Goal: Task Accomplishment & Management: Manage account settings

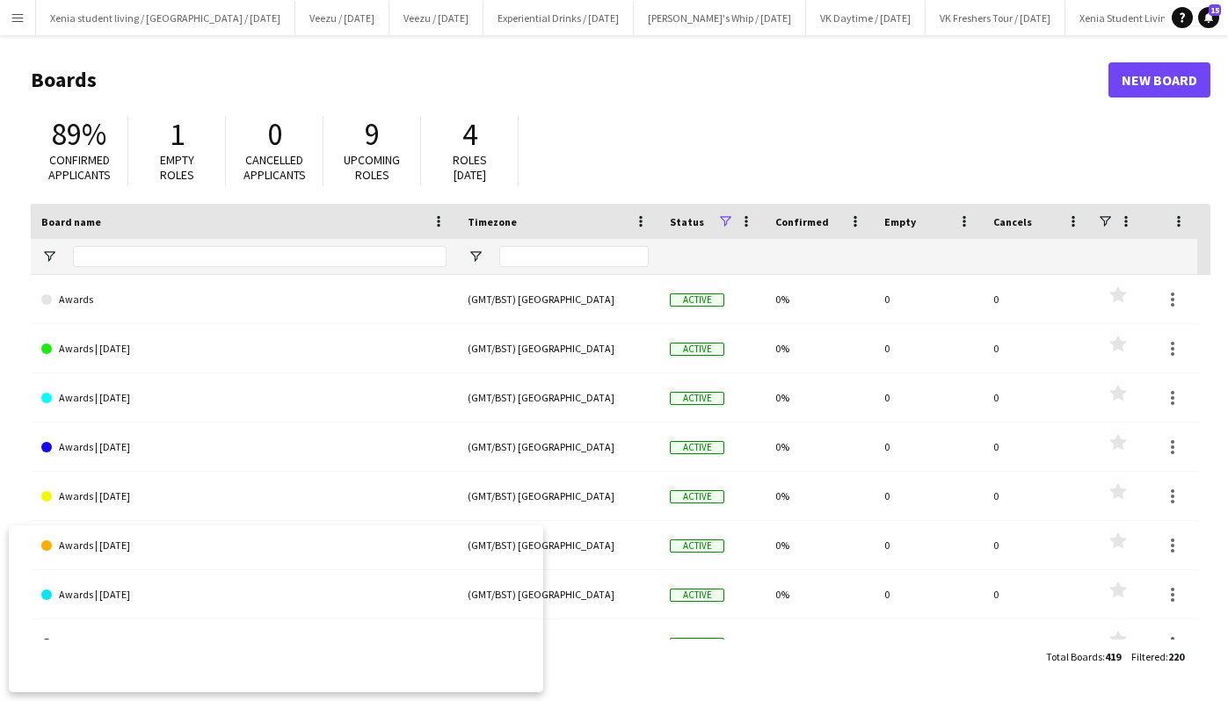
click at [11, 14] on app-icon "Menu" at bounding box center [18, 18] width 14 height 14
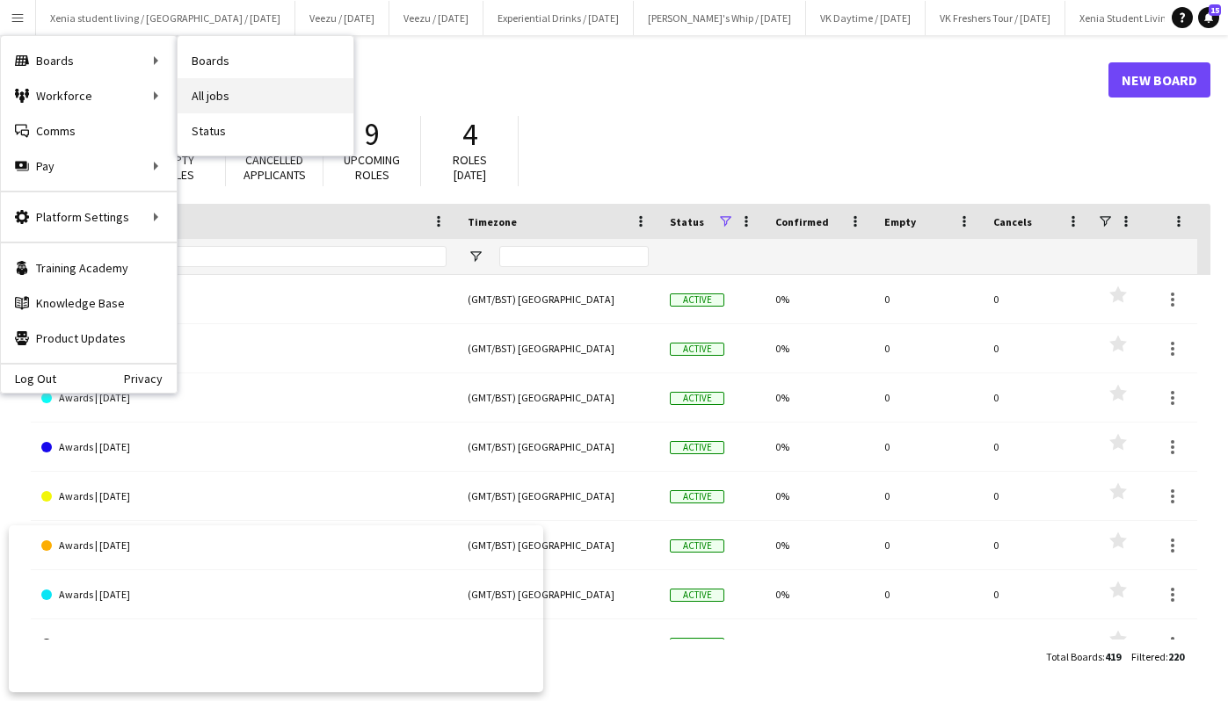
click at [230, 81] on link "All jobs" at bounding box center [266, 95] width 176 height 35
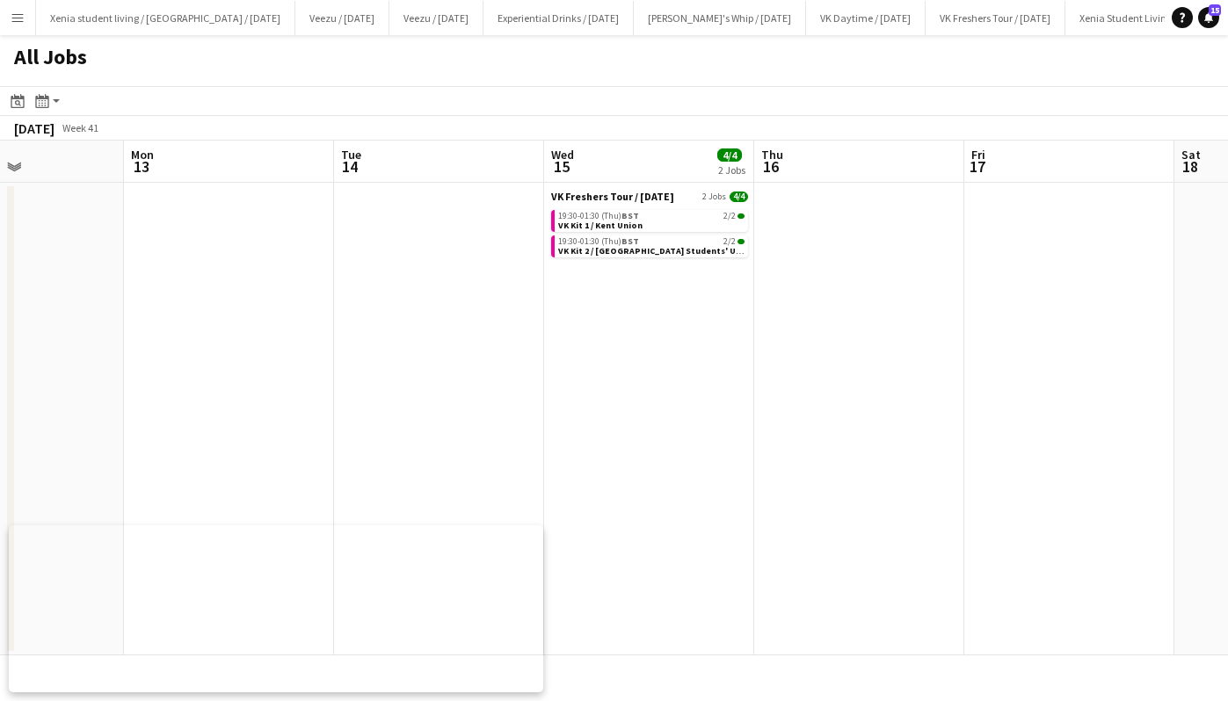
scroll to position [0, 533]
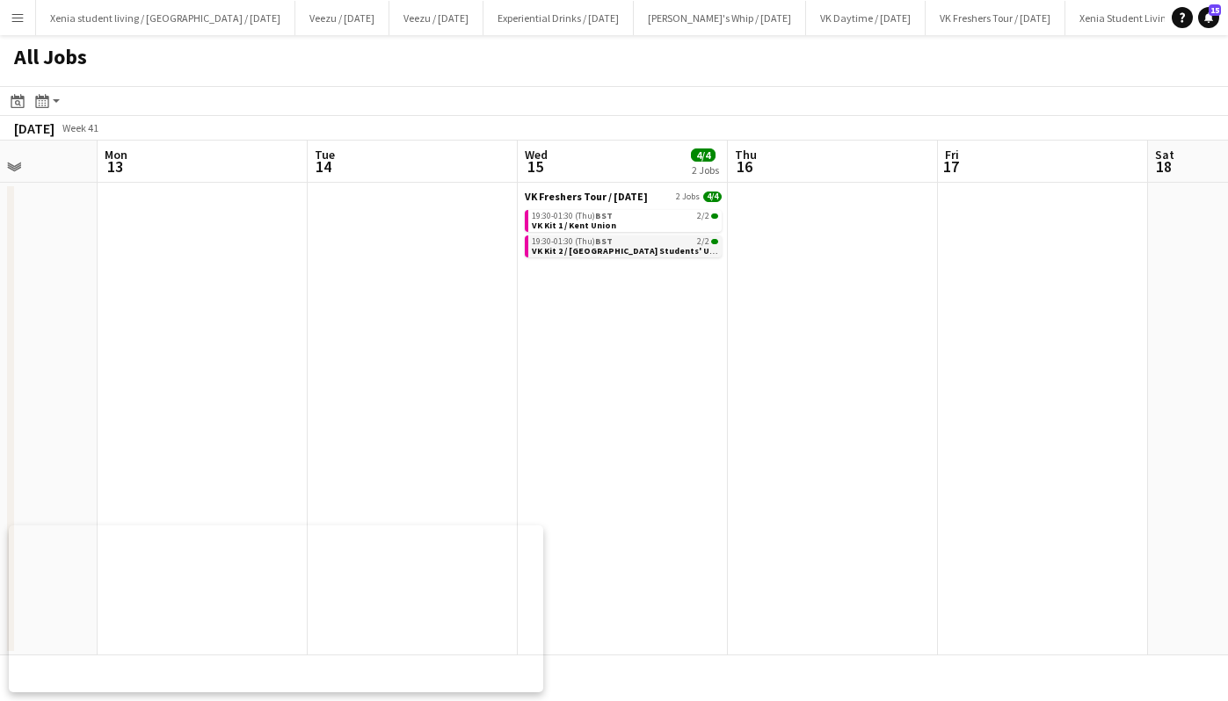
click at [684, 241] on div "19:30-01:30 (Thu) BST 2/2" at bounding box center [625, 241] width 186 height 9
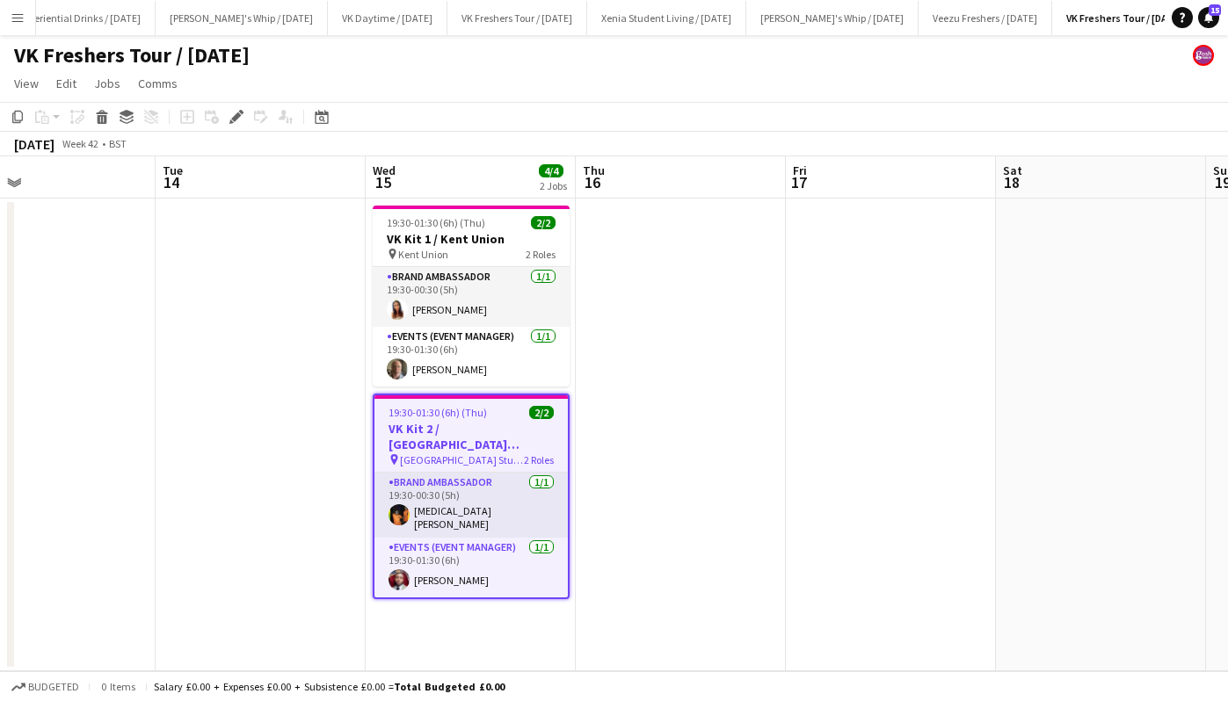
scroll to position [0, 474]
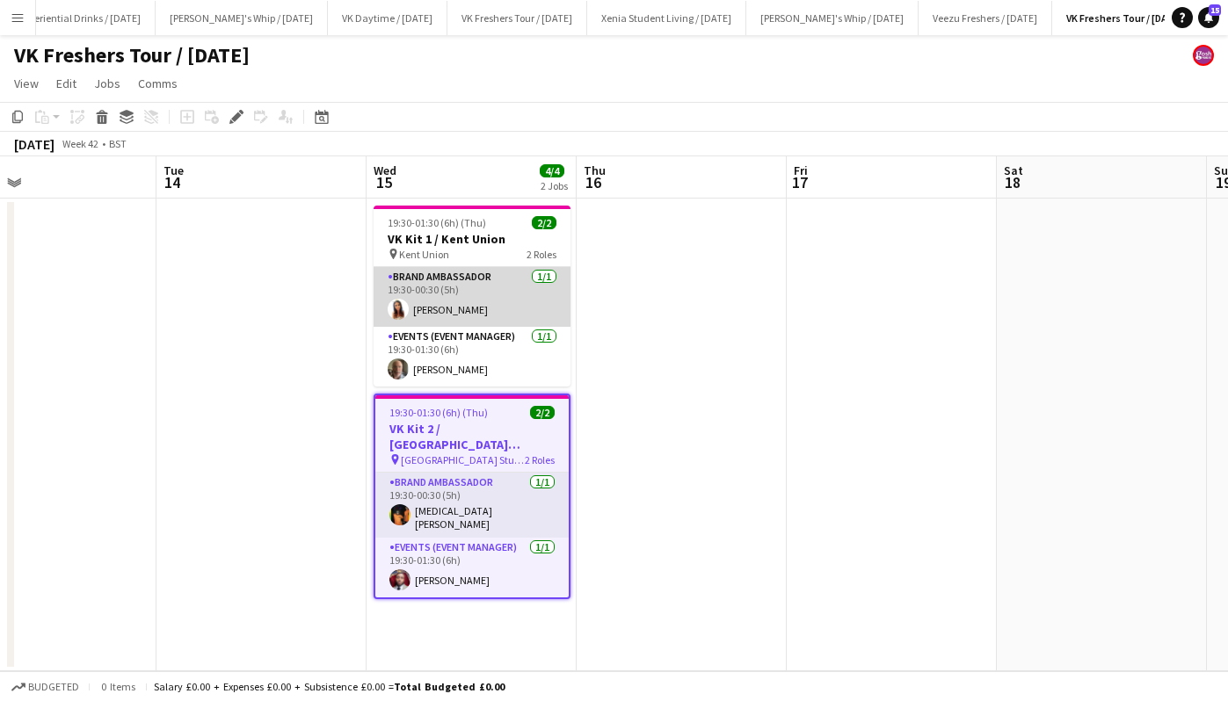
click at [432, 306] on app-card-role "Brand Ambassador 1/1 19:30-00:30 (5h) Faye-Marie Smith" at bounding box center [472, 297] width 197 height 60
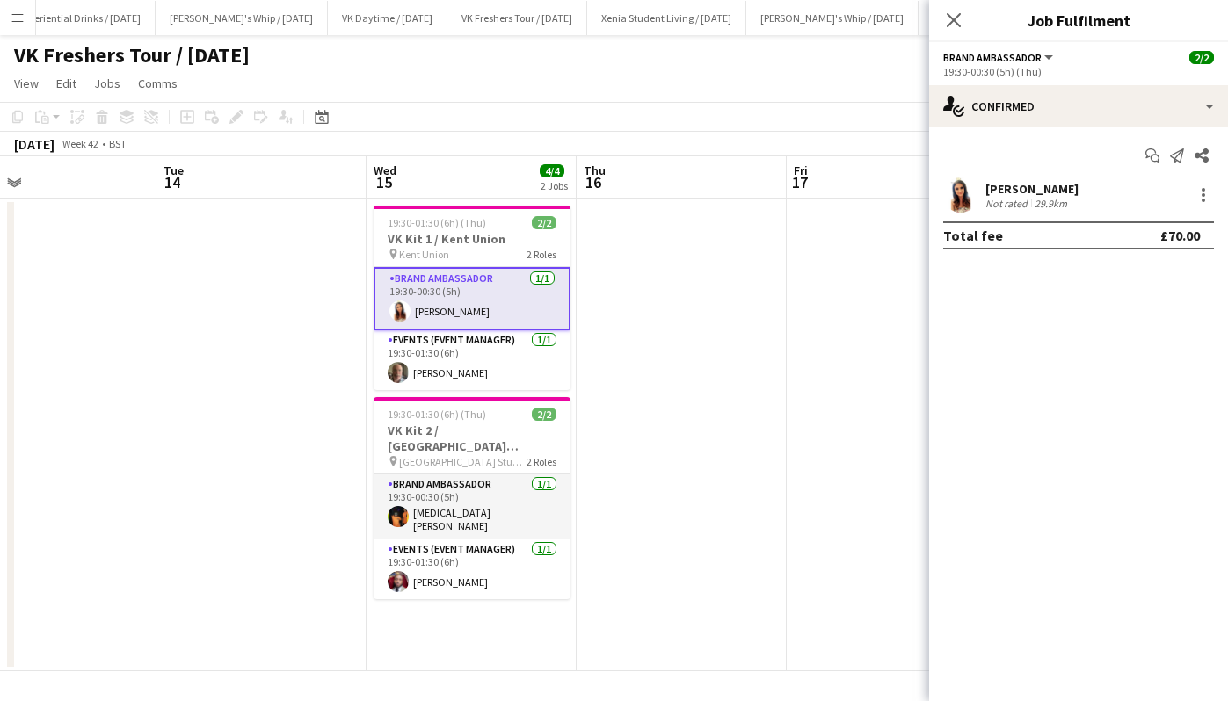
click at [1017, 184] on div "[PERSON_NAME]" at bounding box center [1031, 189] width 93 height 16
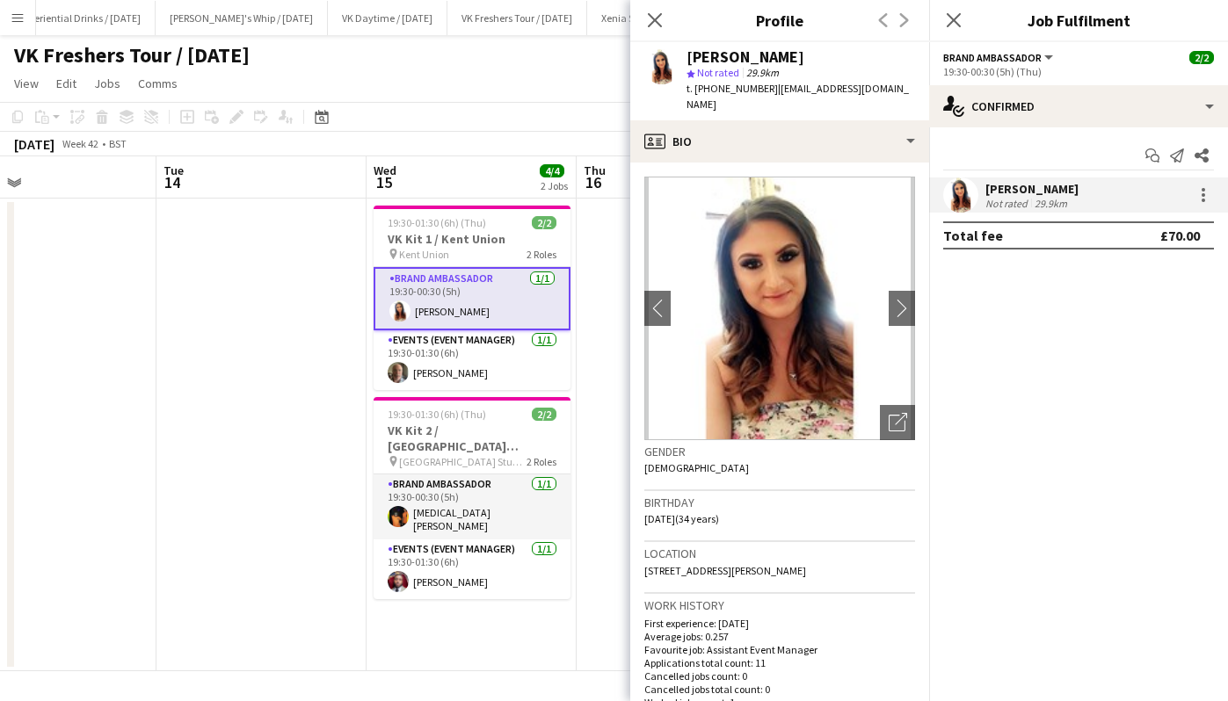
drag, startPoint x: 767, startPoint y: 85, endPoint x: 883, endPoint y: 87, distance: 116.0
click at [883, 87] on span "| fayemariezsmith@aol.com" at bounding box center [797, 96] width 222 height 29
copy span "fayemariezsmith@aol.com"
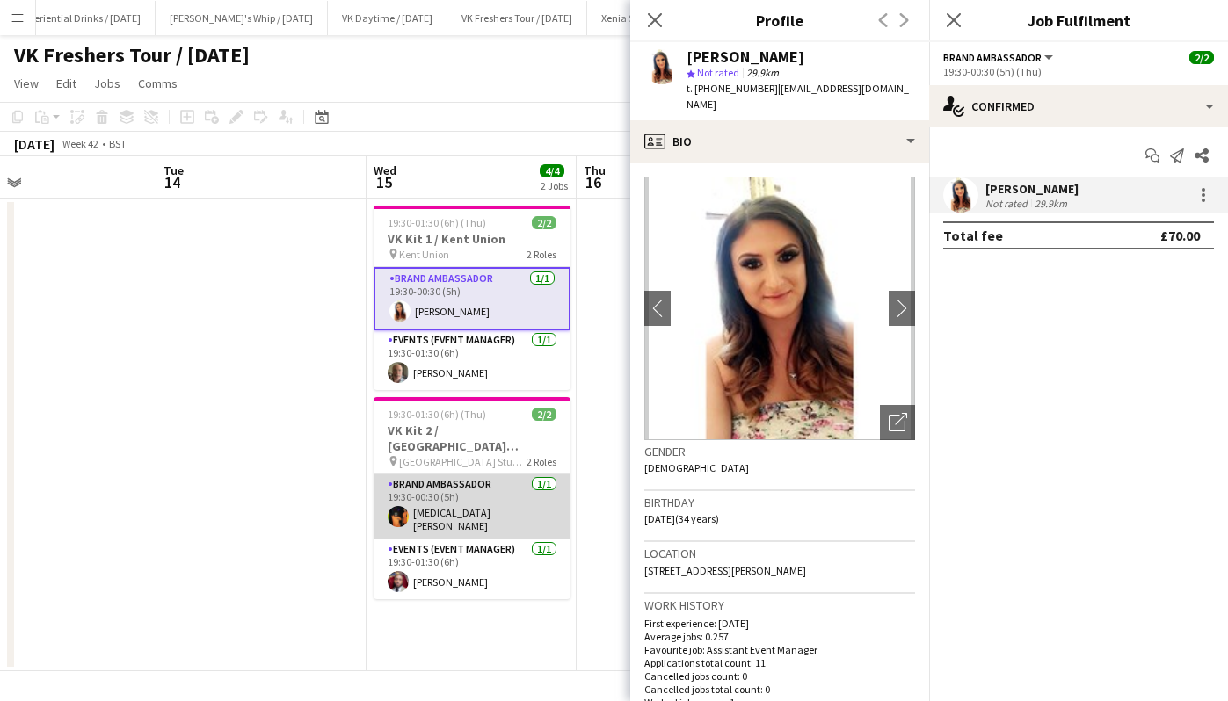
click at [472, 506] on app-card-role "Brand Ambassador 1/1 19:30-00:30 (5h) Yasmin Fletcher" at bounding box center [472, 507] width 197 height 65
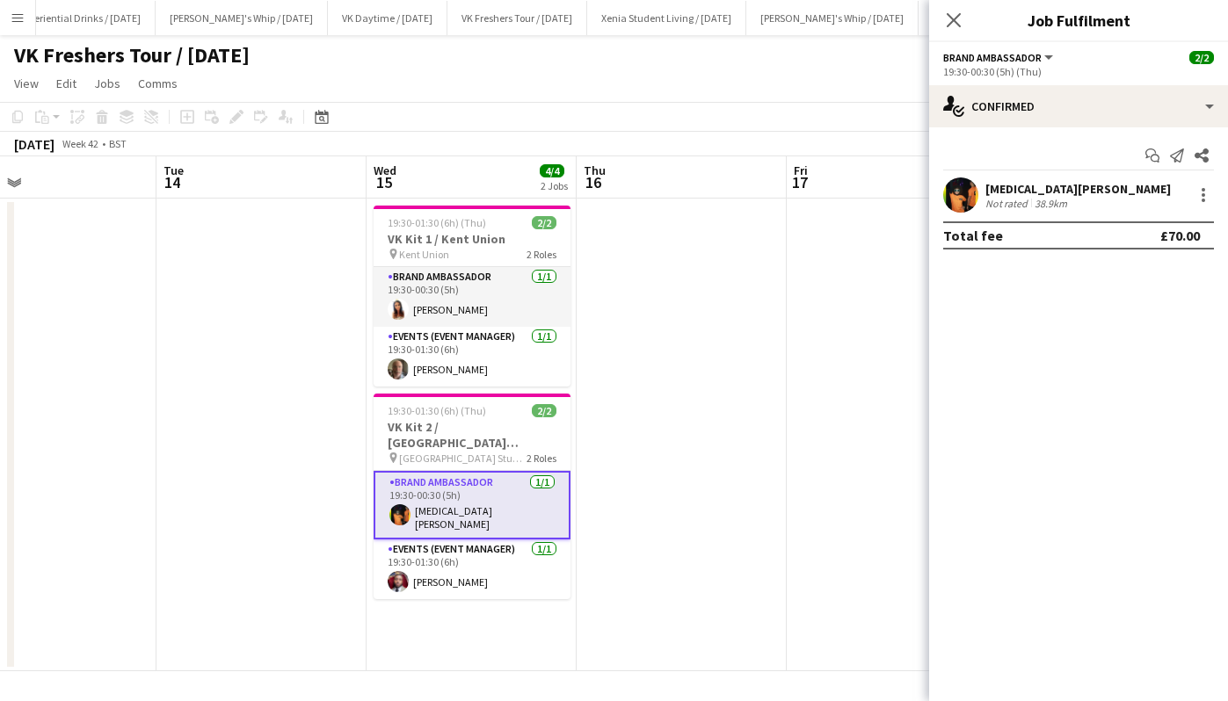
click at [1020, 179] on div "Yasmin Fletcher Not rated 38.9km" at bounding box center [1078, 195] width 299 height 35
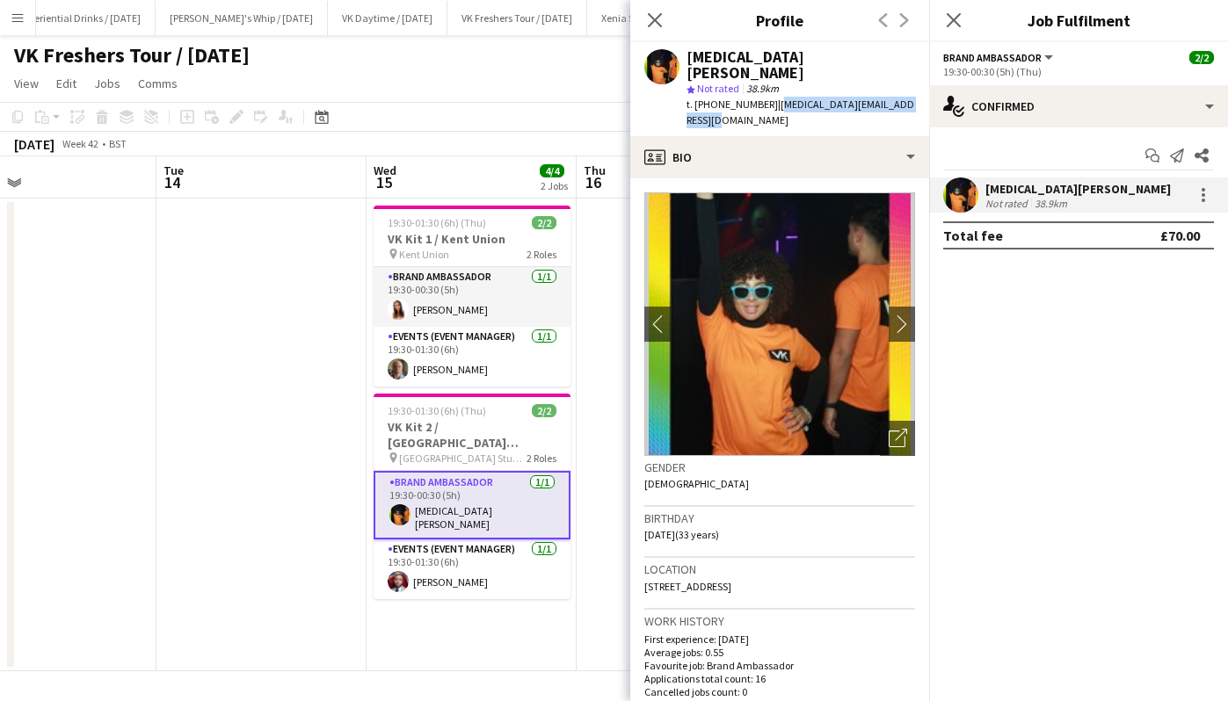
drag, startPoint x: 765, startPoint y: 91, endPoint x: 914, endPoint y: 89, distance: 149.4
click at [914, 89] on div "Yasmin Fletcher star Not rated 38.9km t. +07816977814 | yasmin.fletcher232@outl…" at bounding box center [779, 89] width 299 height 94
copy span "yasmin.fletcher232@outlook.com"
click at [962, 22] on icon "Close pop-in" at bounding box center [953, 19] width 17 height 17
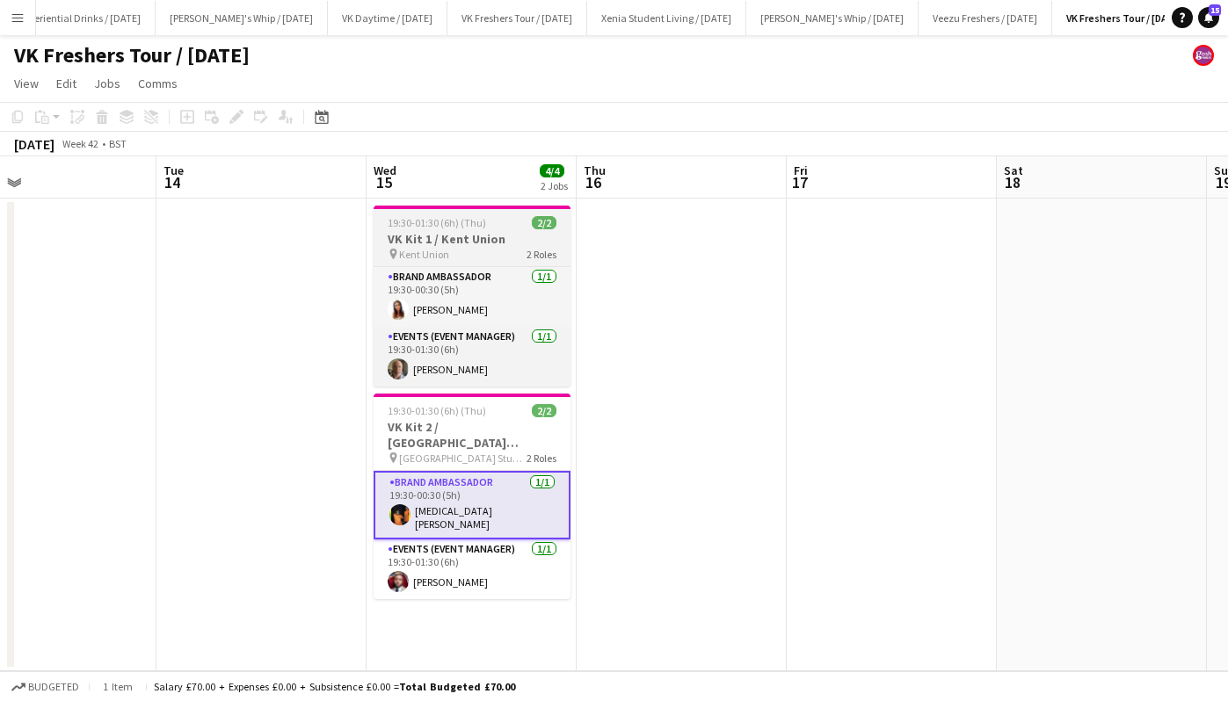
click at [446, 243] on h3 "VK Kit 1 / Kent Union" at bounding box center [472, 239] width 197 height 16
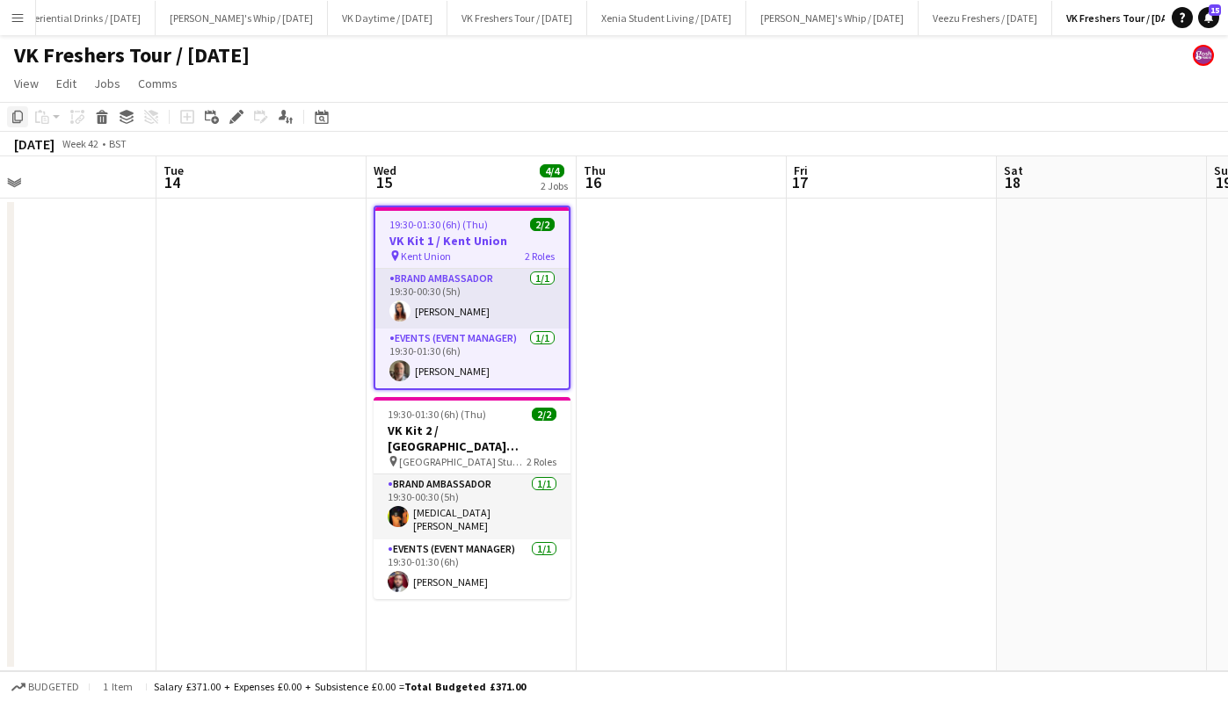
click at [17, 117] on icon "Copy" at bounding box center [18, 117] width 14 height 14
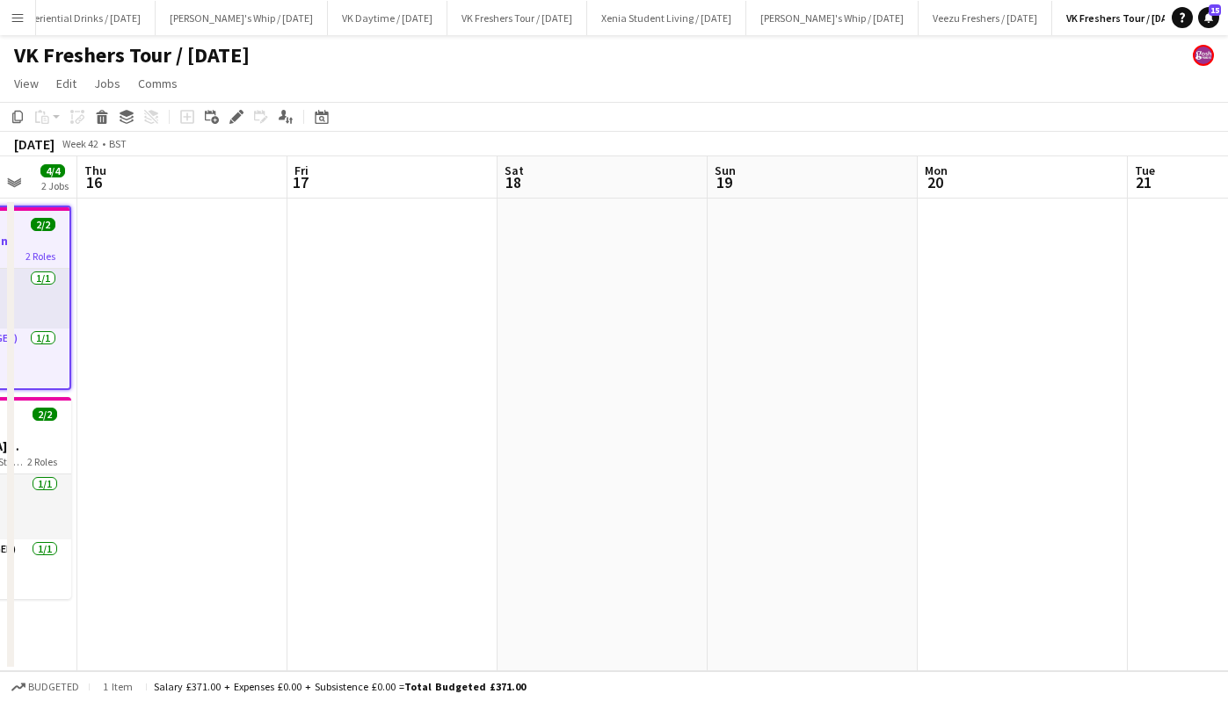
scroll to position [0, 554]
click at [576, 319] on app-date-cell at bounding box center [602, 435] width 210 height 473
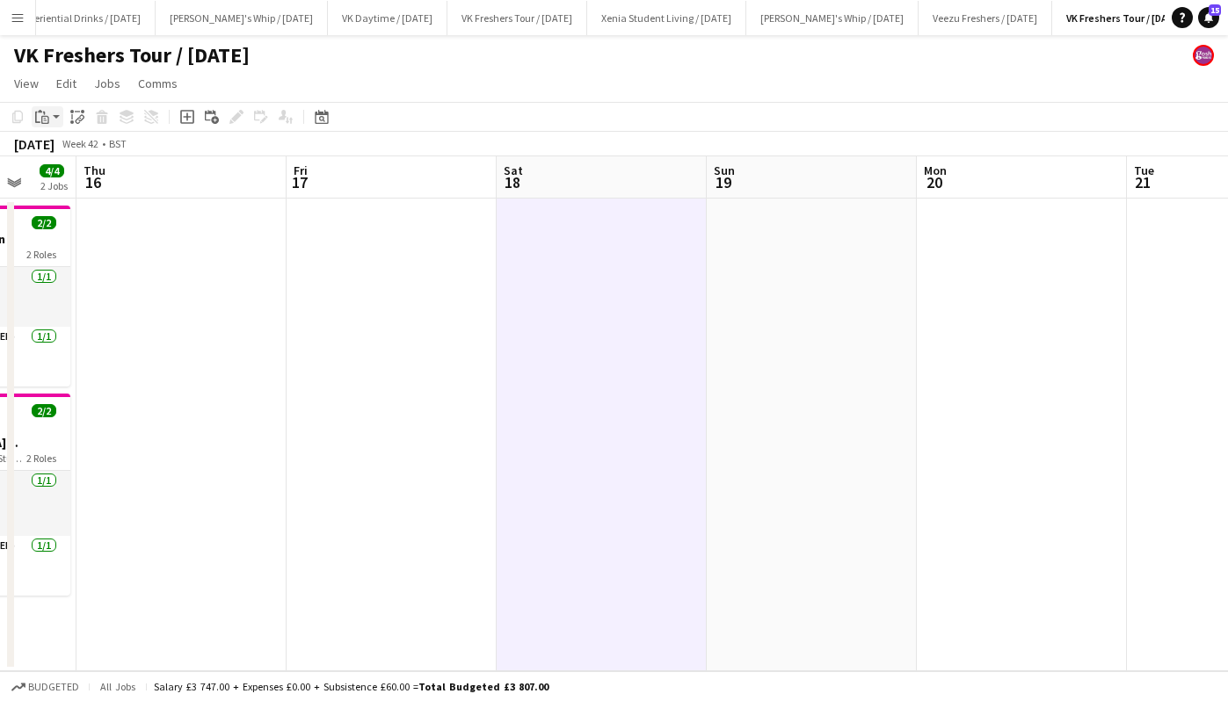
click at [48, 124] on div "Paste" at bounding box center [42, 116] width 21 height 21
click at [74, 154] on link "Paste Ctrl+V" at bounding box center [129, 150] width 165 height 16
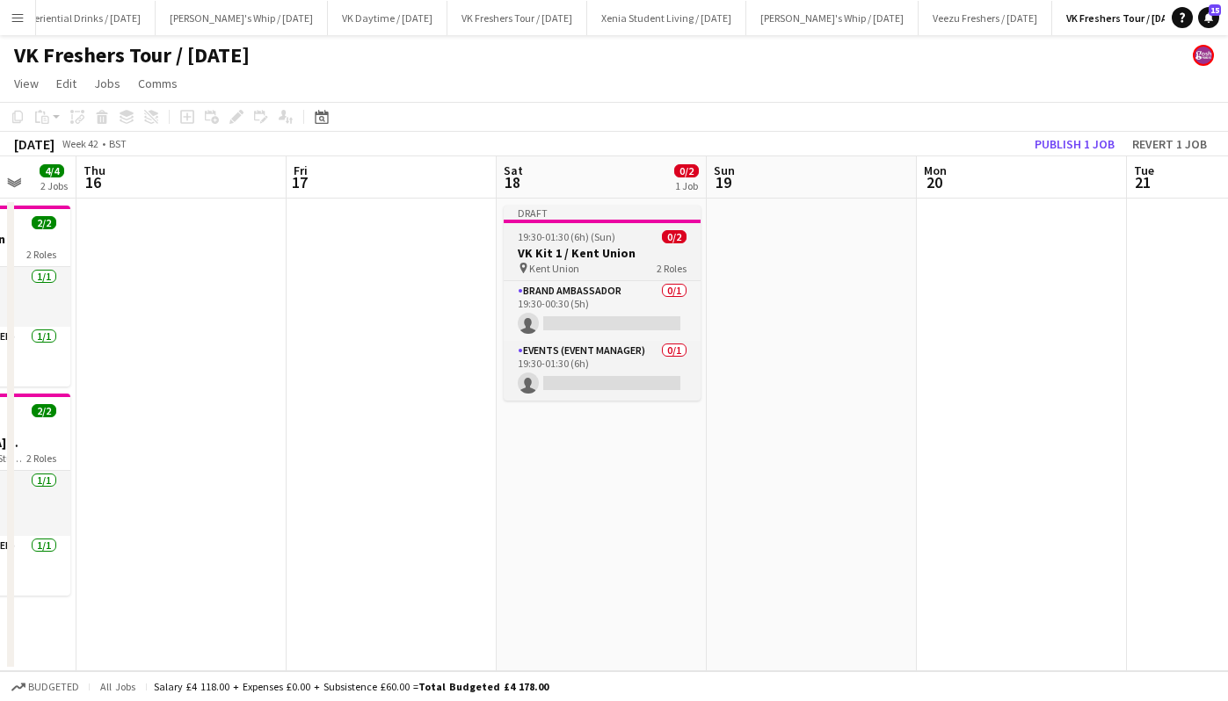
click at [607, 258] on h3 "VK Kit 1 / Kent Union" at bounding box center [602, 253] width 197 height 16
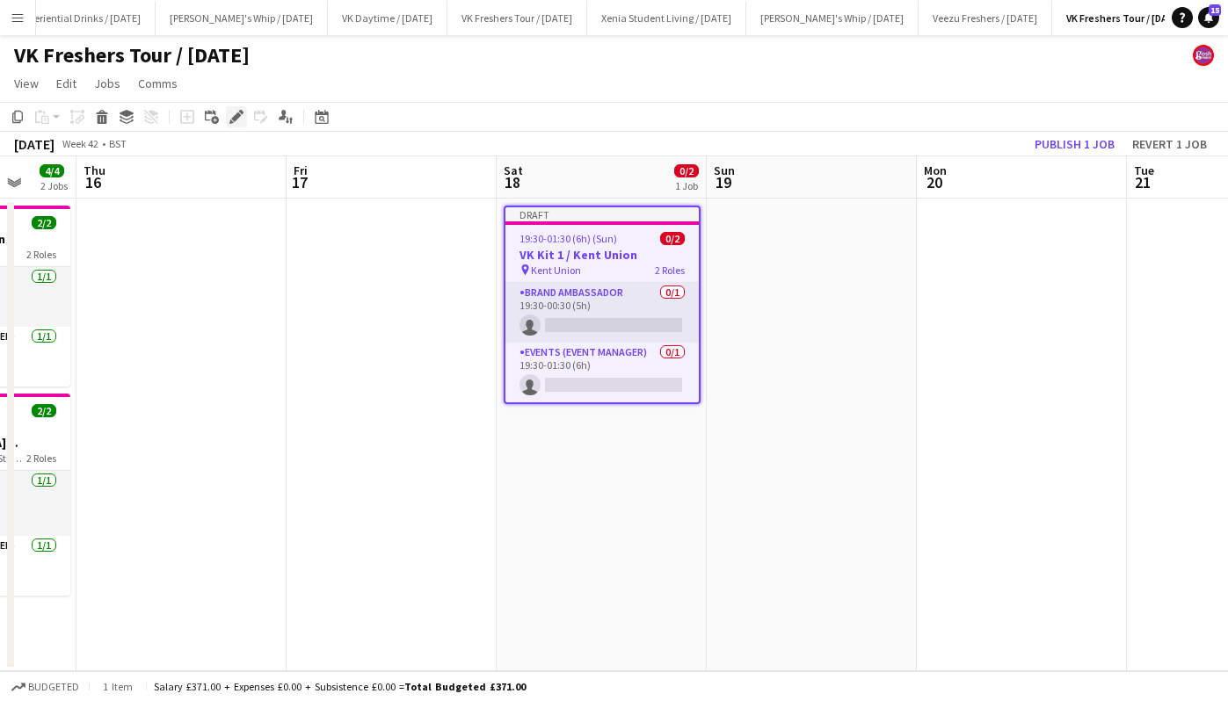
click at [236, 113] on icon "Edit" at bounding box center [236, 117] width 14 height 14
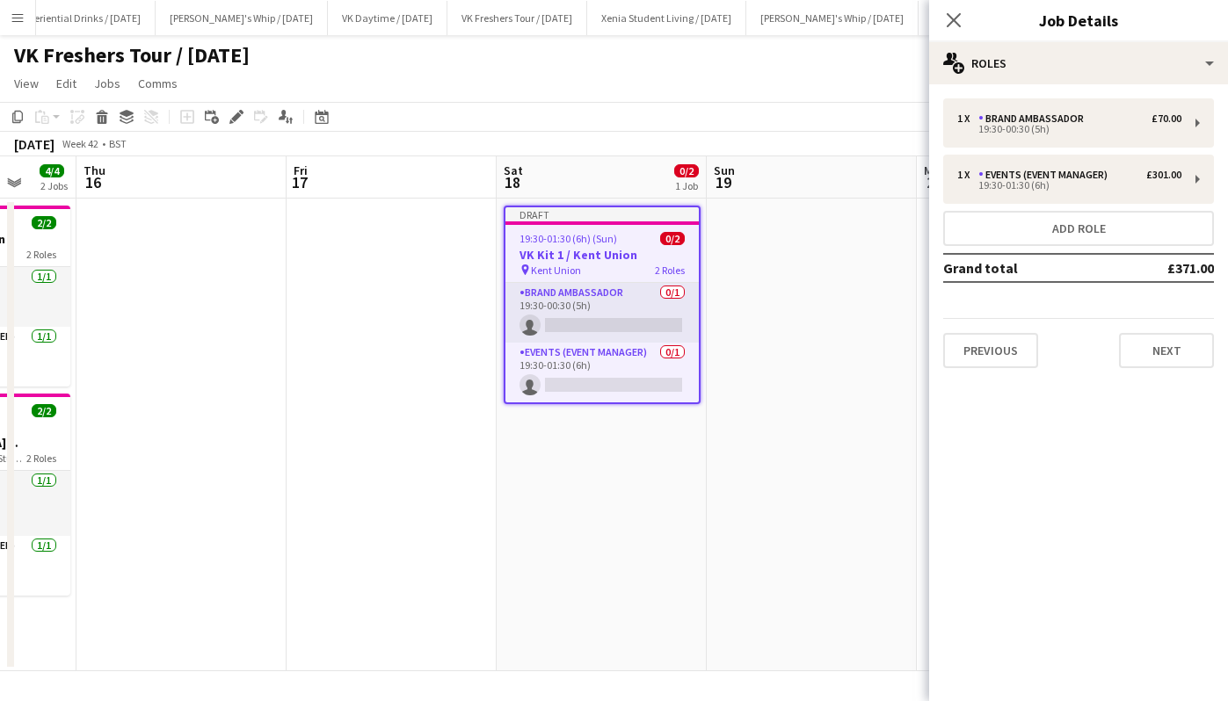
click at [585, 246] on app-job-card "Draft 19:30-01:30 (6h) (Sun) 0/2 VK Kit 1 / Kent Union pin Kent Union 2 Roles B…" at bounding box center [602, 305] width 197 height 199
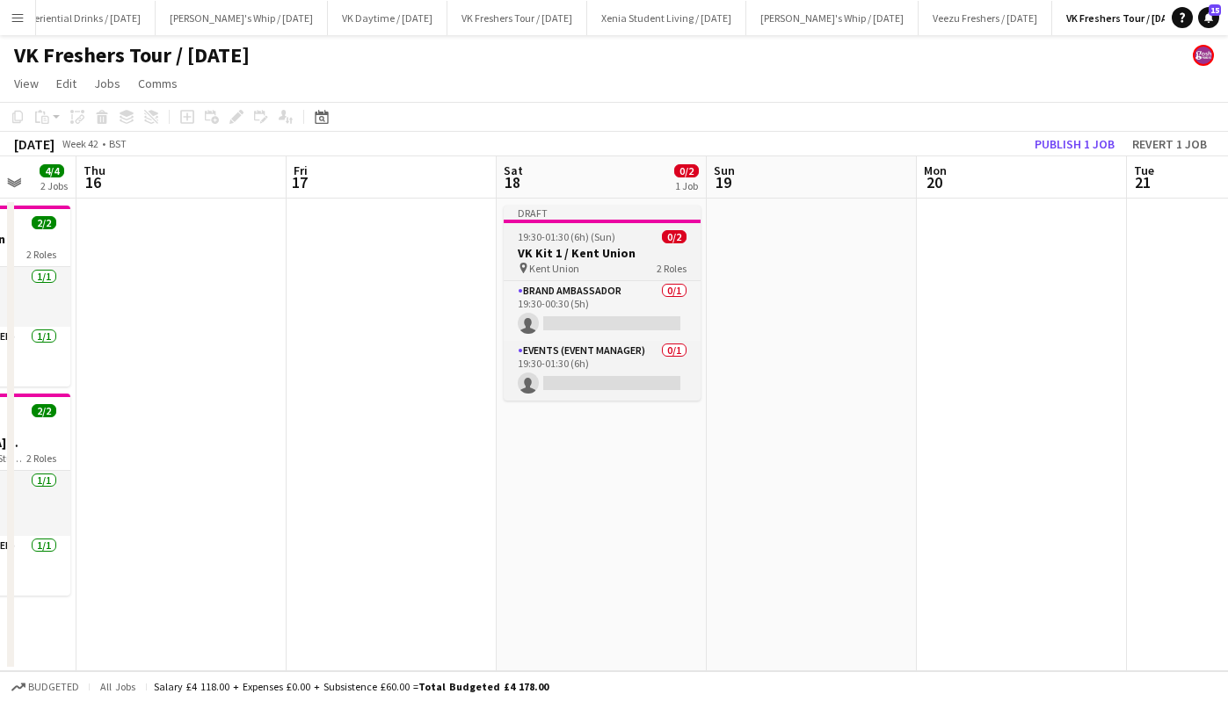
click at [585, 246] on h3 "VK Kit 1 / Kent Union" at bounding box center [602, 253] width 197 height 16
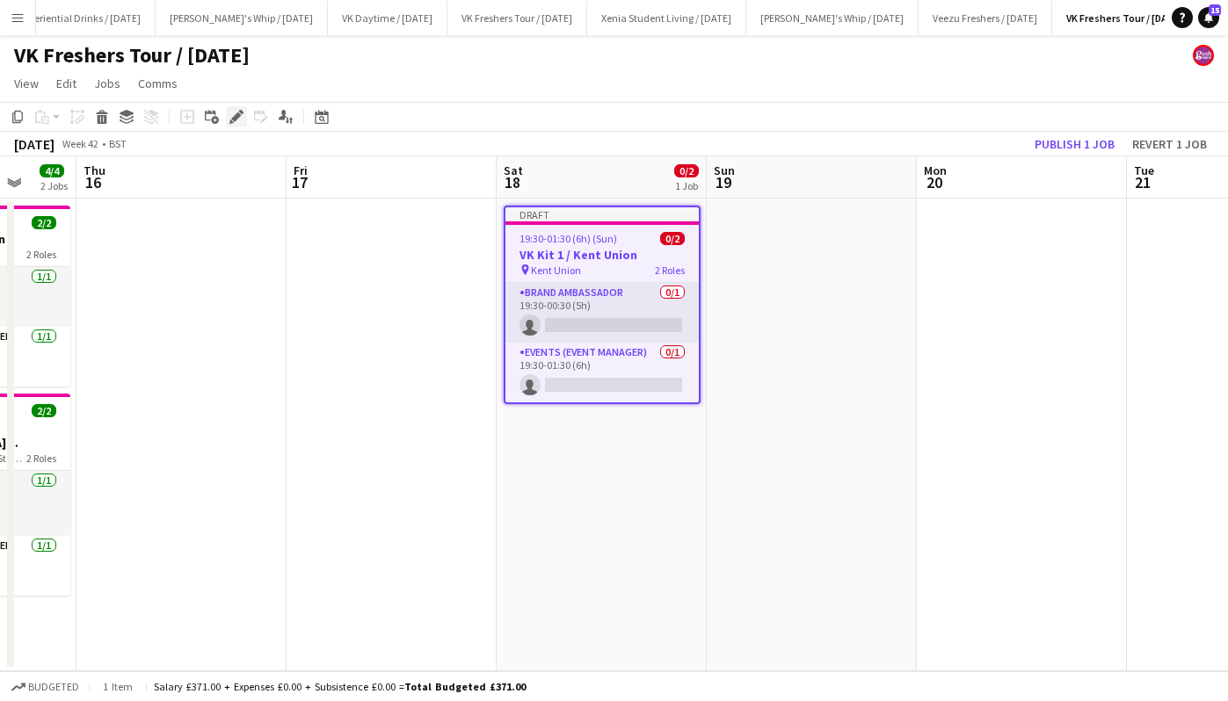
click at [238, 113] on icon at bounding box center [236, 117] width 10 height 10
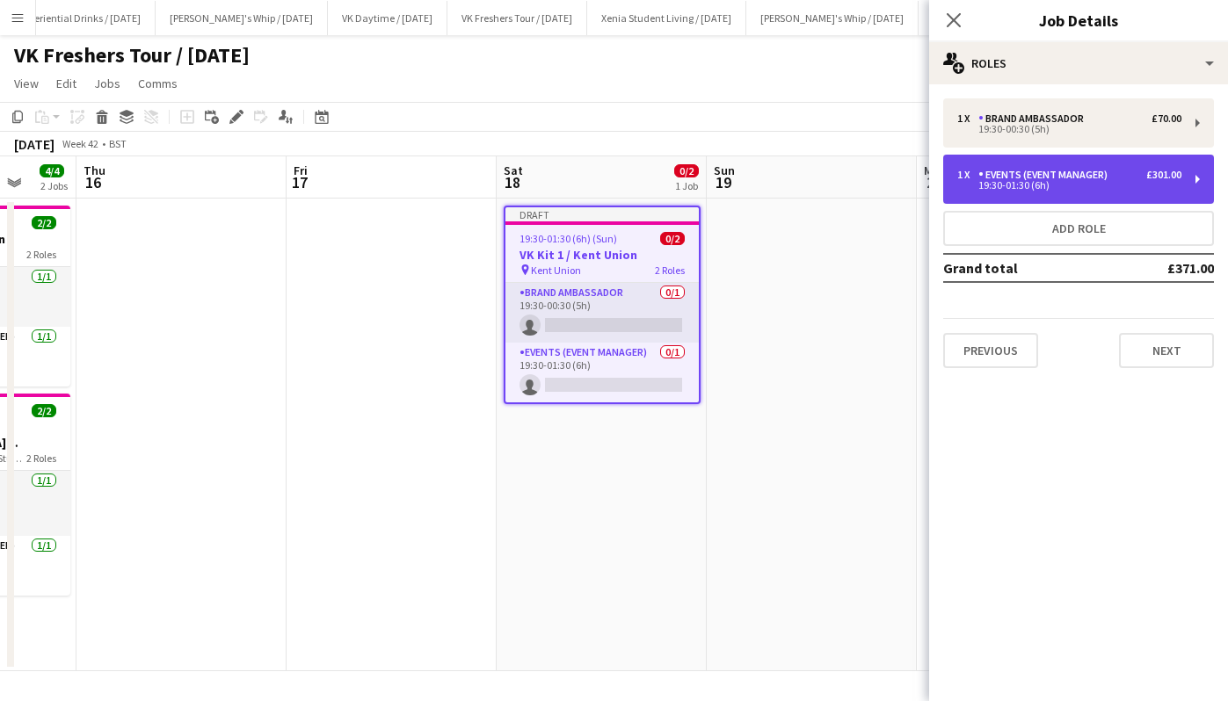
click at [1149, 174] on div "£301.00" at bounding box center [1163, 175] width 35 height 12
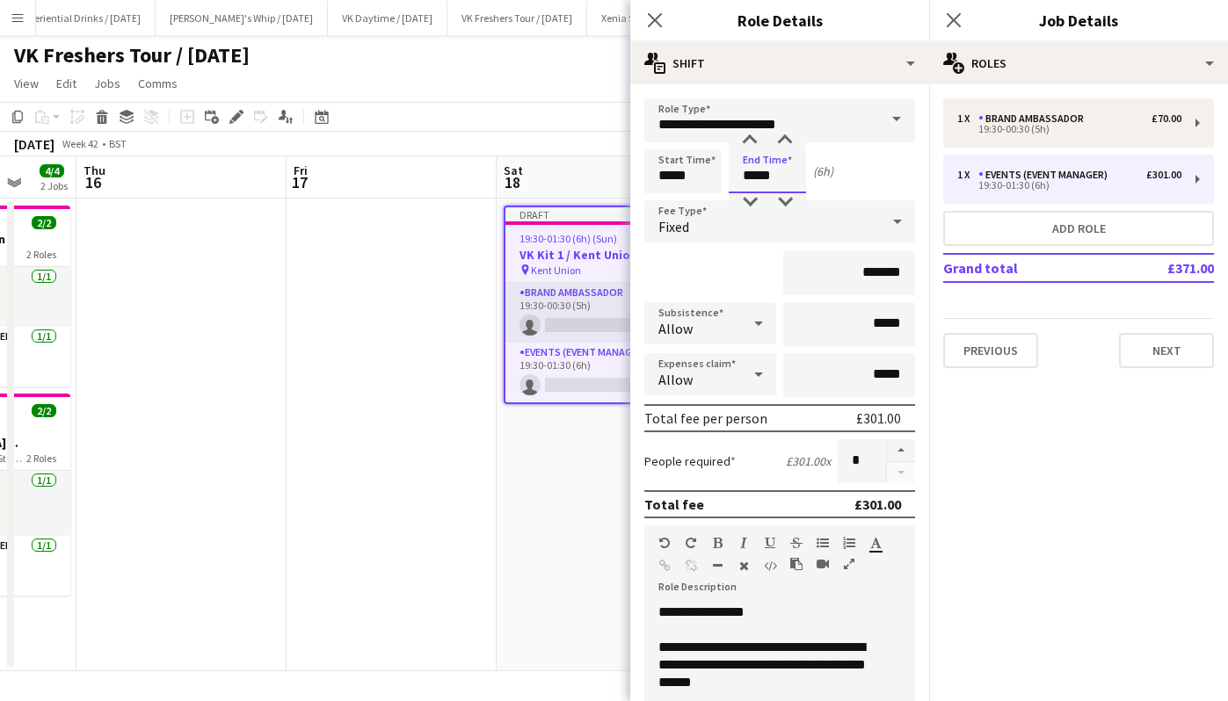
click at [756, 178] on input "*****" at bounding box center [767, 171] width 77 height 44
click at [753, 182] on app-time-picker "*****" at bounding box center [767, 175] width 77 height 13
type input "*****"
click at [753, 200] on div at bounding box center [749, 202] width 35 height 18
click at [954, 22] on icon at bounding box center [953, 19] width 17 height 17
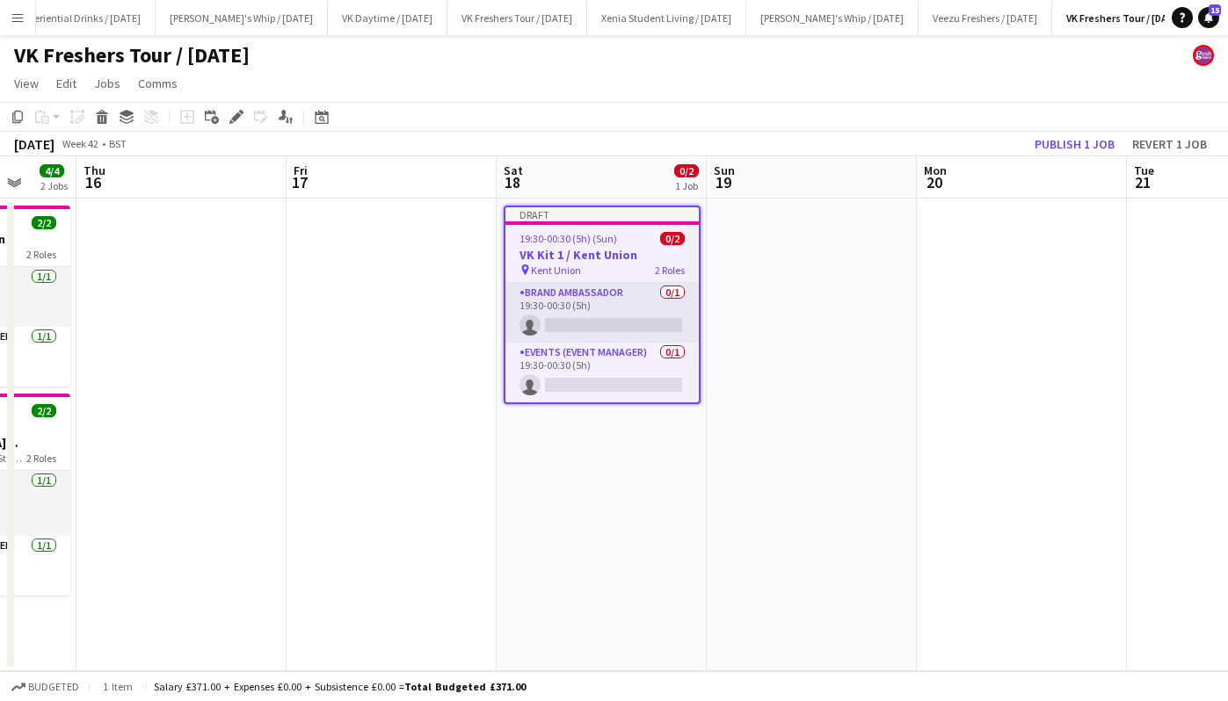
click at [622, 250] on h3 "VK Kit 1 / Kent Union" at bounding box center [601, 255] width 193 height 16
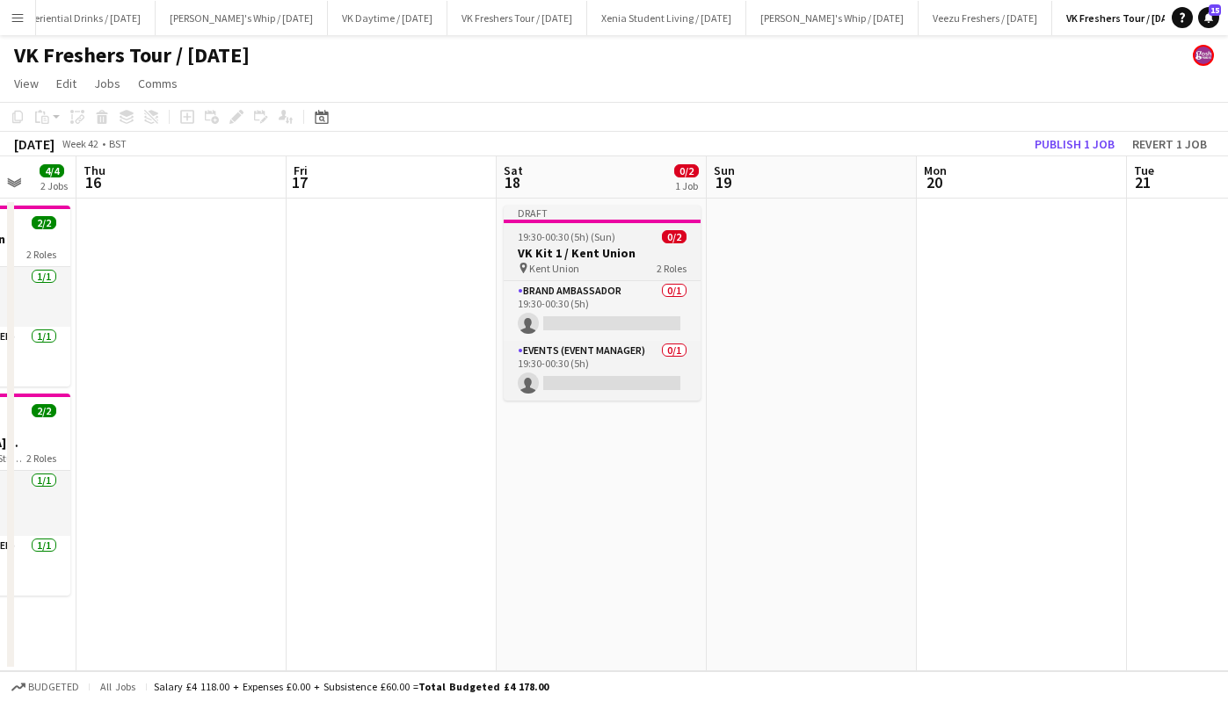
click at [622, 250] on h3 "VK Kit 1 / Kent Union" at bounding box center [602, 253] width 197 height 16
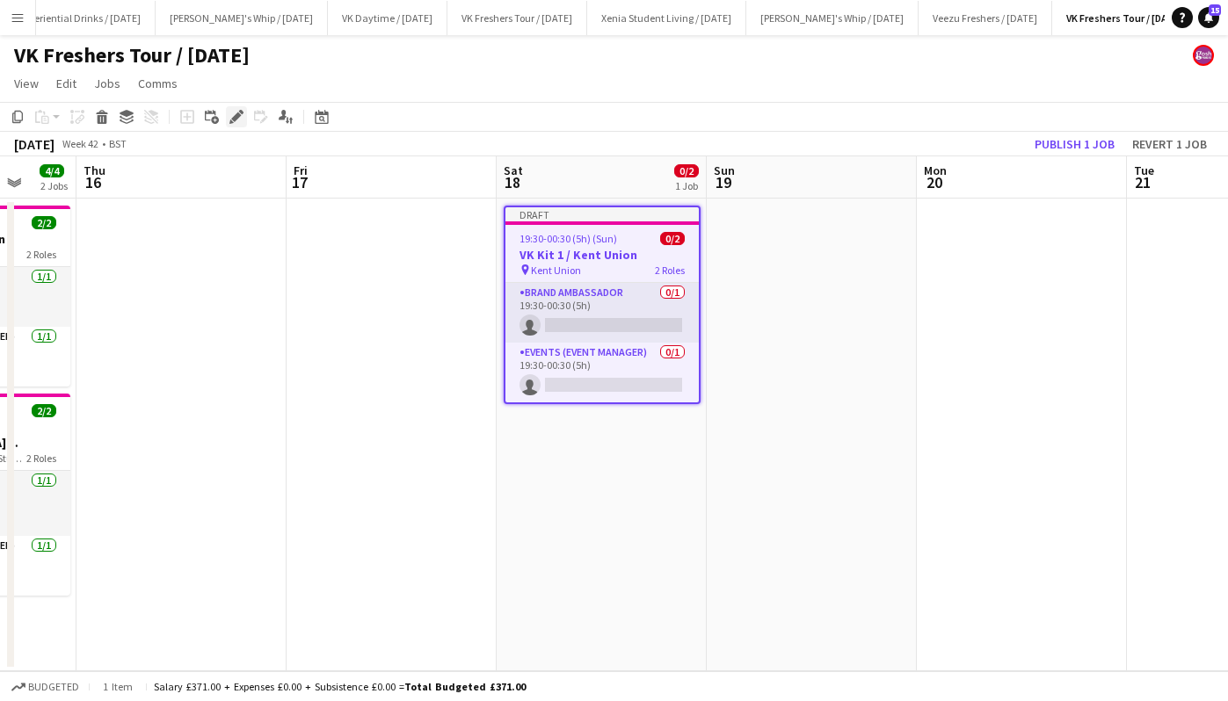
click at [236, 113] on icon "Edit" at bounding box center [236, 117] width 14 height 14
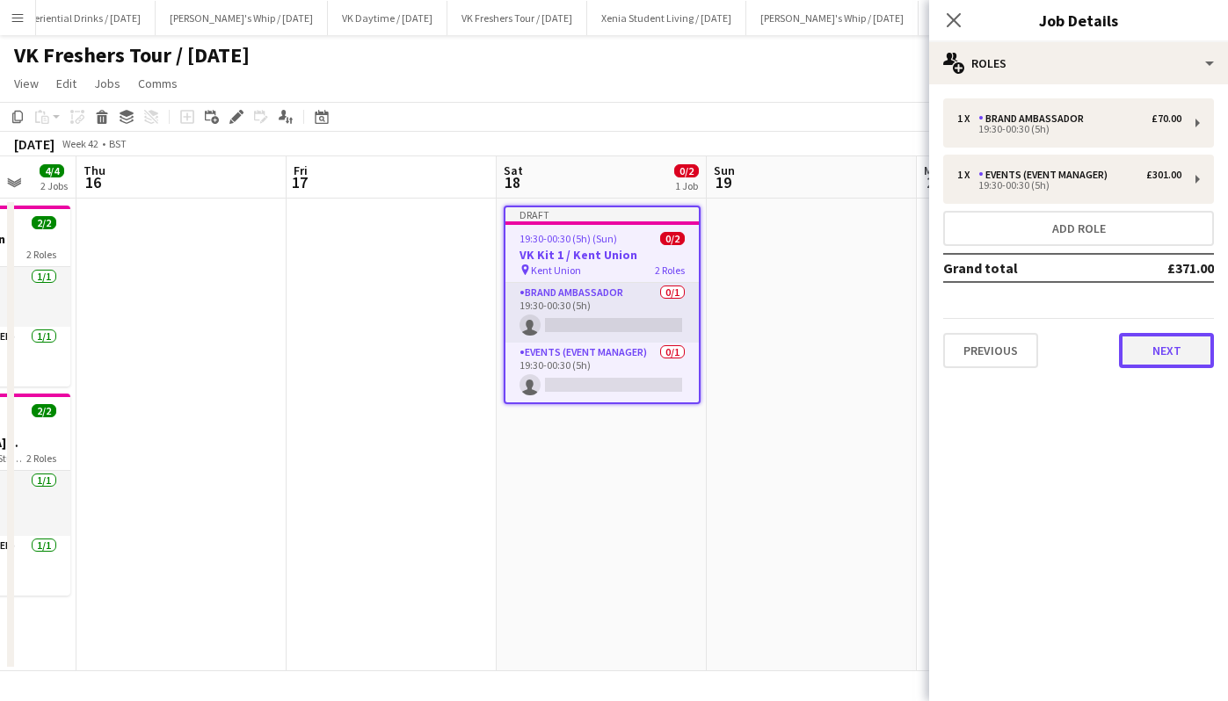
click at [1157, 345] on button "Next" at bounding box center [1166, 350] width 95 height 35
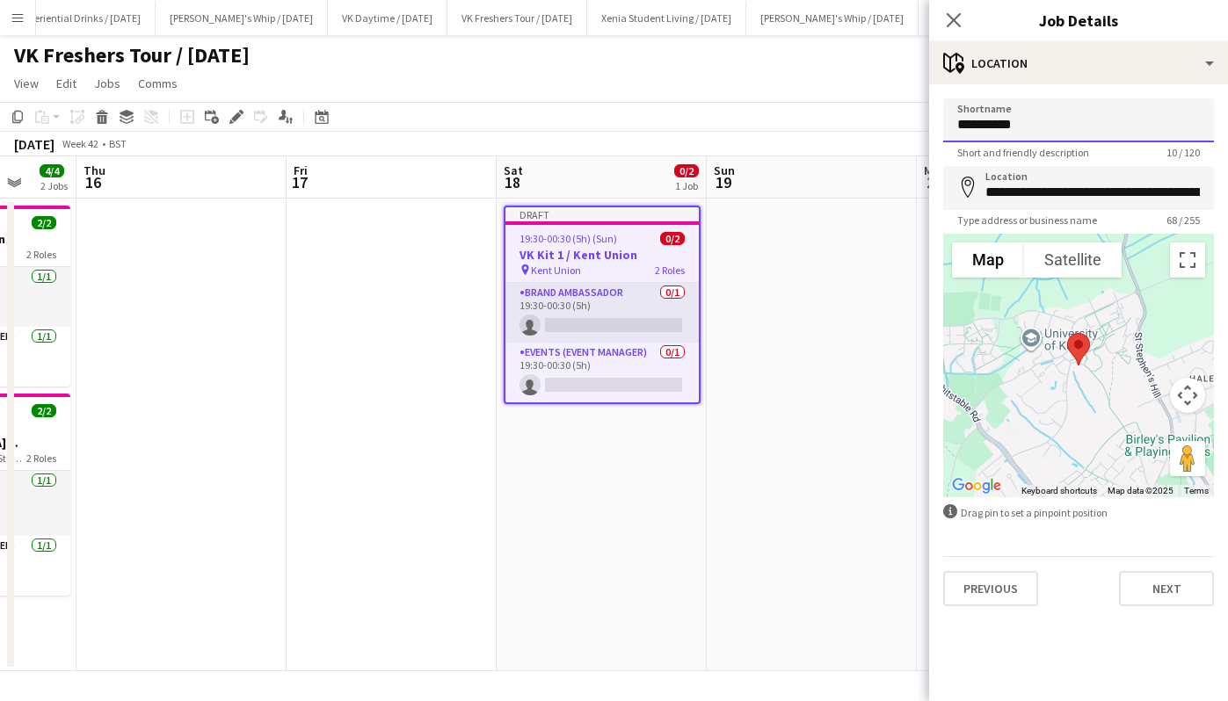
drag, startPoint x: 1068, startPoint y: 121, endPoint x: 773, endPoint y: 120, distance: 294.4
click at [773, 120] on body "Menu Boards Boards Boards All jobs Status Workforce Workforce My Workforce Recr…" at bounding box center [614, 350] width 1228 height 701
paste input "********"
type input "**********"
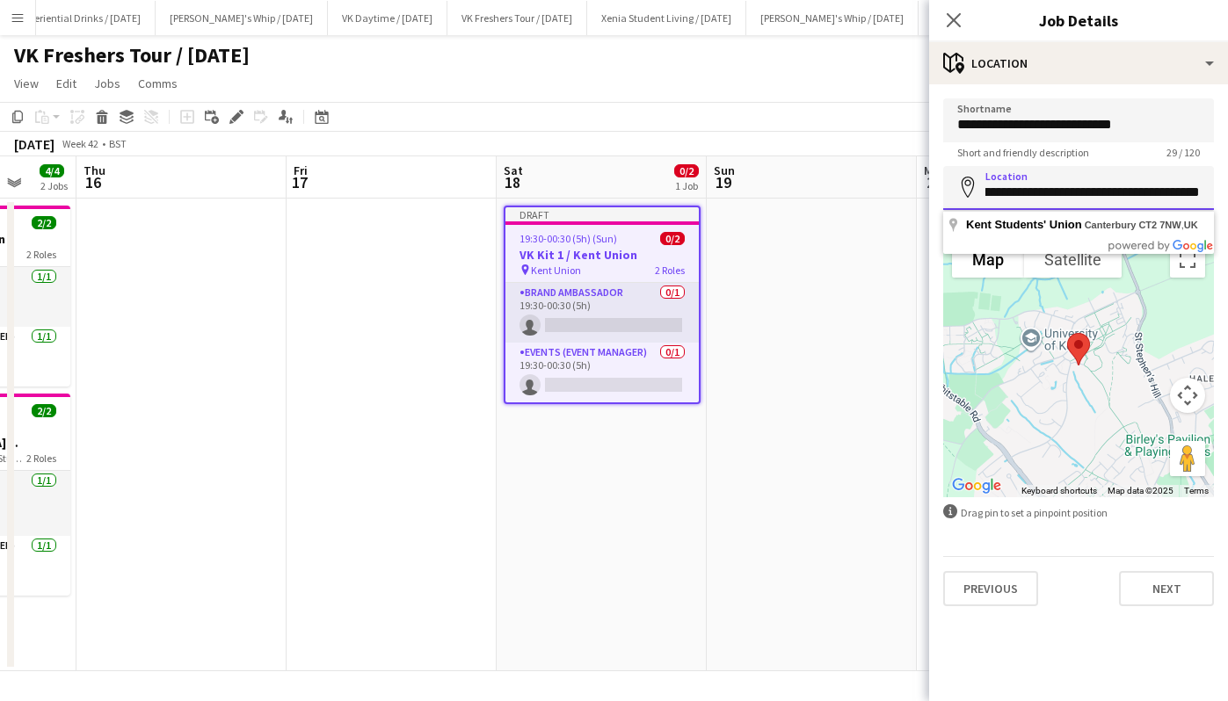
drag, startPoint x: 1093, startPoint y: 180, endPoint x: 1237, endPoint y: 156, distance: 145.4
click at [1227, 156] on html "Menu Boards Boards Boards All jobs Status Workforce Workforce My Workforce Recr…" at bounding box center [614, 350] width 1228 height 701
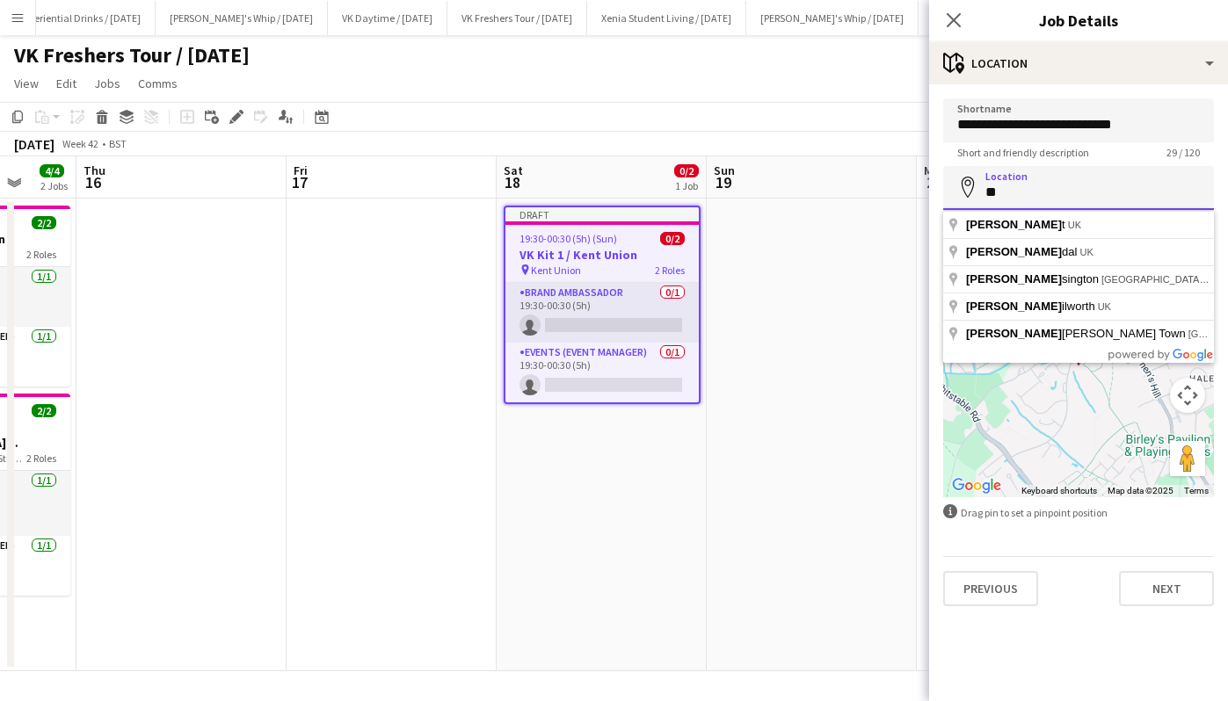
type input "*"
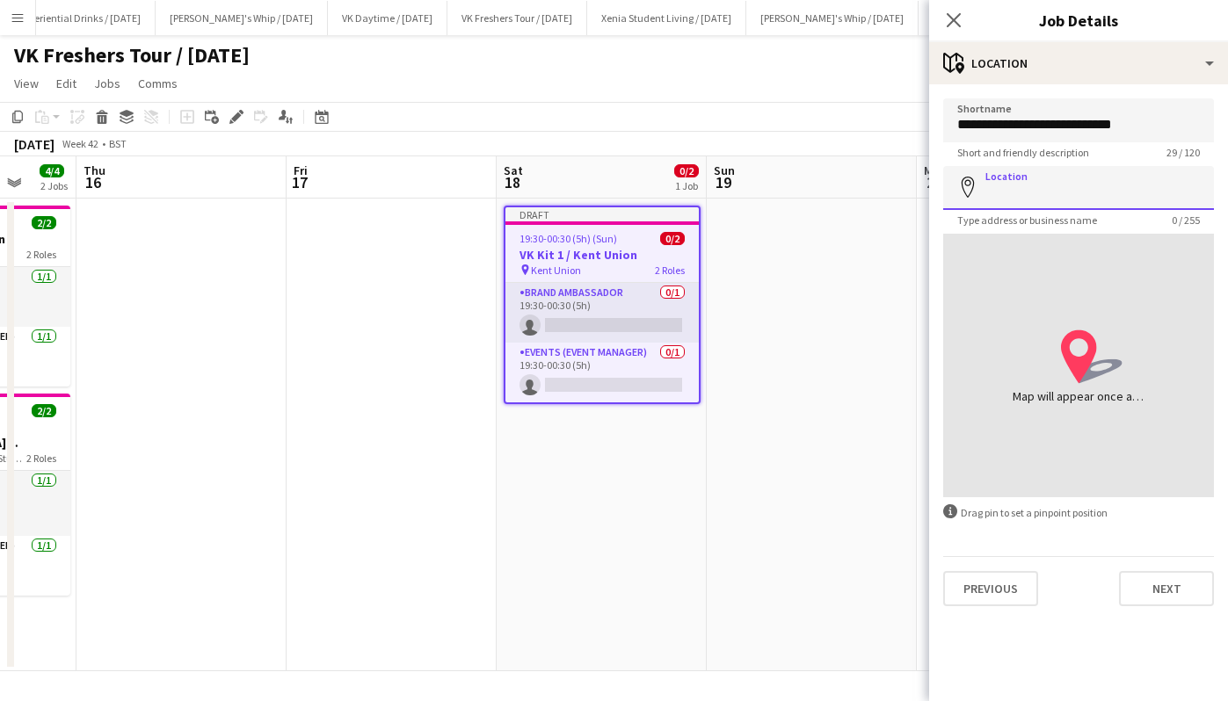
paste input "**********"
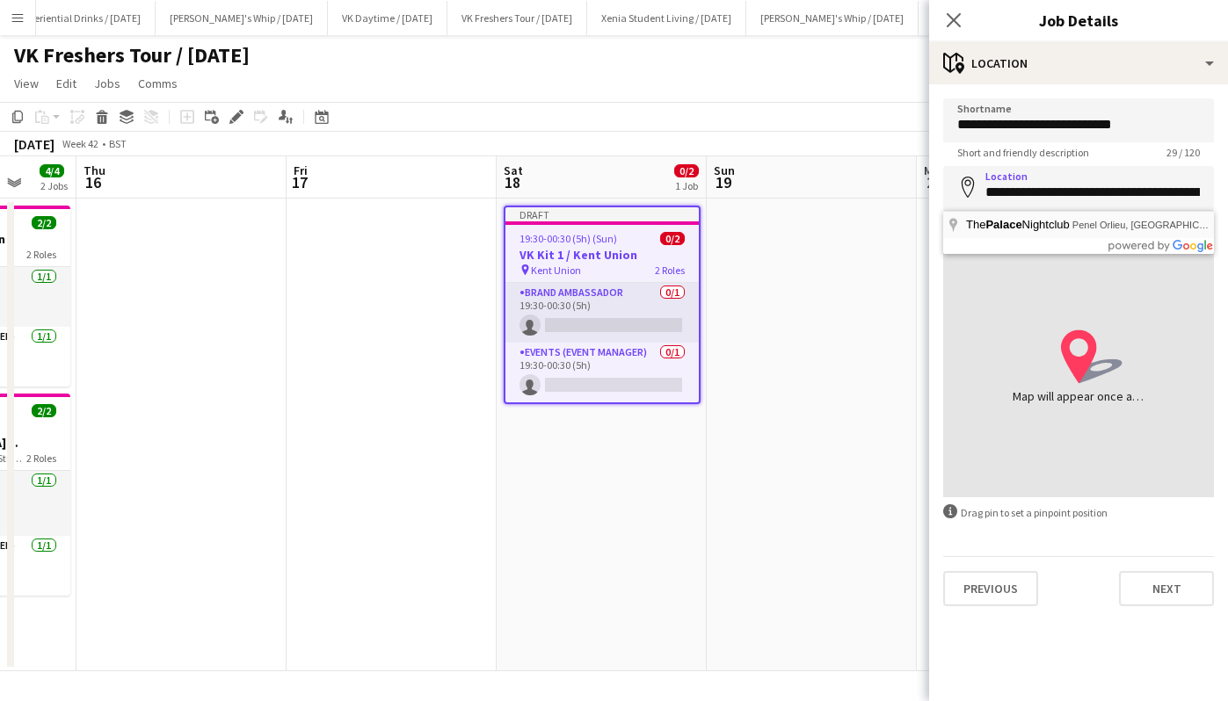
type input "**********"
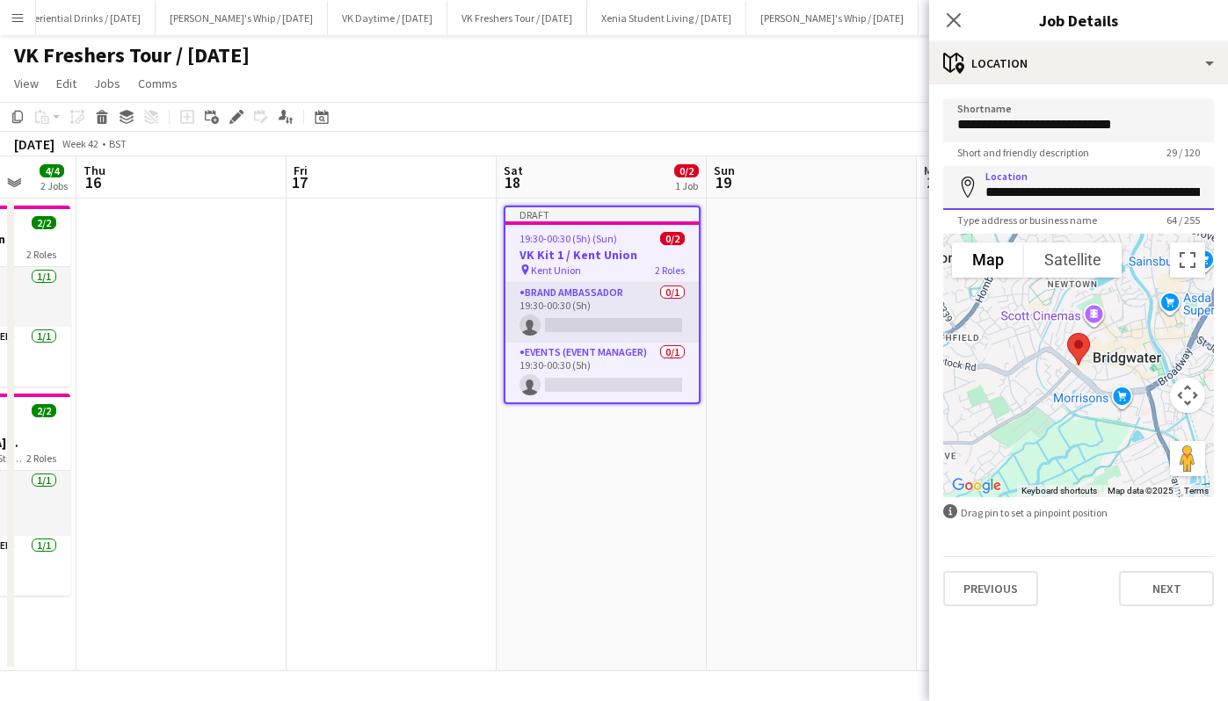
scroll to position [0, 164]
drag, startPoint x: 1144, startPoint y: 199, endPoint x: 1237, endPoint y: 171, distance: 96.5
click at [1227, 171] on html "Menu Boards Boards Boards All jobs Status Workforce Workforce My Workforce Recr…" at bounding box center [614, 350] width 1228 height 701
click at [1136, 192] on input "**********" at bounding box center [1078, 188] width 271 height 44
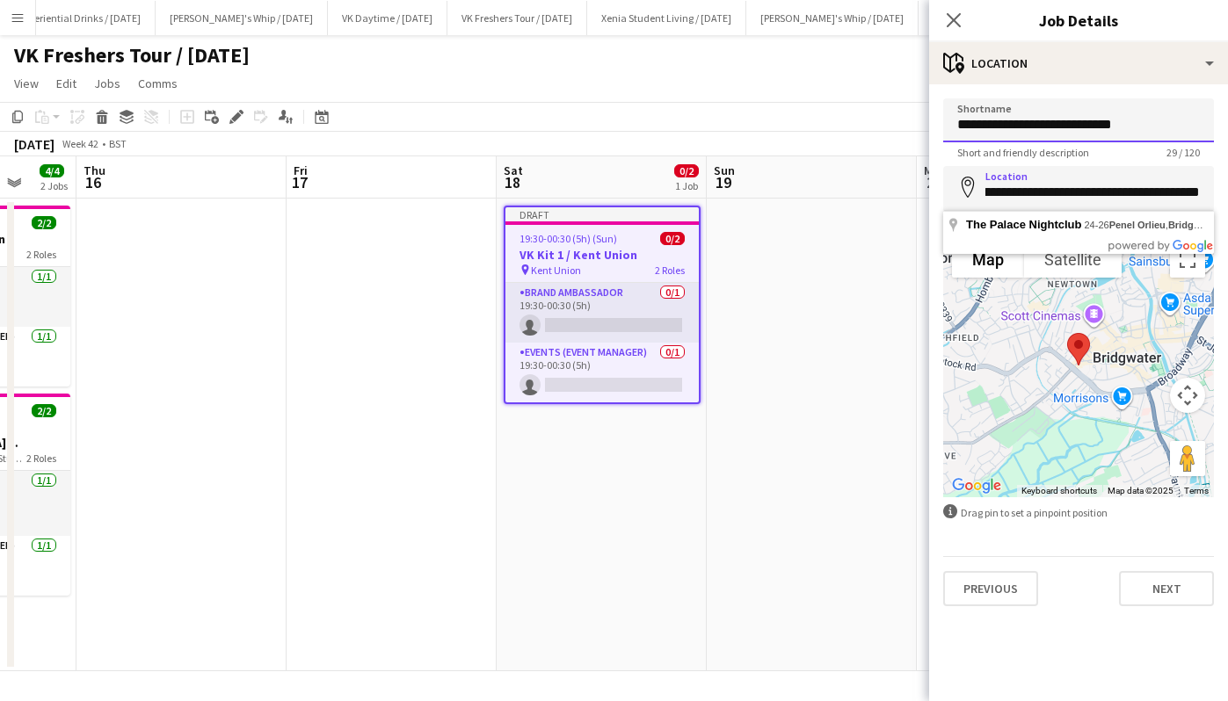
scroll to position [0, 0]
drag, startPoint x: 1182, startPoint y: 123, endPoint x: 833, endPoint y: 134, distance: 349.1
click at [833, 134] on body "Menu Boards Boards Boards All jobs Status Workforce Workforce My Workforce Recr…" at bounding box center [614, 350] width 1228 height 701
paste input
type input "**********"
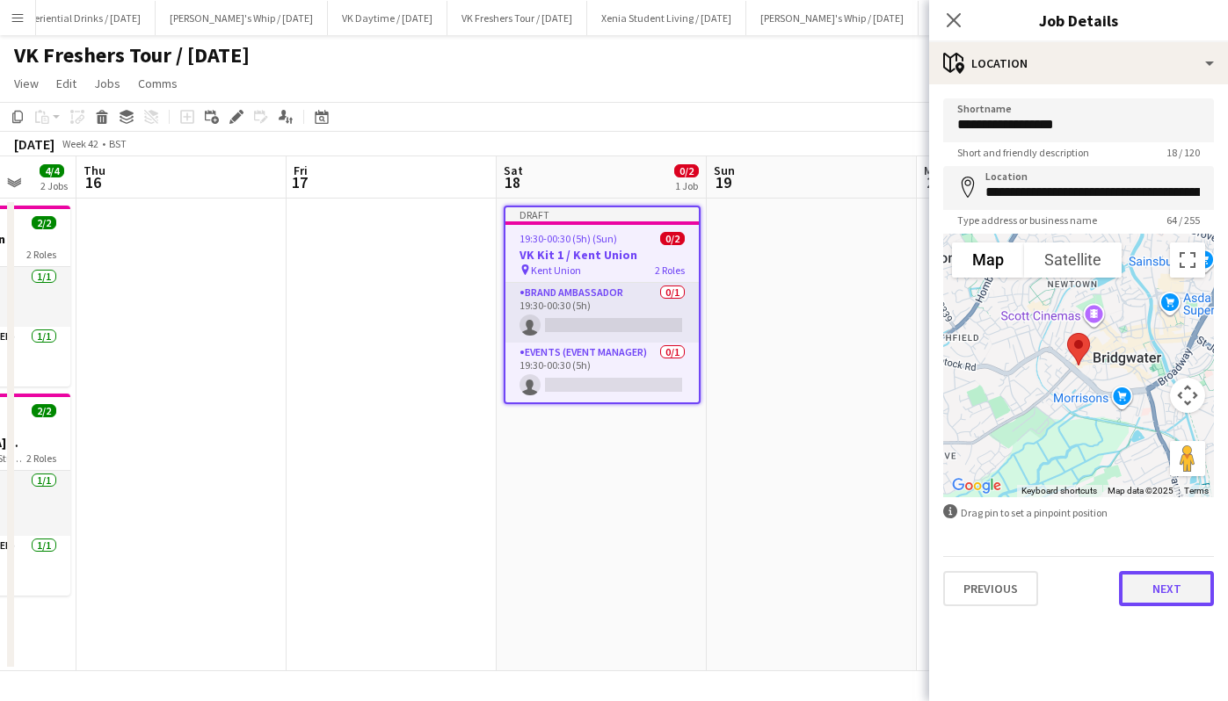
click at [1181, 585] on button "Next" at bounding box center [1166, 588] width 95 height 35
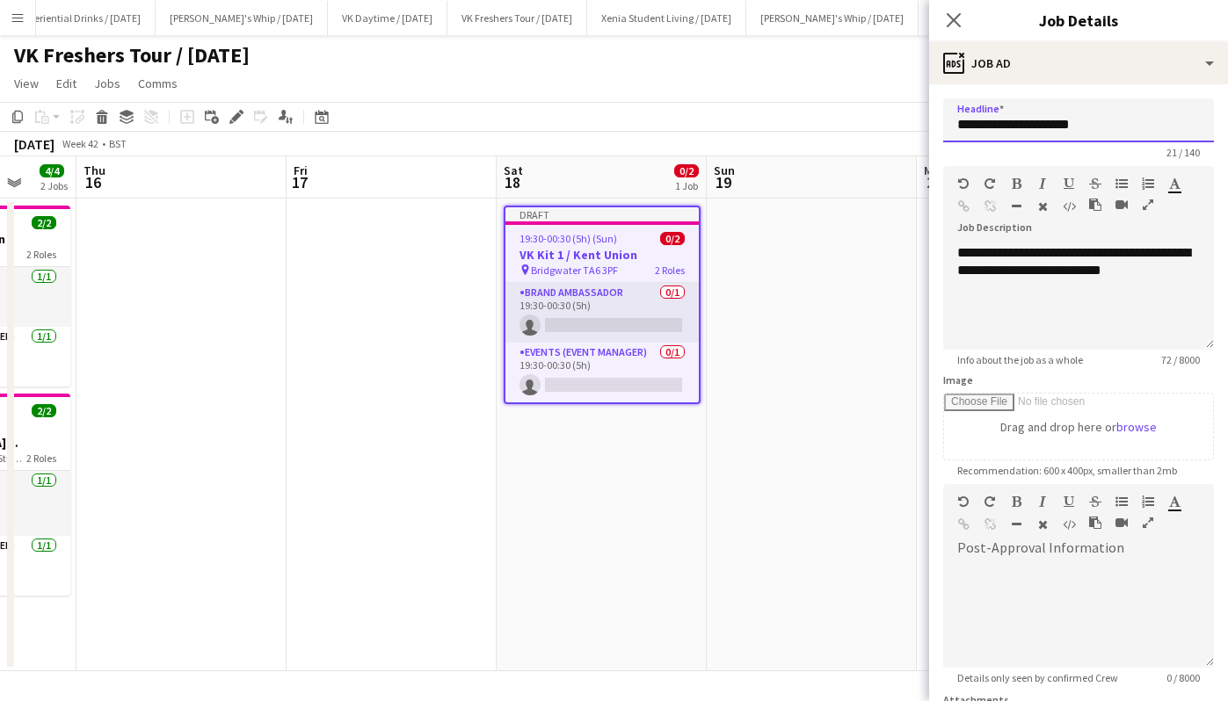
click at [1143, 128] on input "**********" at bounding box center [1078, 120] width 271 height 44
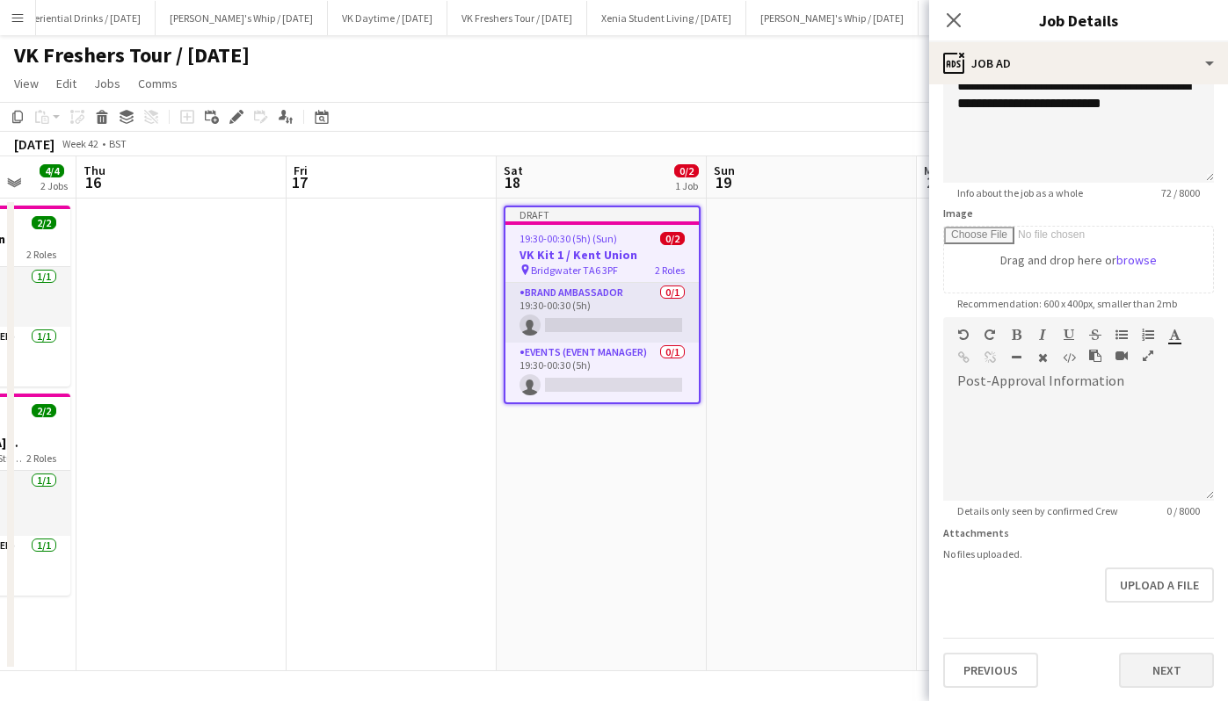
type input "**********"
click at [1147, 668] on button "Next" at bounding box center [1166, 670] width 95 height 35
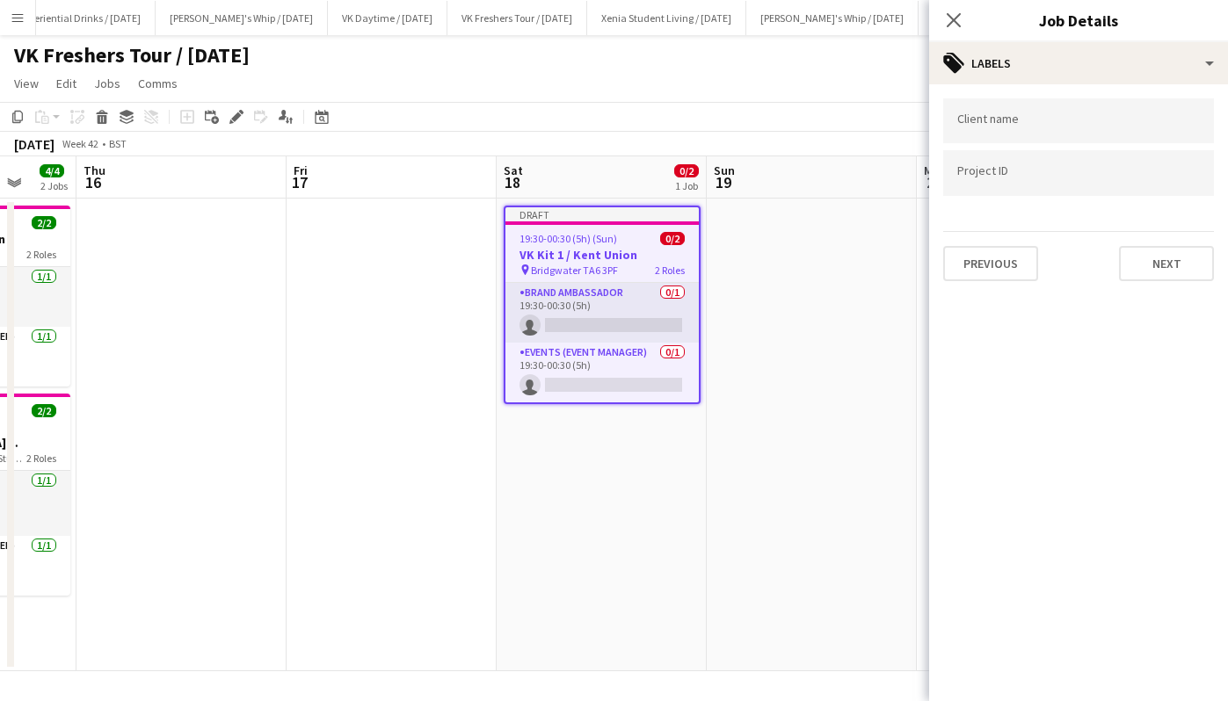
scroll to position [0, 0]
click at [1160, 271] on button "Next" at bounding box center [1166, 263] width 95 height 35
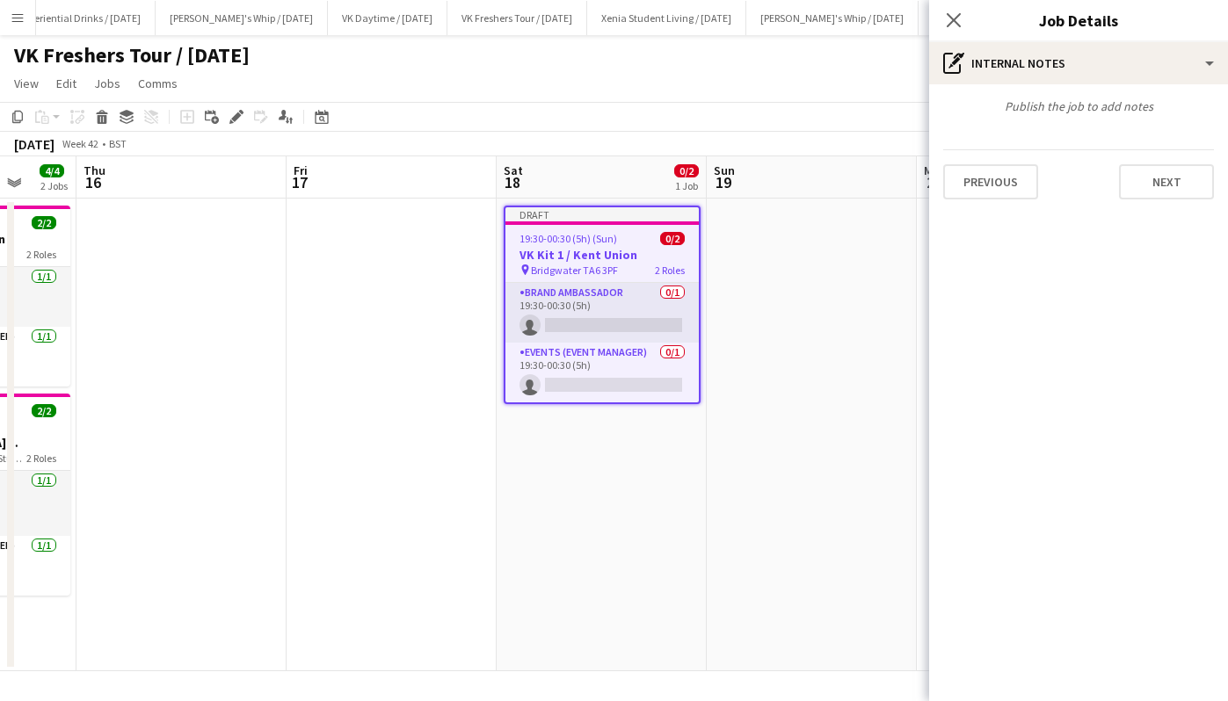
click at [1186, 204] on div "Publish the job to add notes Previous Next" at bounding box center [1078, 148] width 299 height 129
click at [1184, 184] on button "Next" at bounding box center [1166, 181] width 95 height 35
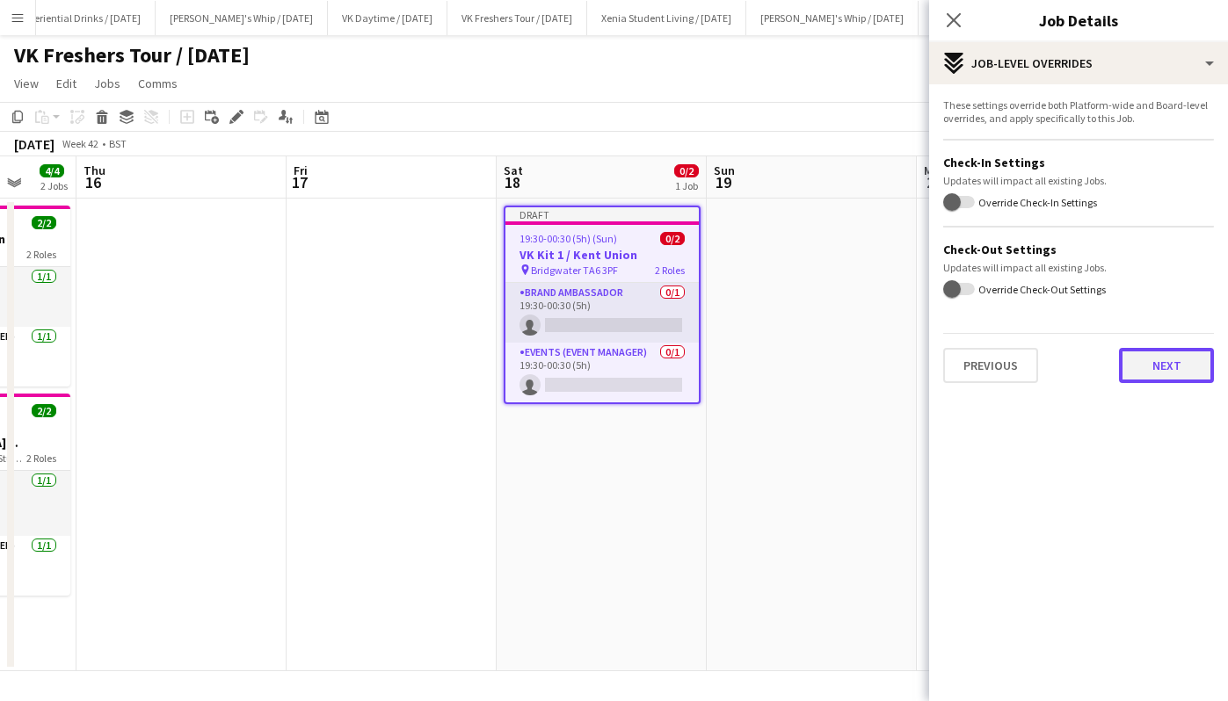
click at [1172, 374] on button "Next" at bounding box center [1166, 365] width 95 height 35
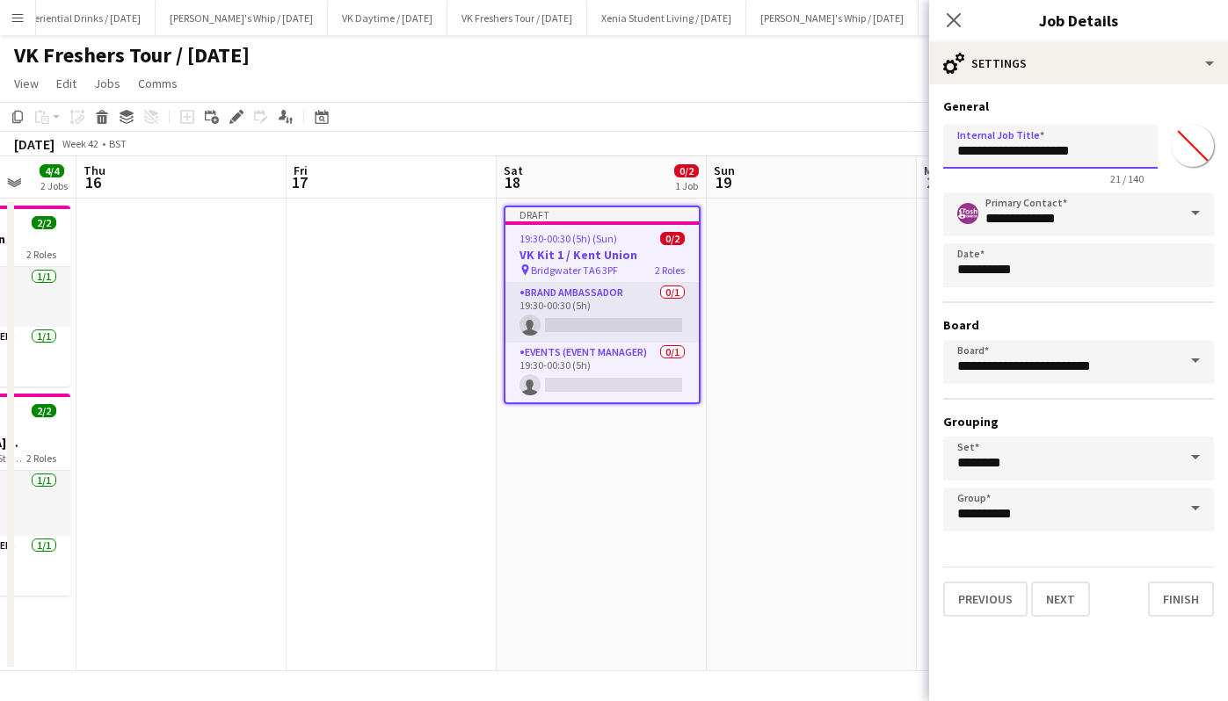
drag, startPoint x: 1121, startPoint y: 142, endPoint x: 817, endPoint y: 192, distance: 308.2
click at [817, 192] on body "Menu Boards Boards Boards All jobs Status Workforce Workforce My Workforce Recr…" at bounding box center [614, 350] width 1228 height 701
paste input "**********"
type input "**********"
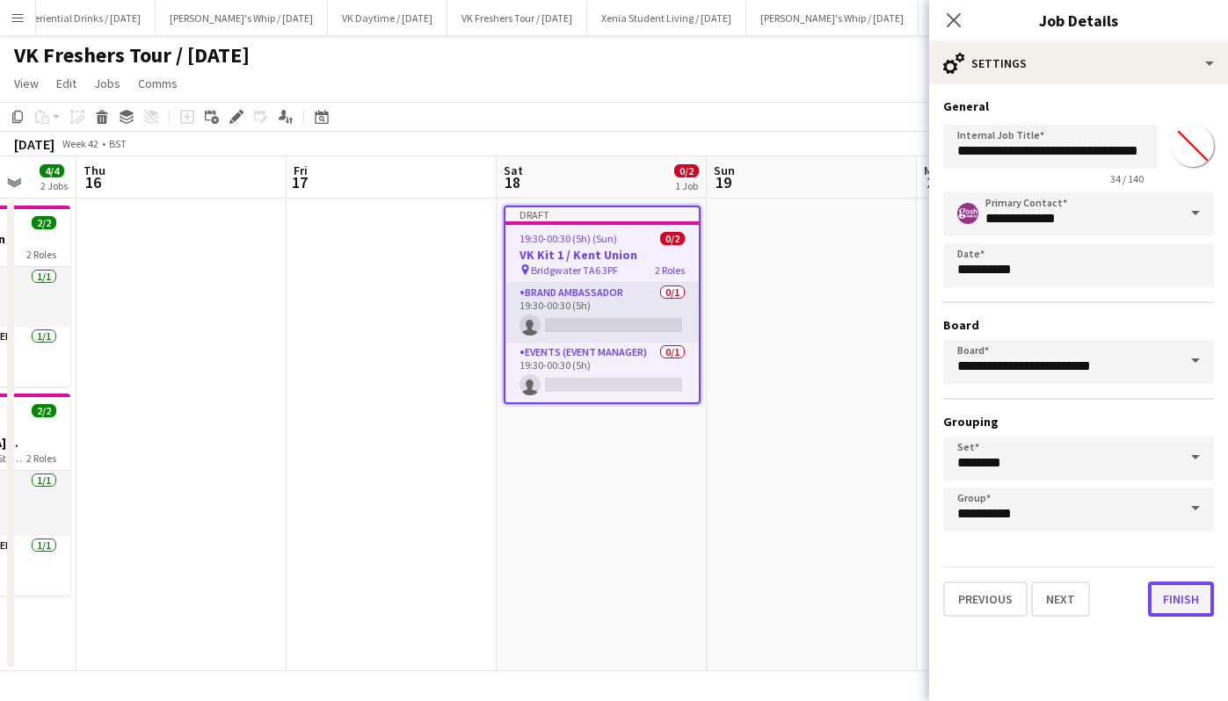
scroll to position [0, 0]
click at [1196, 603] on button "Finish" at bounding box center [1181, 599] width 66 height 35
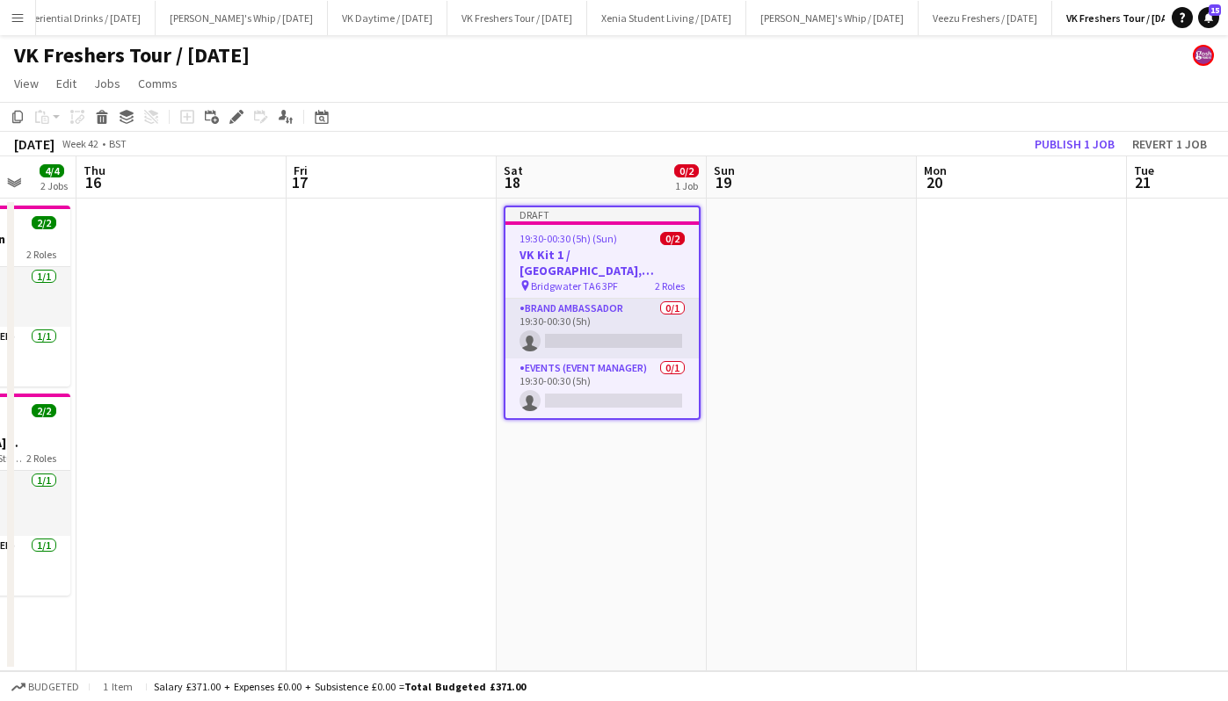
click at [902, 233] on app-date-cell at bounding box center [812, 435] width 210 height 473
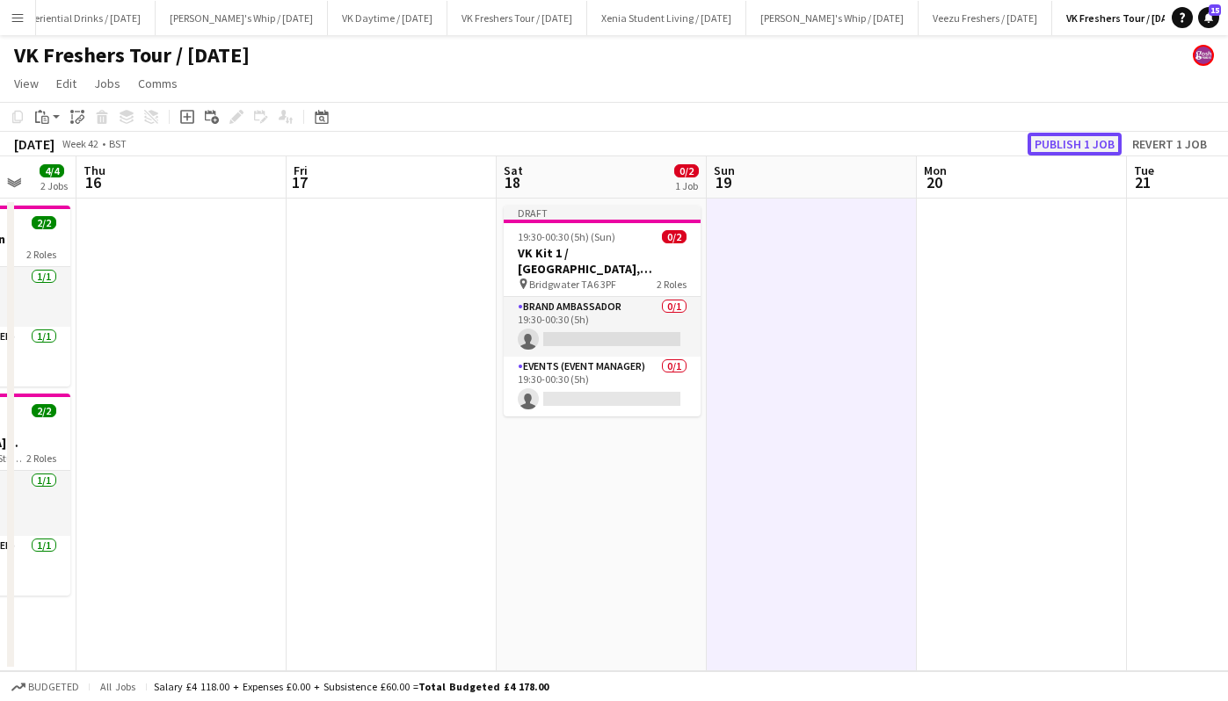
click at [1042, 143] on button "Publish 1 job" at bounding box center [1074, 144] width 94 height 23
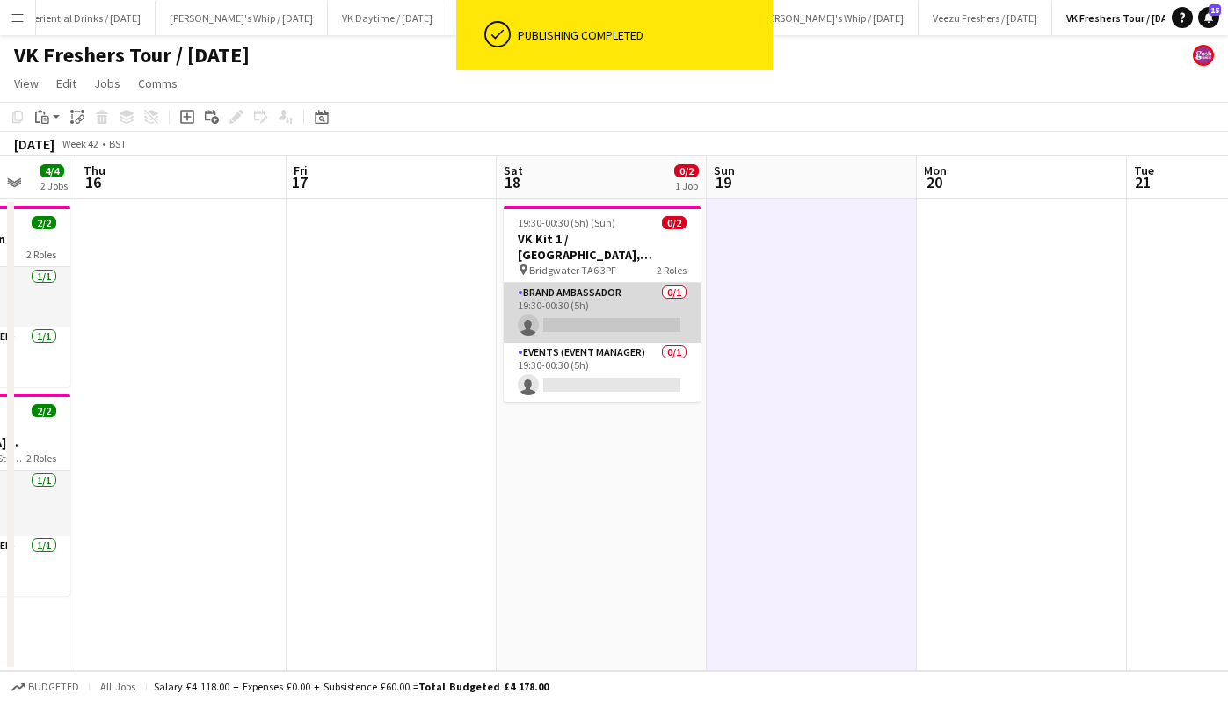
click at [585, 324] on app-card-role "Brand Ambassador 0/1 19:30-00:30 (5h) single-neutral-actions" at bounding box center [602, 313] width 197 height 60
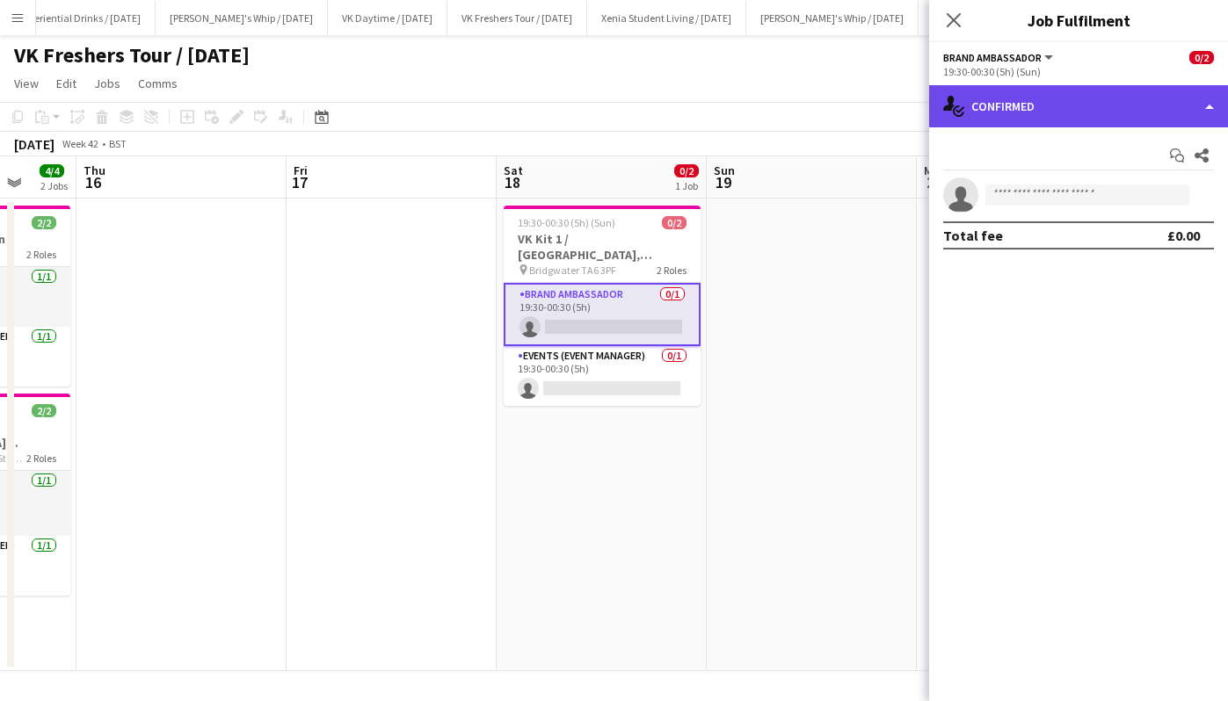
click at [1040, 107] on div "single-neutral-actions-check-2 Confirmed" at bounding box center [1078, 106] width 299 height 42
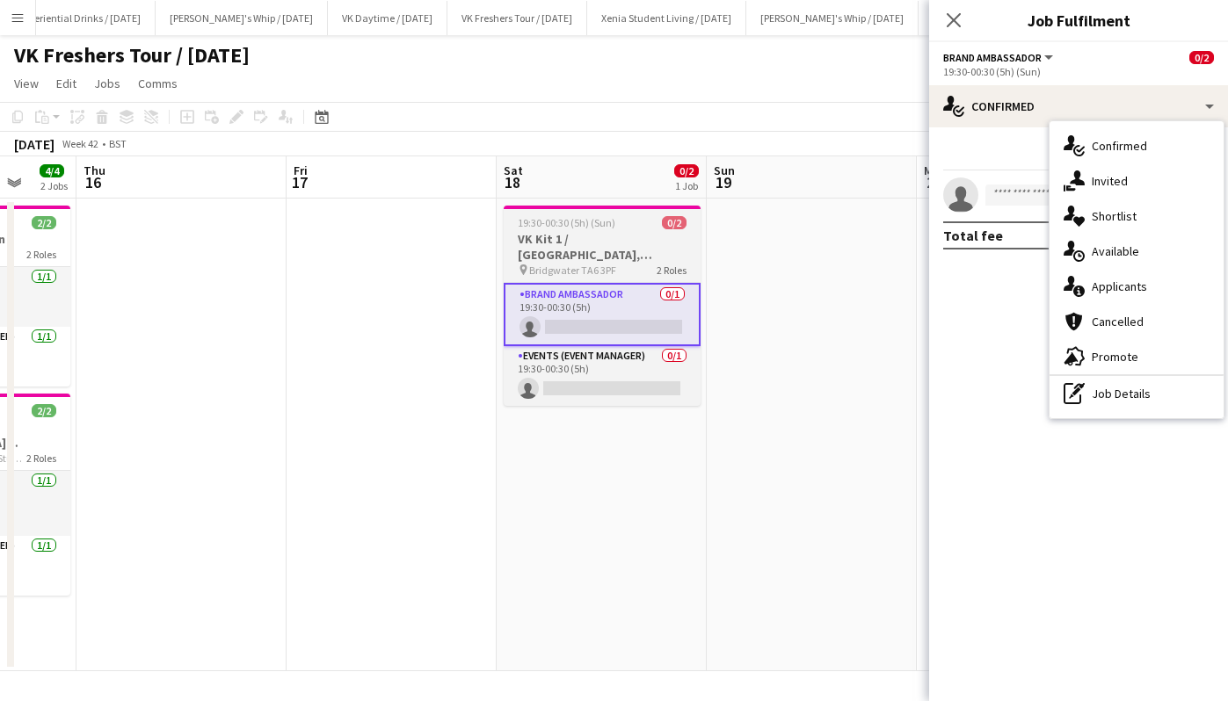
click at [591, 260] on h3 "VK Kit 1 / [GEOGRAPHIC_DATA], [GEOGRAPHIC_DATA]" at bounding box center [602, 247] width 197 height 32
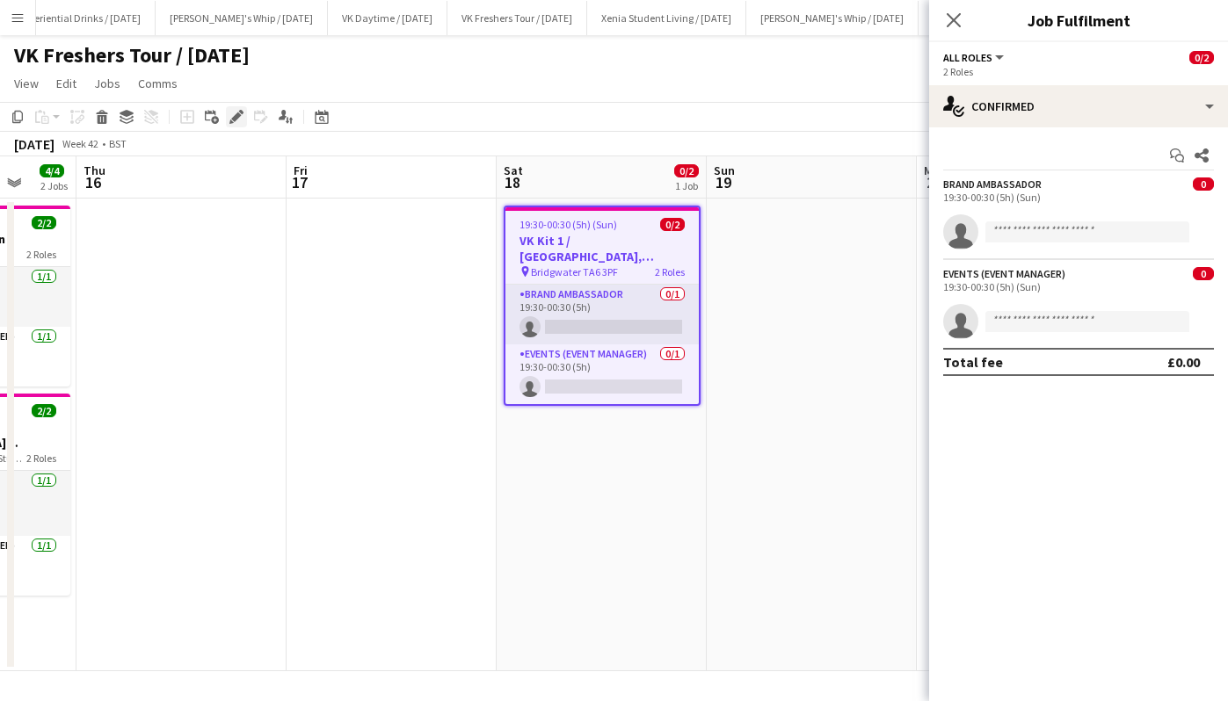
click at [236, 116] on icon at bounding box center [236, 117] width 10 height 10
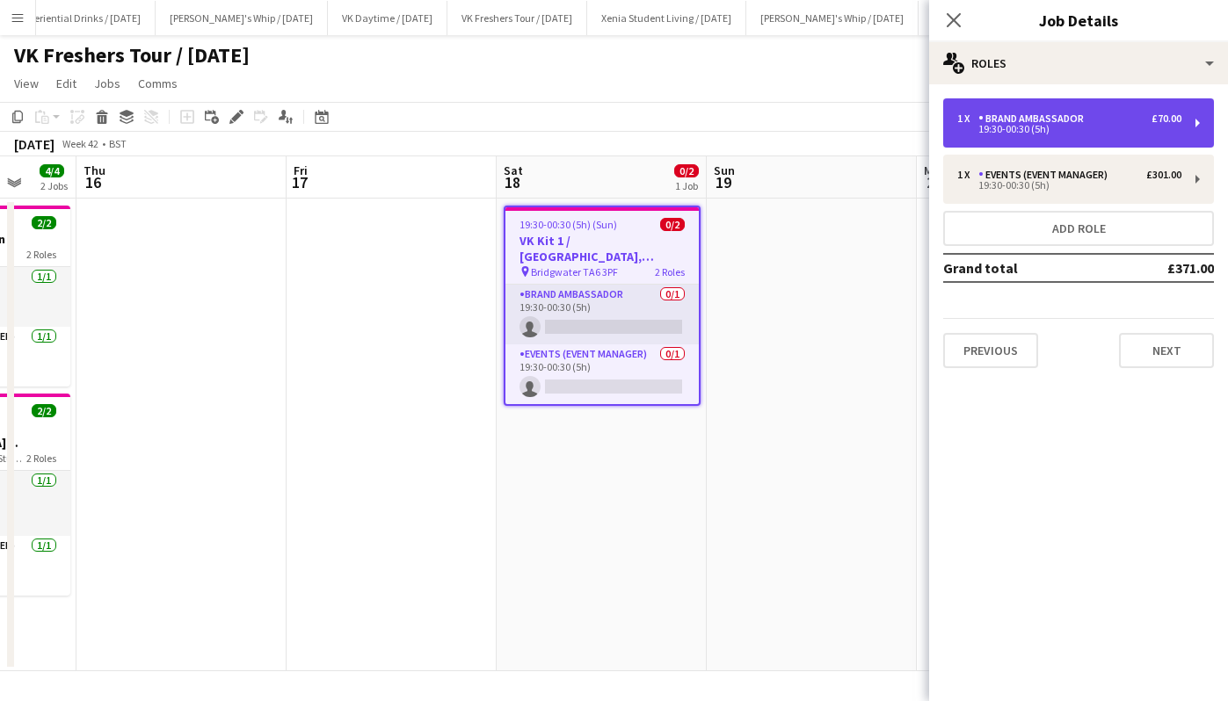
click at [1100, 108] on div "1 x Brand Ambassador £70.00 19:30-00:30 (5h)" at bounding box center [1078, 122] width 271 height 49
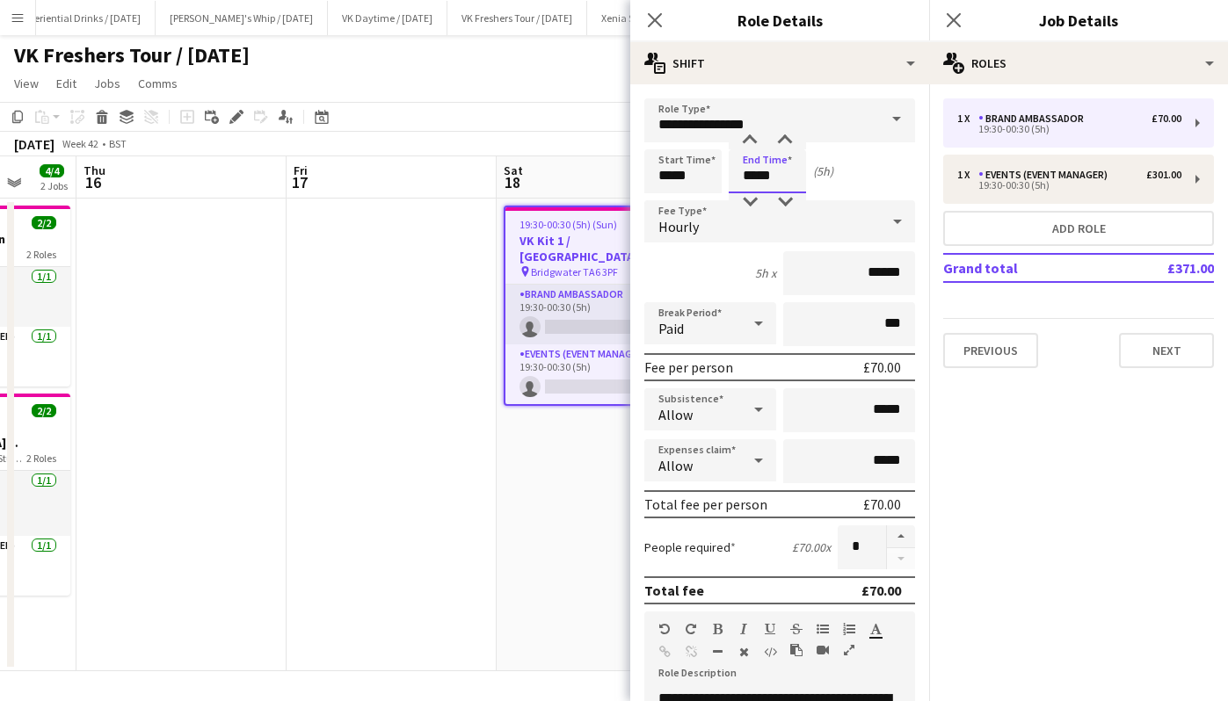
click at [744, 173] on input "*****" at bounding box center [767, 171] width 77 height 44
click at [781, 198] on div at bounding box center [784, 202] width 35 height 18
type input "*****"
click at [781, 198] on div at bounding box center [784, 202] width 35 height 18
click at [679, 169] on input "*****" at bounding box center [682, 171] width 77 height 44
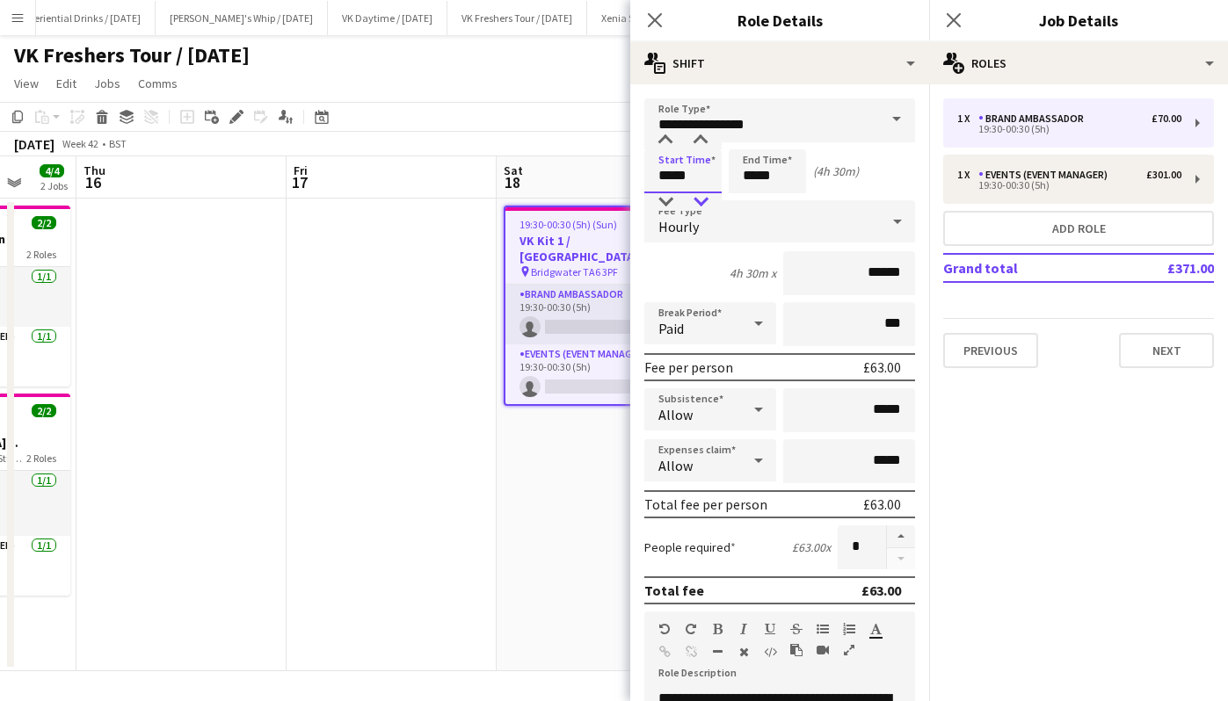
click at [700, 203] on div at bounding box center [700, 202] width 35 height 18
type input "*****"
click at [700, 203] on div at bounding box center [700, 202] width 35 height 18
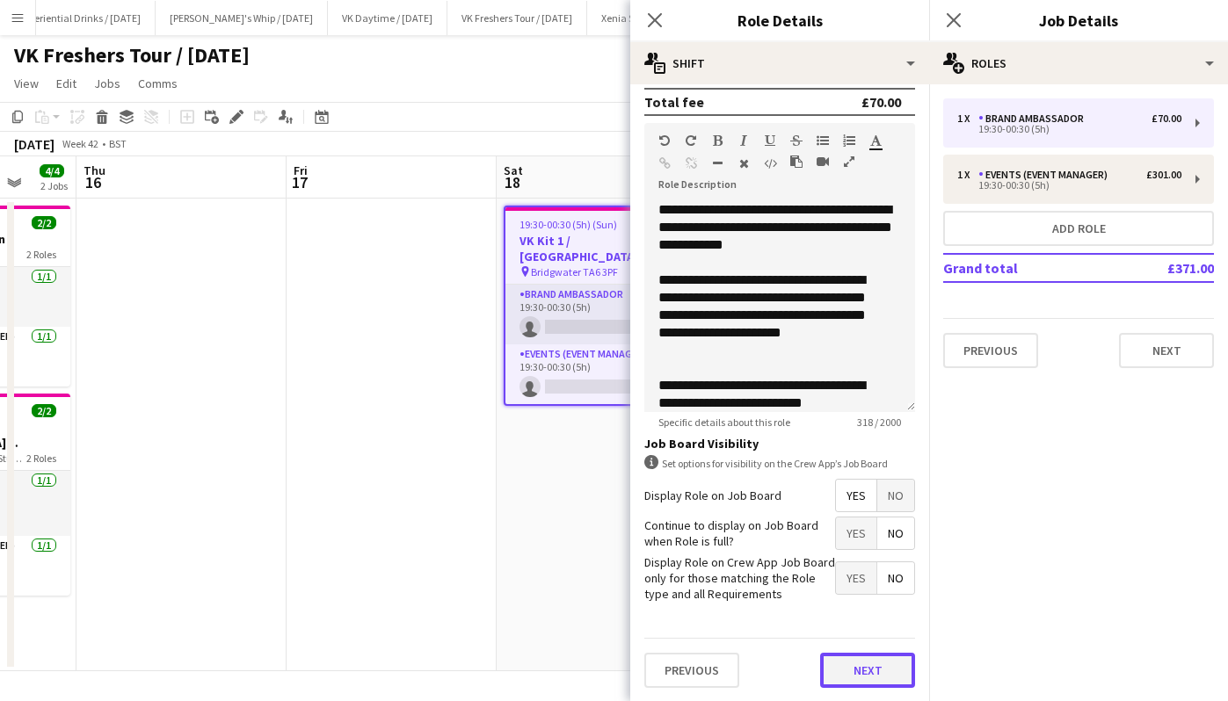
click at [873, 664] on button "Next" at bounding box center [867, 670] width 95 height 35
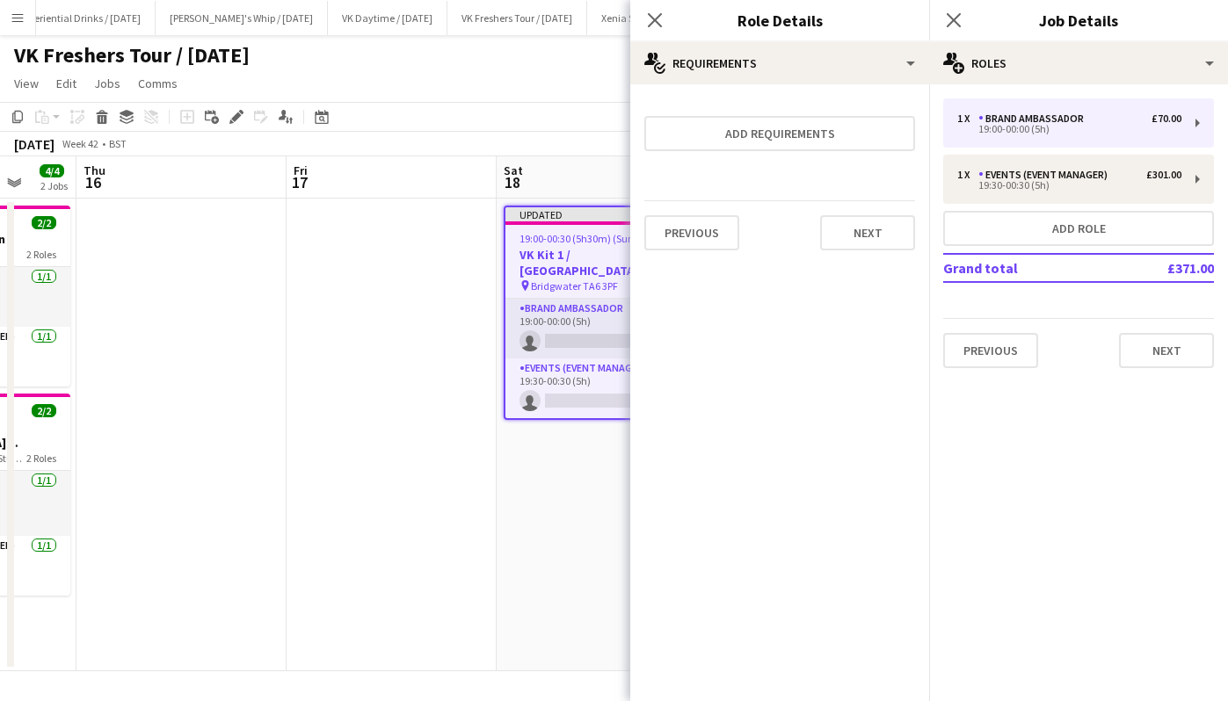
scroll to position [0, 0]
click at [899, 233] on button "Next" at bounding box center [867, 232] width 95 height 35
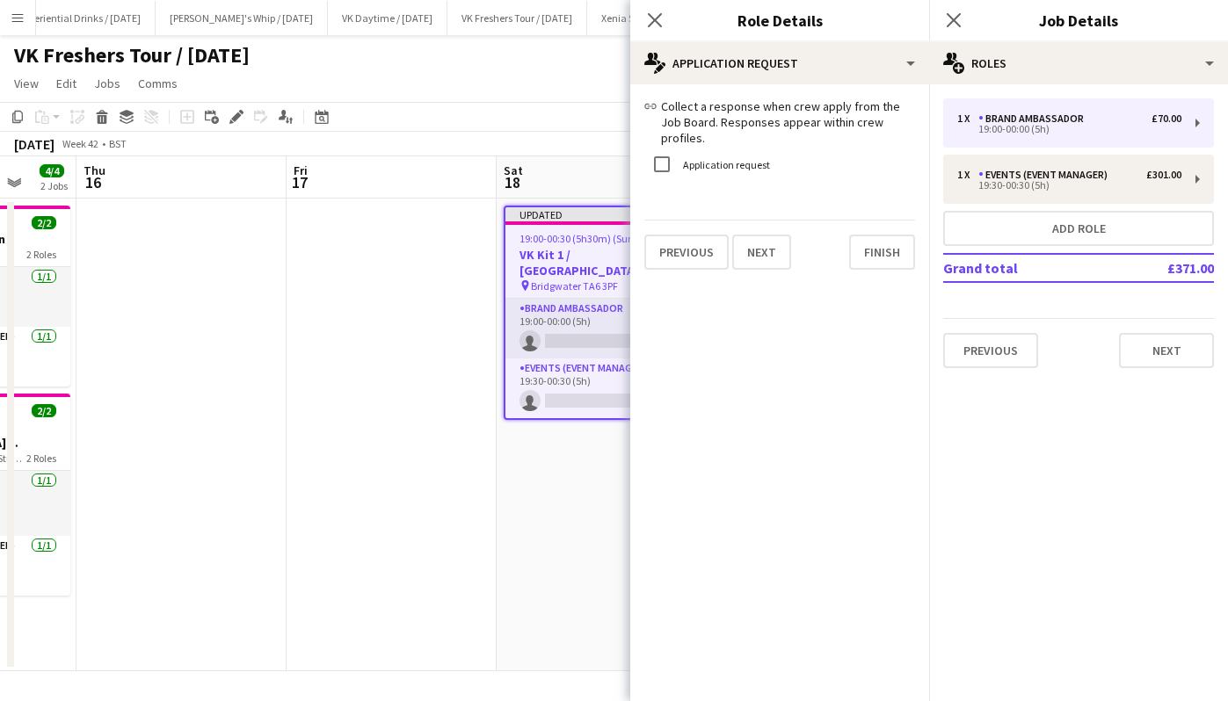
click at [899, 233] on div "Previous Next Finish" at bounding box center [779, 245] width 271 height 50
click at [887, 244] on button "Finish" at bounding box center [882, 252] width 66 height 35
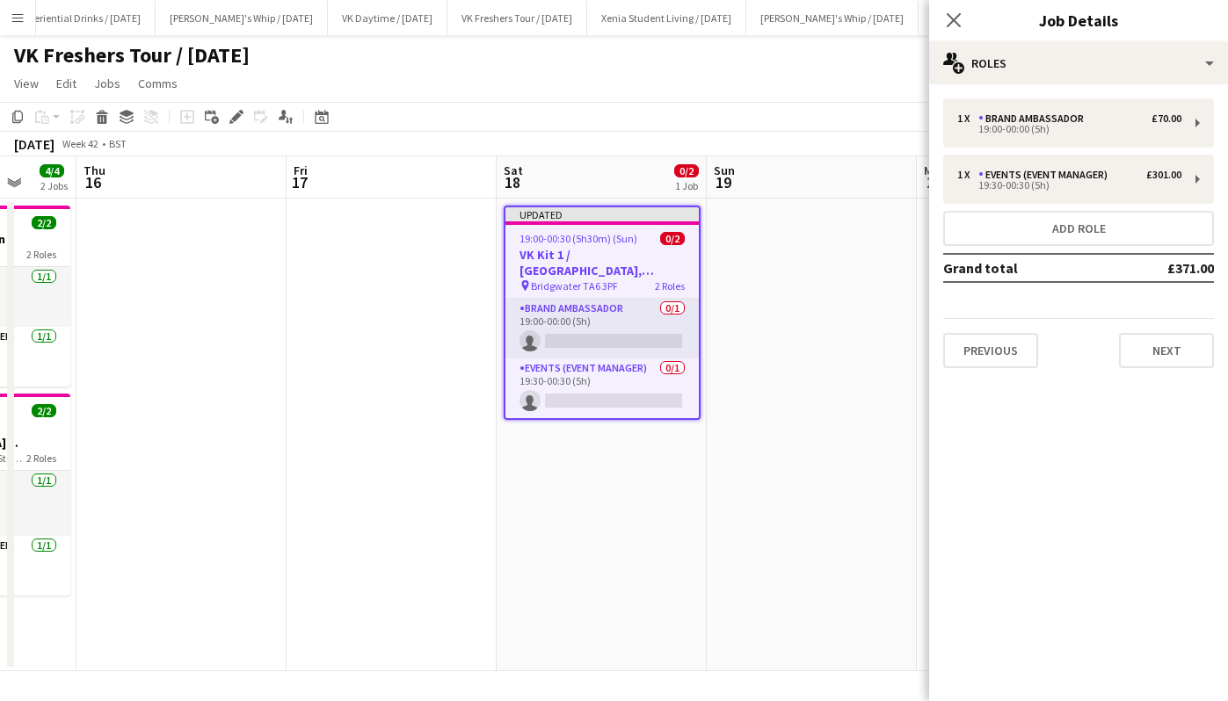
click at [584, 242] on span "19:00-00:30 (5h30m) (Sun)" at bounding box center [578, 238] width 118 height 13
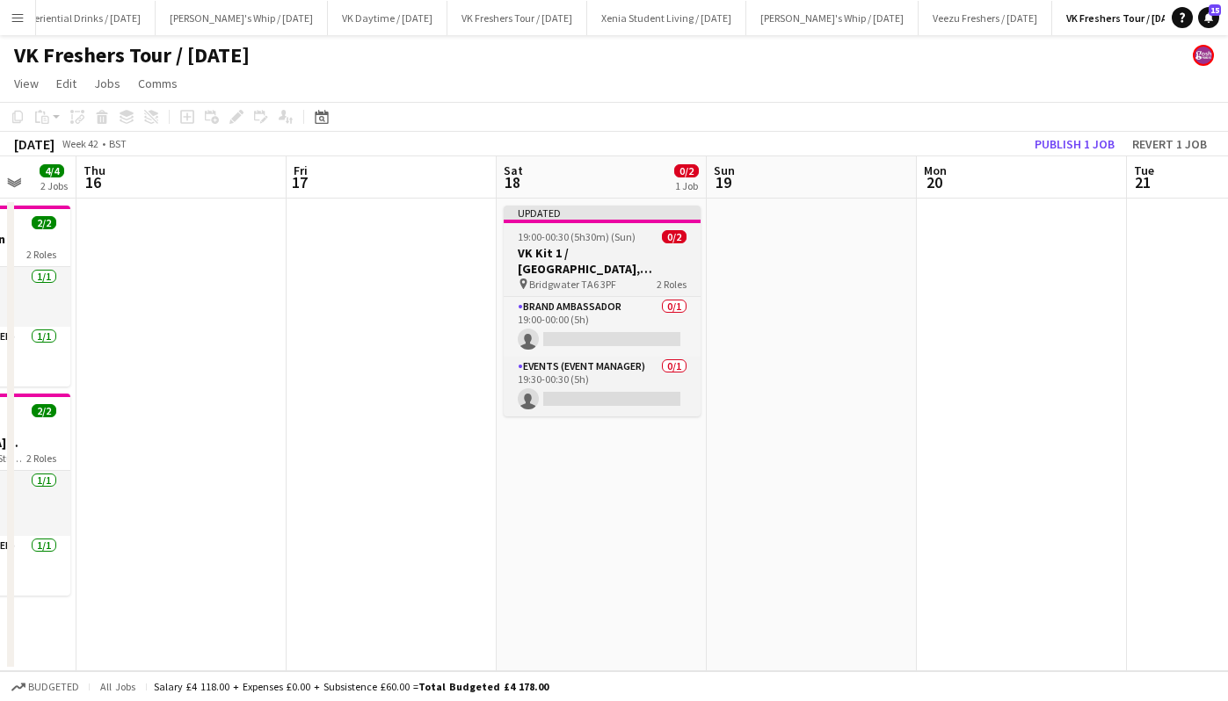
click at [584, 242] on span "19:00-00:30 (5h30m) (Sun)" at bounding box center [577, 236] width 118 height 13
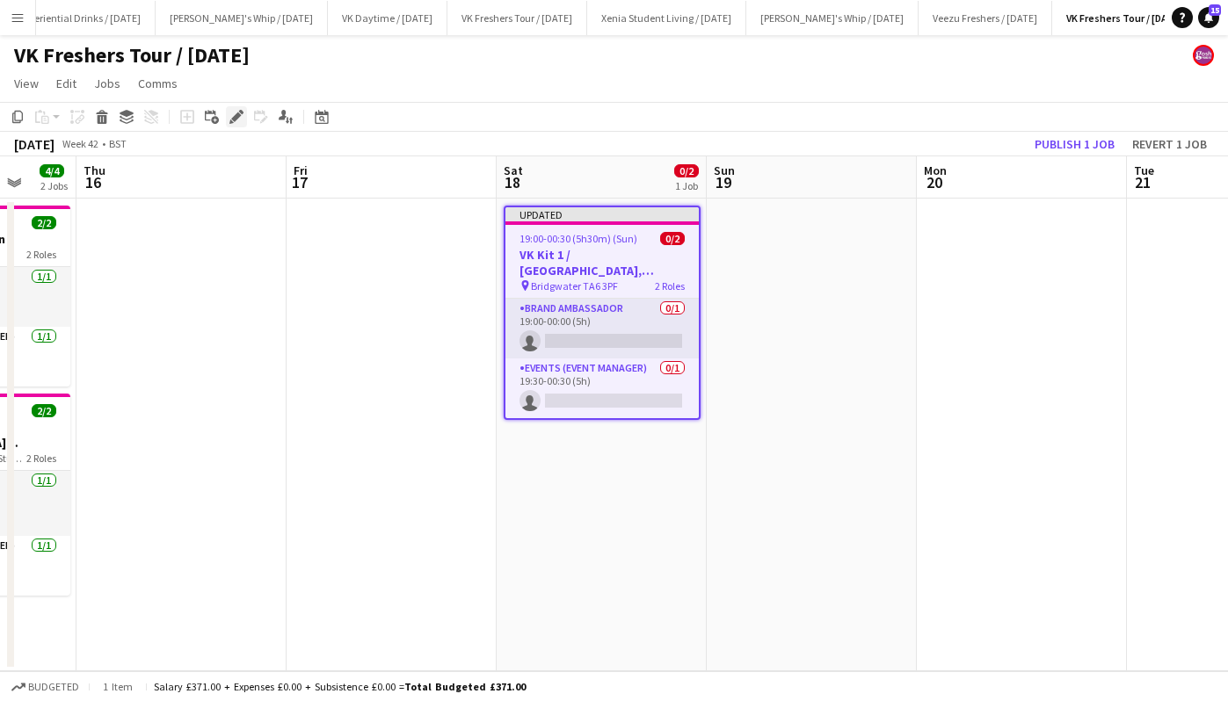
click at [238, 112] on icon "Edit" at bounding box center [236, 117] width 14 height 14
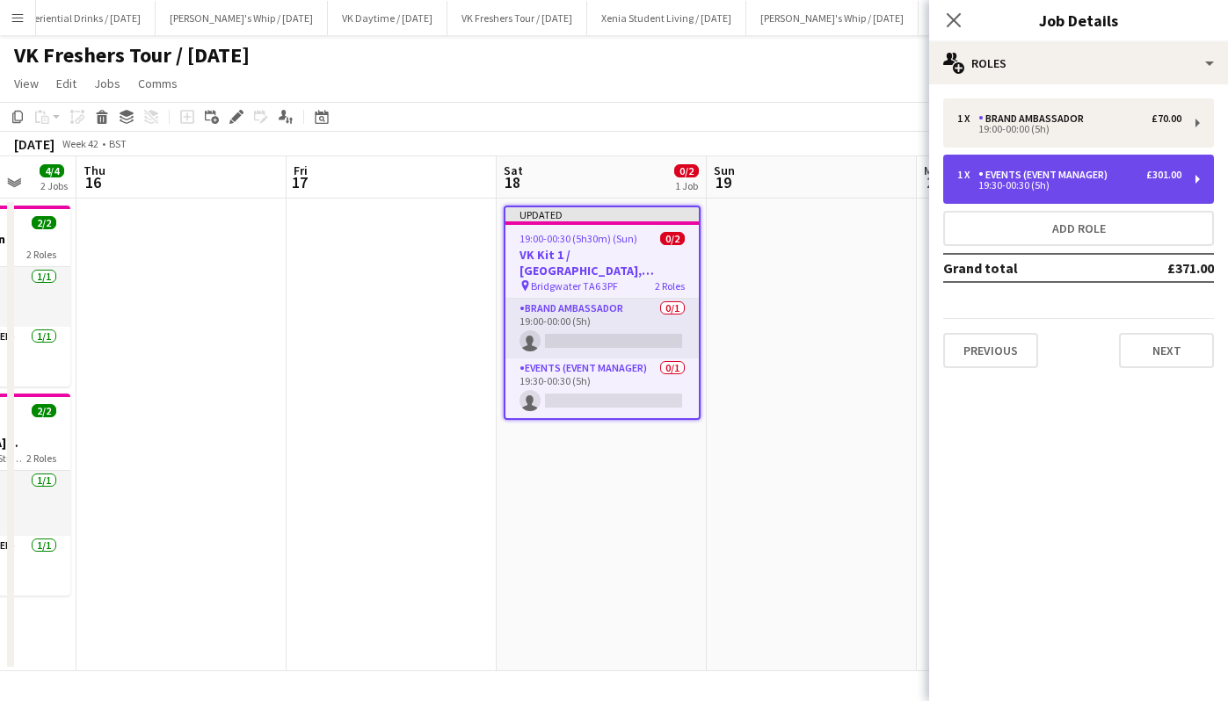
click at [1077, 169] on div "Events (Event Manager)" at bounding box center [1046, 175] width 136 height 12
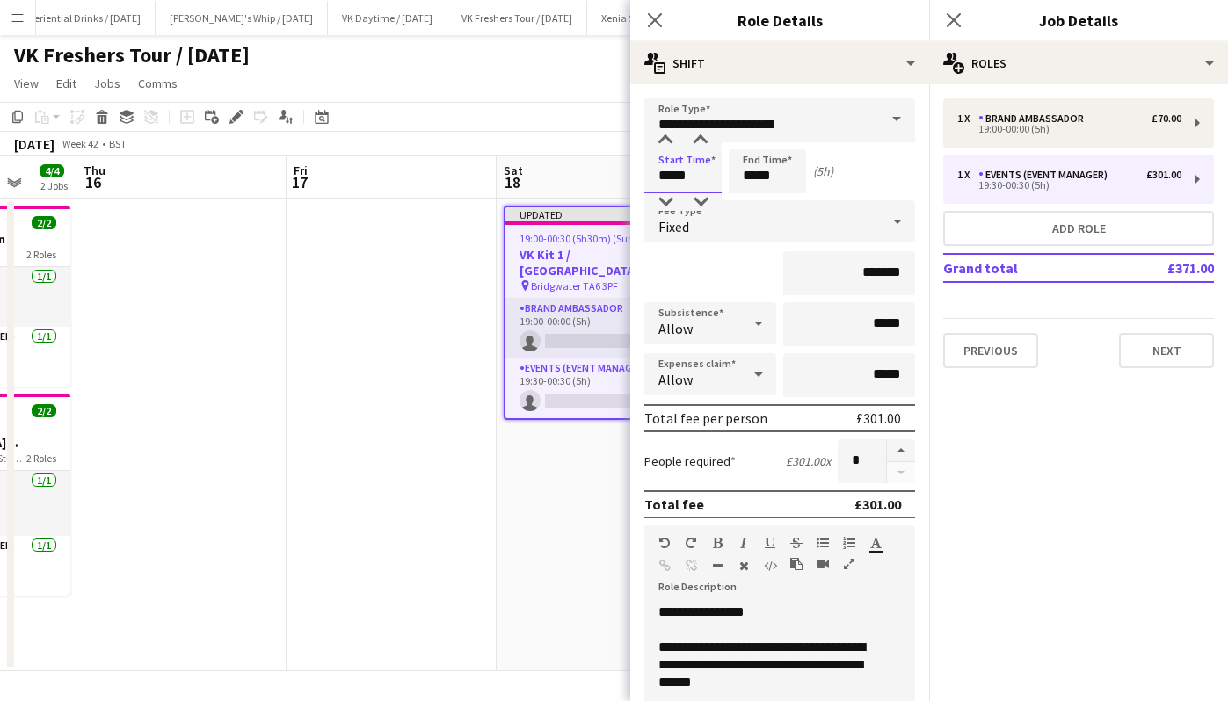
click at [700, 174] on input "*****" at bounding box center [682, 171] width 77 height 44
click at [700, 198] on div at bounding box center [700, 202] width 35 height 18
type input "*****"
click at [700, 198] on div at bounding box center [700, 202] width 35 height 18
click at [775, 183] on input "*****" at bounding box center [767, 171] width 77 height 44
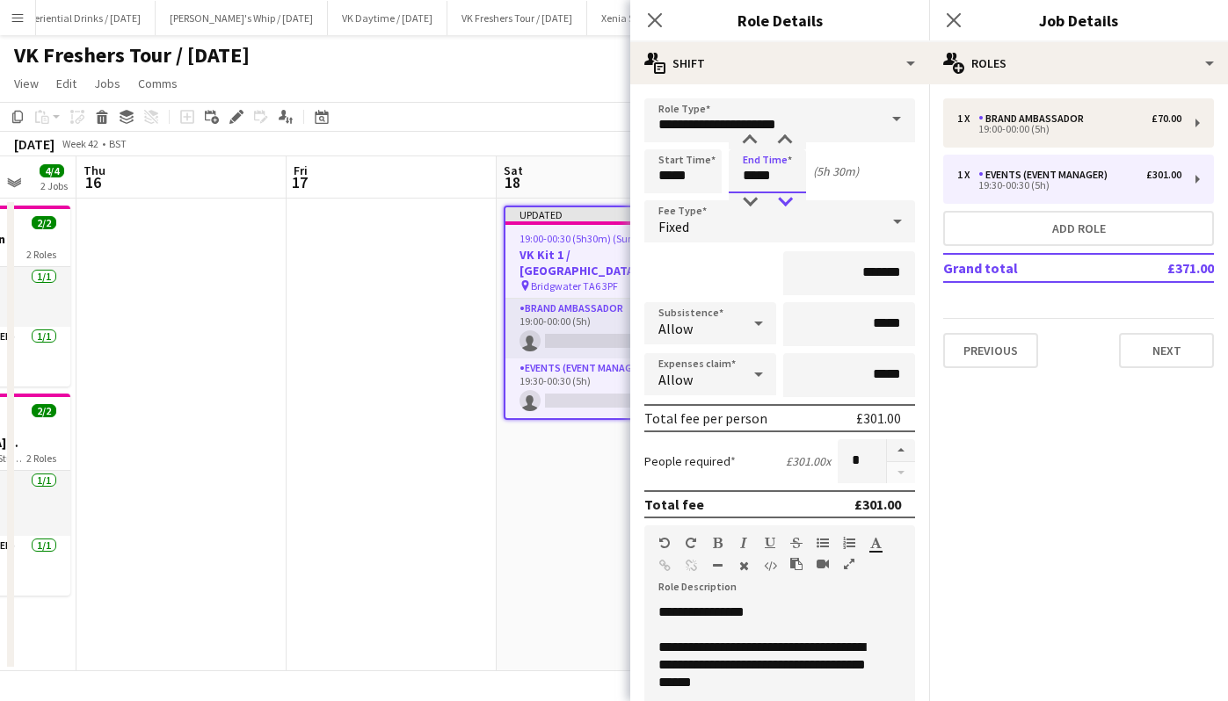
click at [780, 206] on div at bounding box center [784, 202] width 35 height 18
type input "*****"
click at [780, 206] on div at bounding box center [784, 202] width 35 height 18
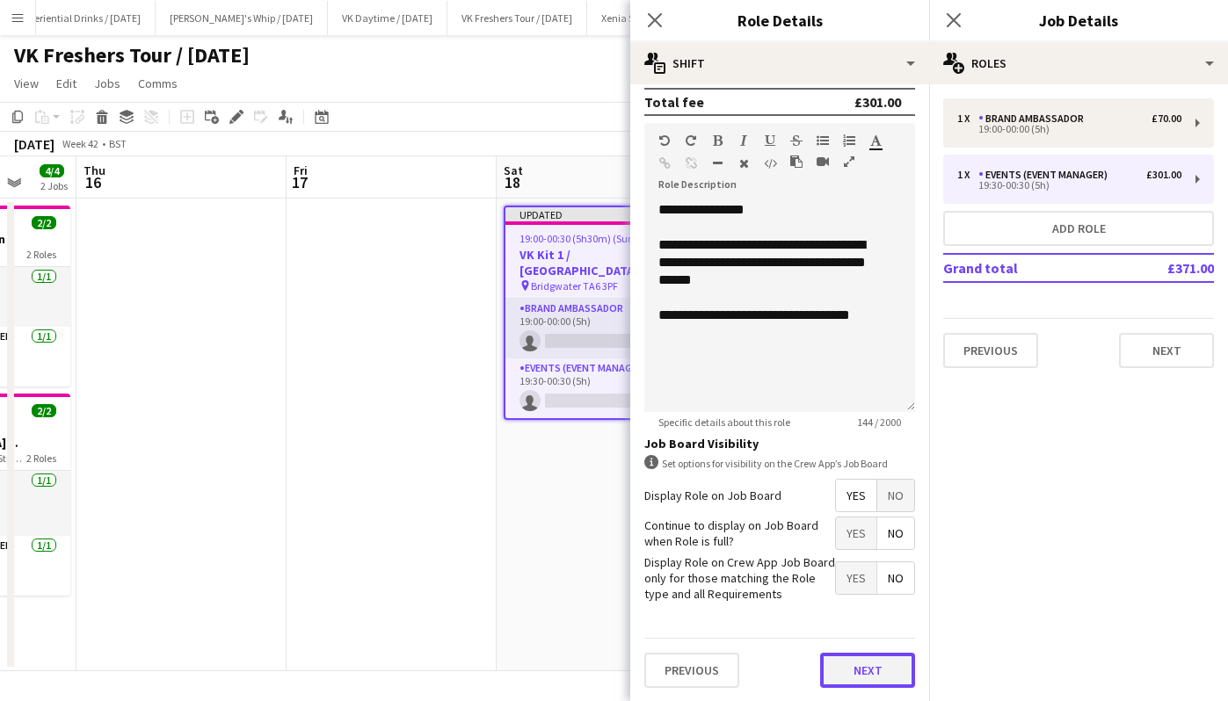
click at [867, 654] on button "Next" at bounding box center [867, 670] width 95 height 35
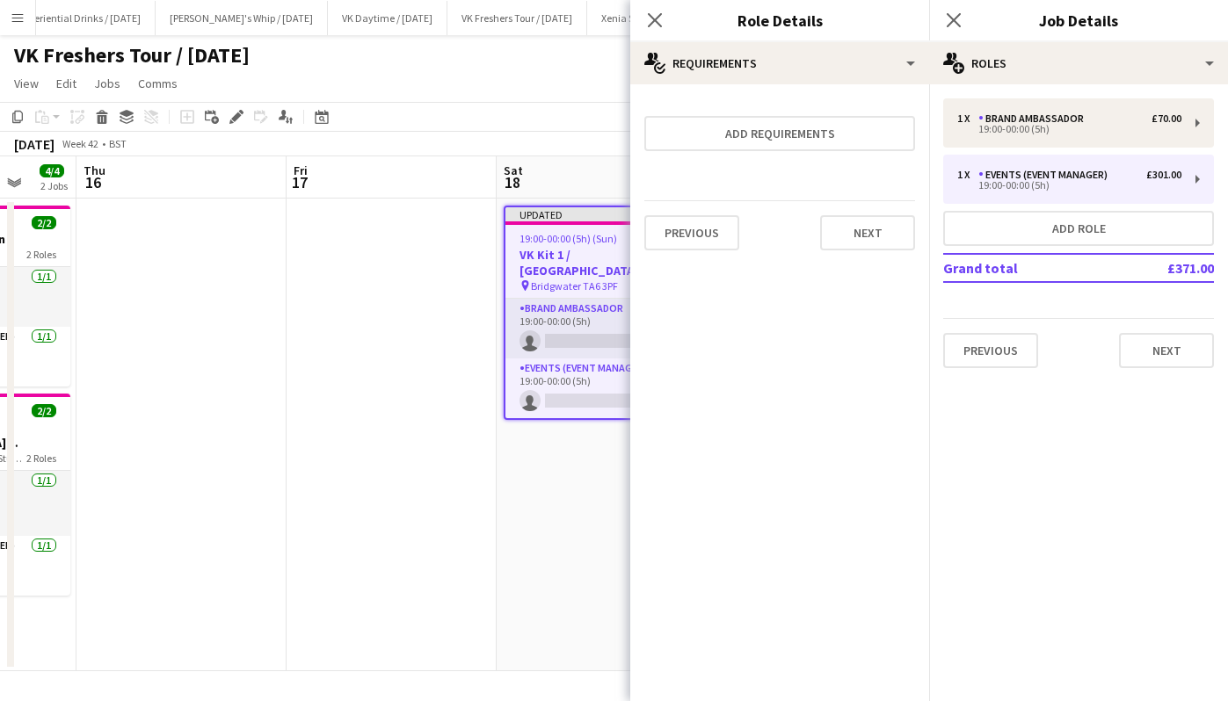
scroll to position [0, 0]
click at [898, 237] on button "Next" at bounding box center [867, 232] width 95 height 35
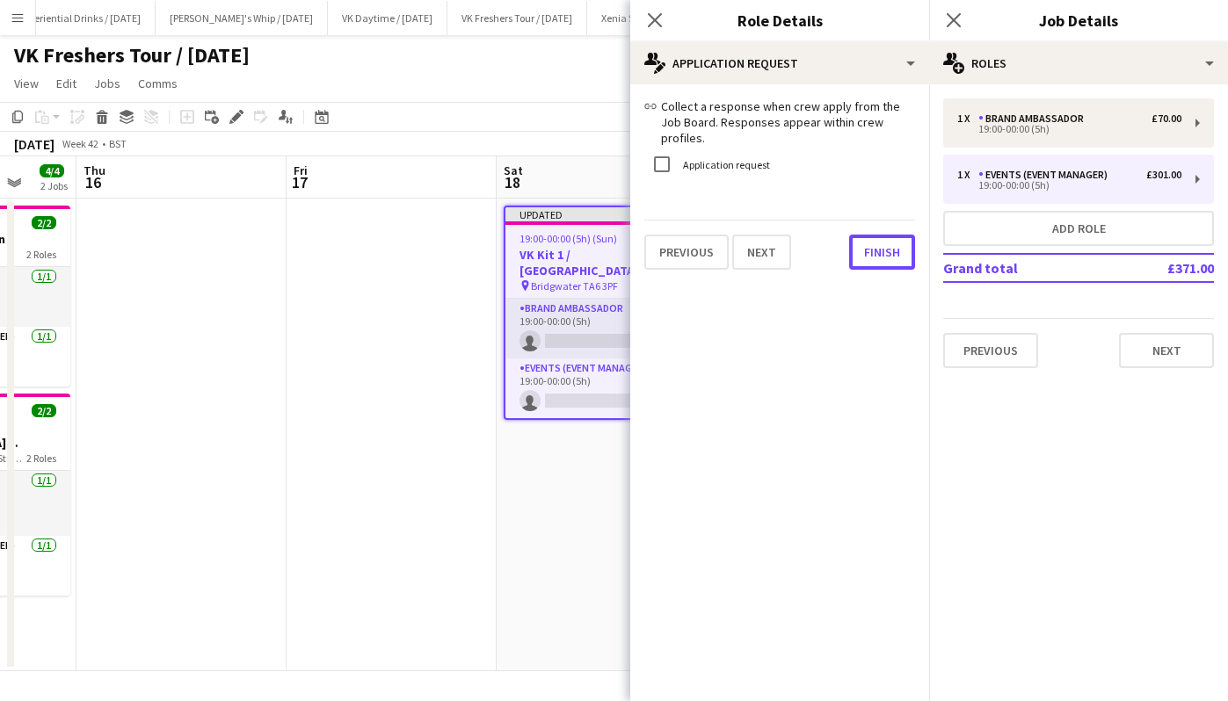
click at [898, 237] on button "Finish" at bounding box center [882, 252] width 66 height 35
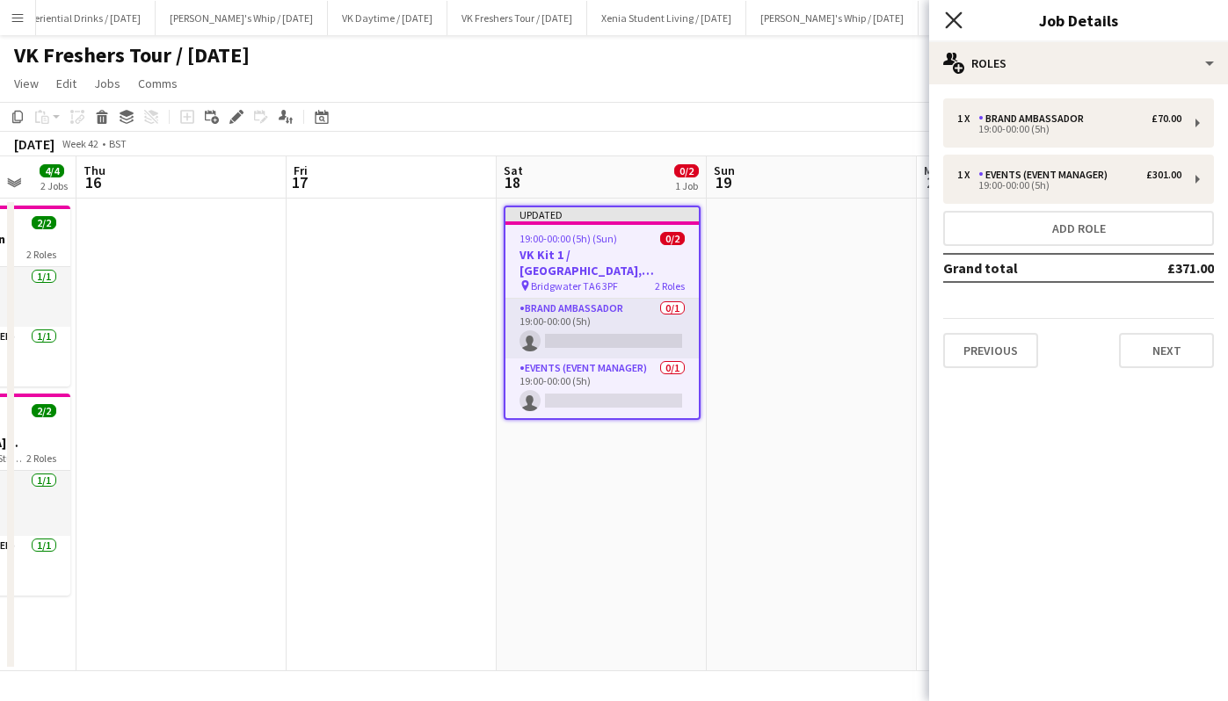
click at [954, 19] on icon at bounding box center [953, 19] width 17 height 17
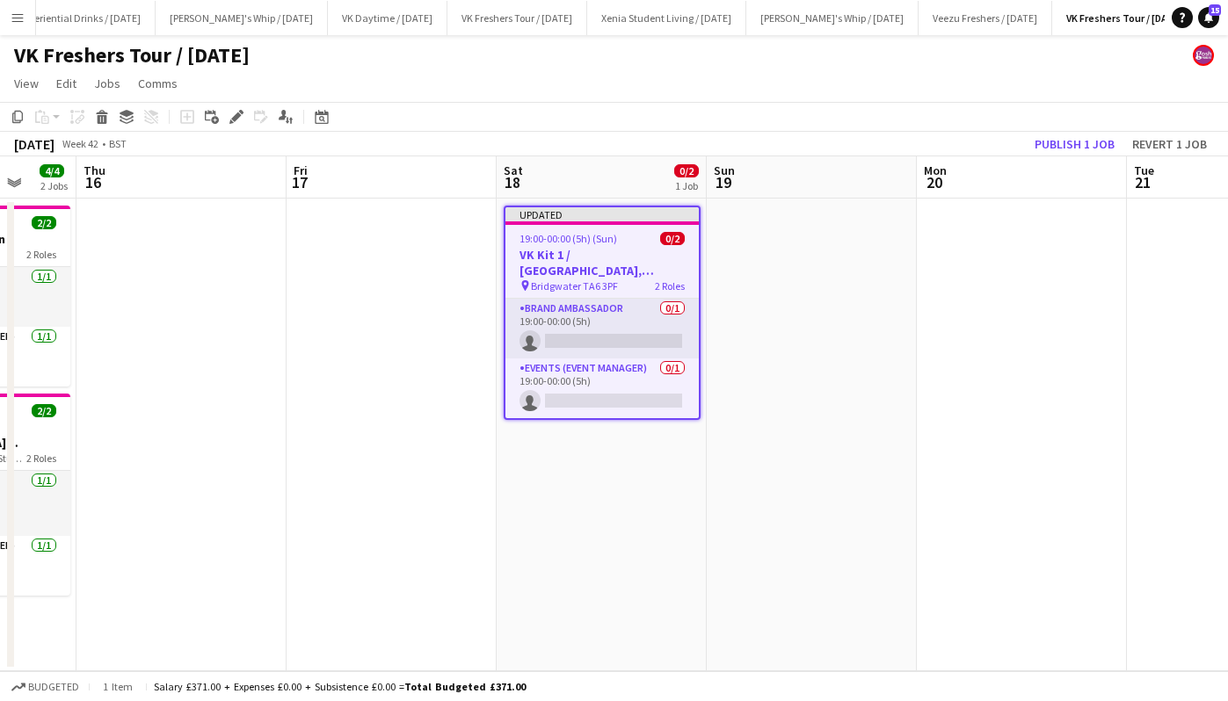
click at [592, 246] on app-job-card "Updated 19:00-00:00 (5h) (Sun) 0/2 VK Kit 1 / The Palace, Bridgewater pin Bridg…" at bounding box center [602, 313] width 197 height 214
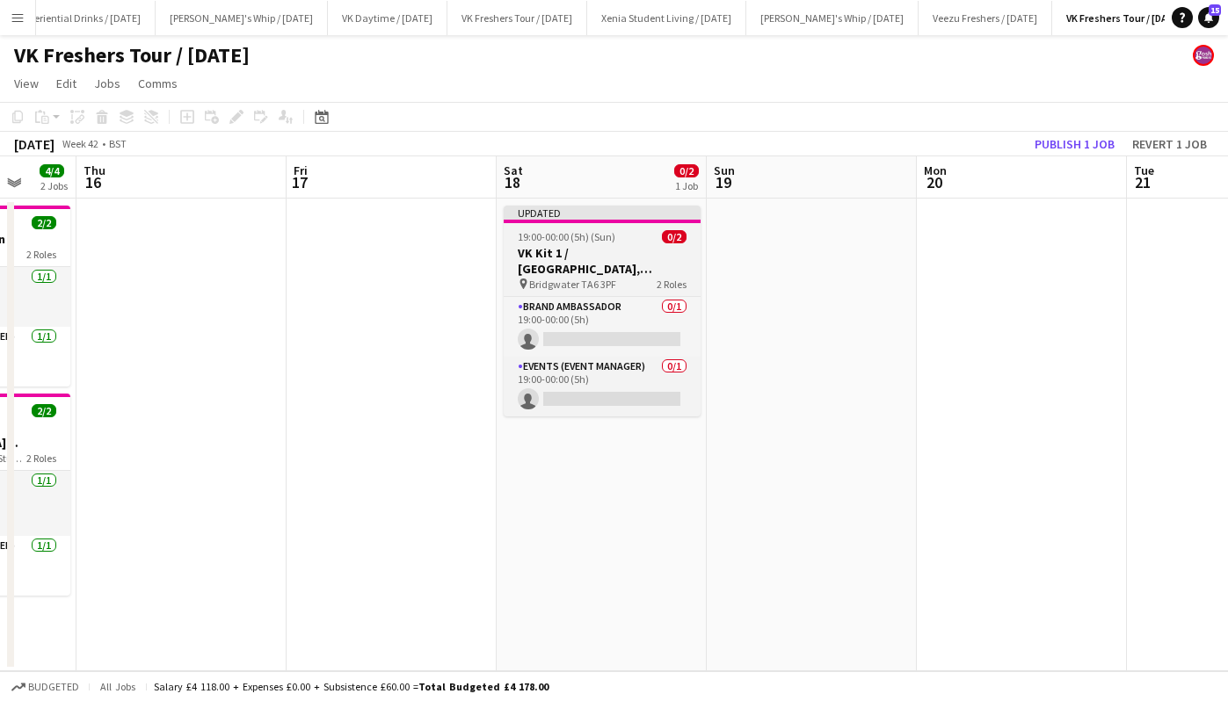
click at [592, 246] on h3 "VK Kit 1 / [GEOGRAPHIC_DATA], [GEOGRAPHIC_DATA]" at bounding box center [602, 261] width 197 height 32
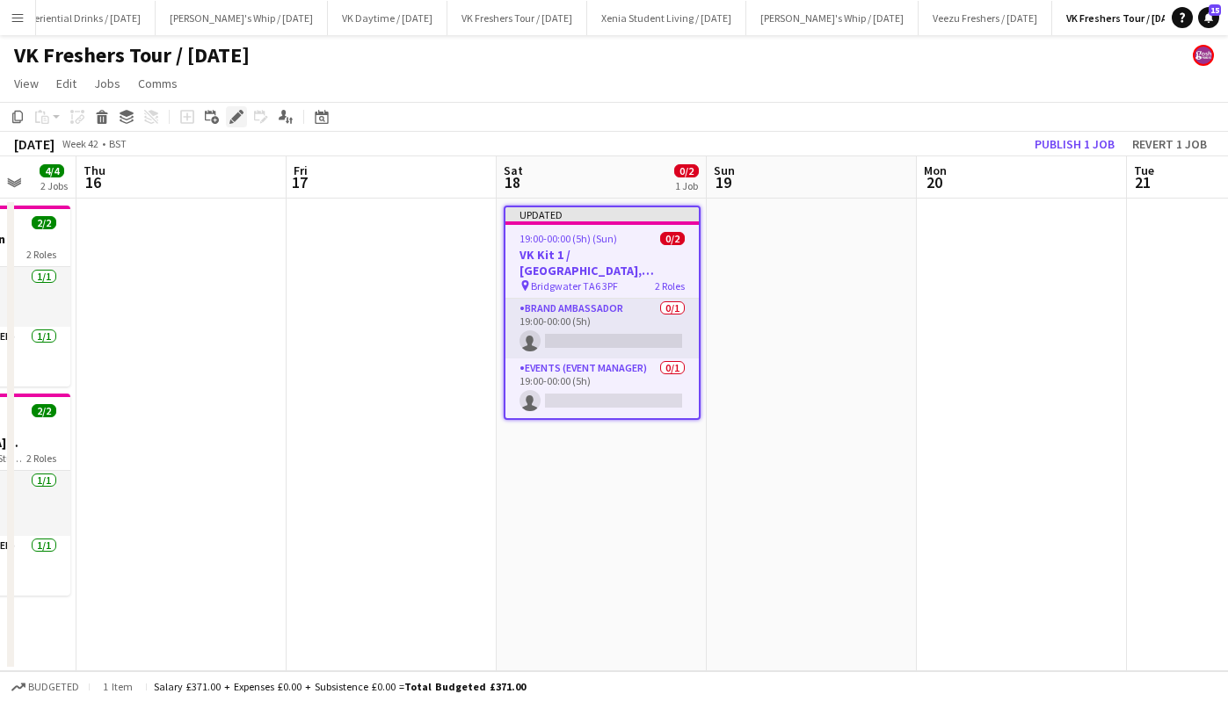
click at [236, 118] on icon at bounding box center [236, 117] width 10 height 10
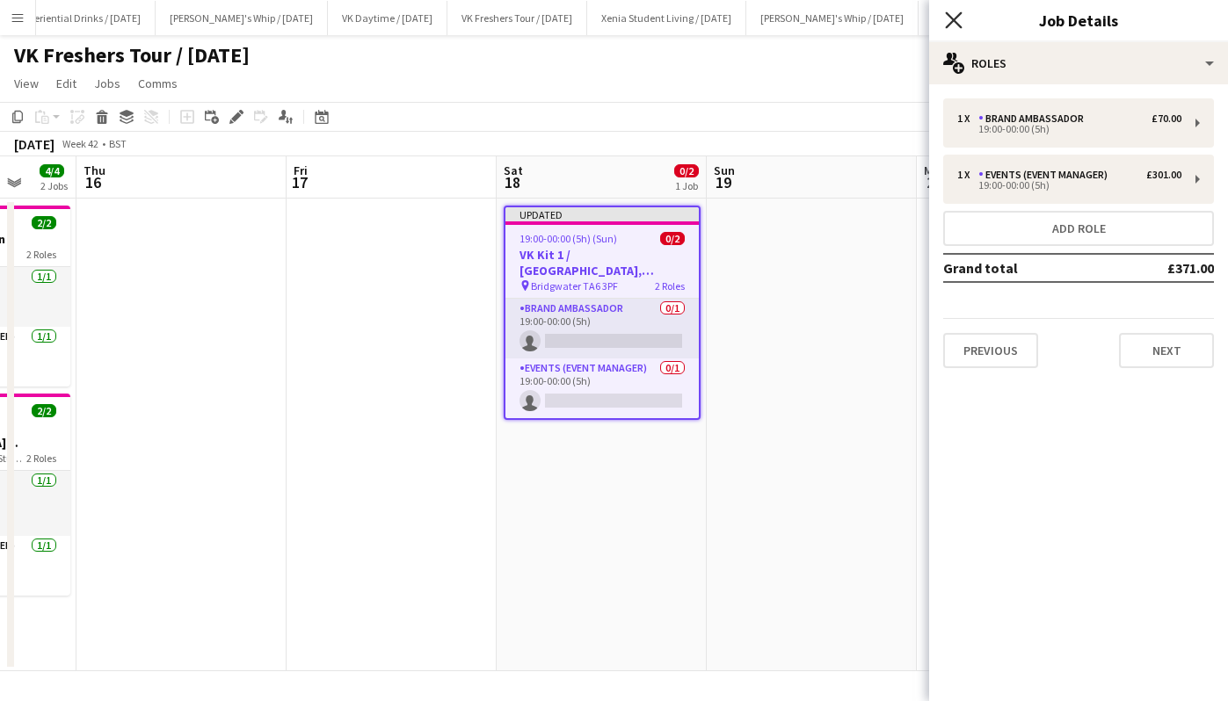
click at [950, 16] on icon at bounding box center [953, 19] width 17 height 17
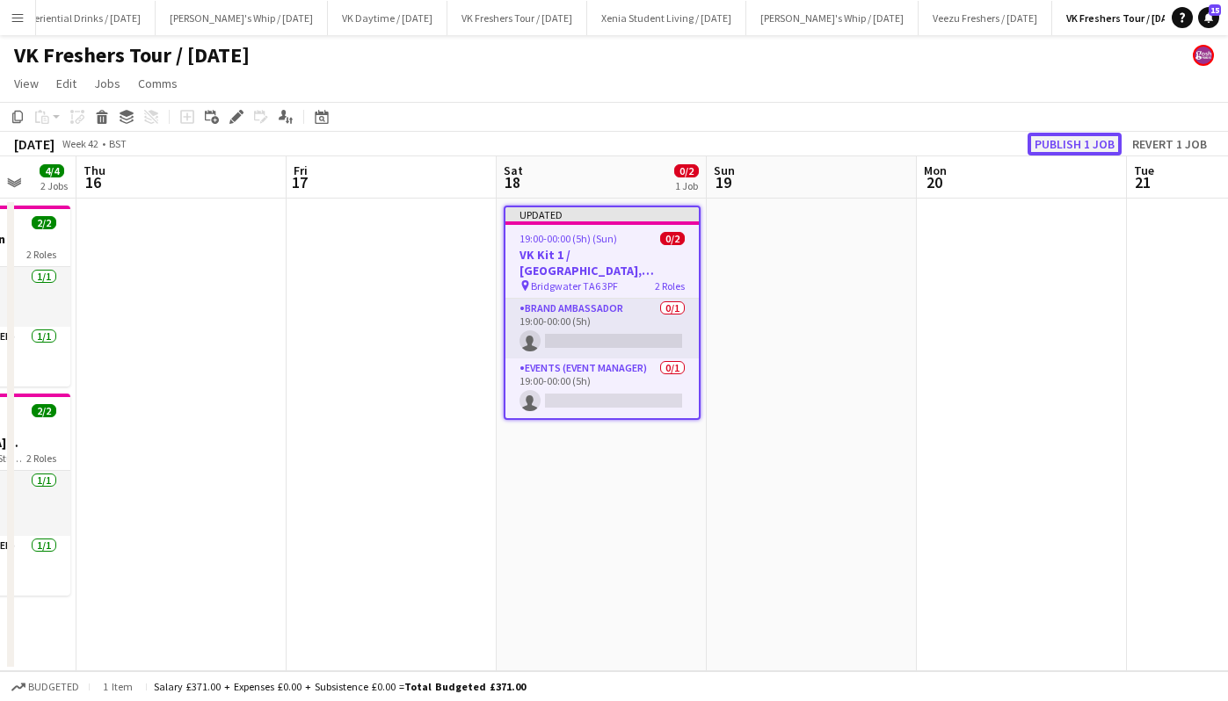
click at [1096, 136] on button "Publish 1 job" at bounding box center [1074, 144] width 94 height 23
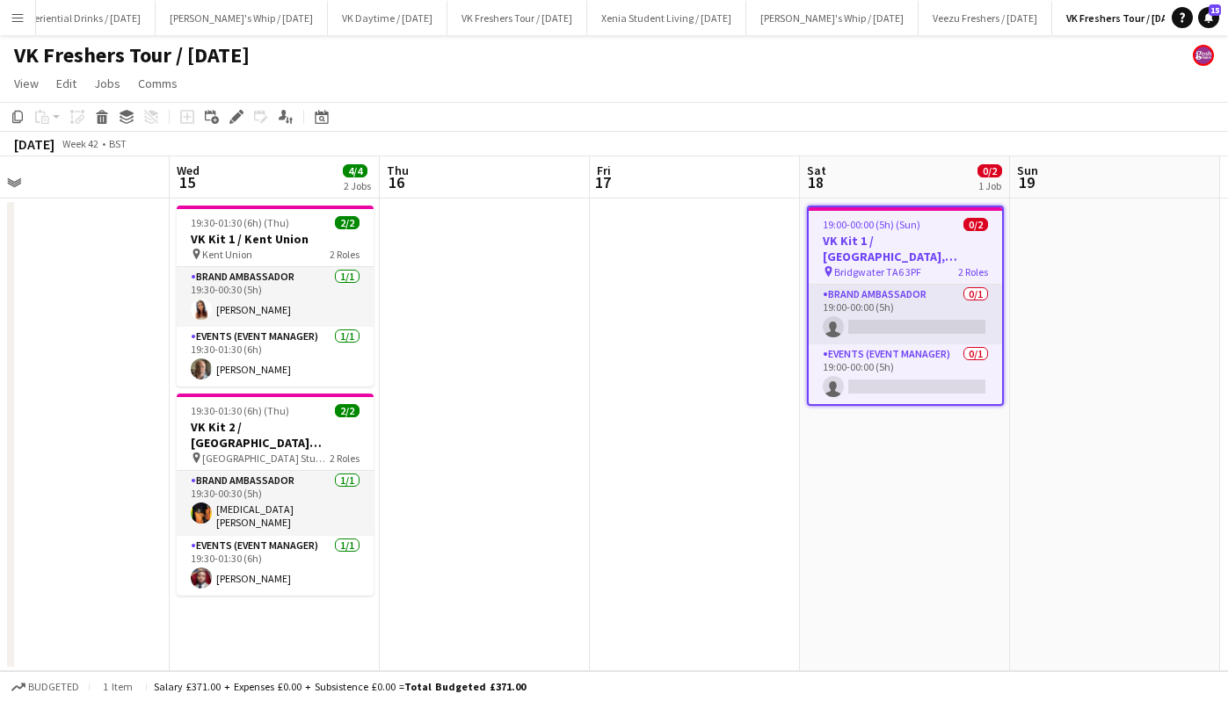
scroll to position [0, 460]
click at [894, 235] on h3 "VK Kit 1 / [GEOGRAPHIC_DATA], [GEOGRAPHIC_DATA]" at bounding box center [905, 249] width 193 height 32
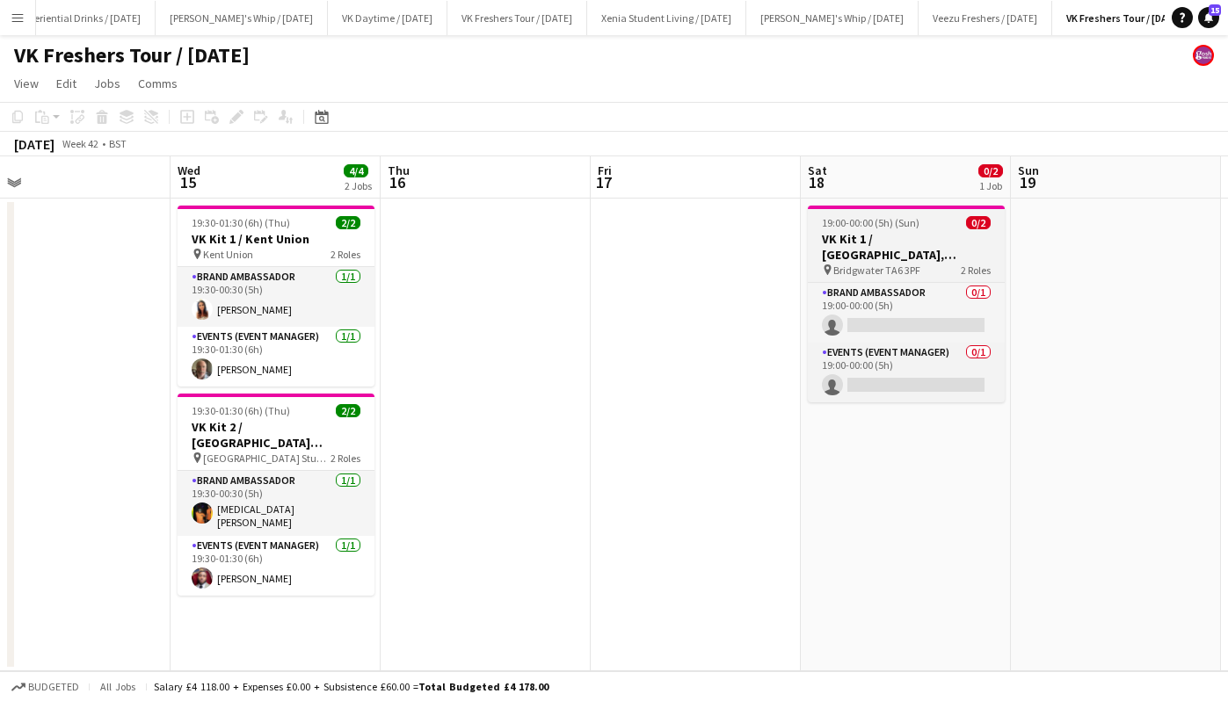
click at [894, 235] on h3 "VK Kit 1 / [GEOGRAPHIC_DATA], [GEOGRAPHIC_DATA]" at bounding box center [906, 247] width 197 height 32
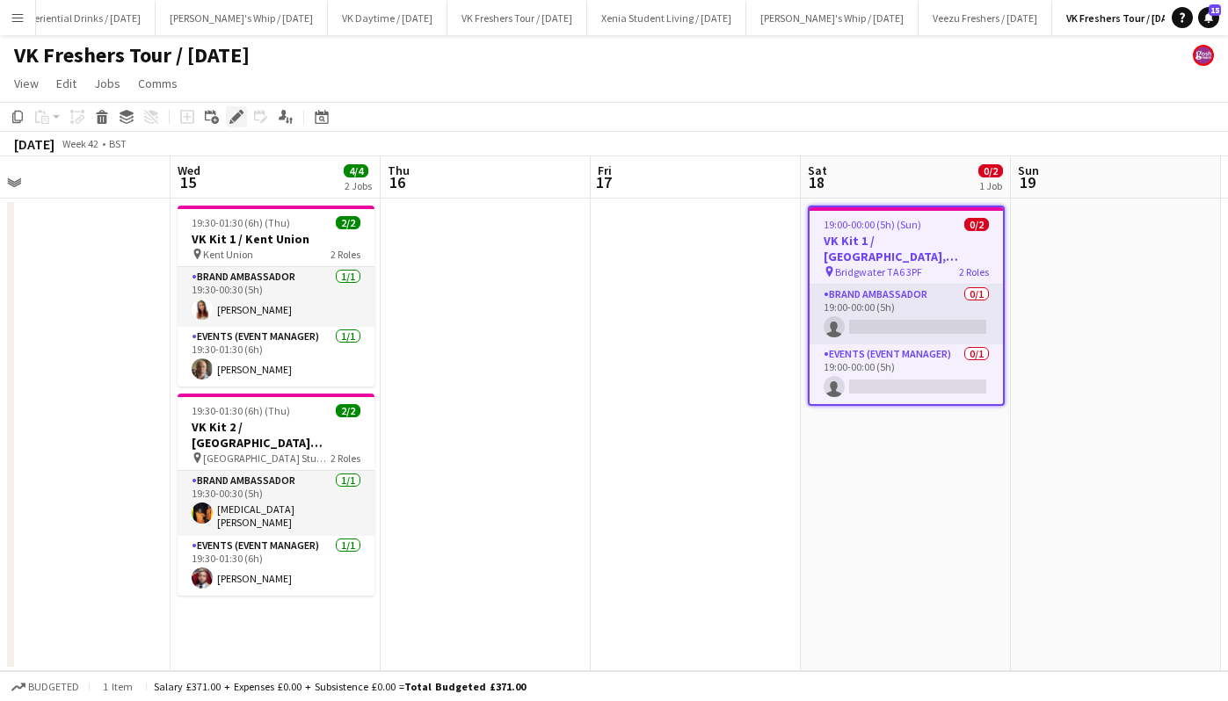
click at [232, 116] on icon "Edit" at bounding box center [236, 117] width 14 height 14
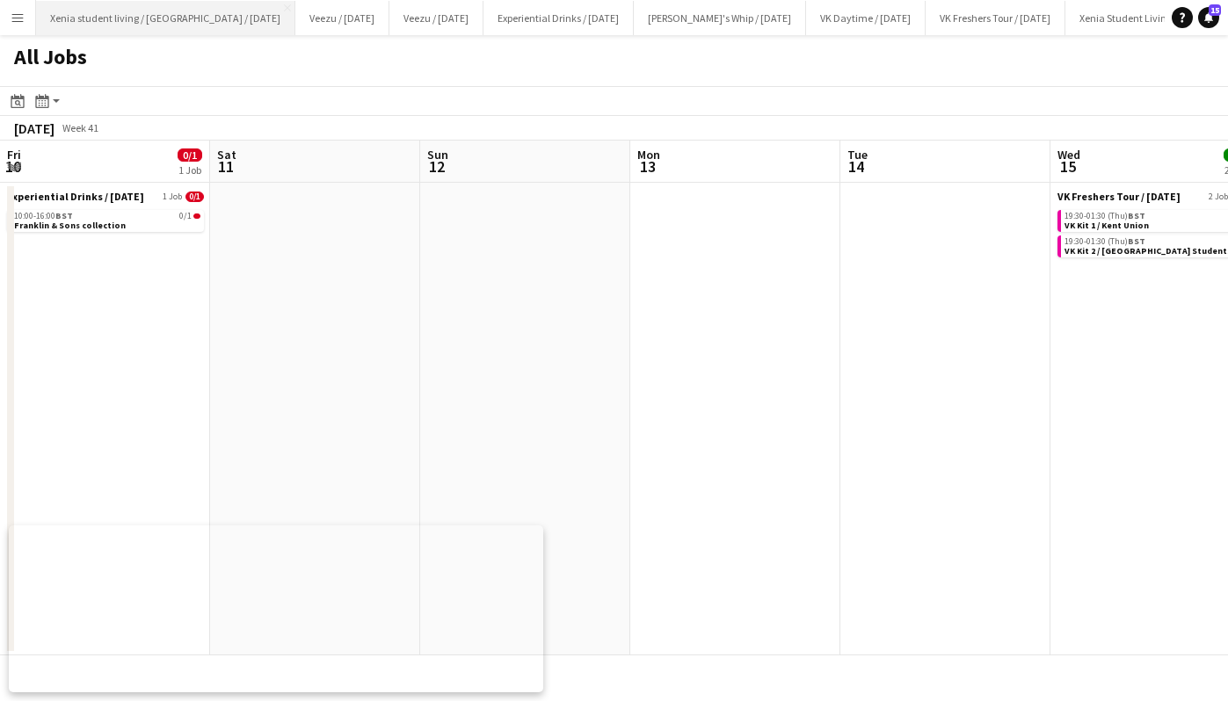
scroll to position [0, 533]
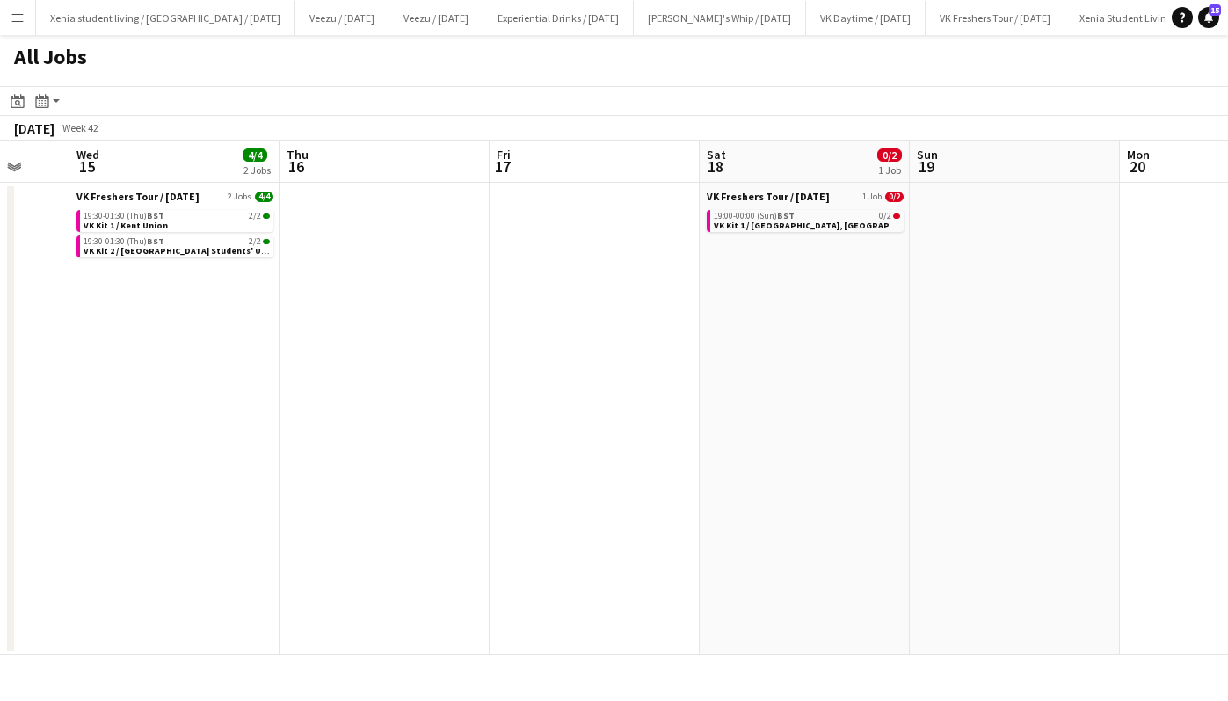
scroll to position [0, 570]
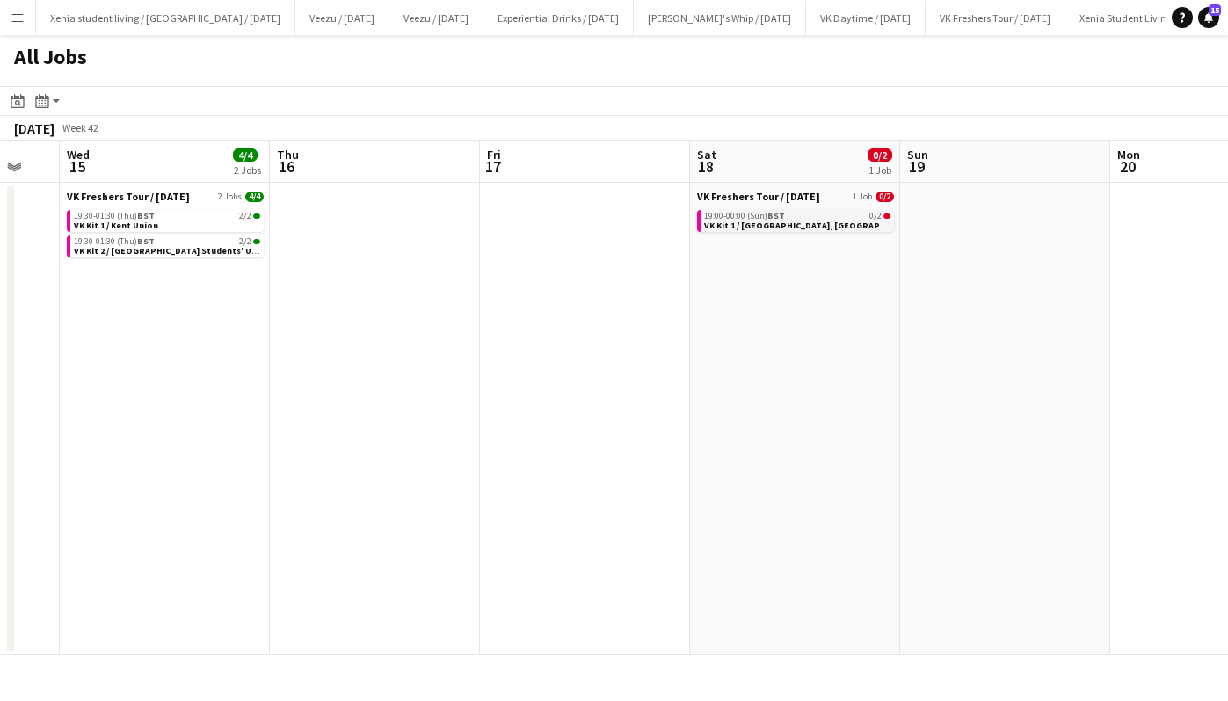
click at [853, 222] on link "19:00-00:00 (Sun) BST 0/2 VK Kit 1 / [GEOGRAPHIC_DATA], [GEOGRAPHIC_DATA]" at bounding box center [797, 220] width 186 height 20
click at [12, 16] on app-icon "Menu" at bounding box center [18, 18] width 14 height 14
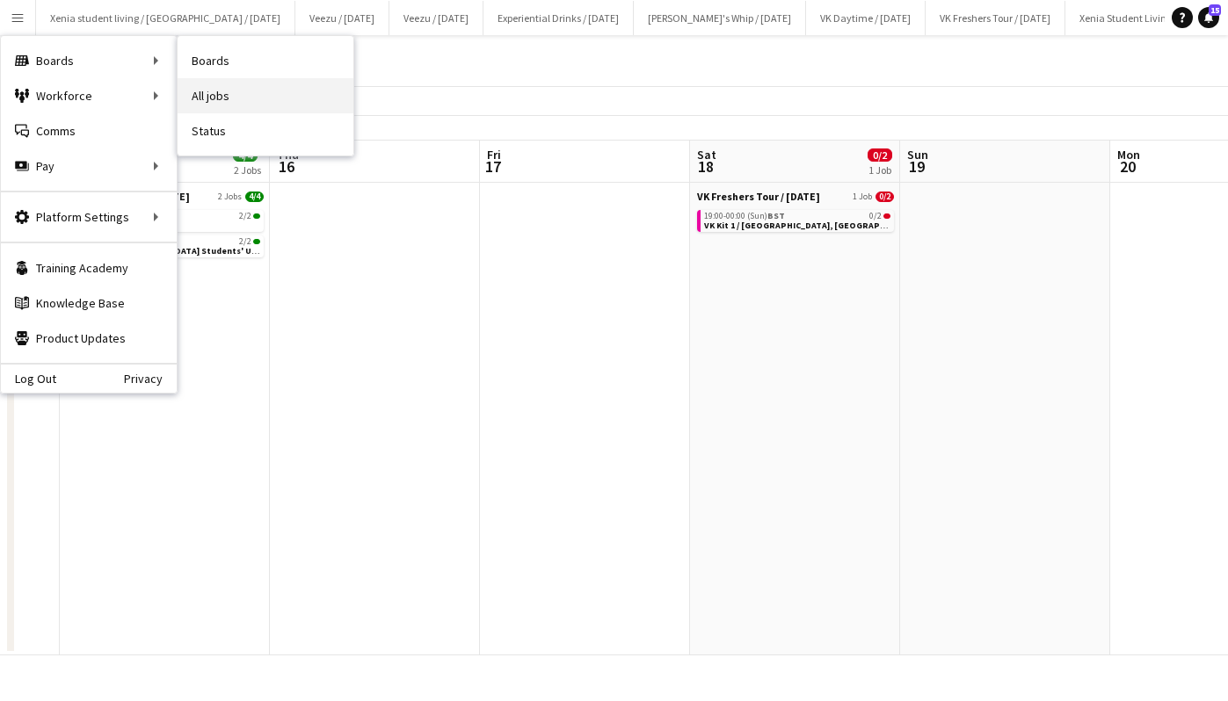
click at [251, 89] on link "All jobs" at bounding box center [266, 95] width 176 height 35
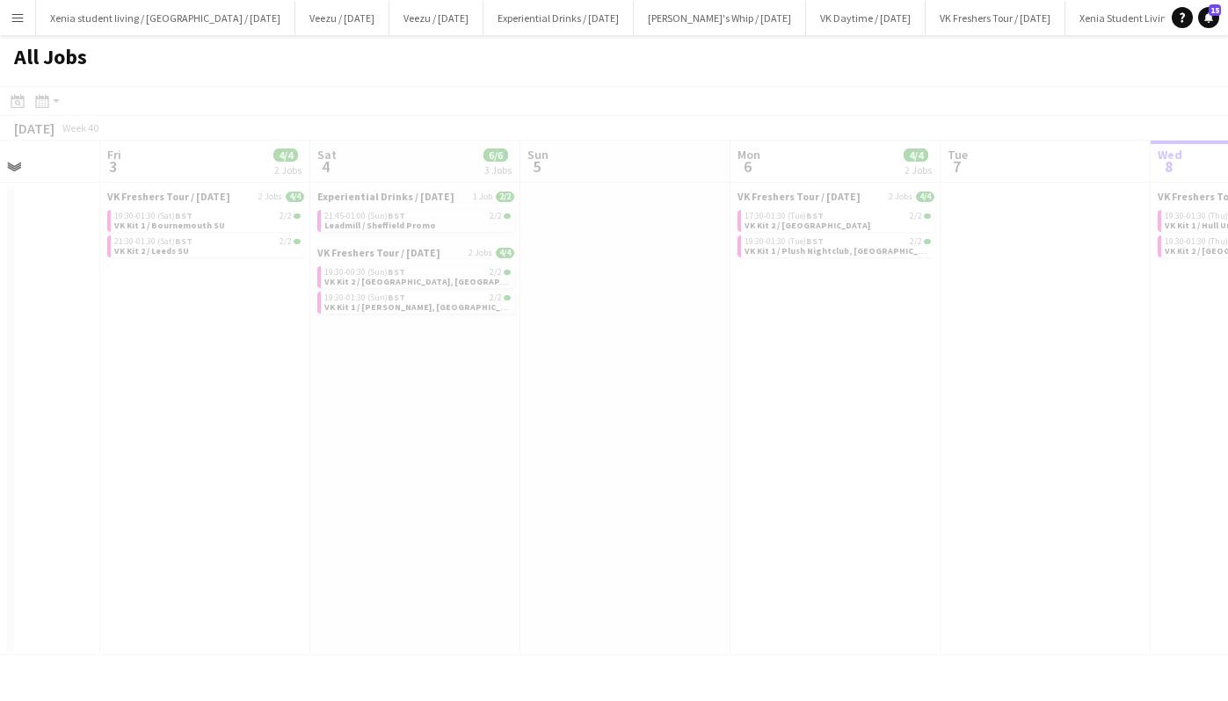
scroll to position [0, 535]
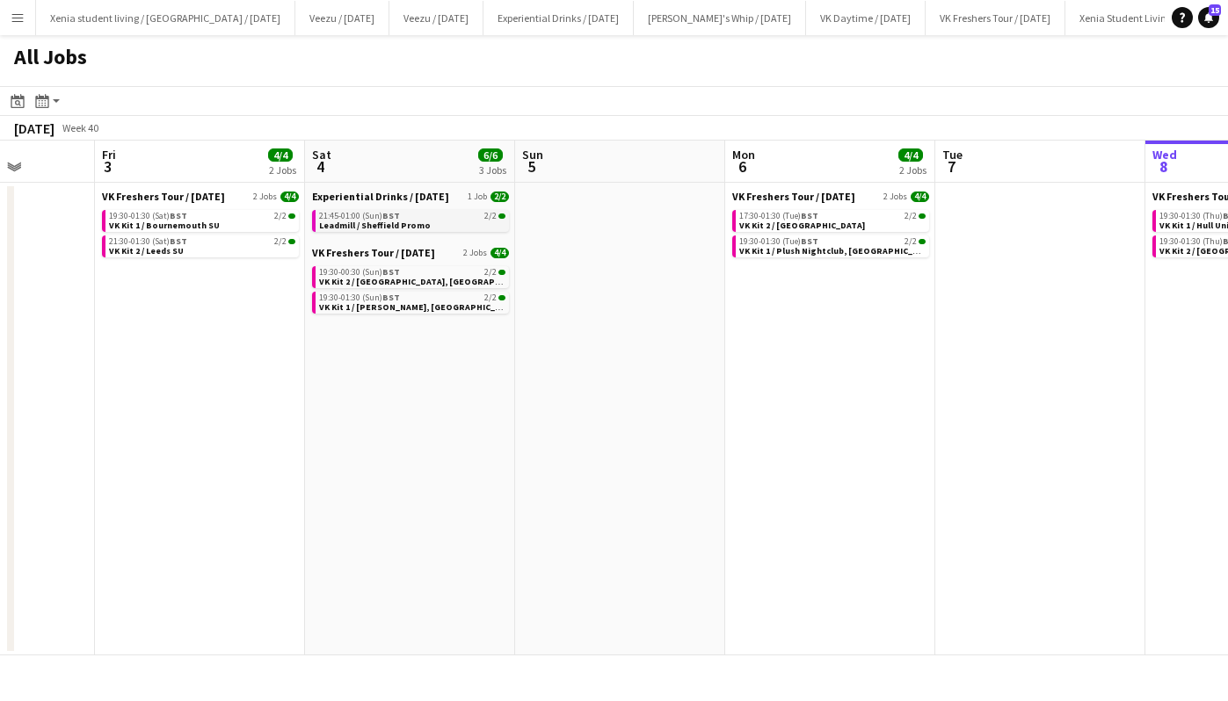
click at [403, 224] on span "Leadmill / Sheffield Promo" at bounding box center [375, 225] width 112 height 11
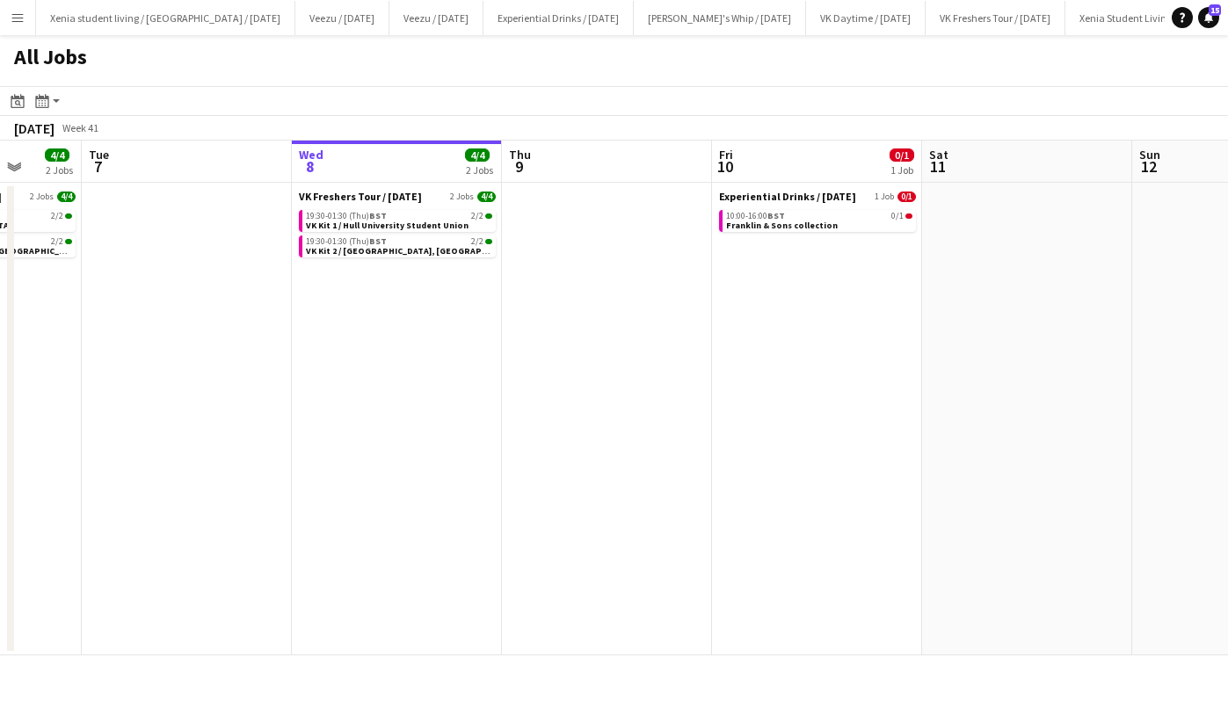
scroll to position [0, 617]
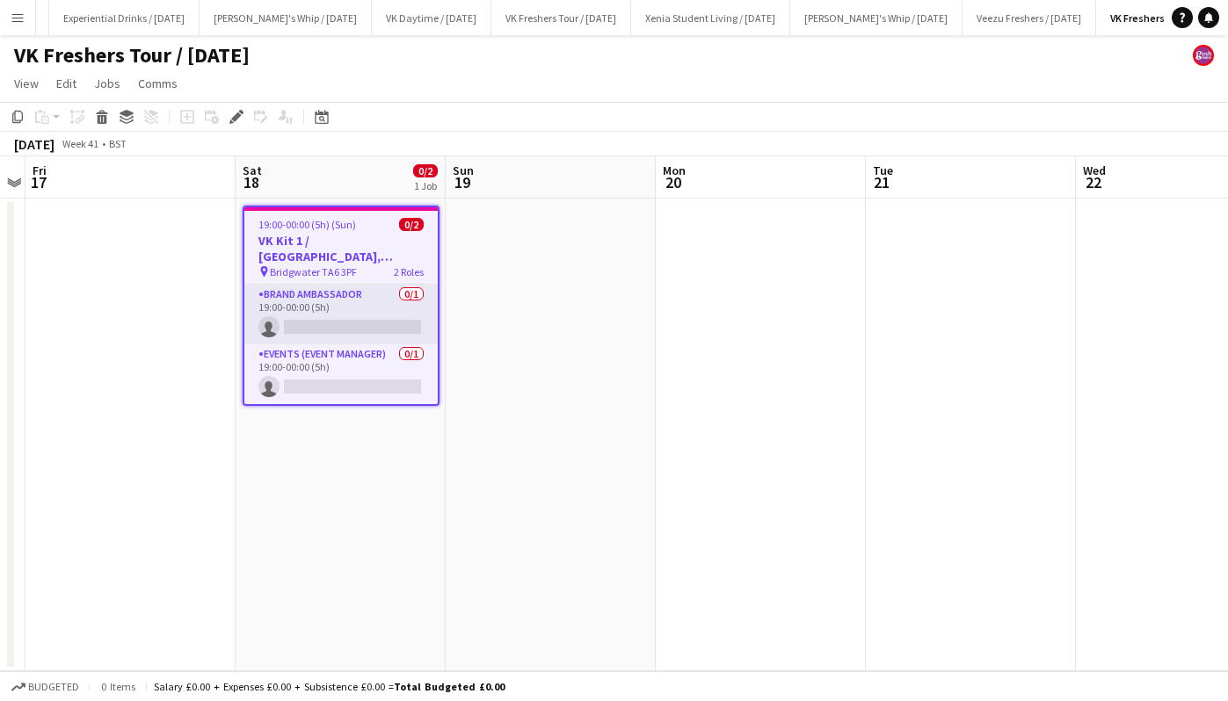
scroll to position [0, 478]
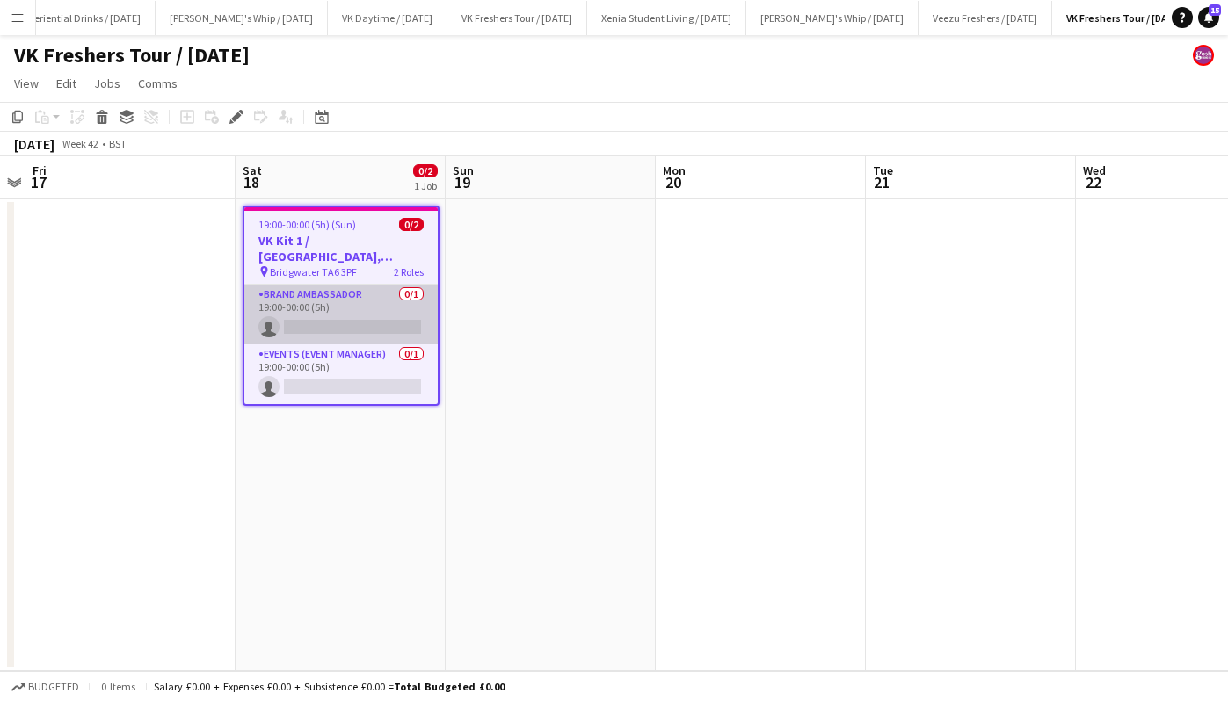
click at [323, 326] on app-card-role "Brand Ambassador 0/1 19:00-00:00 (5h) single-neutral-actions" at bounding box center [340, 315] width 193 height 60
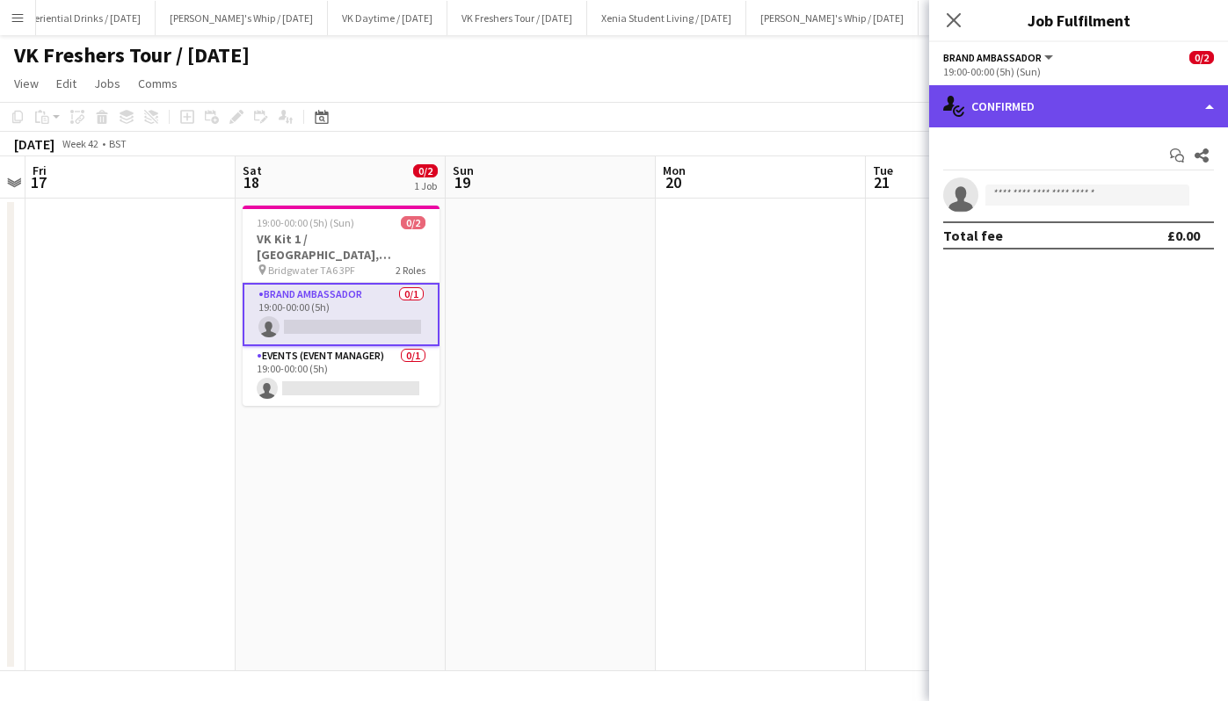
click at [1034, 112] on div "single-neutral-actions-check-2 Confirmed" at bounding box center [1078, 106] width 299 height 42
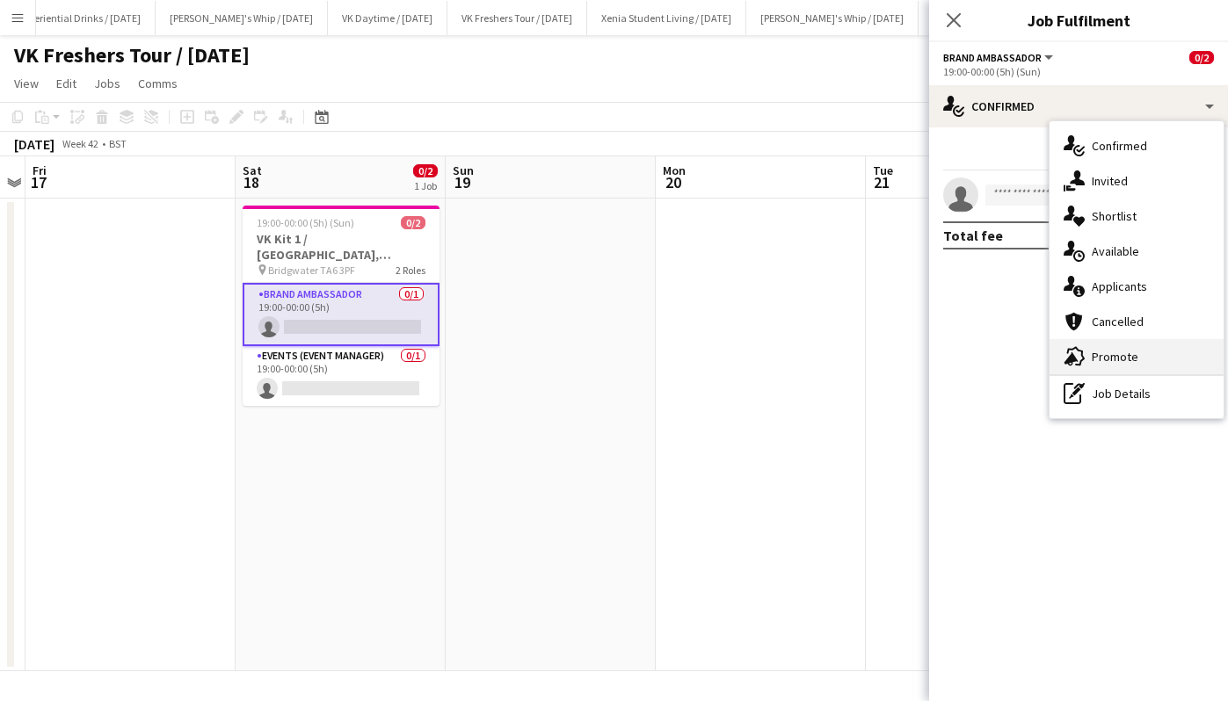
click at [1128, 346] on div "advertising-megaphone Promote" at bounding box center [1136, 356] width 174 height 35
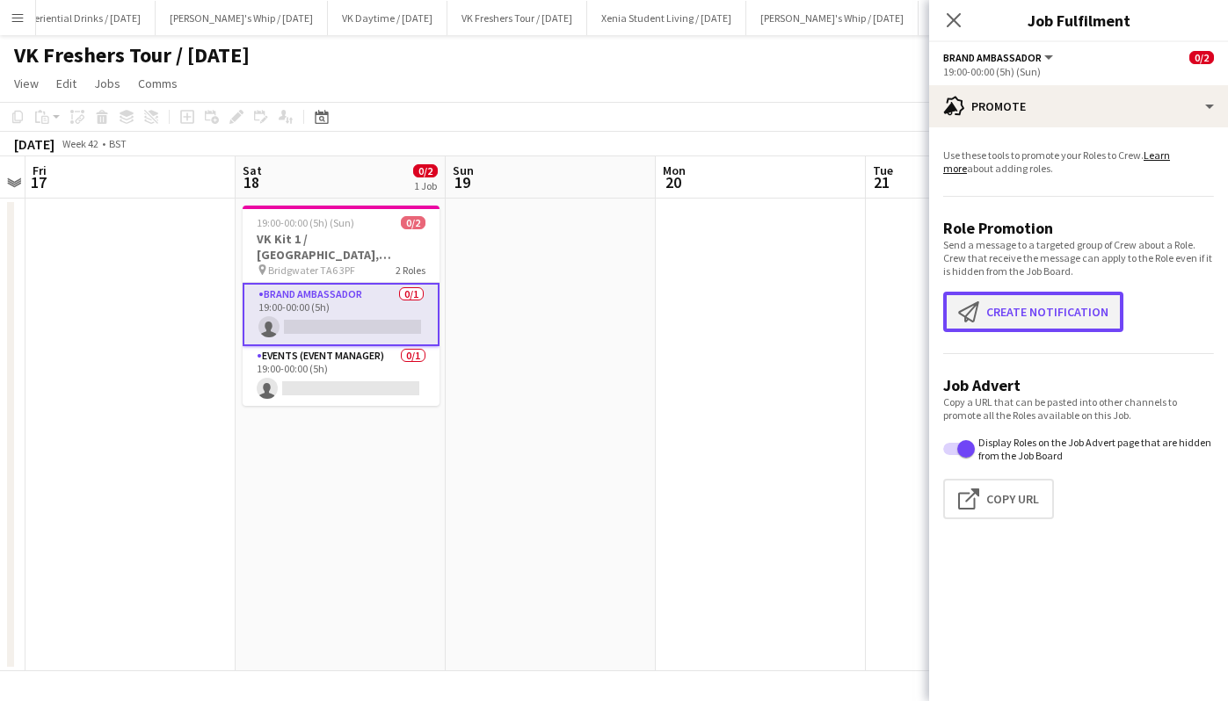
click at [1082, 324] on button "Create notification Create notification" at bounding box center [1033, 312] width 180 height 40
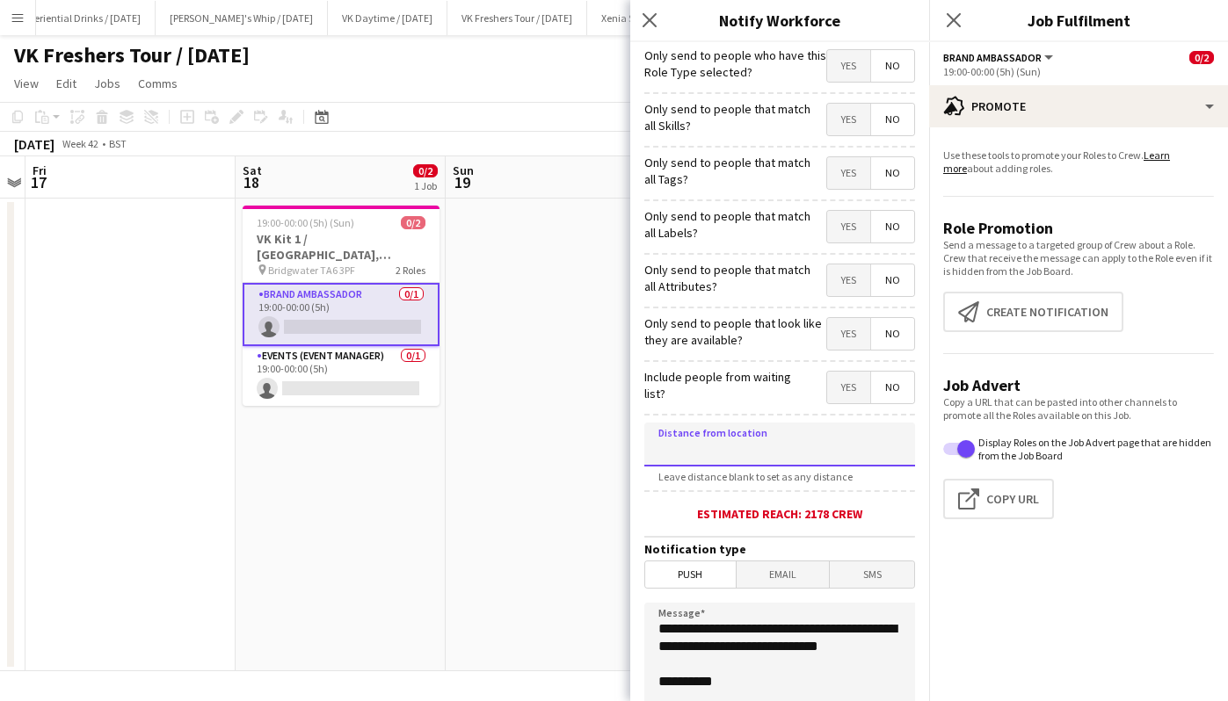
click at [793, 440] on input at bounding box center [779, 445] width 271 height 44
type input "*****"
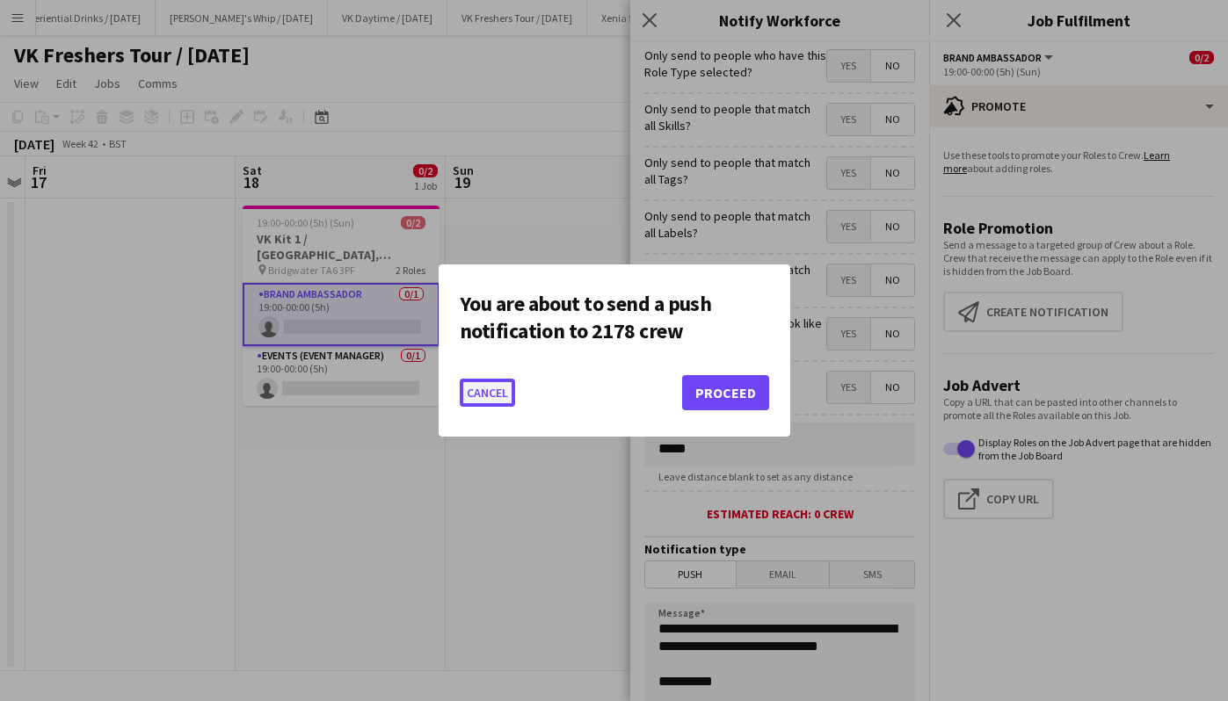
click at [483, 384] on button "Cancel" at bounding box center [487, 393] width 55 height 28
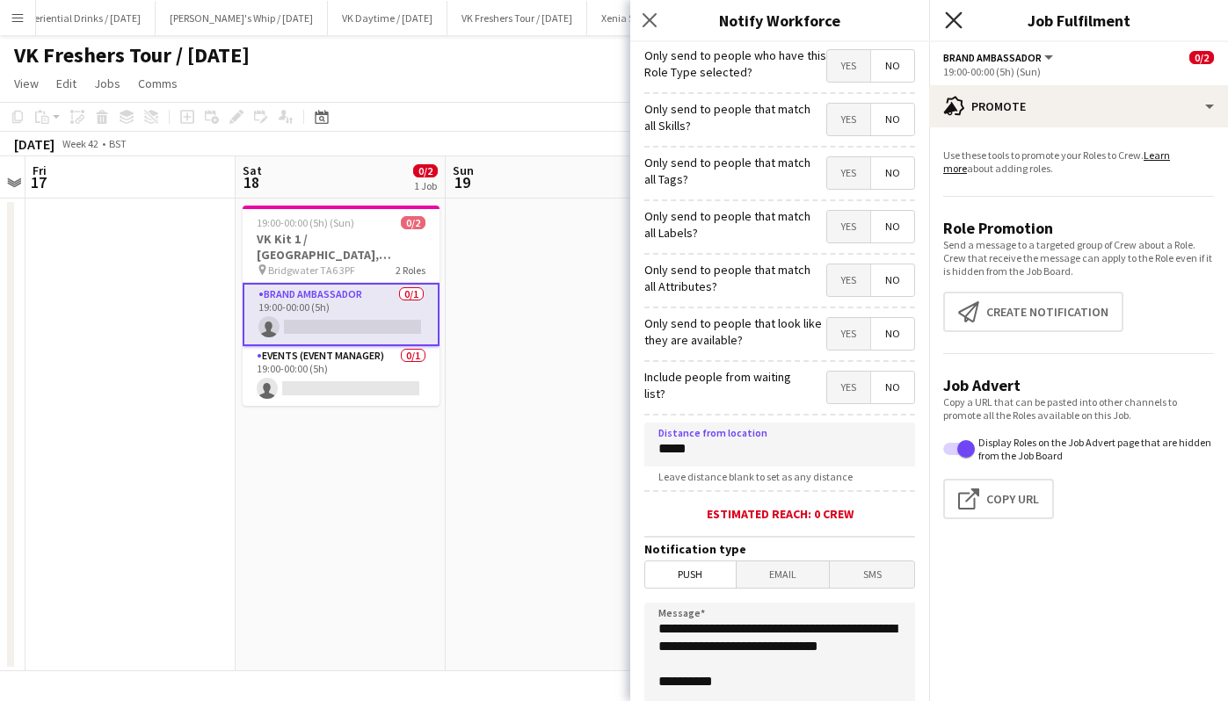
click at [948, 18] on icon "Close pop-in" at bounding box center [953, 19] width 17 height 17
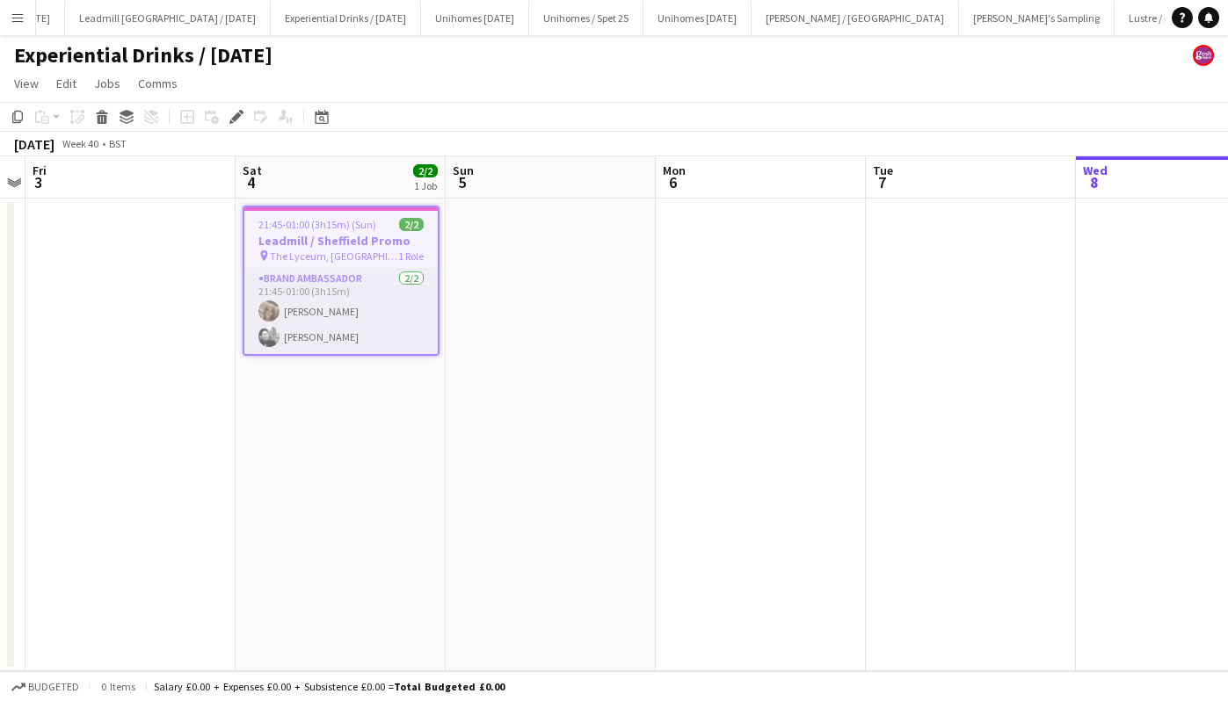
scroll to position [0, 1881]
click at [319, 236] on h3 "Leadmill / Sheffield Promo" at bounding box center [340, 241] width 193 height 16
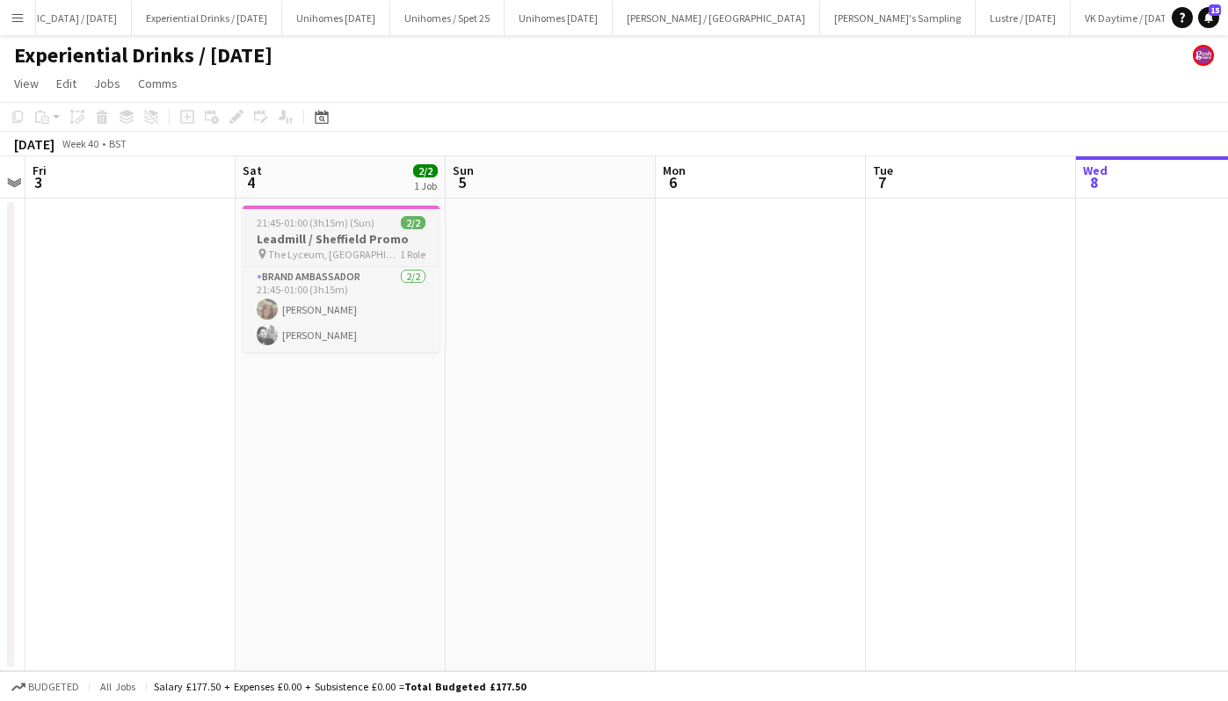
click at [319, 236] on h3 "Leadmill / Sheffield Promo" at bounding box center [341, 239] width 197 height 16
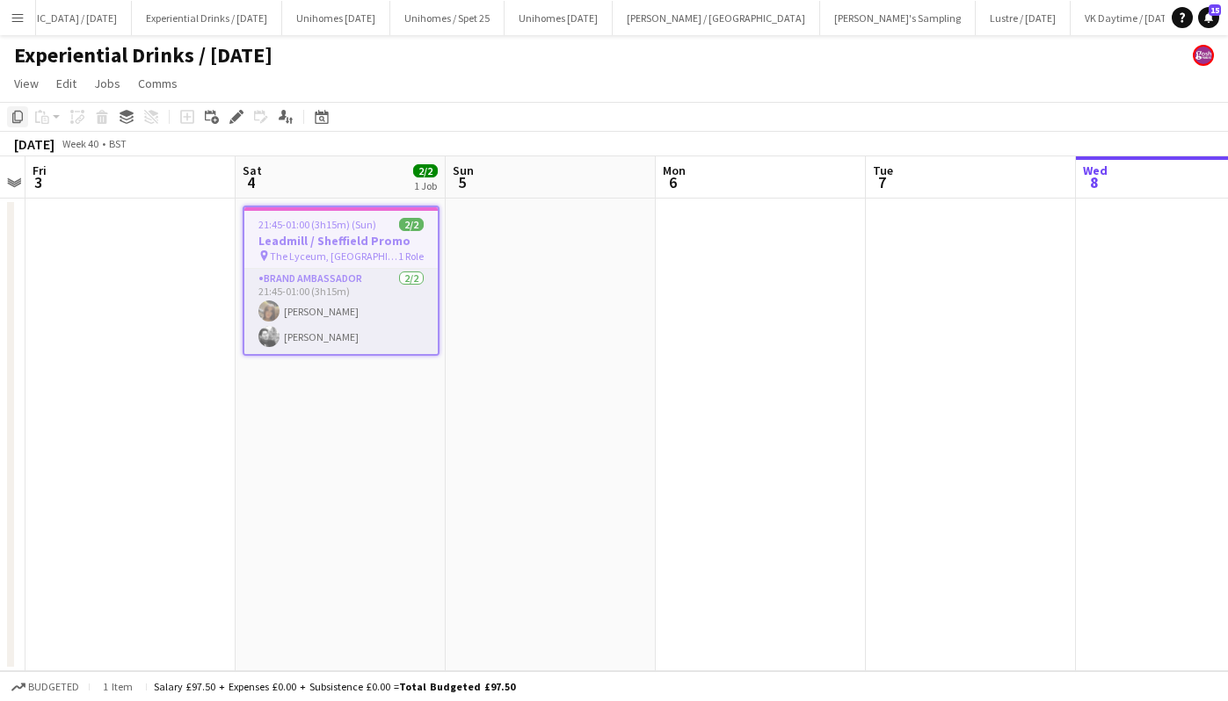
click at [16, 118] on icon "Copy" at bounding box center [18, 117] width 14 height 14
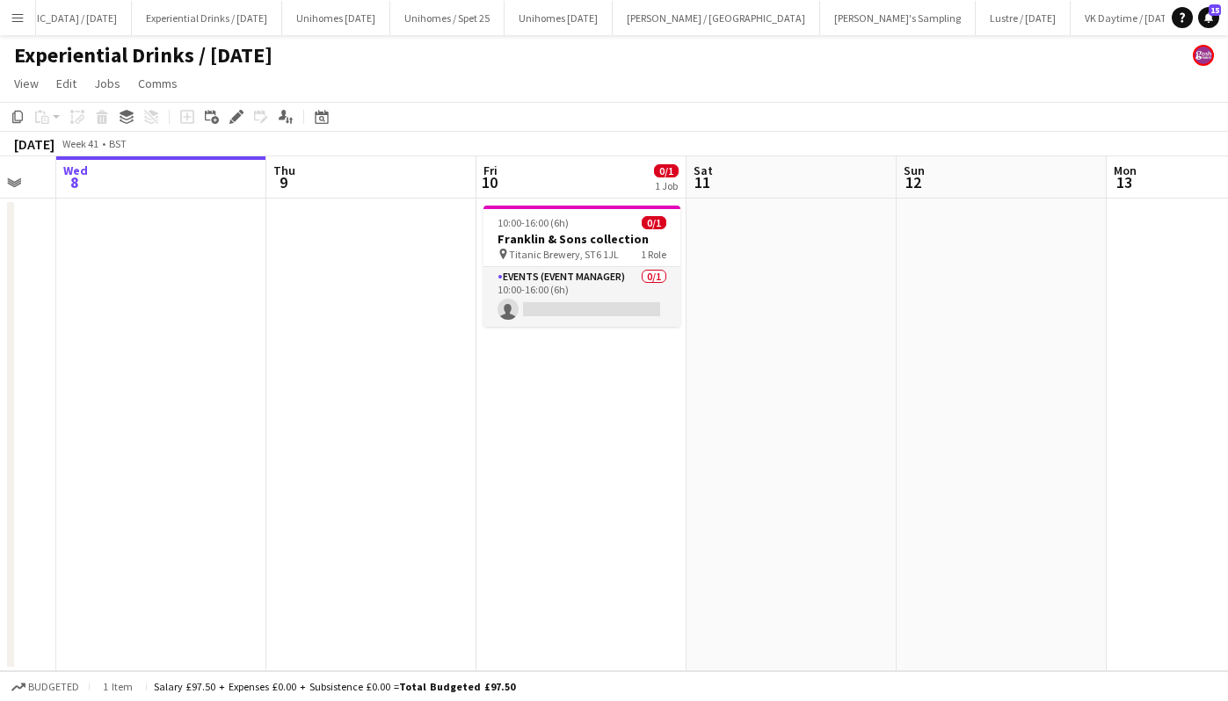
scroll to position [0, 596]
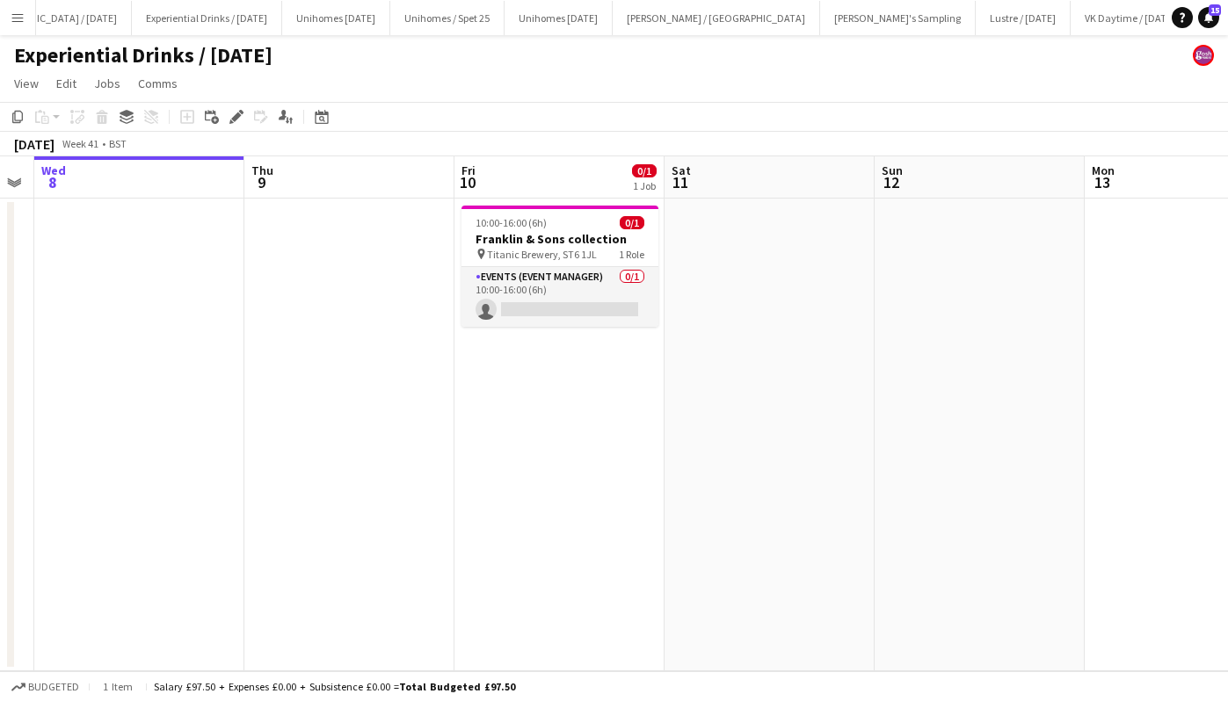
click at [568, 462] on app-date-cell "10:00-16:00 (6h) 0/1 Franklin & Sons collection pin Titanic Brewery, ST6 1JL 1 …" at bounding box center [559, 435] width 210 height 473
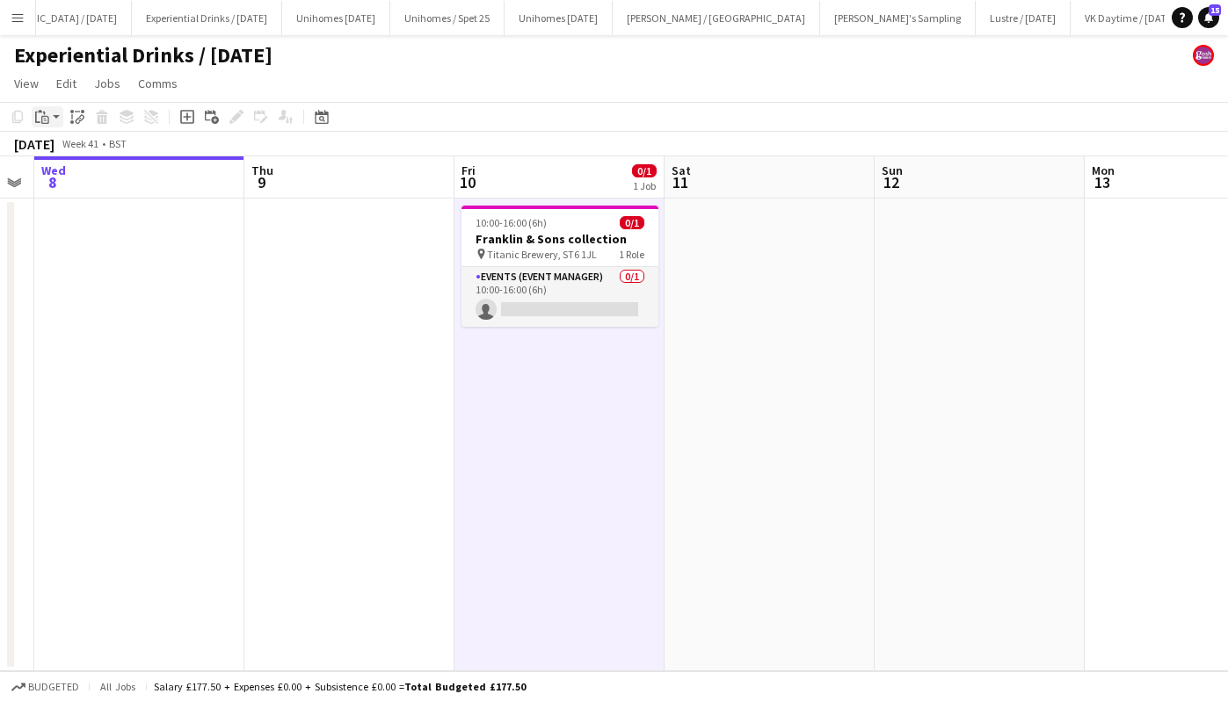
click at [45, 112] on icon "Paste" at bounding box center [42, 117] width 14 height 14
click at [72, 155] on link "Paste Ctrl+V" at bounding box center [129, 150] width 165 height 16
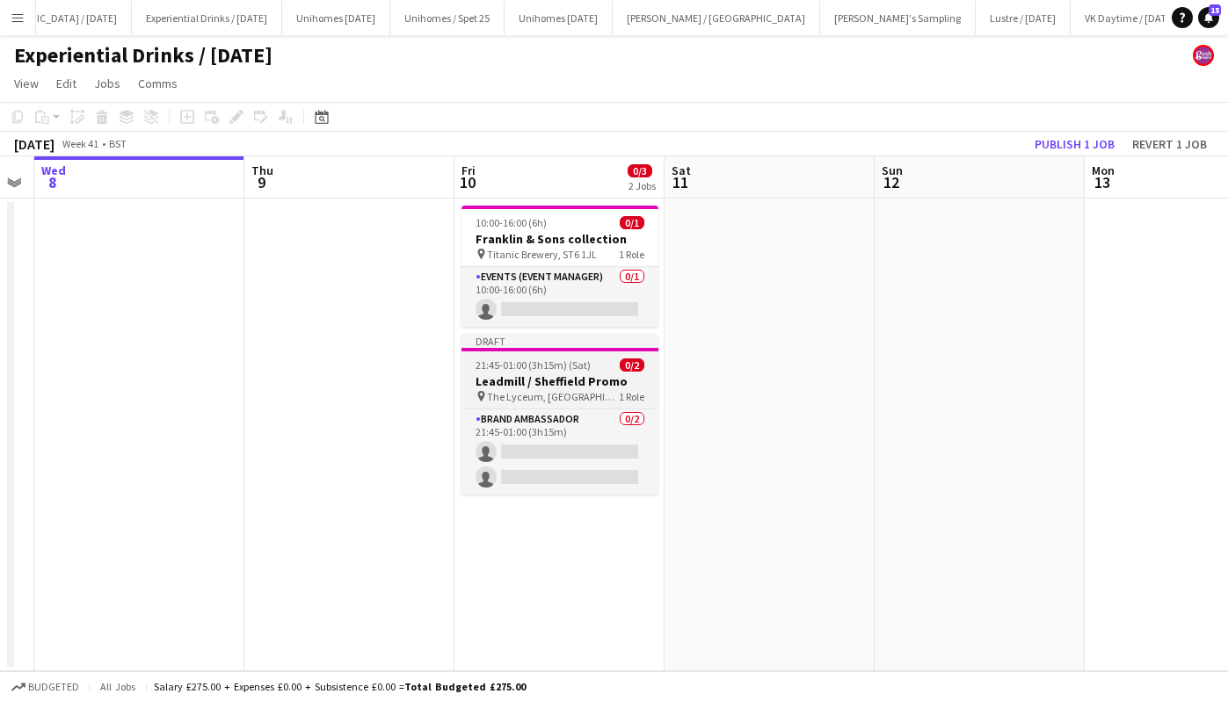
click at [565, 369] on span "21:45-01:00 (3h15m) (Sat)" at bounding box center [532, 365] width 115 height 13
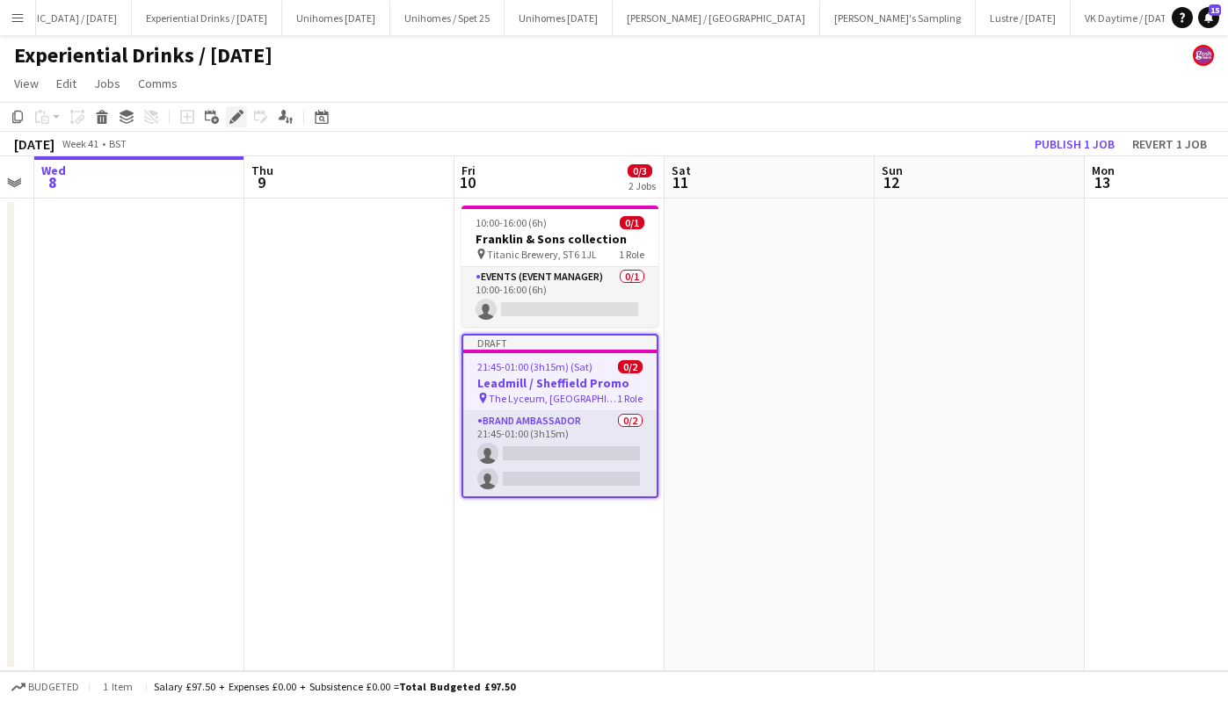
click at [240, 114] on icon at bounding box center [236, 117] width 10 height 10
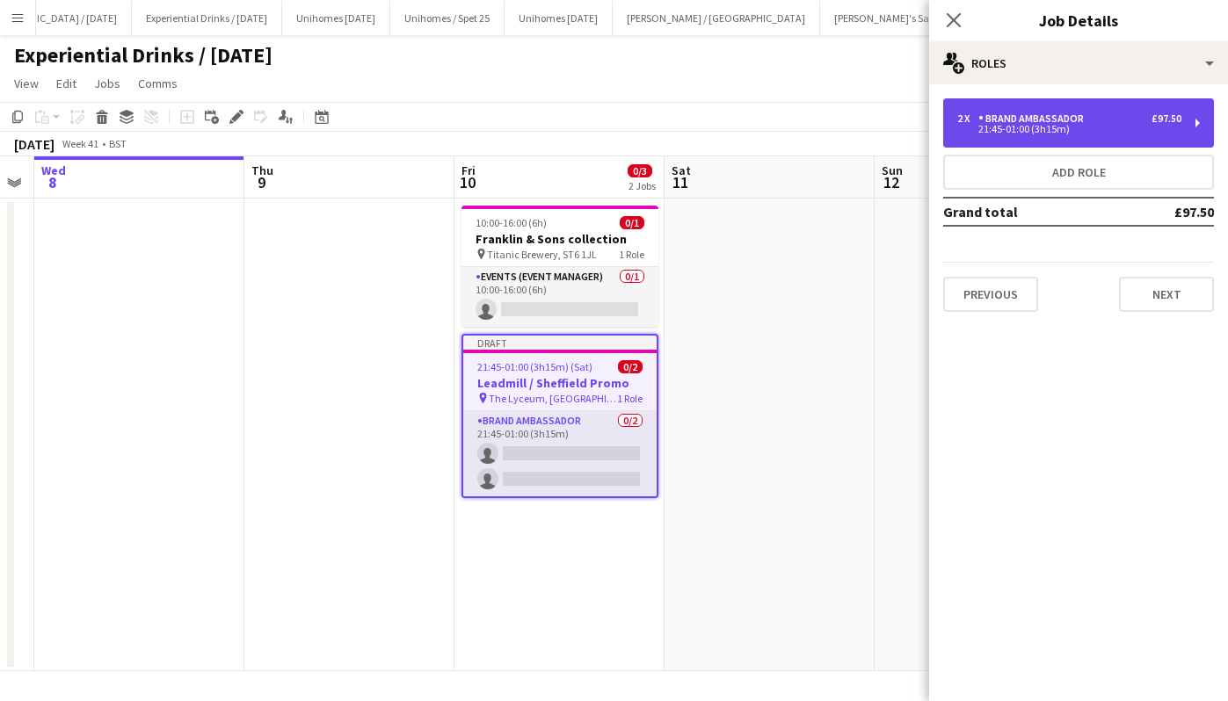
click at [1023, 112] on div "Brand Ambassador" at bounding box center [1034, 118] width 112 height 12
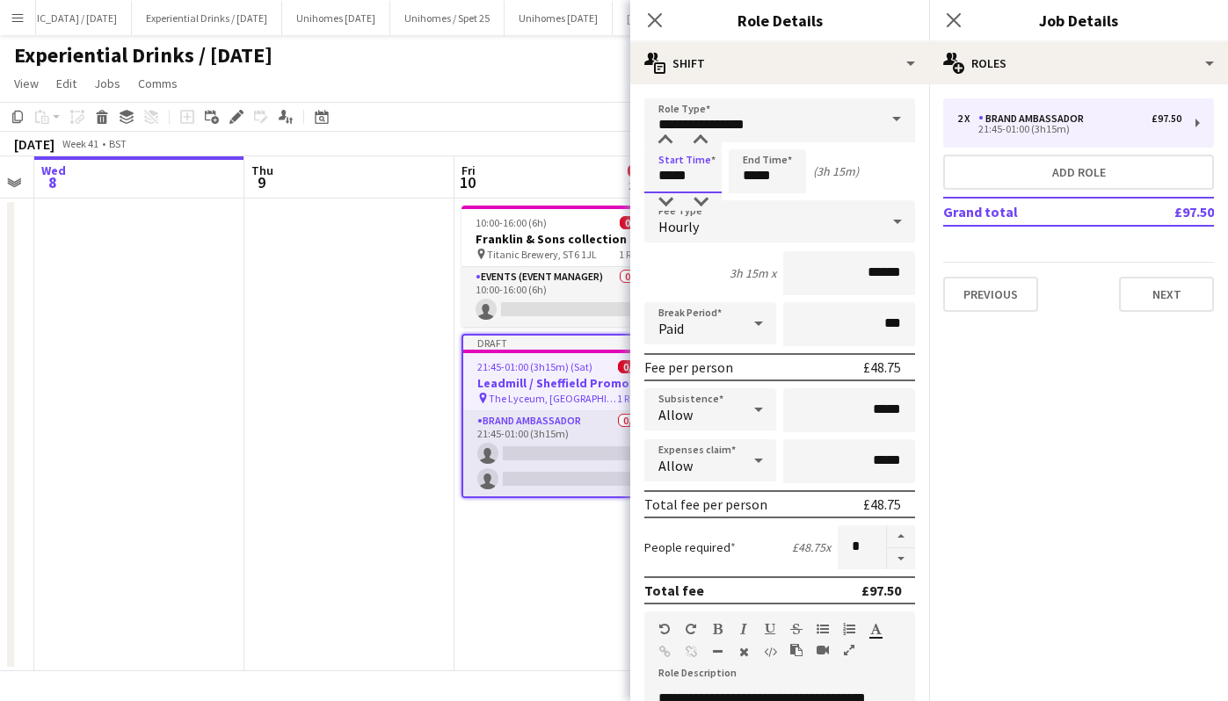
click at [668, 171] on input "*****" at bounding box center [682, 171] width 77 height 44
click at [660, 201] on div at bounding box center [665, 202] width 35 height 18
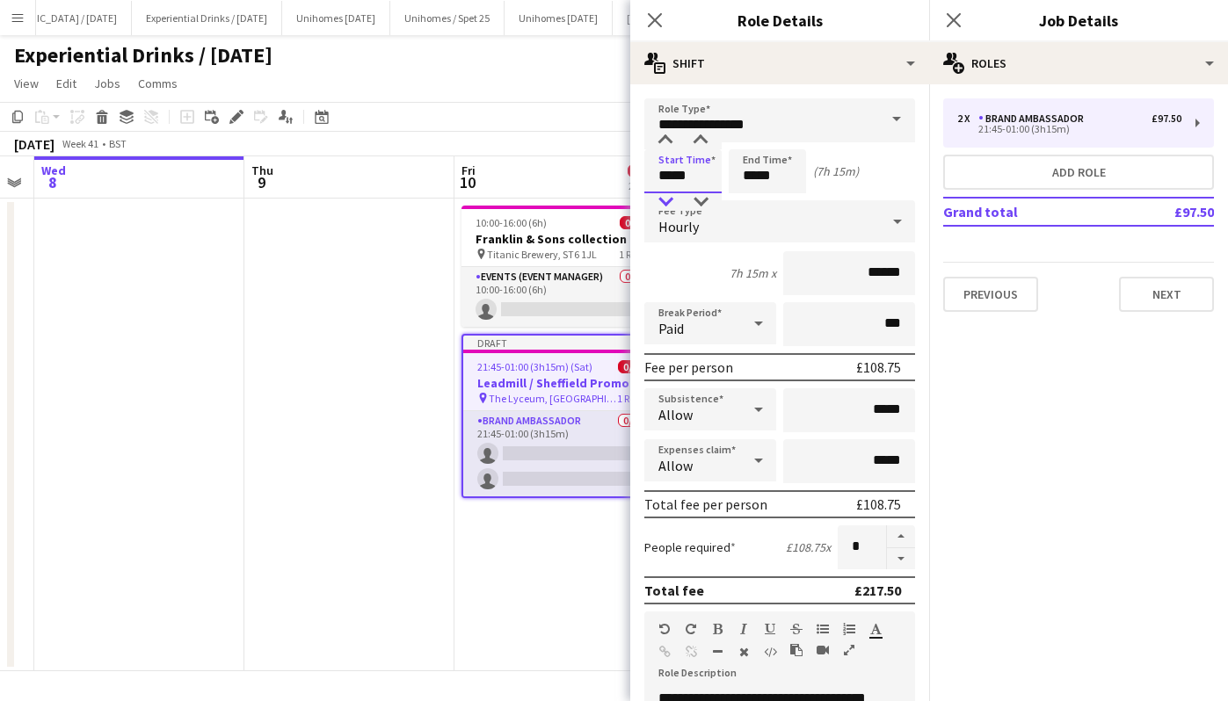
click at [660, 201] on div at bounding box center [665, 202] width 35 height 18
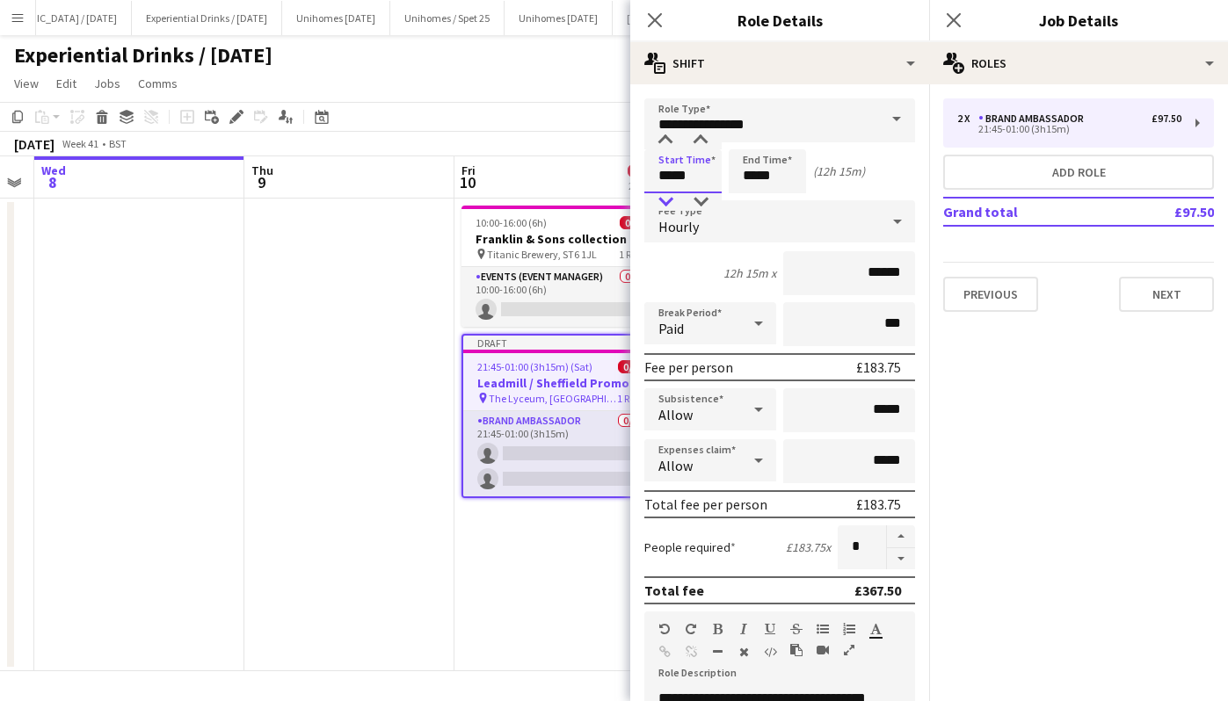
click at [660, 201] on div at bounding box center [665, 202] width 35 height 18
click at [702, 198] on div at bounding box center [700, 202] width 35 height 18
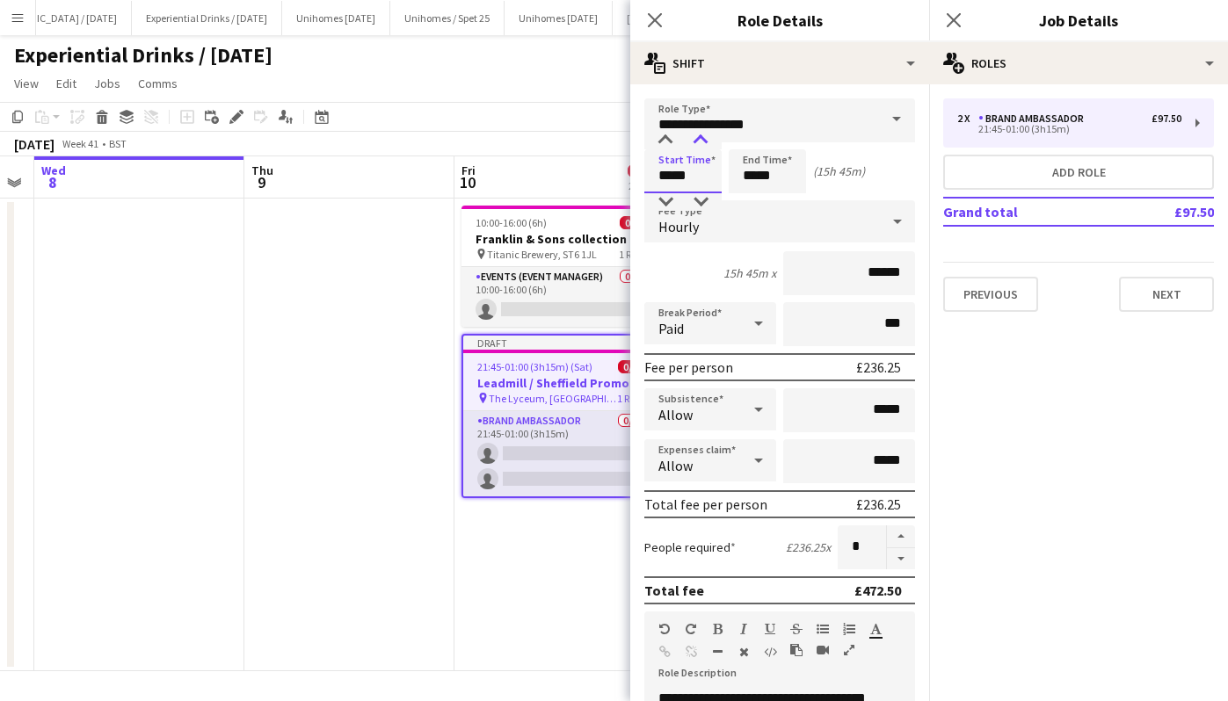
type input "*****"
click at [700, 135] on div at bounding box center [700, 141] width 35 height 18
click at [761, 172] on input "*****" at bounding box center [767, 171] width 77 height 44
click at [749, 197] on div at bounding box center [749, 202] width 35 height 18
click at [751, 140] on div at bounding box center [749, 141] width 35 height 18
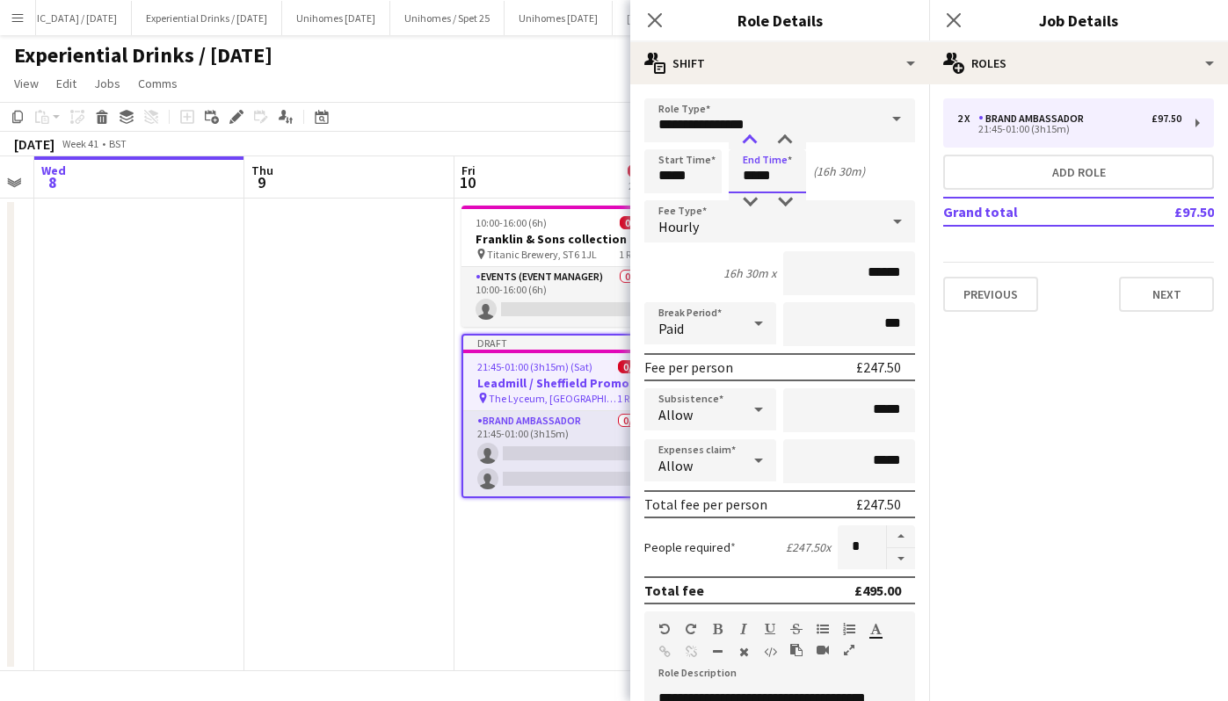
click at [751, 140] on div at bounding box center [749, 141] width 35 height 18
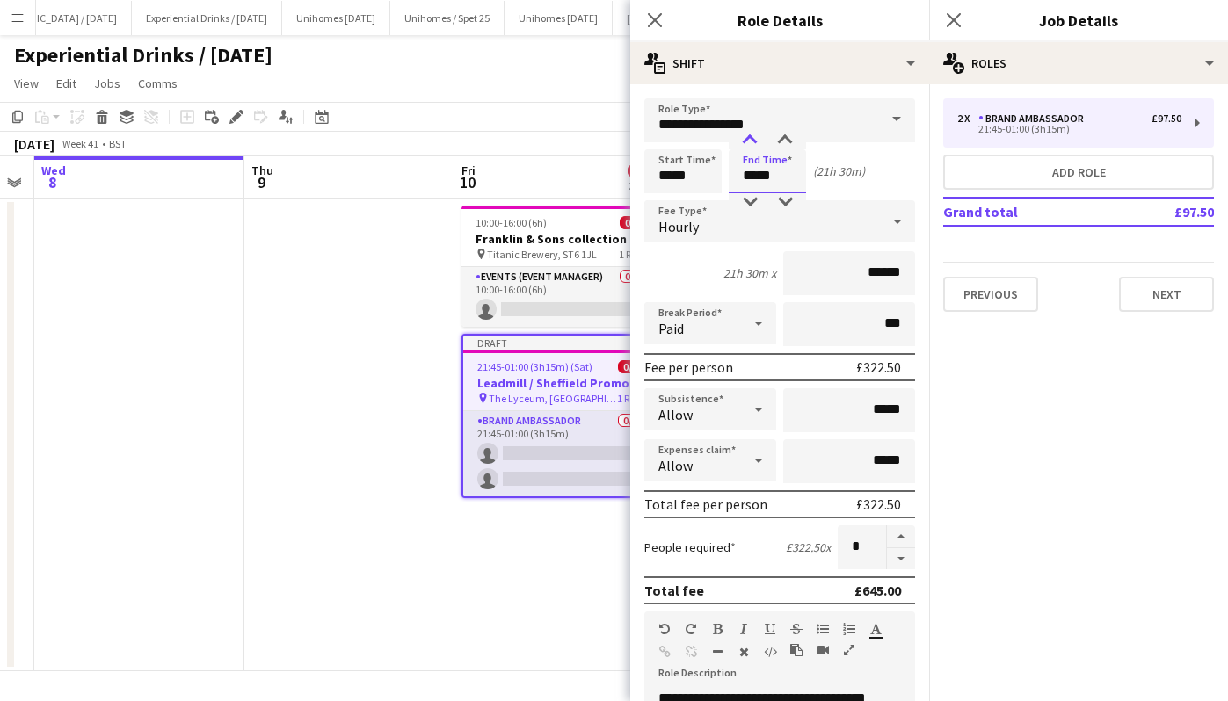
click at [751, 140] on div at bounding box center [749, 141] width 35 height 18
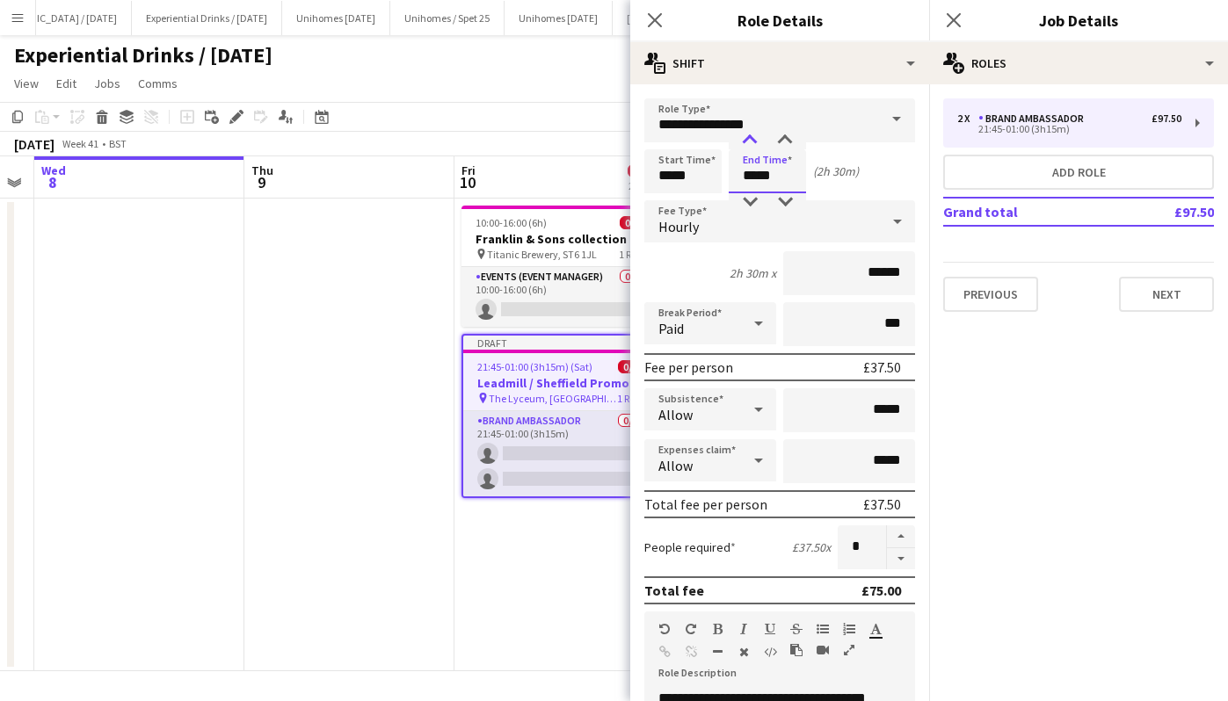
click at [751, 140] on div at bounding box center [749, 141] width 35 height 18
click at [785, 134] on div at bounding box center [784, 141] width 35 height 18
type input "*****"
click at [785, 134] on div at bounding box center [784, 141] width 35 height 18
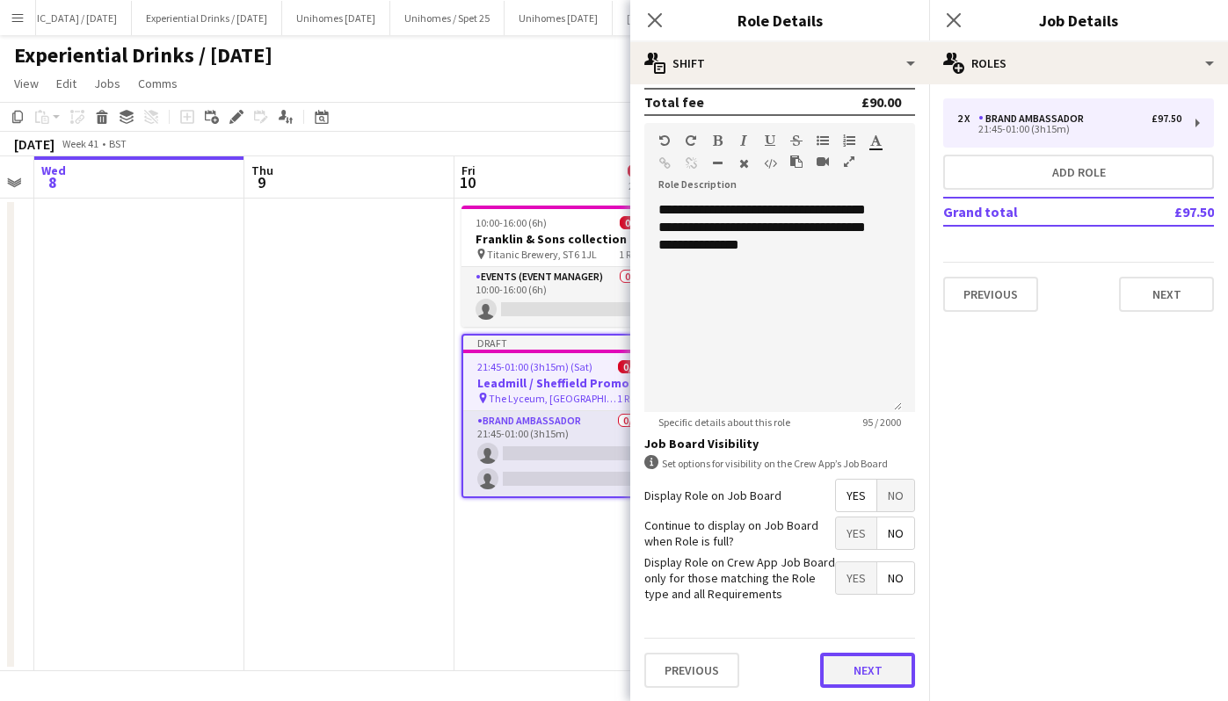
click at [845, 678] on button "Next" at bounding box center [867, 670] width 95 height 35
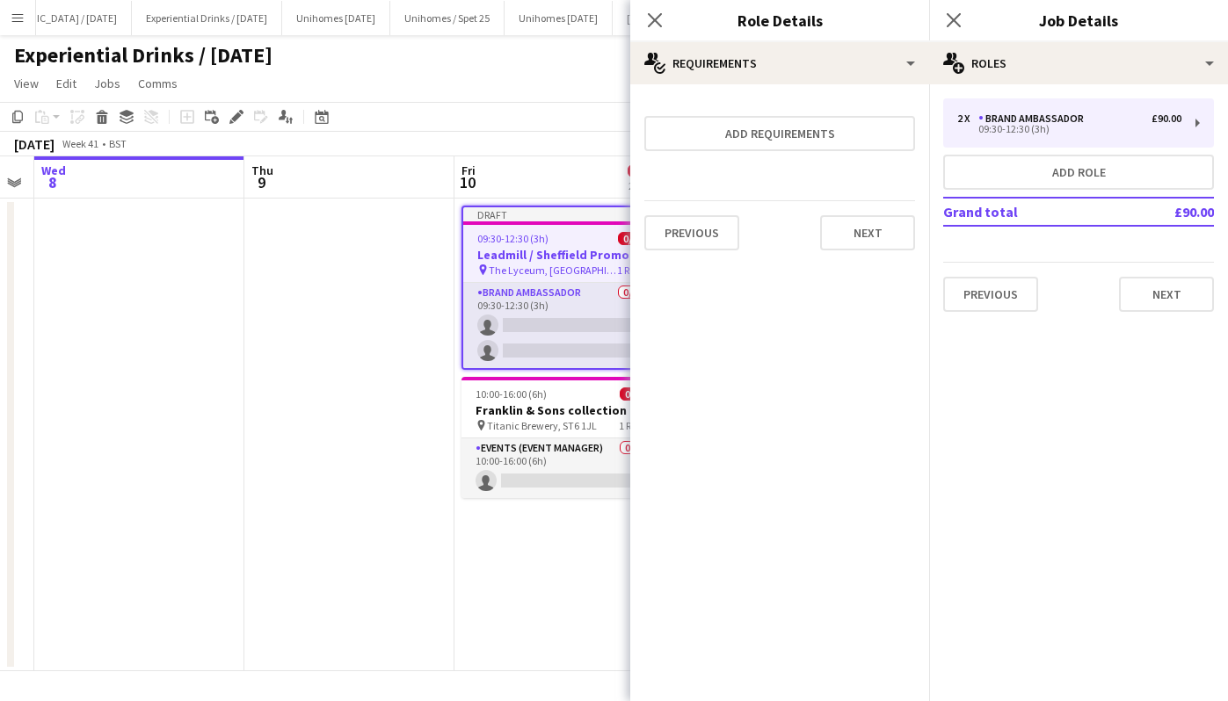
scroll to position [0, 0]
click at [874, 238] on button "Next" at bounding box center [867, 232] width 95 height 35
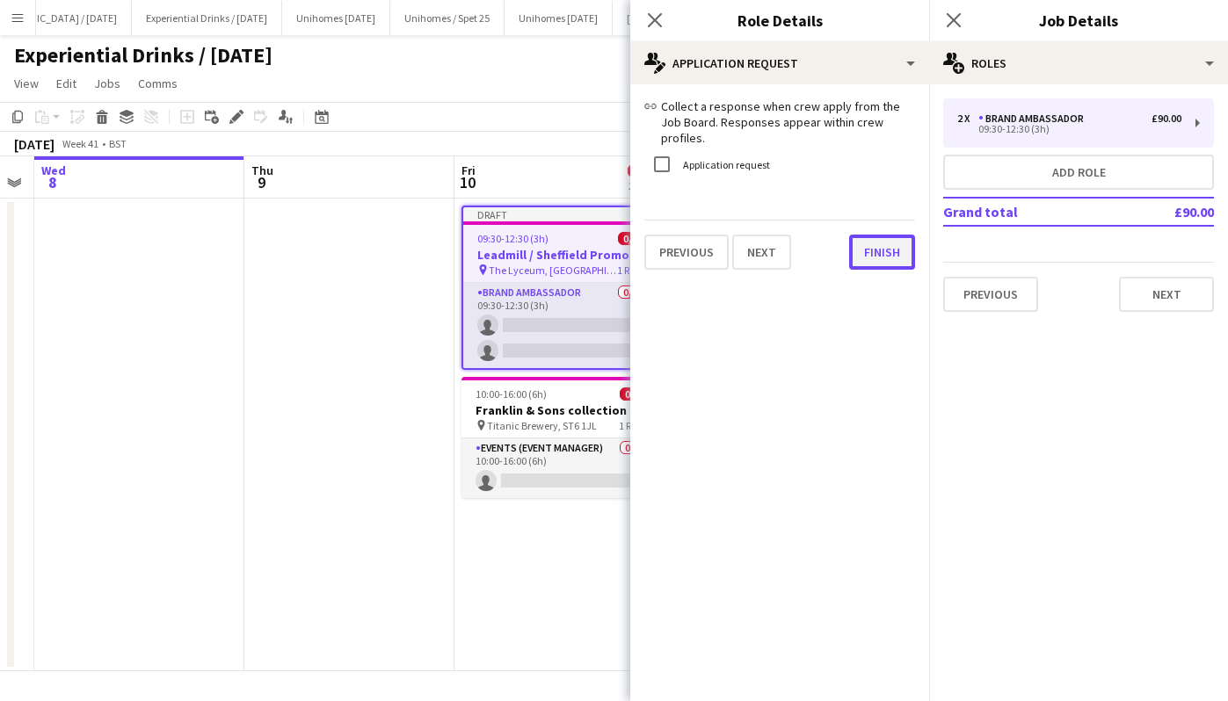
click at [874, 238] on button "Finish" at bounding box center [882, 252] width 66 height 35
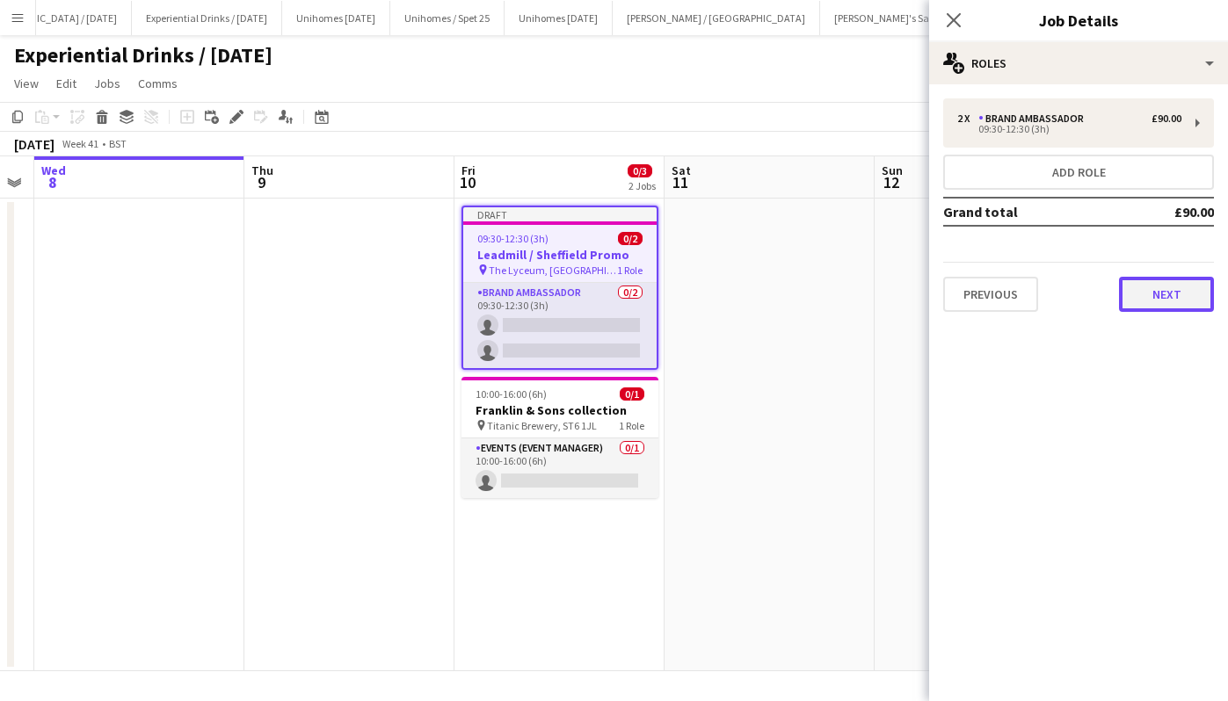
click at [1177, 286] on button "Next" at bounding box center [1166, 294] width 95 height 35
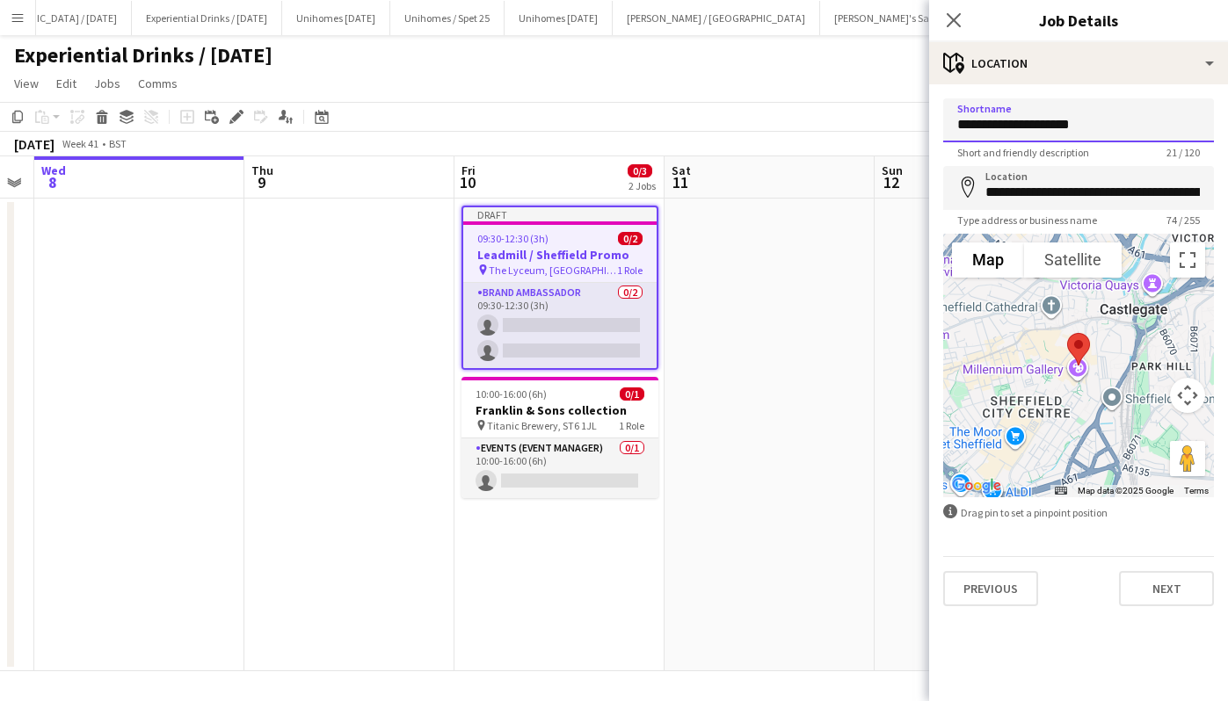
drag, startPoint x: 1134, startPoint y: 125, endPoint x: 819, endPoint y: 155, distance: 316.1
click at [819, 155] on body "Menu Boards Boards Boards All jobs Status Workforce Workforce My Workforce Recr…" at bounding box center [614, 350] width 1228 height 701
drag, startPoint x: 1173, startPoint y: 188, endPoint x: 821, endPoint y: 213, distance: 353.3
click at [821, 213] on body "Menu Boards Boards Boards All jobs Status Workforce Workforce My Workforce Recr…" at bounding box center [614, 350] width 1228 height 701
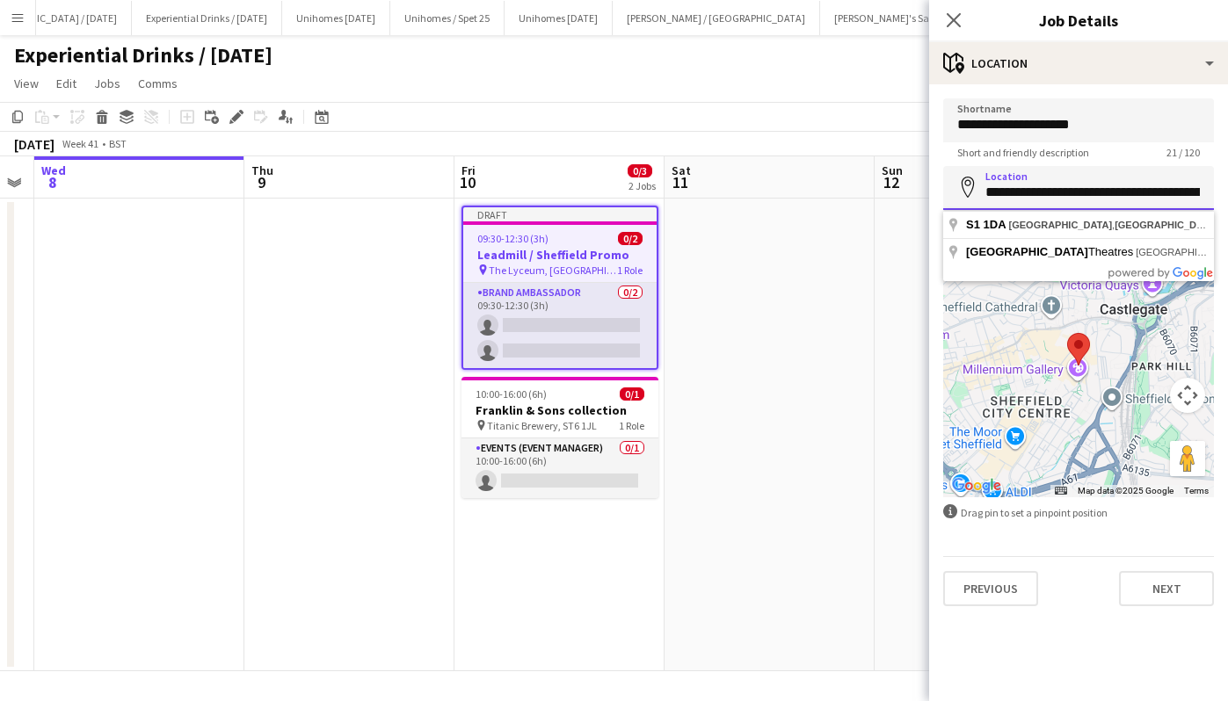
drag, startPoint x: 875, startPoint y: 198, endPoint x: 831, endPoint y: 204, distance: 45.2
click at [831, 204] on body "Menu Boards Boards Boards All jobs Status Workforce Workforce My Workforce Recr…" at bounding box center [614, 350] width 1228 height 701
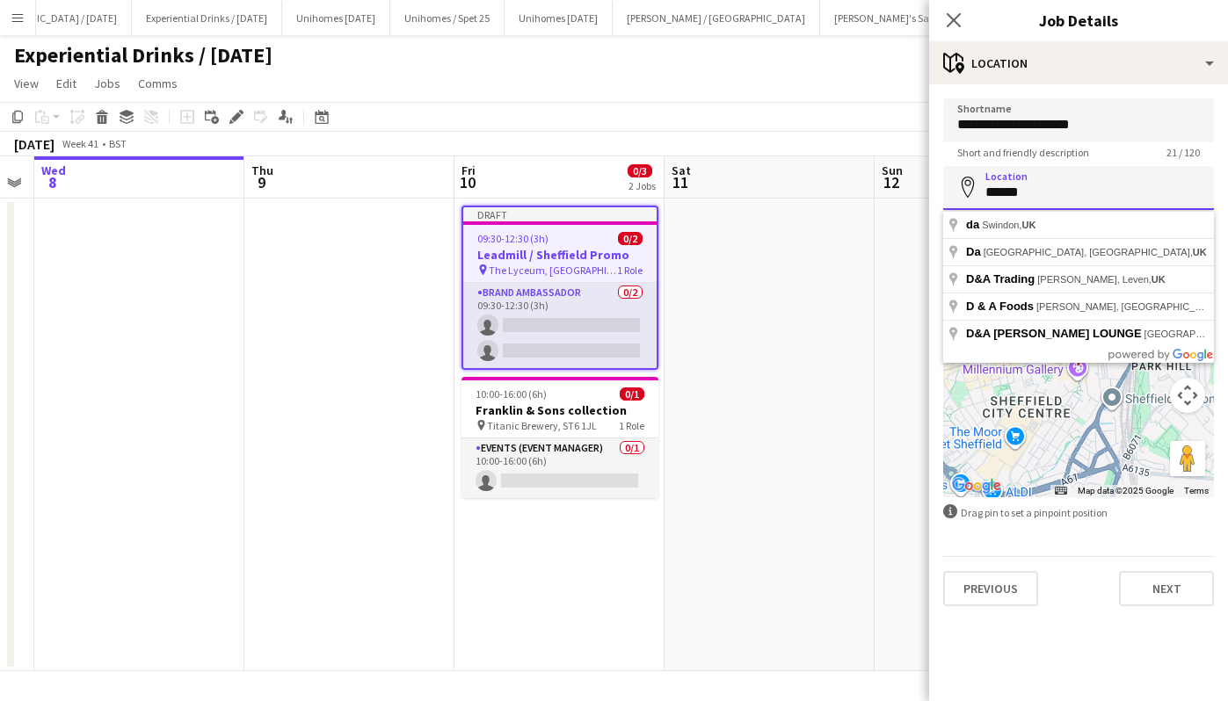
drag, startPoint x: 1049, startPoint y: 192, endPoint x: 848, endPoint y: 203, distance: 200.7
click at [848, 203] on body "Menu Boards Boards Boards All jobs Status Workforce Workforce My Workforce Recr…" at bounding box center [614, 350] width 1228 height 701
paste input "**********"
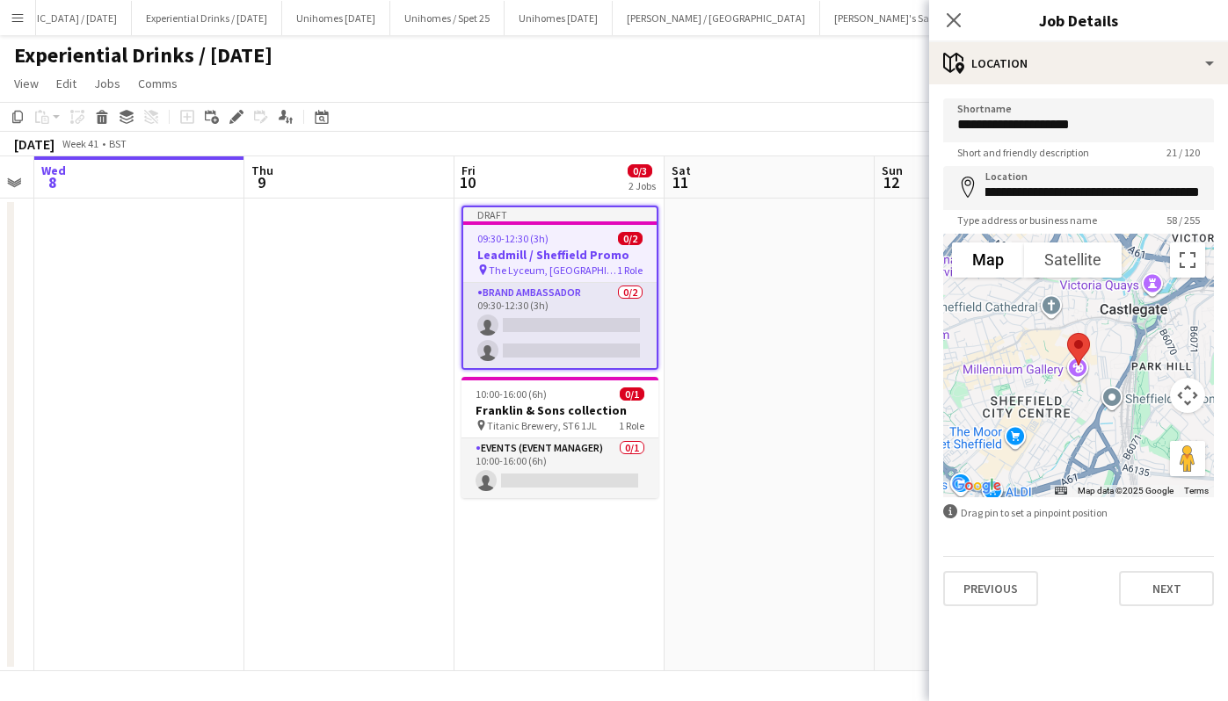
type input "**********"
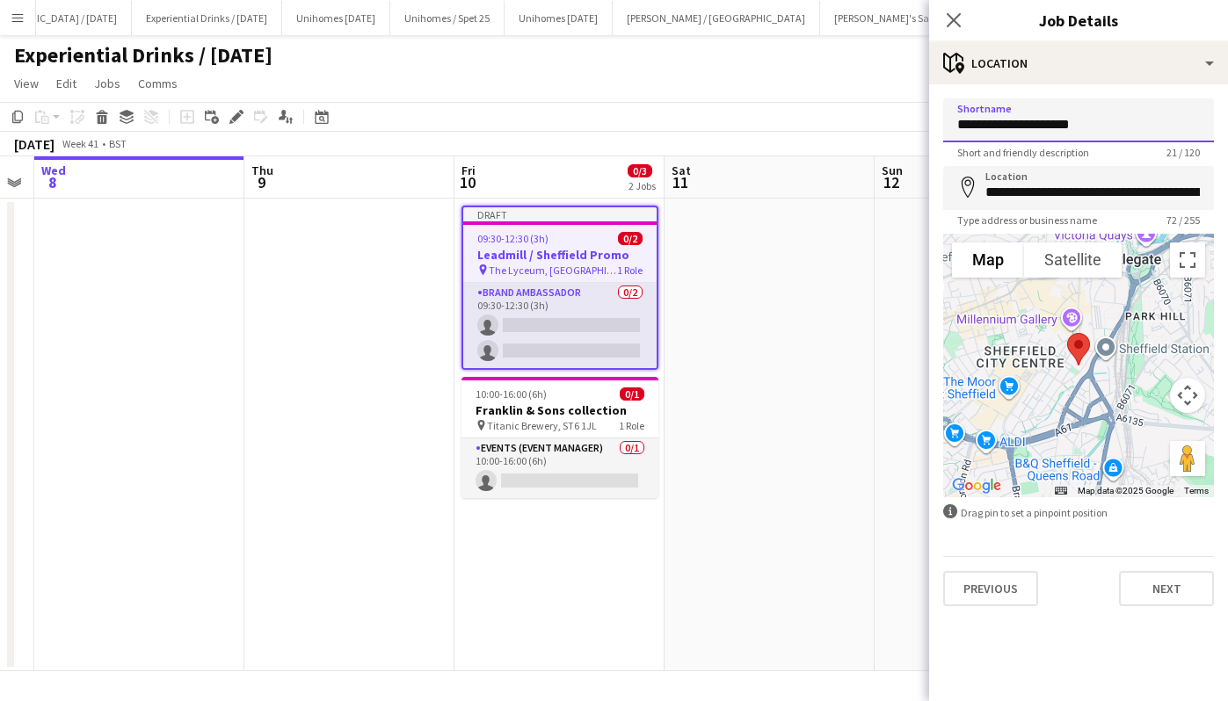
drag, startPoint x: 1131, startPoint y: 122, endPoint x: 896, endPoint y: 138, distance: 235.2
click at [896, 138] on body "Menu Boards Boards Boards All jobs Status Workforce Workforce My Workforce Recr…" at bounding box center [614, 350] width 1228 height 701
paste input "**********"
type input "**********"
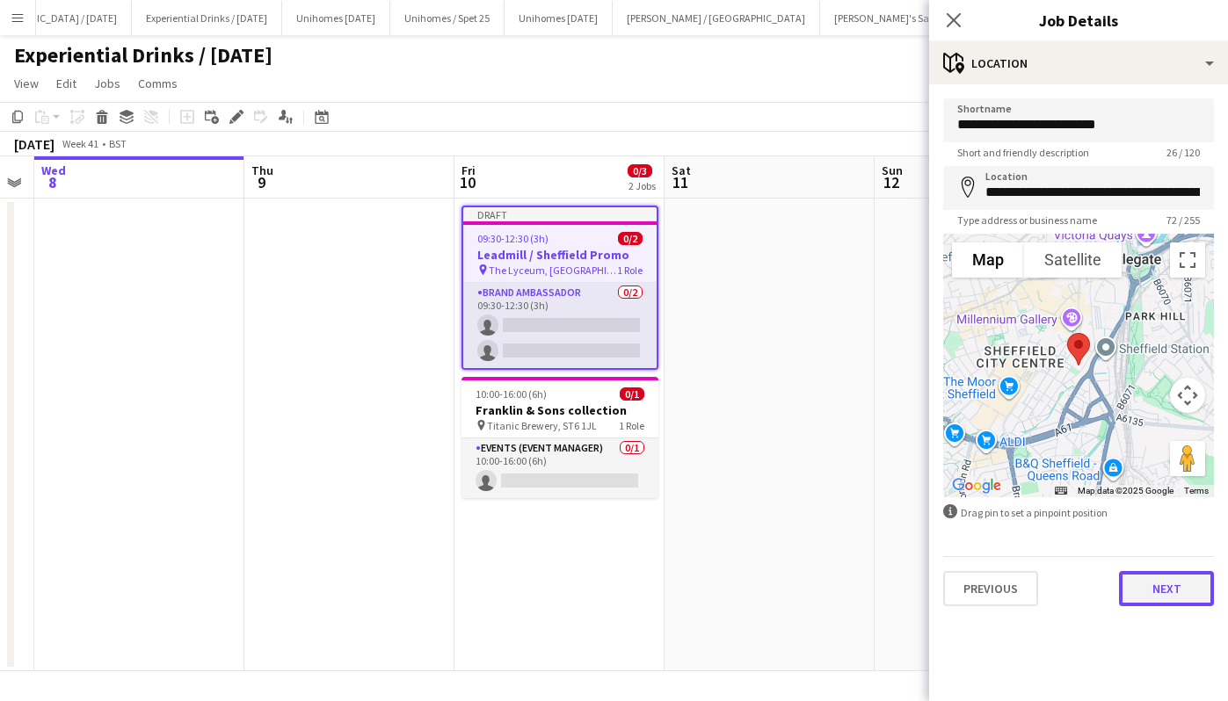
click at [1172, 585] on button "Next" at bounding box center [1166, 588] width 95 height 35
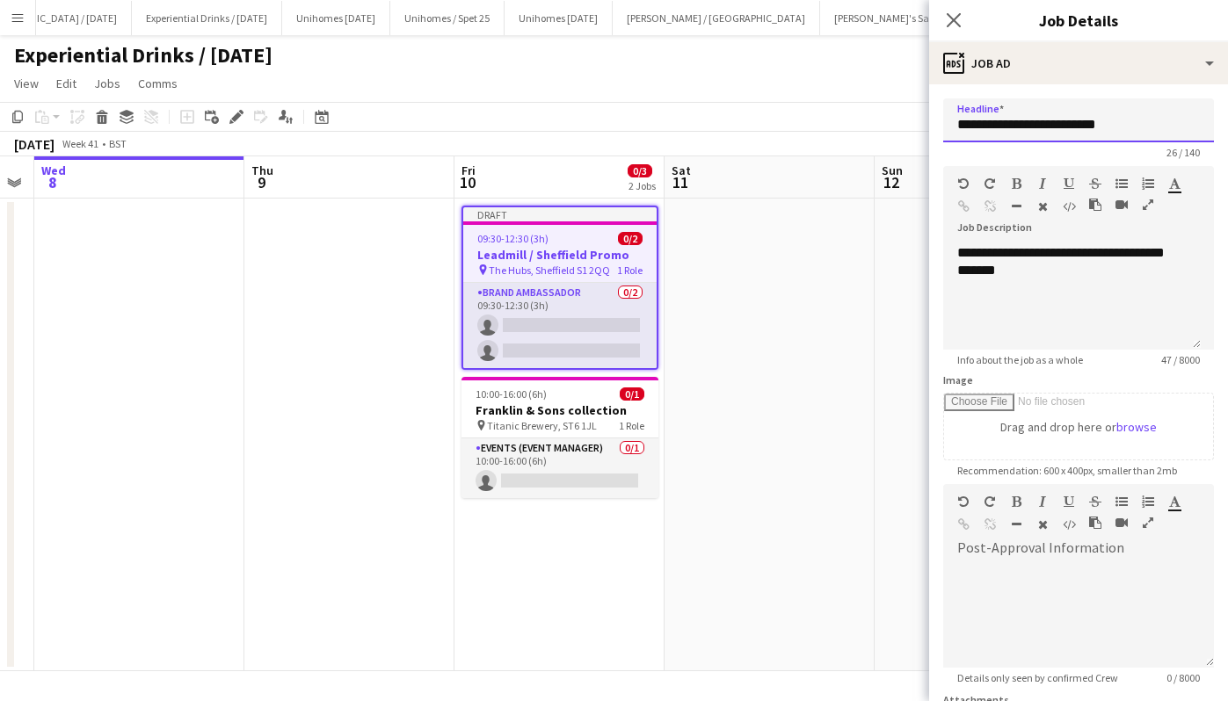
drag, startPoint x: 1150, startPoint y: 122, endPoint x: 1022, endPoint y: 130, distance: 127.7
click at [1022, 130] on input "**********" at bounding box center [1078, 120] width 271 height 44
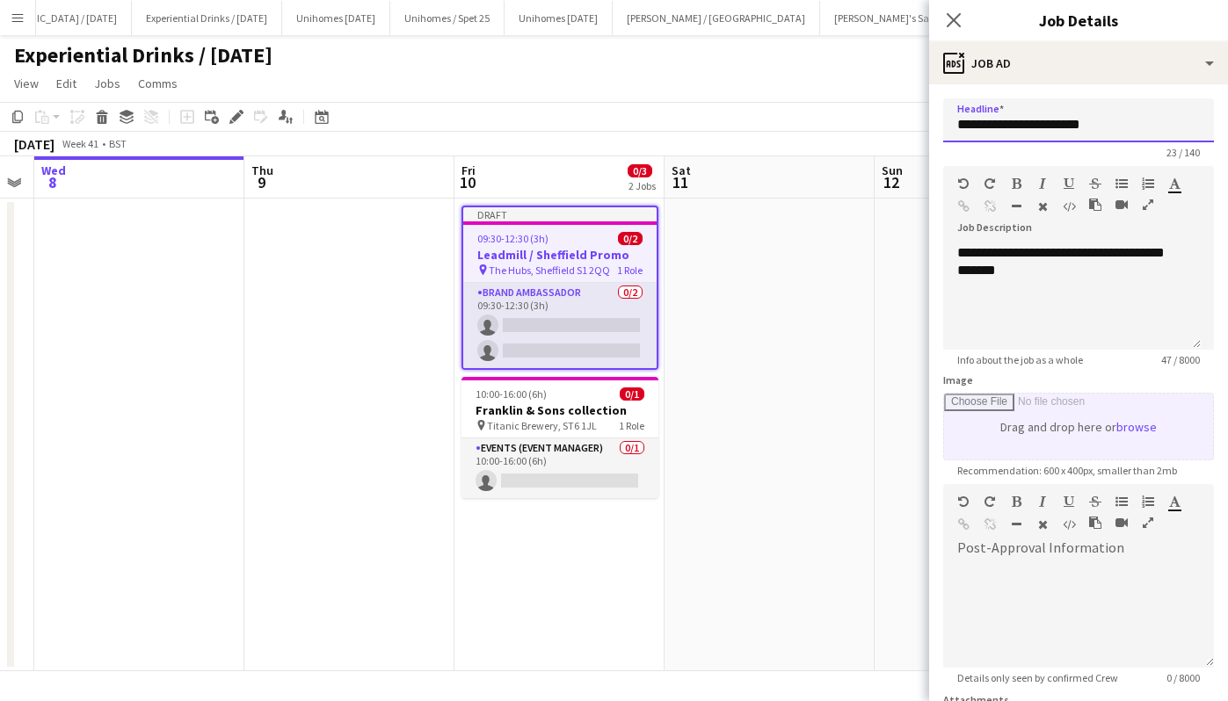
scroll to position [167, 0]
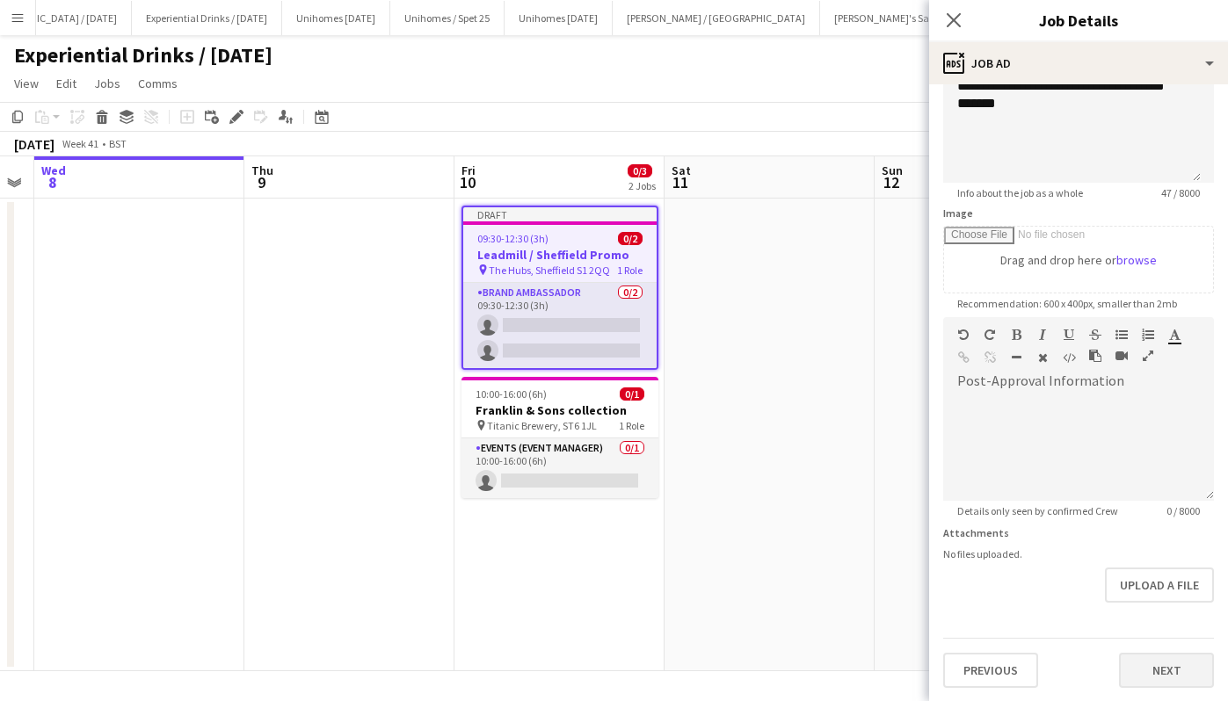
type input "**********"
click at [1150, 665] on button "Next" at bounding box center [1166, 670] width 95 height 35
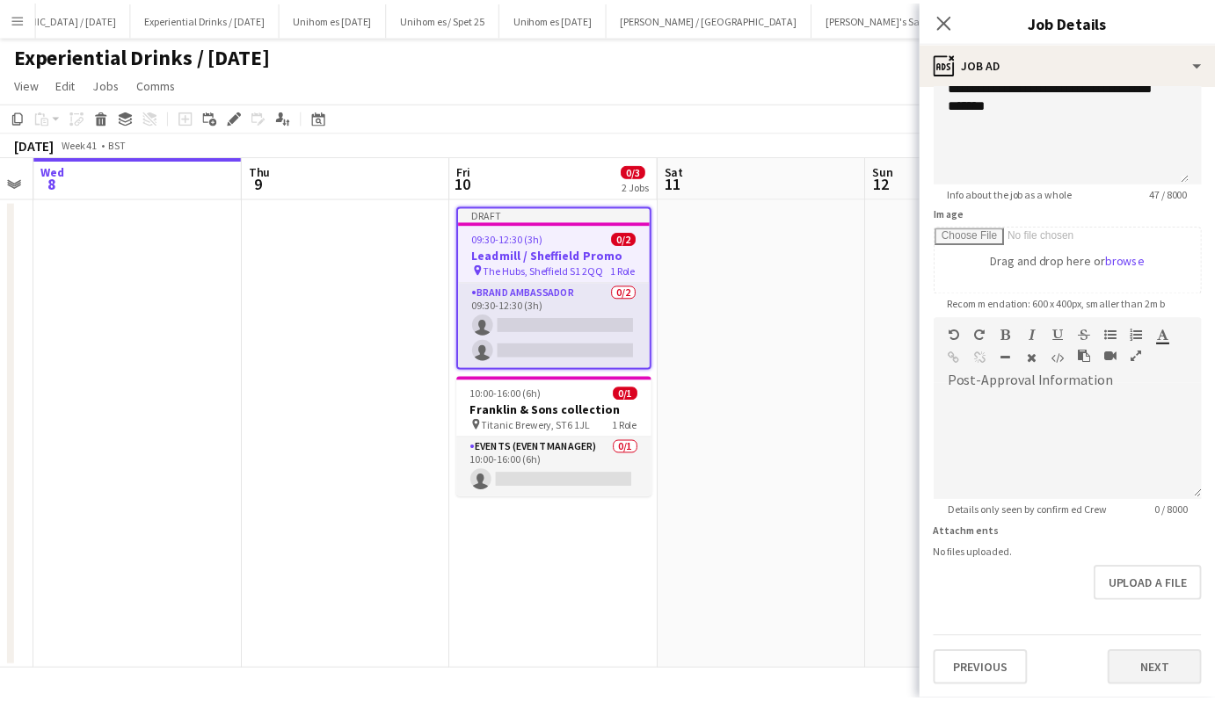
scroll to position [0, 0]
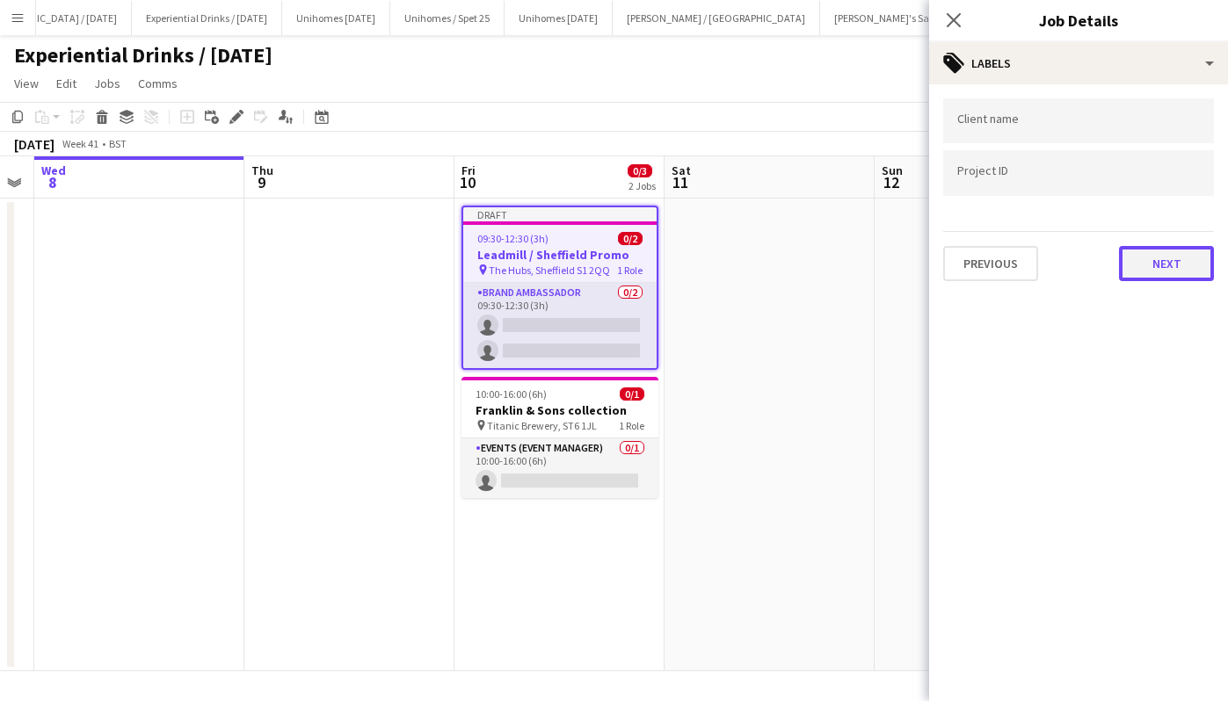
click at [1165, 258] on button "Next" at bounding box center [1166, 263] width 95 height 35
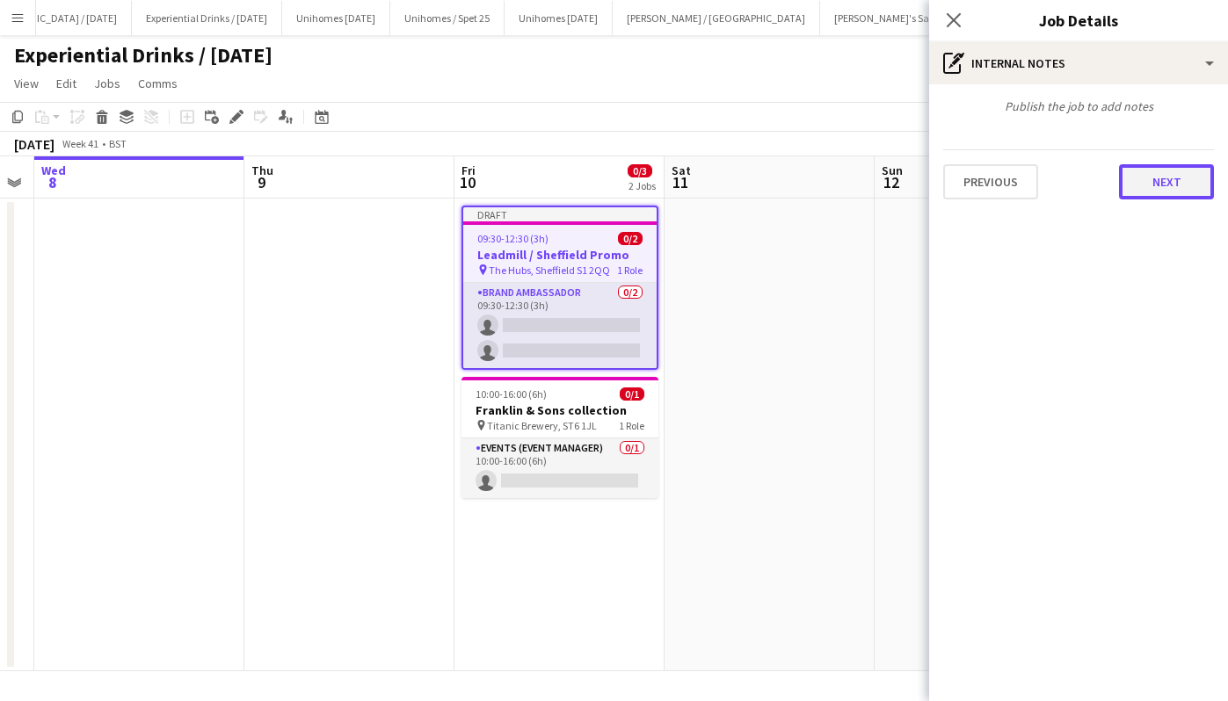
click at [1175, 191] on button "Next" at bounding box center [1166, 181] width 95 height 35
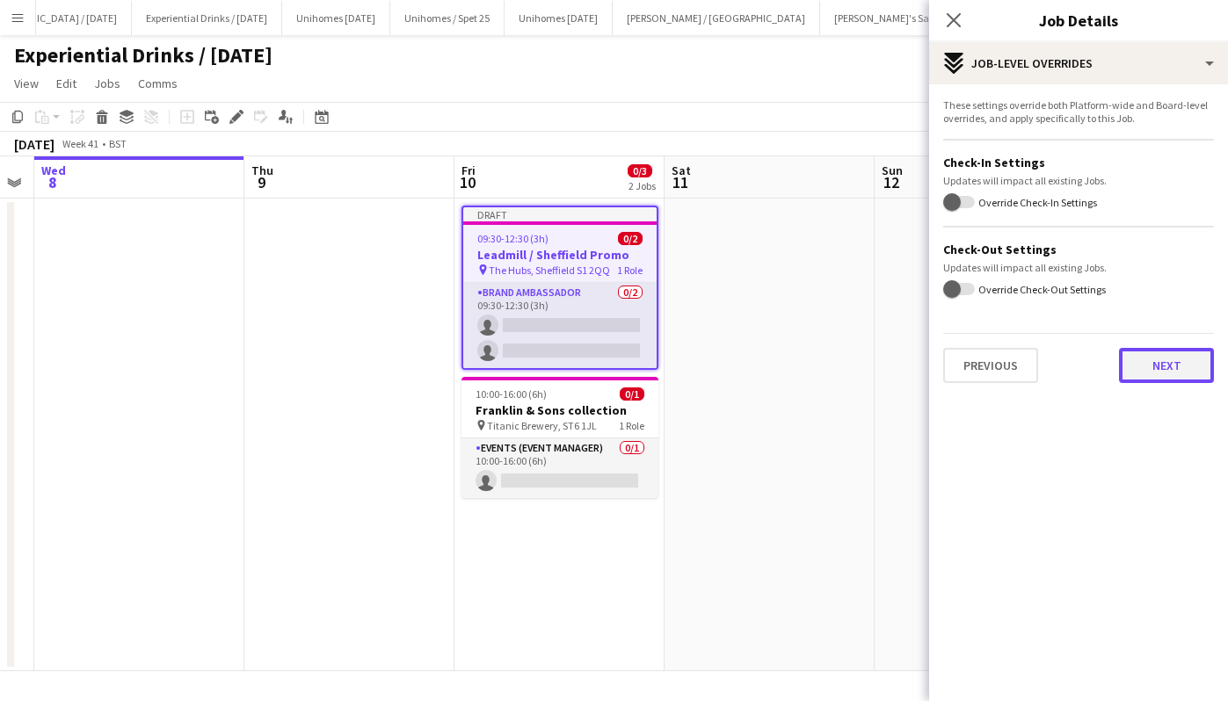
click at [1168, 362] on button "Next" at bounding box center [1166, 365] width 95 height 35
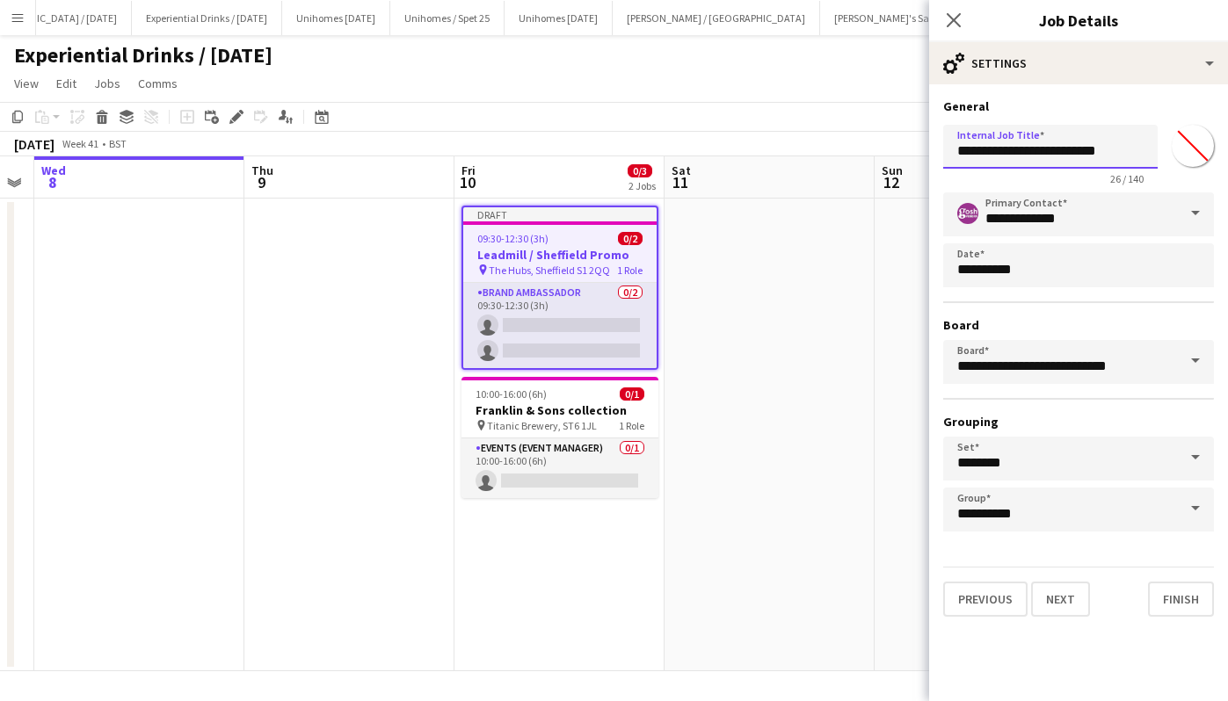
click at [1134, 149] on input "**********" at bounding box center [1050, 147] width 214 height 44
type input "**********"
click at [1184, 590] on button "Finish" at bounding box center [1181, 599] width 66 height 35
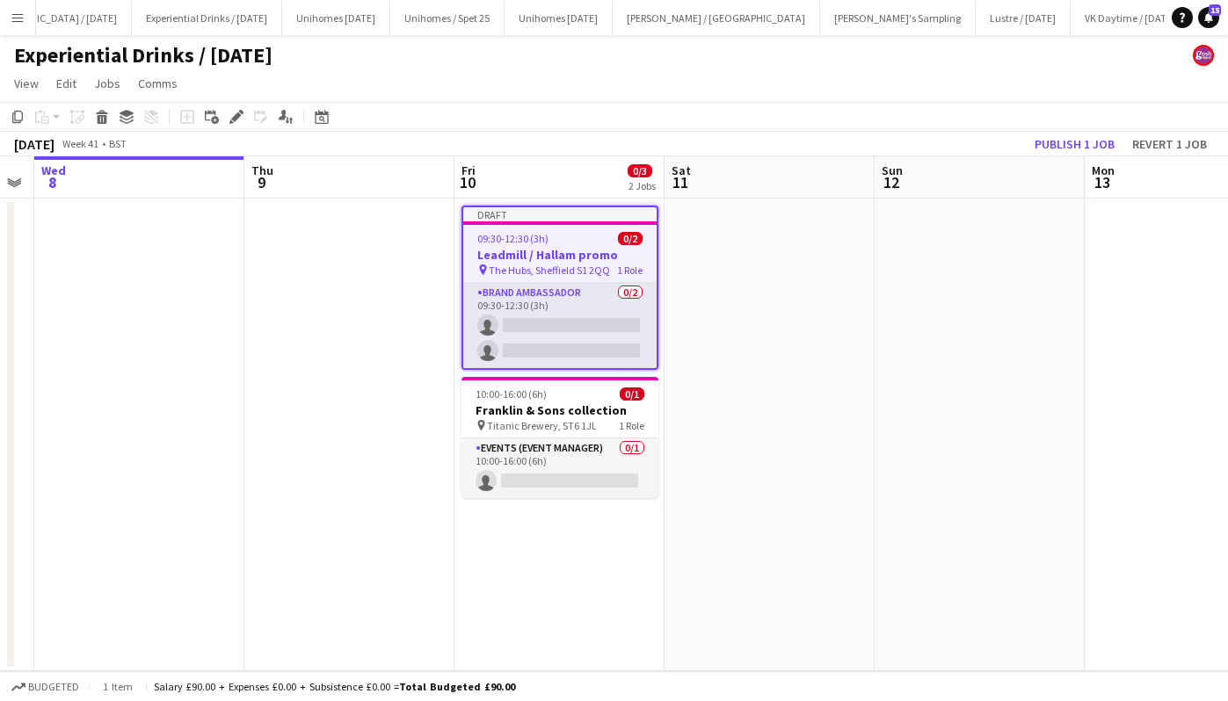
click at [546, 249] on h3 "Leadmill / Hallam promo" at bounding box center [559, 255] width 193 height 16
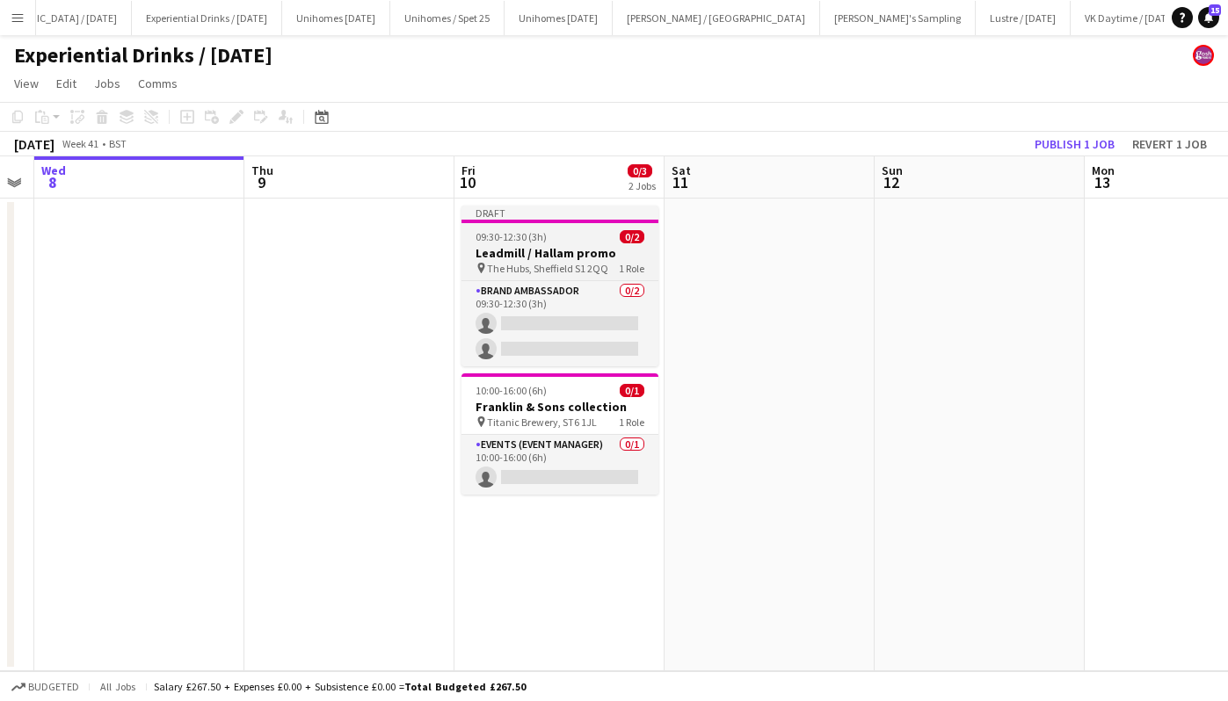
click at [546, 249] on h3 "Leadmill / Hallam promo" at bounding box center [559, 253] width 197 height 16
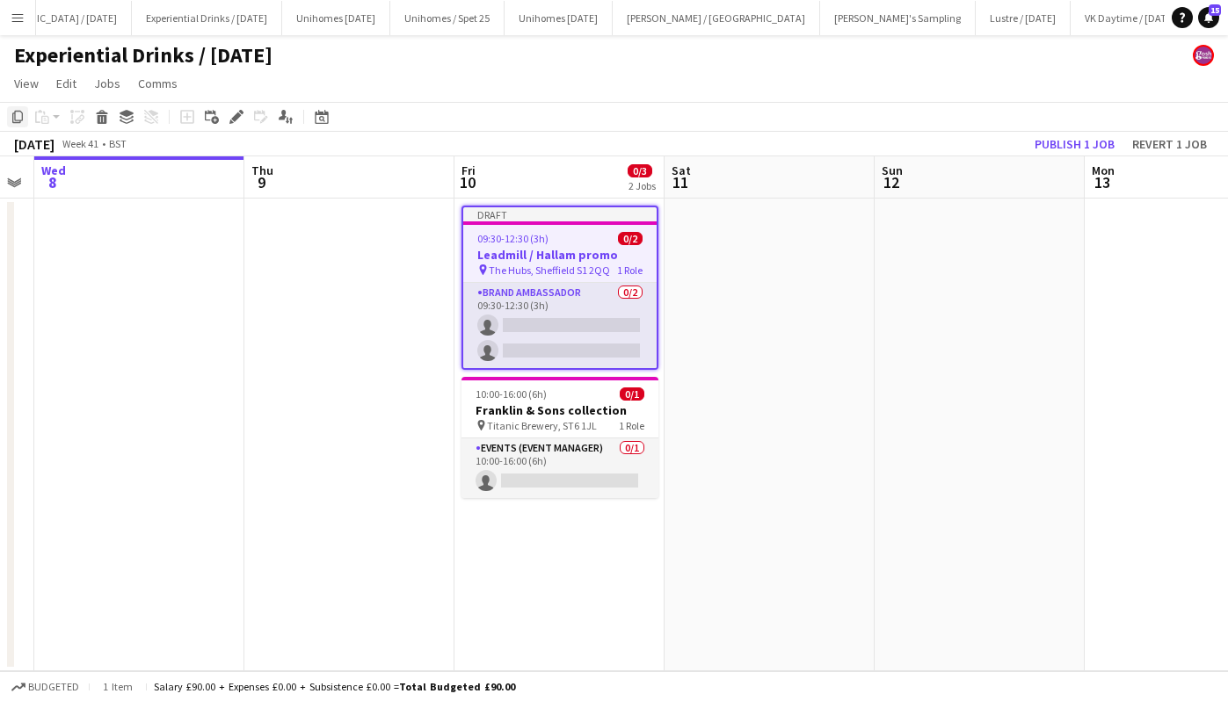
click at [15, 115] on icon at bounding box center [17, 117] width 11 height 12
click at [508, 579] on app-date-cell "Draft 09:30-12:30 (3h) 0/2 Leadmill / Hallam promo pin The Hubs, Sheffield S1 2…" at bounding box center [559, 435] width 210 height 473
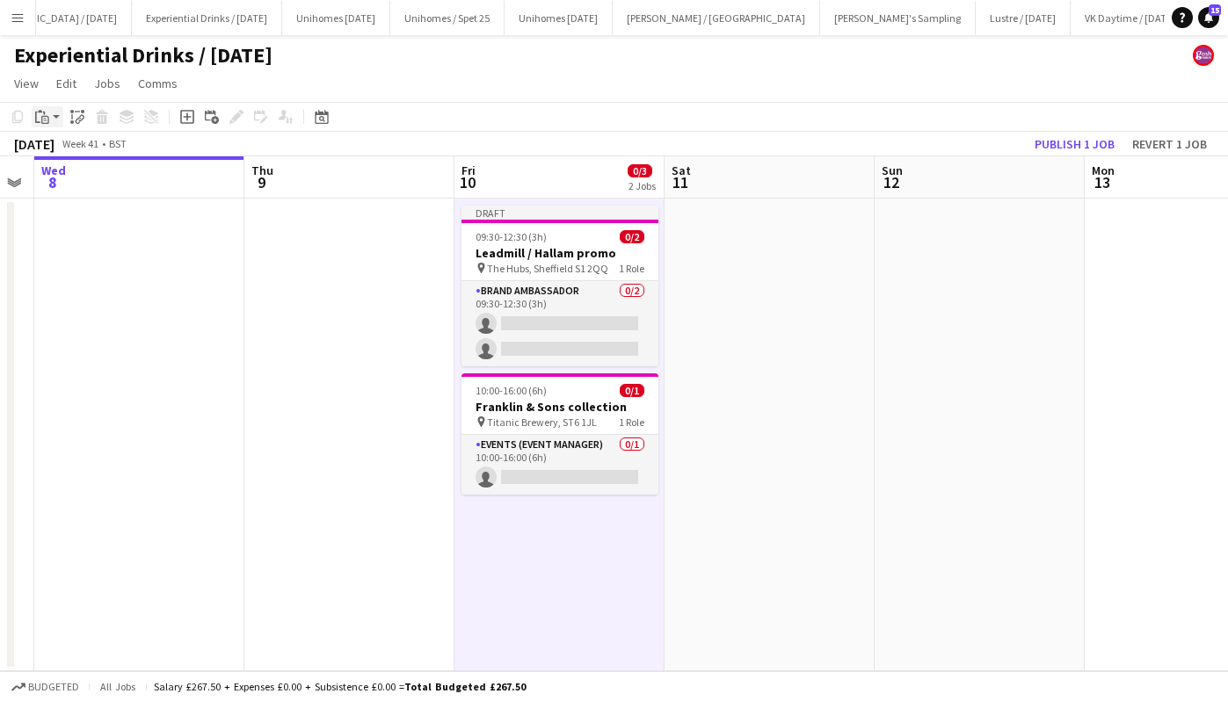
click at [54, 116] on app-action-btn "Paste" at bounding box center [48, 116] width 32 height 21
click at [69, 156] on link "Paste Ctrl+V" at bounding box center [129, 150] width 165 height 16
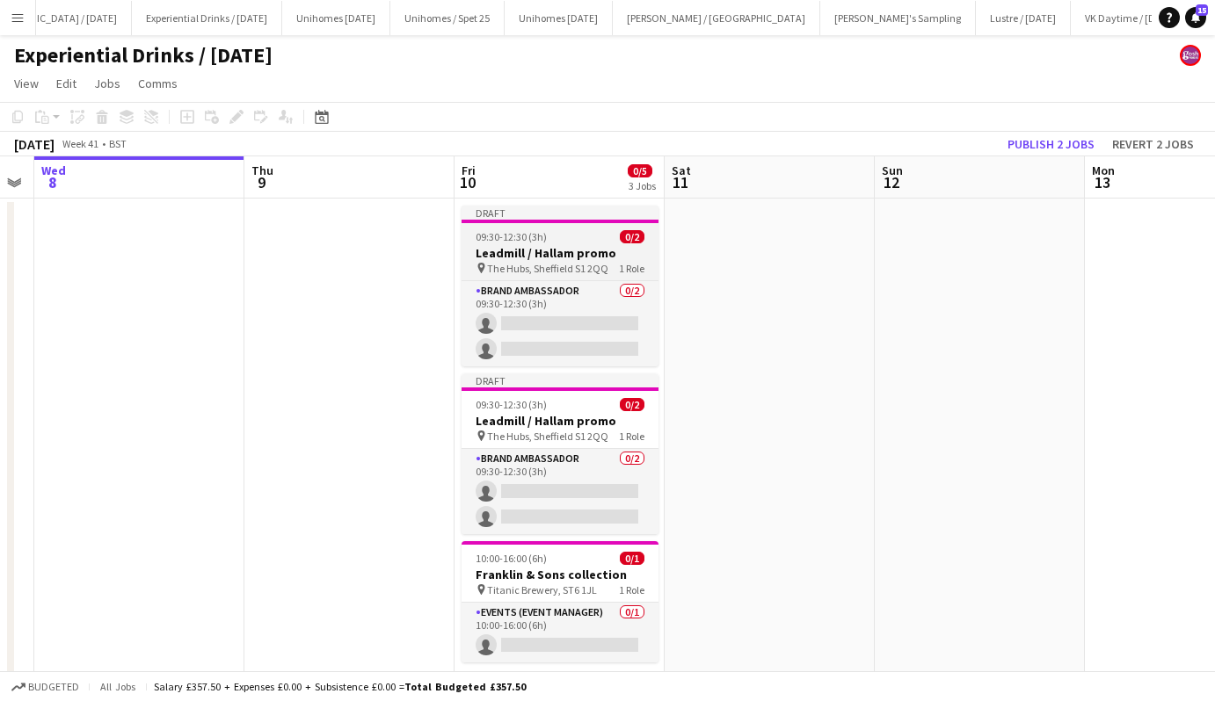
click at [570, 251] on h3 "Leadmill / Hallam promo" at bounding box center [559, 253] width 197 height 16
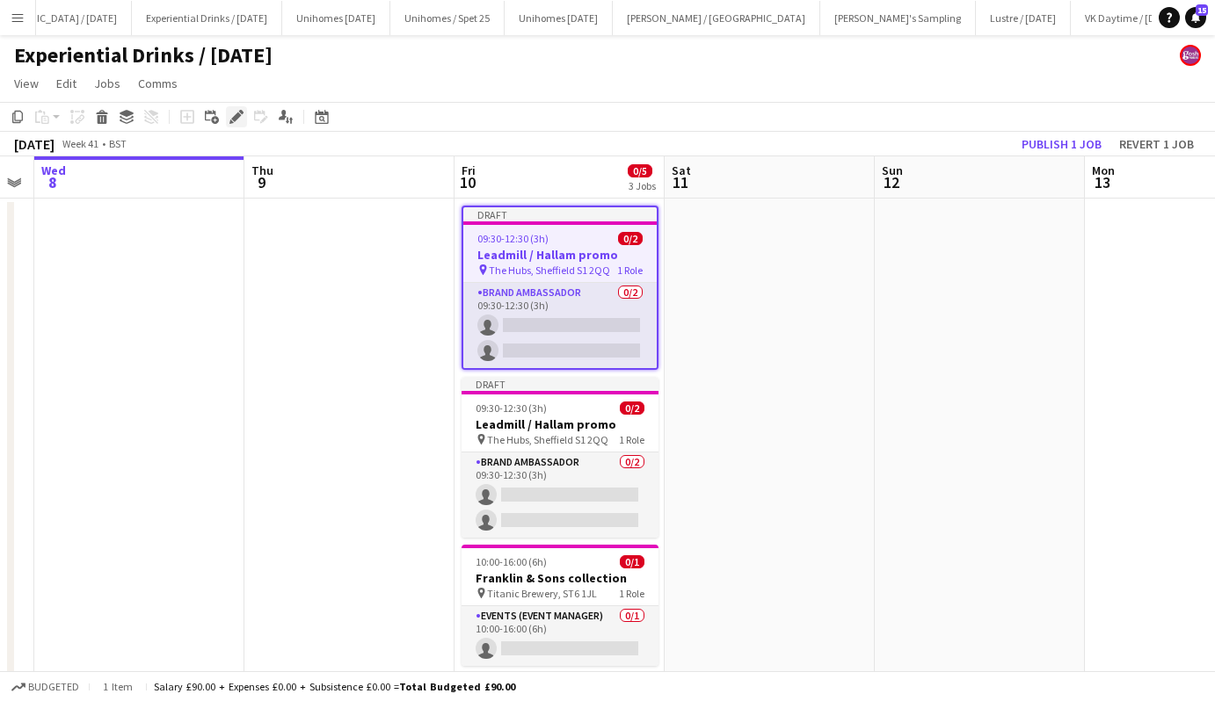
click at [235, 110] on icon "Edit" at bounding box center [236, 117] width 14 height 14
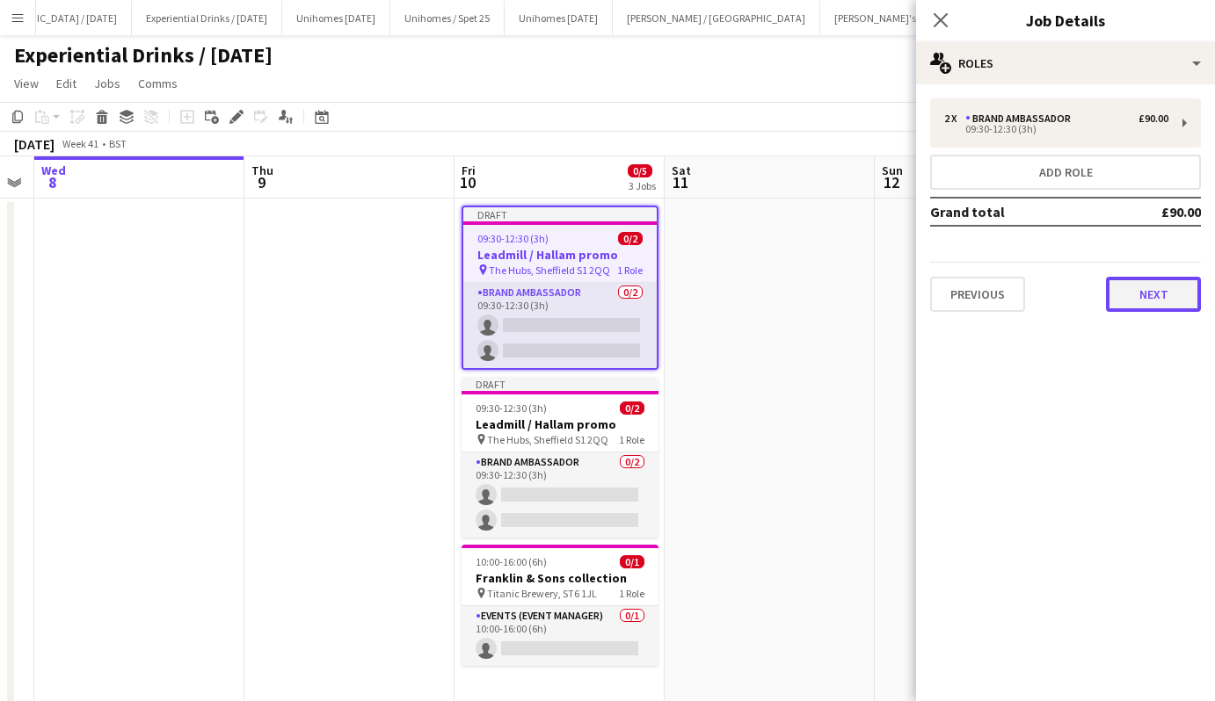
click at [1157, 280] on button "Next" at bounding box center [1153, 294] width 95 height 35
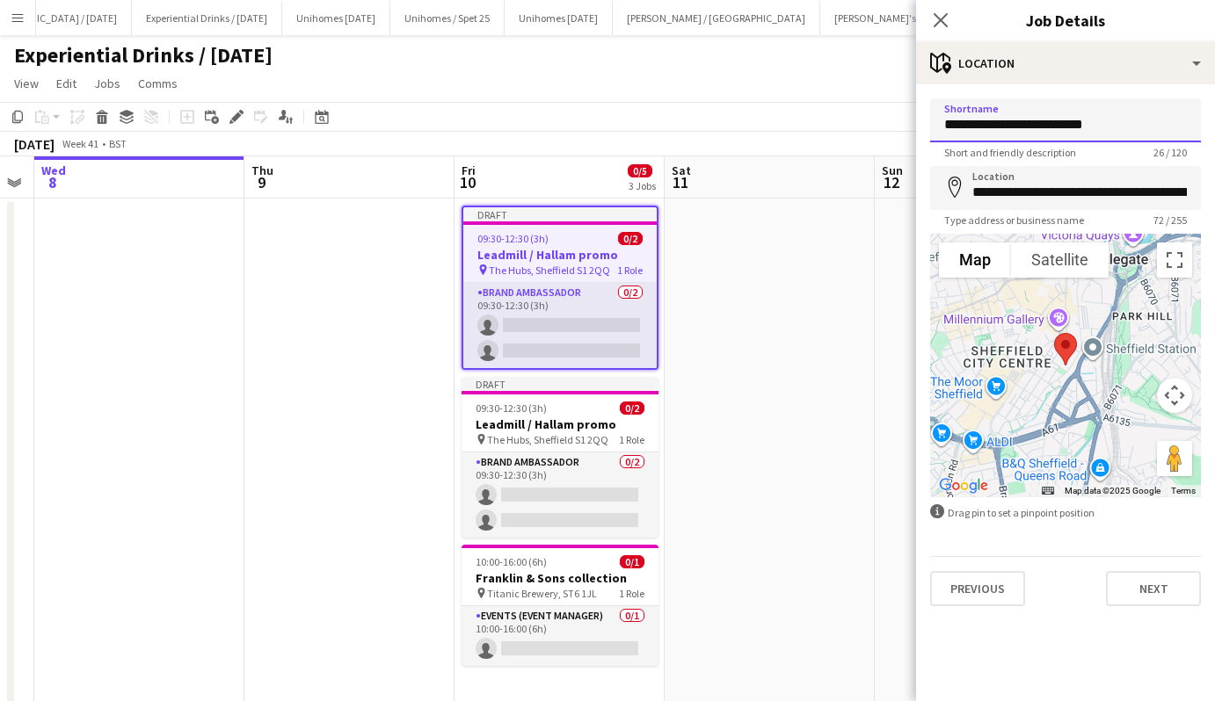
drag, startPoint x: 1146, startPoint y: 127, endPoint x: 628, endPoint y: 126, distance: 518.5
click at [628, 126] on body "Menu Boards Boards Boards All jobs Status Workforce Workforce My Workforce Recr…" at bounding box center [607, 390] width 1215 height 780
type input "**********"
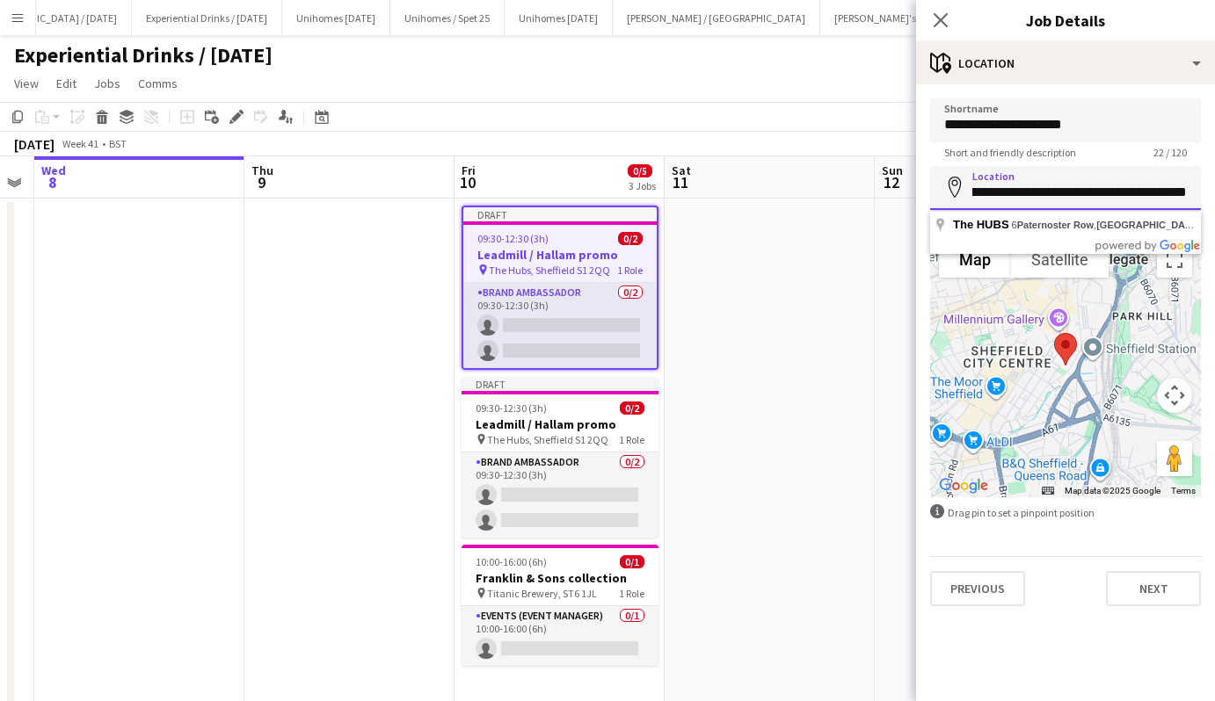
scroll to position [0, 210]
drag, startPoint x: 975, startPoint y: 192, endPoint x: 1237, endPoint y: 183, distance: 262.1
click at [1215, 183] on html "Menu Boards Boards Boards All jobs Status Workforce Workforce My Workforce Recr…" at bounding box center [607, 390] width 1215 height 780
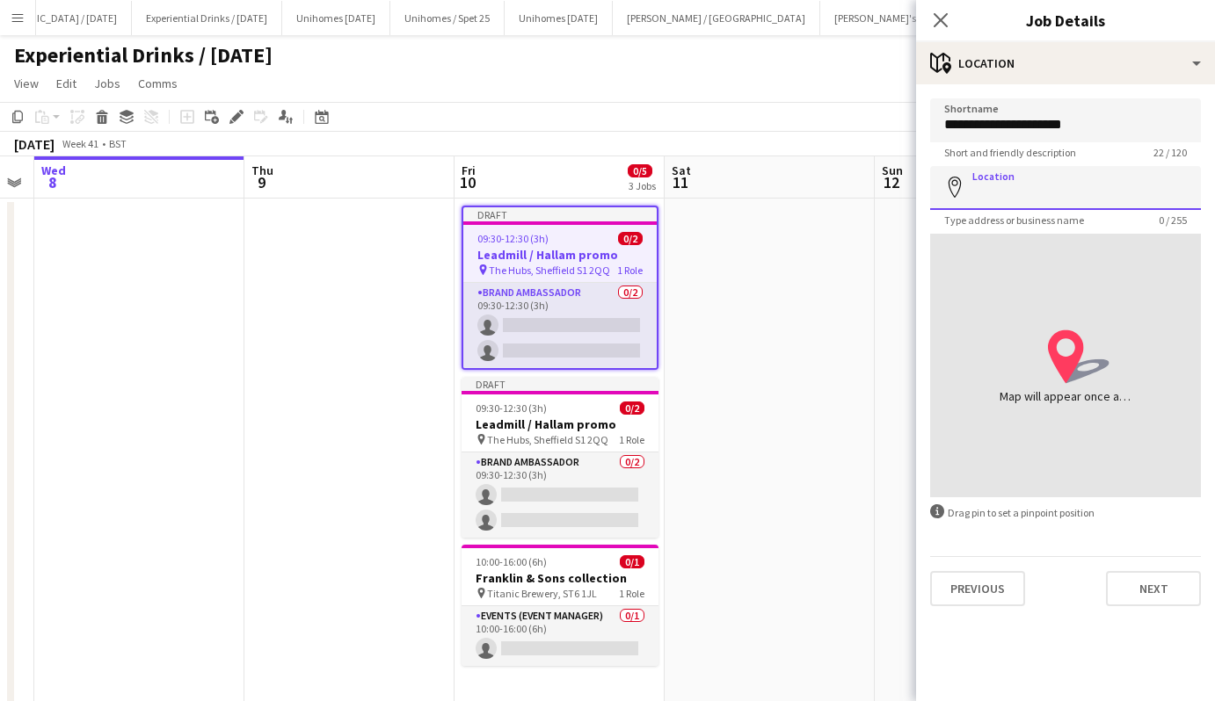
paste input "**********"
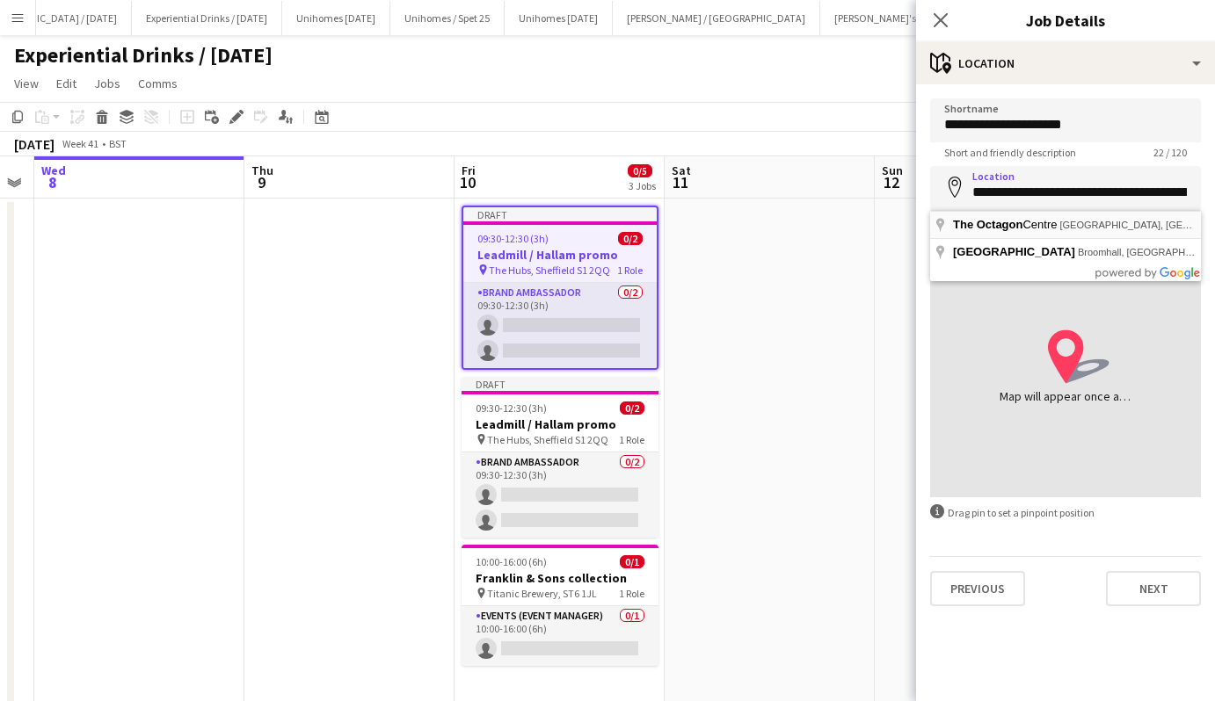
type input "**********"
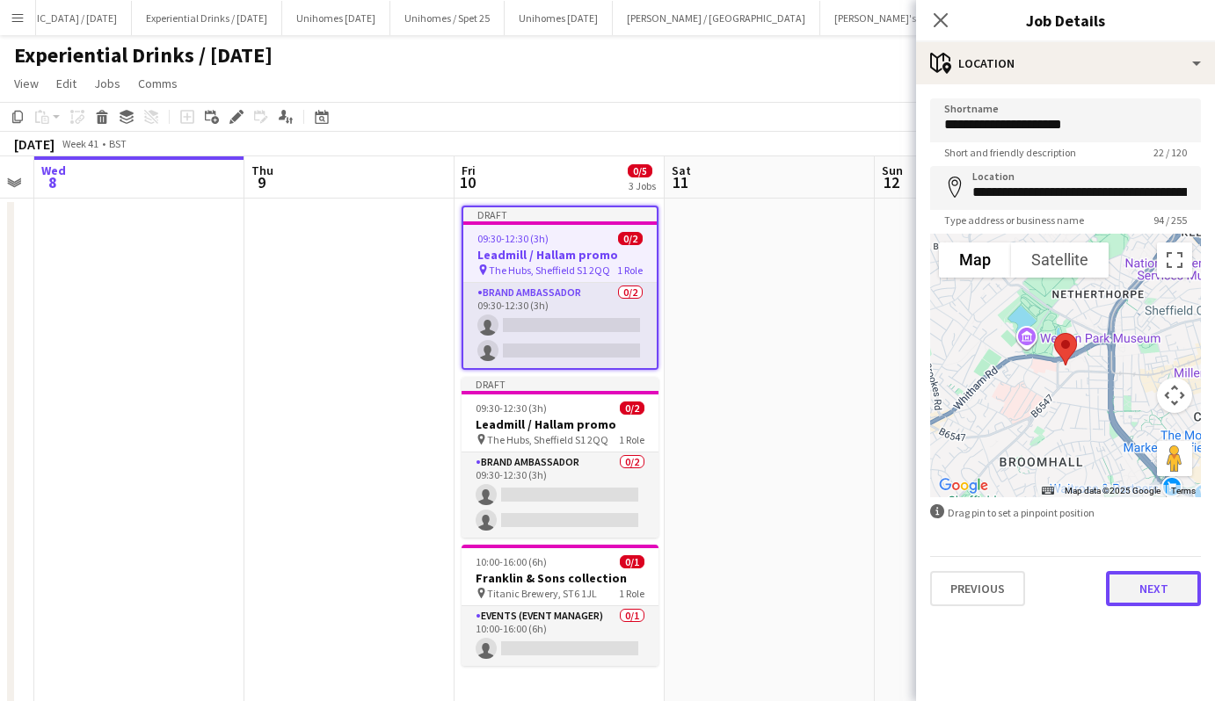
click at [1170, 596] on button "Next" at bounding box center [1153, 588] width 95 height 35
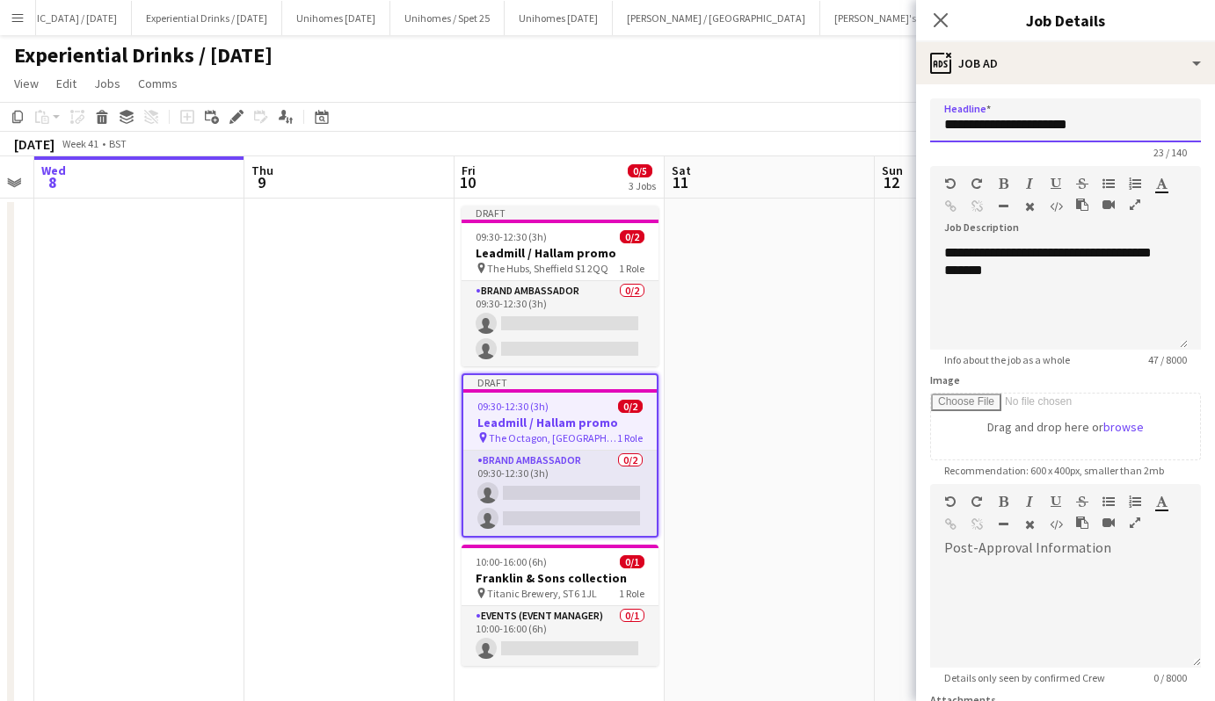
click at [1042, 128] on input "**********" at bounding box center [1065, 120] width 271 height 44
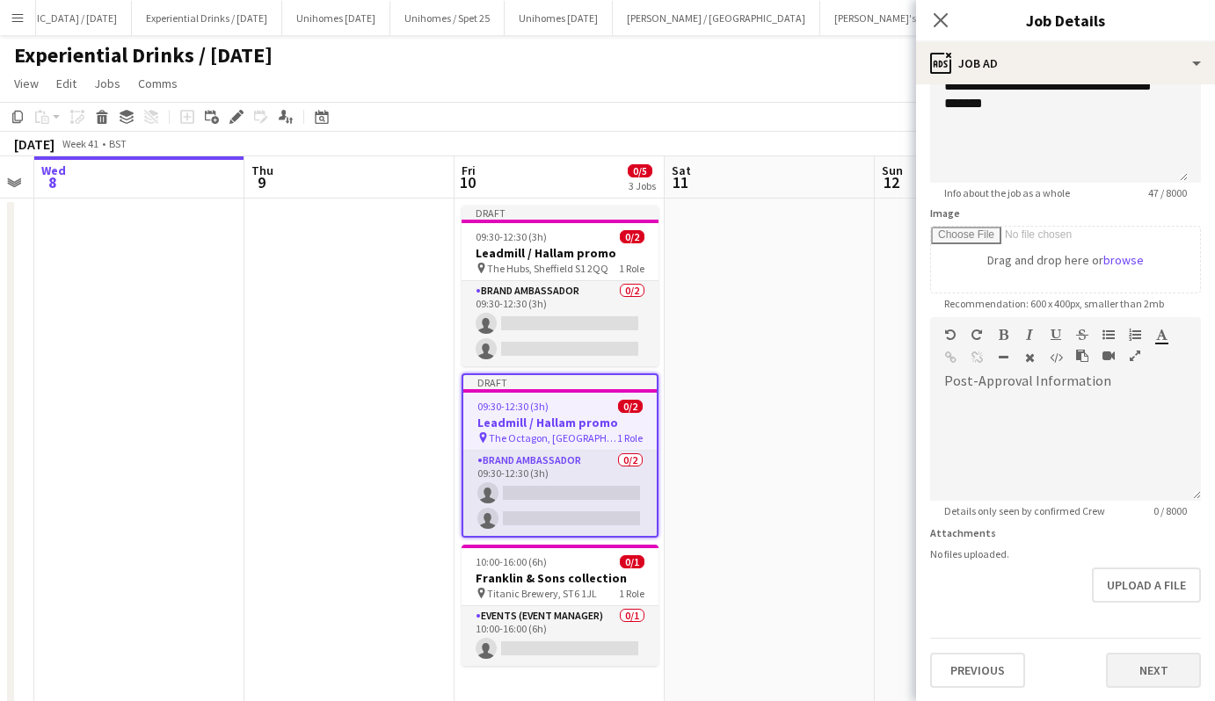
type input "**********"
click at [1140, 658] on button "Next" at bounding box center [1153, 670] width 95 height 35
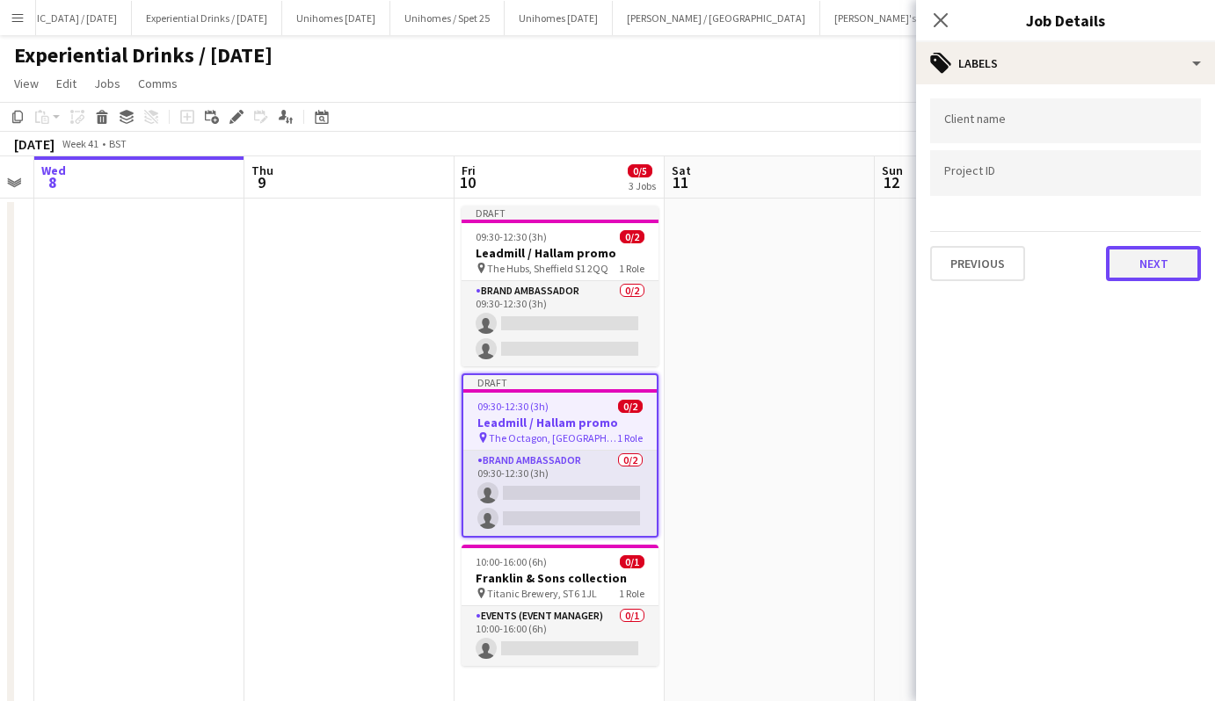
click at [1155, 261] on button "Next" at bounding box center [1153, 263] width 95 height 35
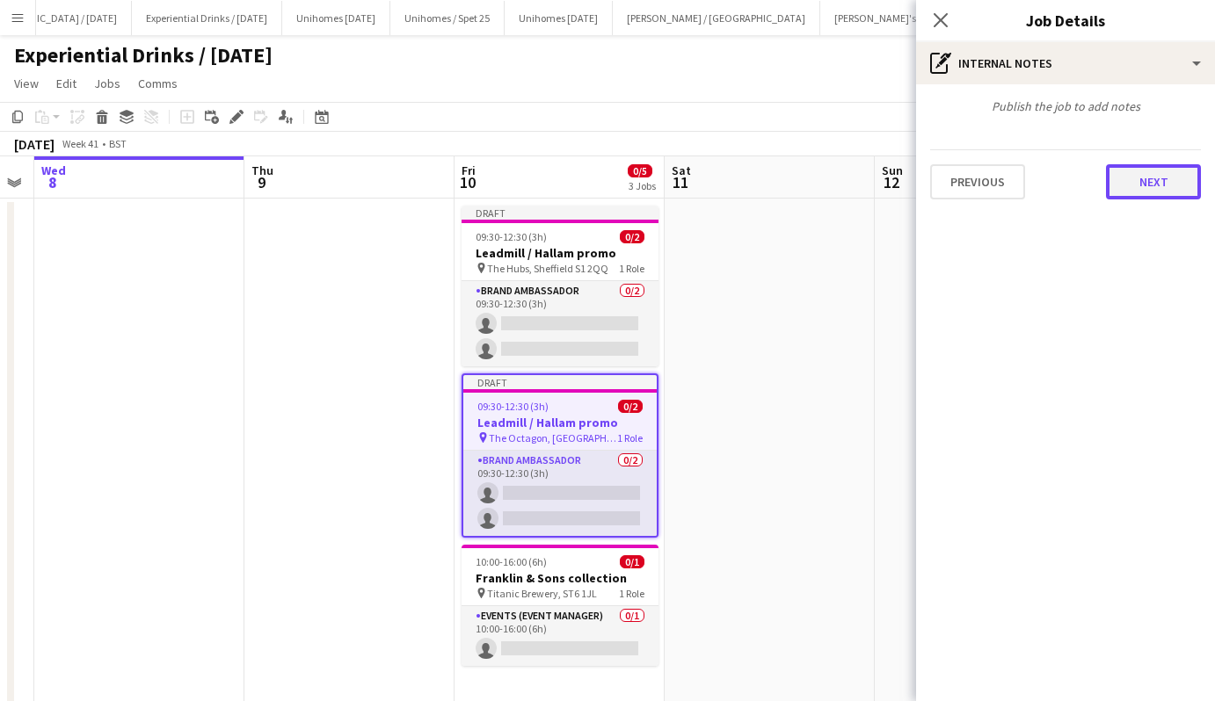
click at [1163, 171] on button "Next" at bounding box center [1153, 181] width 95 height 35
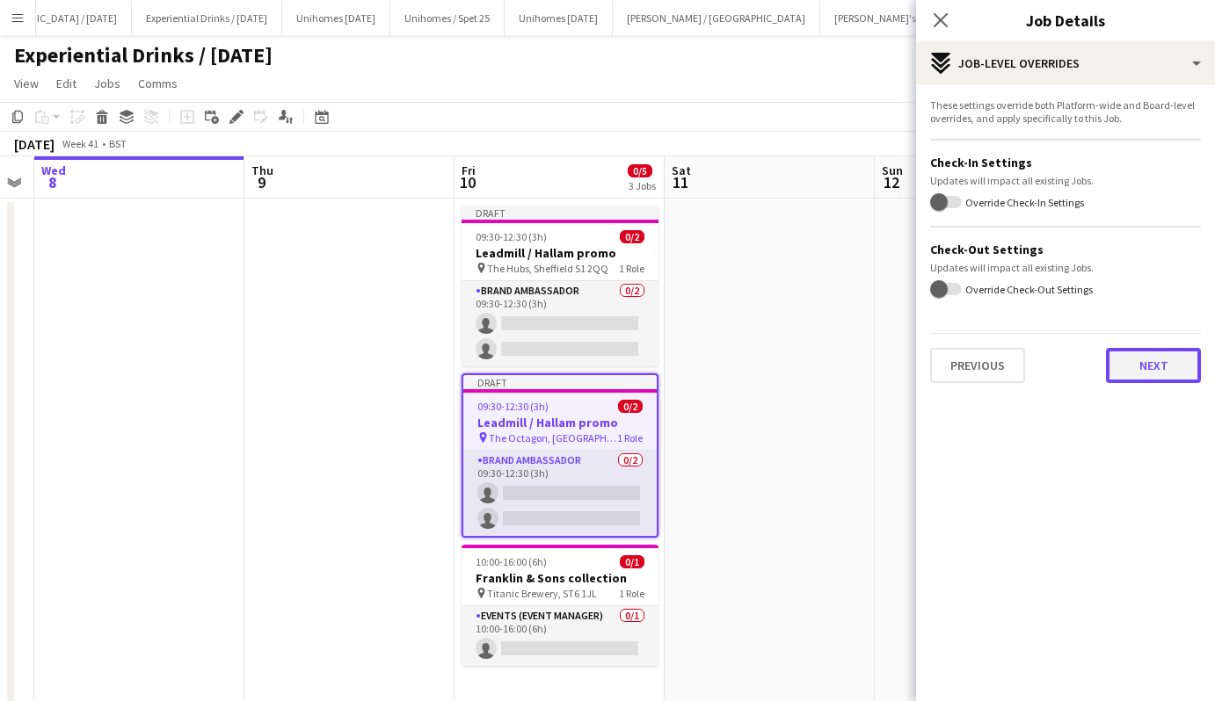
click at [1150, 365] on button "Next" at bounding box center [1153, 365] width 95 height 35
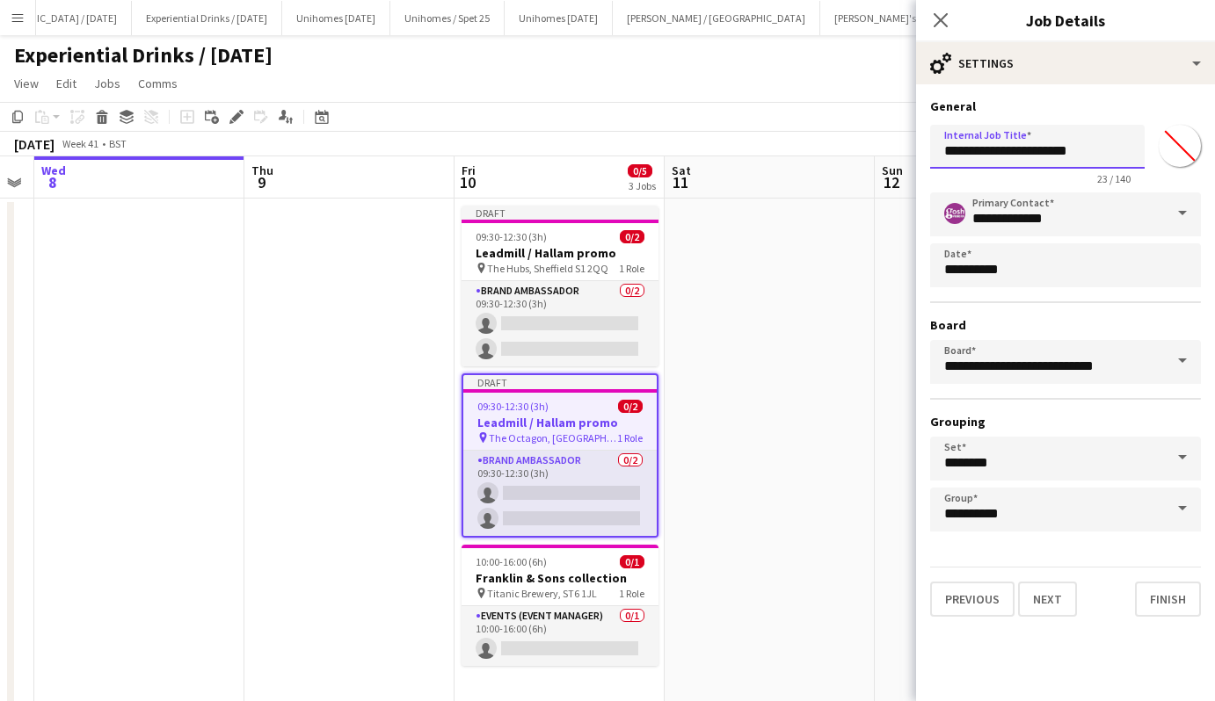
drag, startPoint x: 1113, startPoint y: 151, endPoint x: 799, endPoint y: 160, distance: 313.9
click at [799, 160] on body "Menu Boards Boards Boards All jobs Status Workforce Workforce My Workforce Recr…" at bounding box center [607, 390] width 1215 height 780
paste input "******"
type input "**********"
click at [1179, 594] on button "Finish" at bounding box center [1168, 599] width 66 height 35
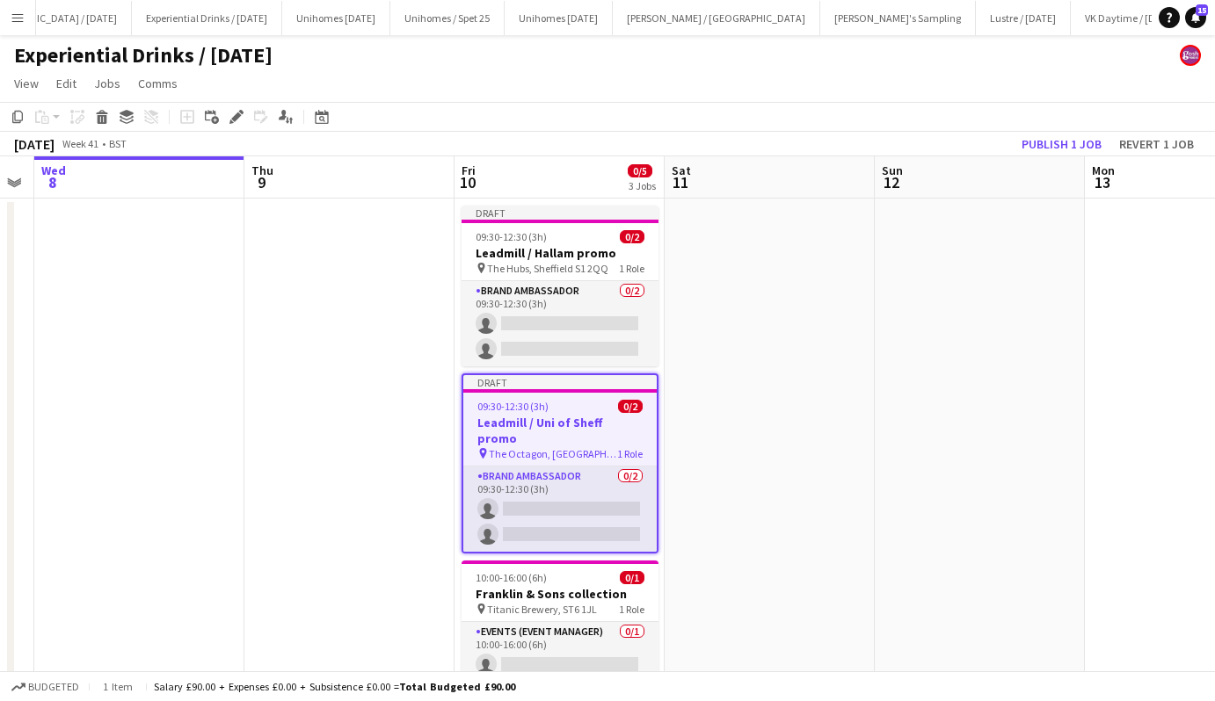
click at [1005, 226] on app-date-cell at bounding box center [979, 474] width 210 height 551
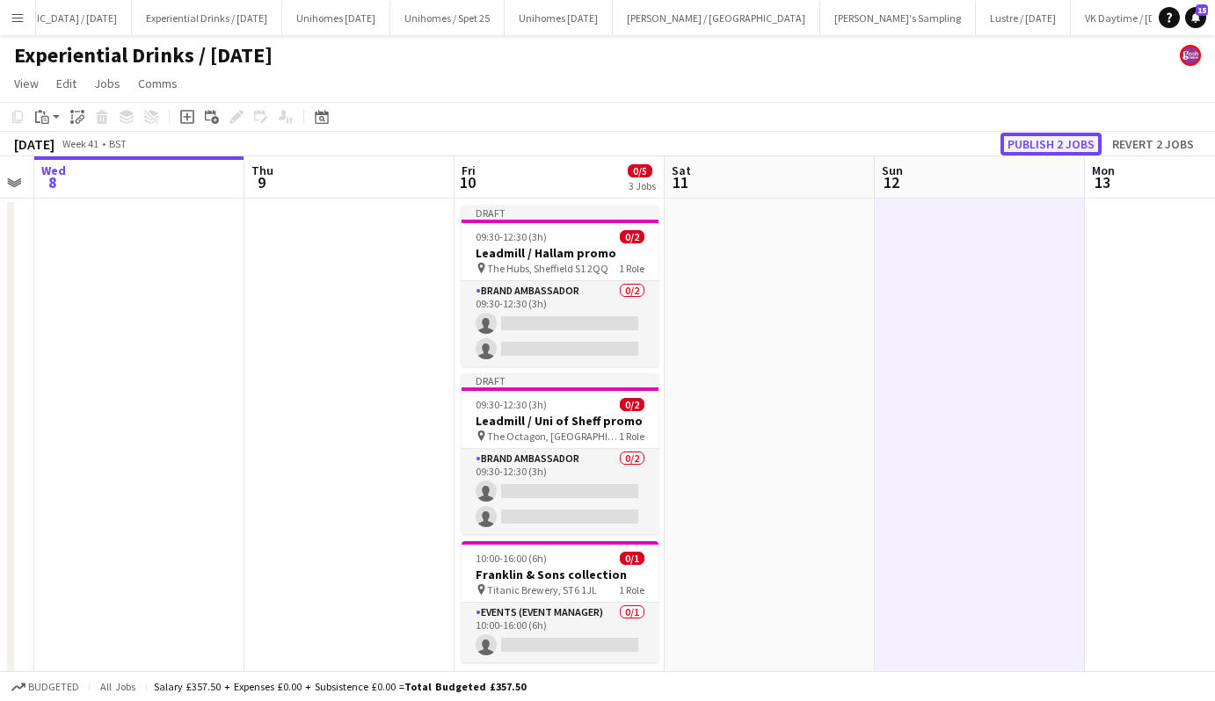
click at [1071, 137] on button "Publish 2 jobs" at bounding box center [1050, 144] width 101 height 23
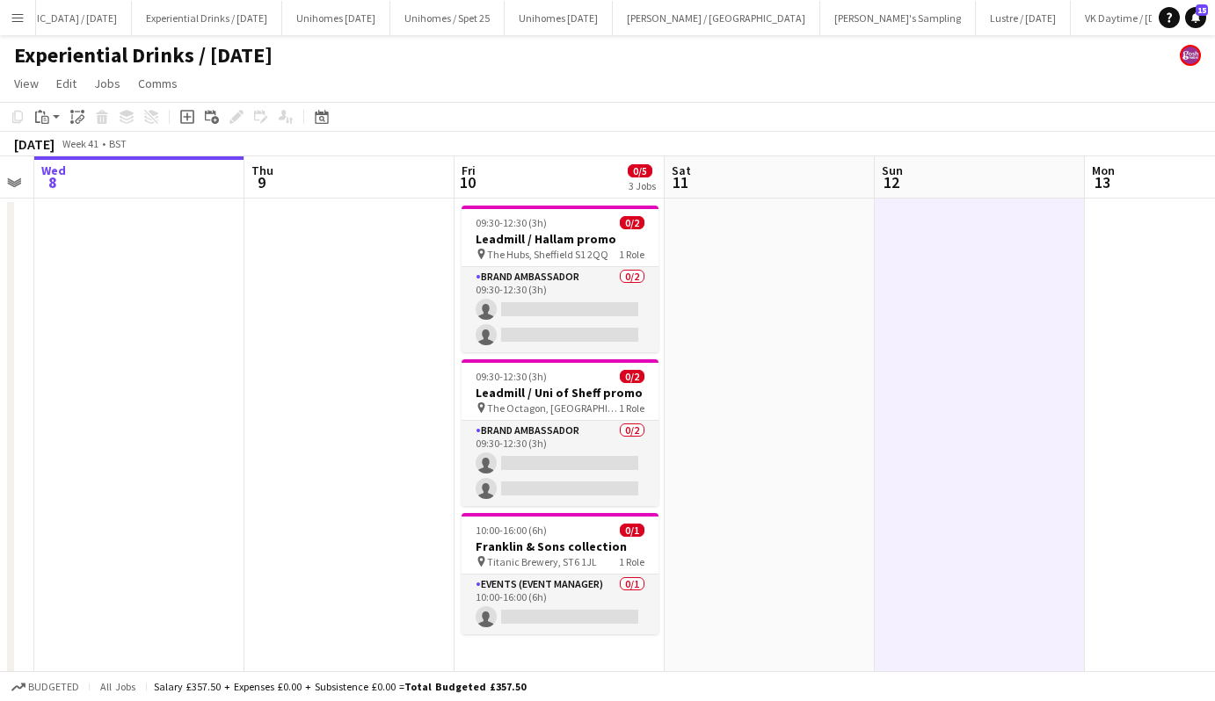
click at [19, 19] on app-icon "Menu" at bounding box center [18, 18] width 14 height 14
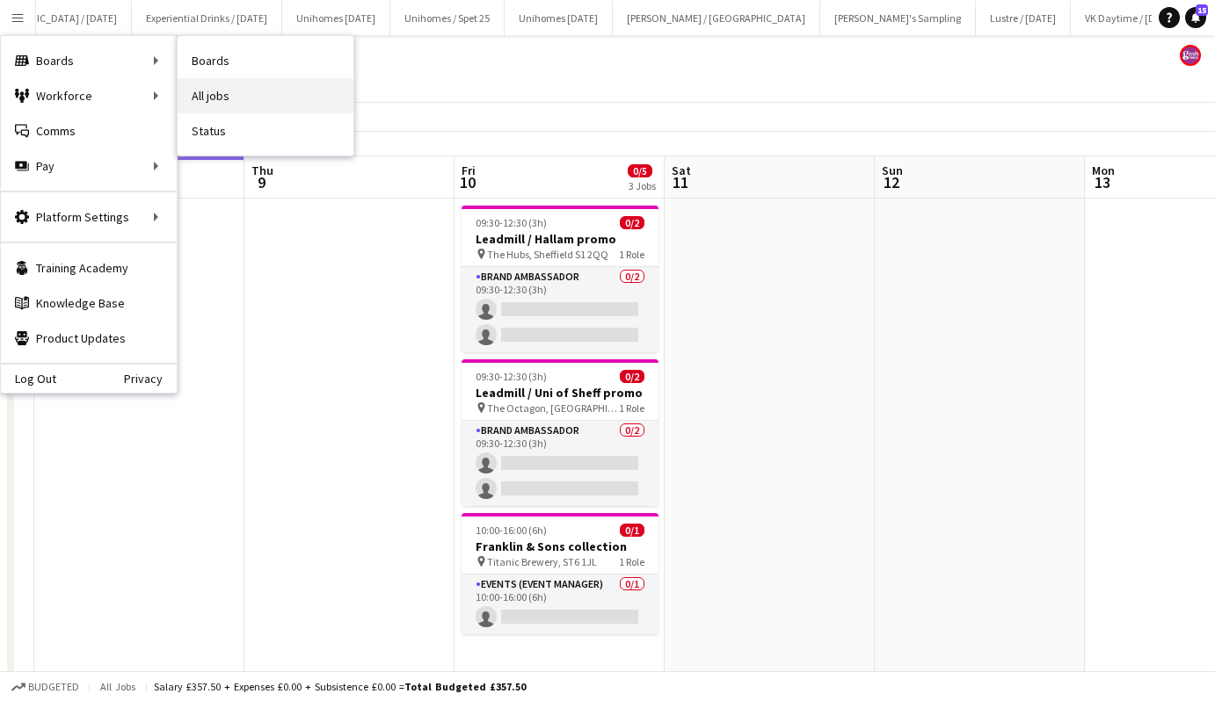
click at [207, 88] on link "All jobs" at bounding box center [266, 95] width 176 height 35
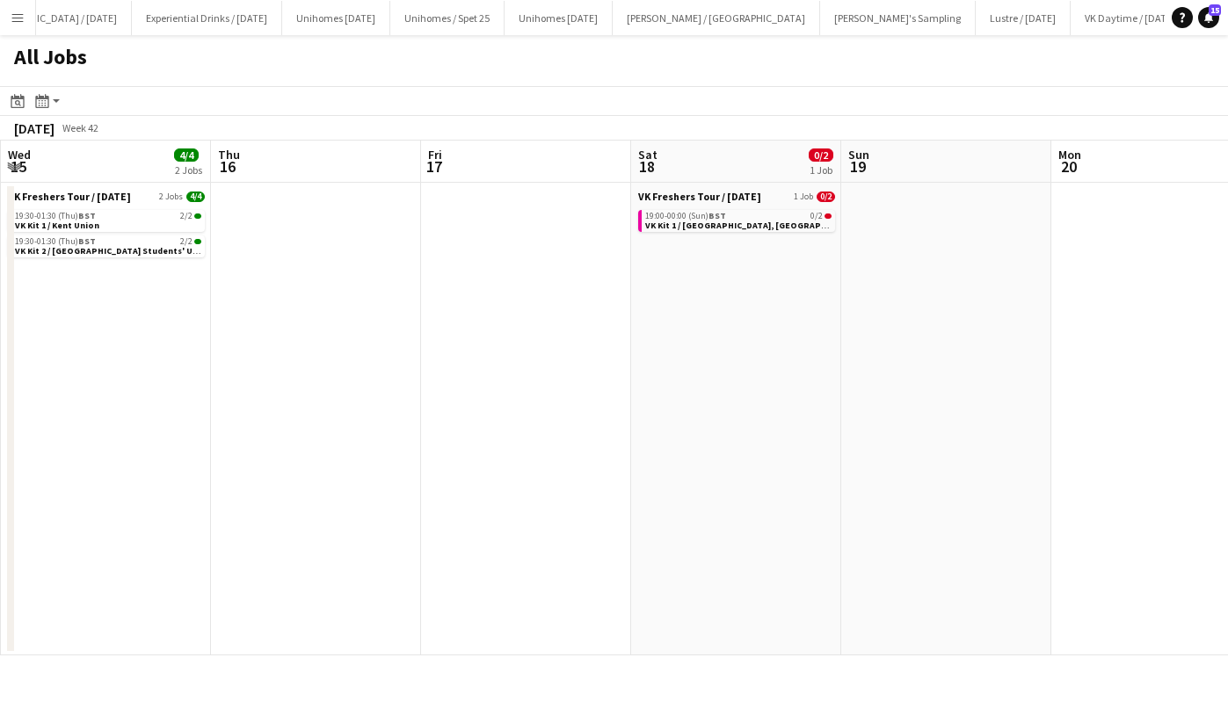
scroll to position [0, 630]
click at [714, 215] on span "BST" at bounding box center [717, 215] width 18 height 11
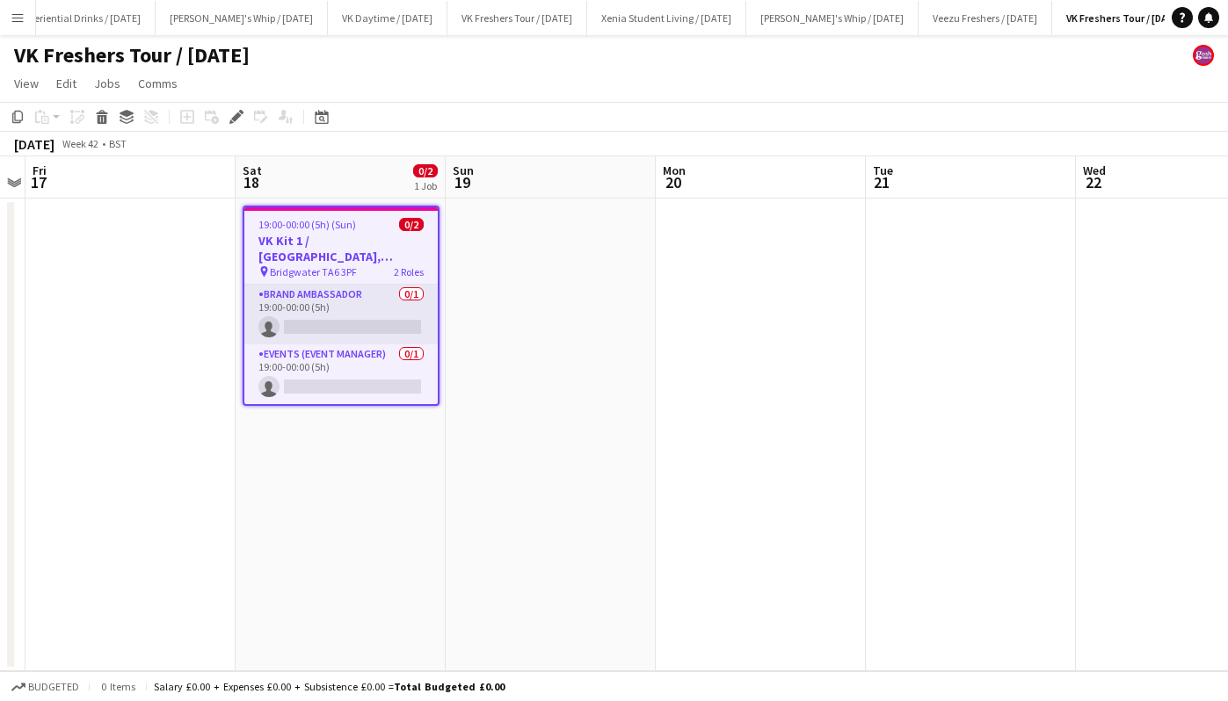
scroll to position [0, 562]
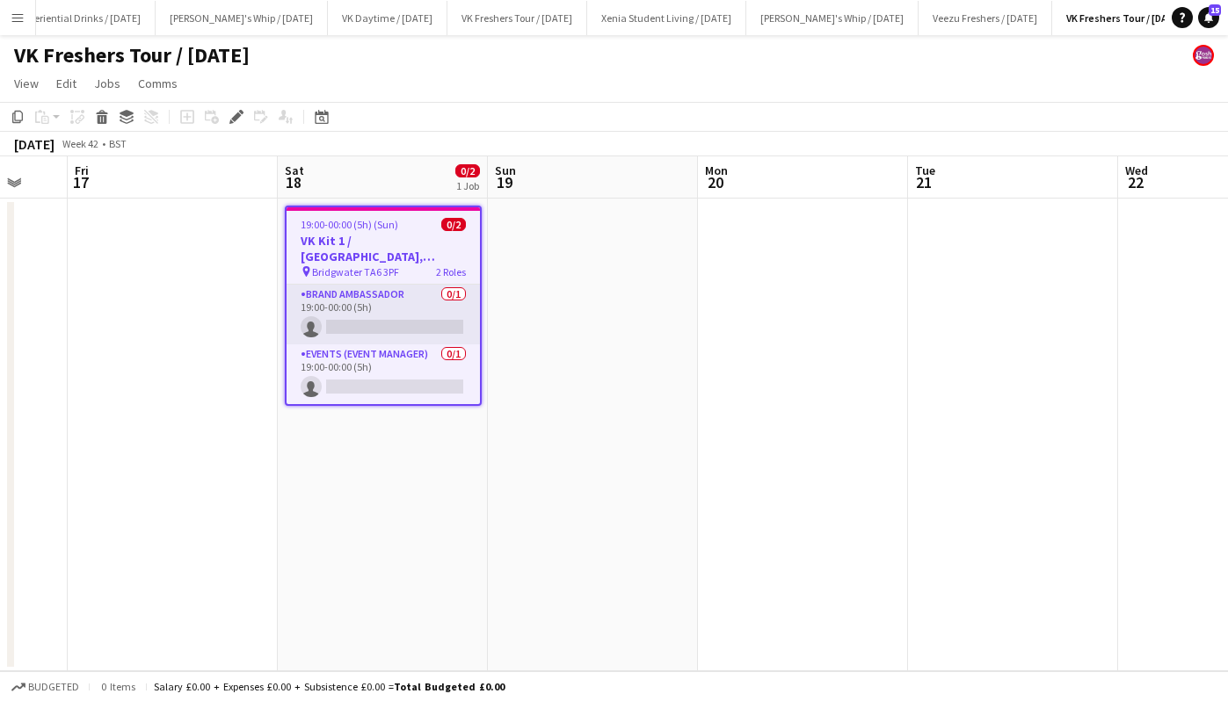
click at [388, 269] on span "Bridgwater TA6 3PF" at bounding box center [355, 271] width 87 height 13
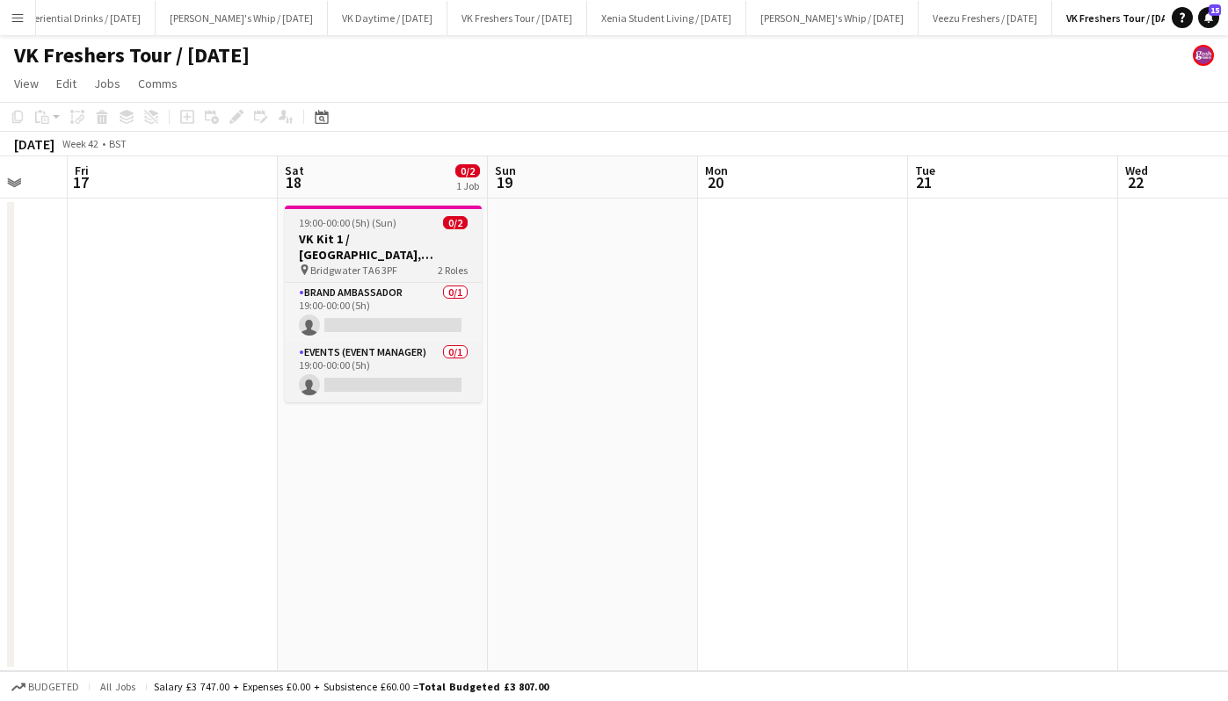
click at [347, 210] on app-job-card "19:00-00:00 (5h) (Sun) 0/2 VK Kit 1 / [GEOGRAPHIC_DATA], [GEOGRAPHIC_DATA] pin …" at bounding box center [383, 304] width 197 height 197
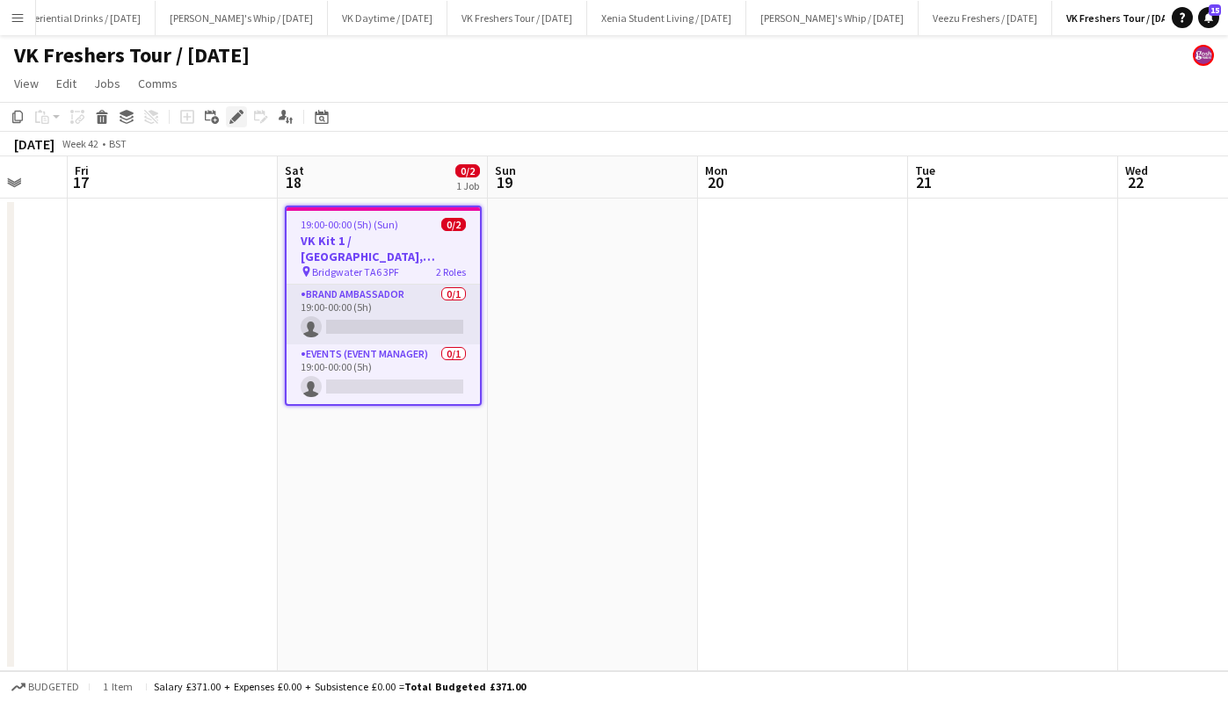
click at [240, 119] on icon "Edit" at bounding box center [236, 117] width 14 height 14
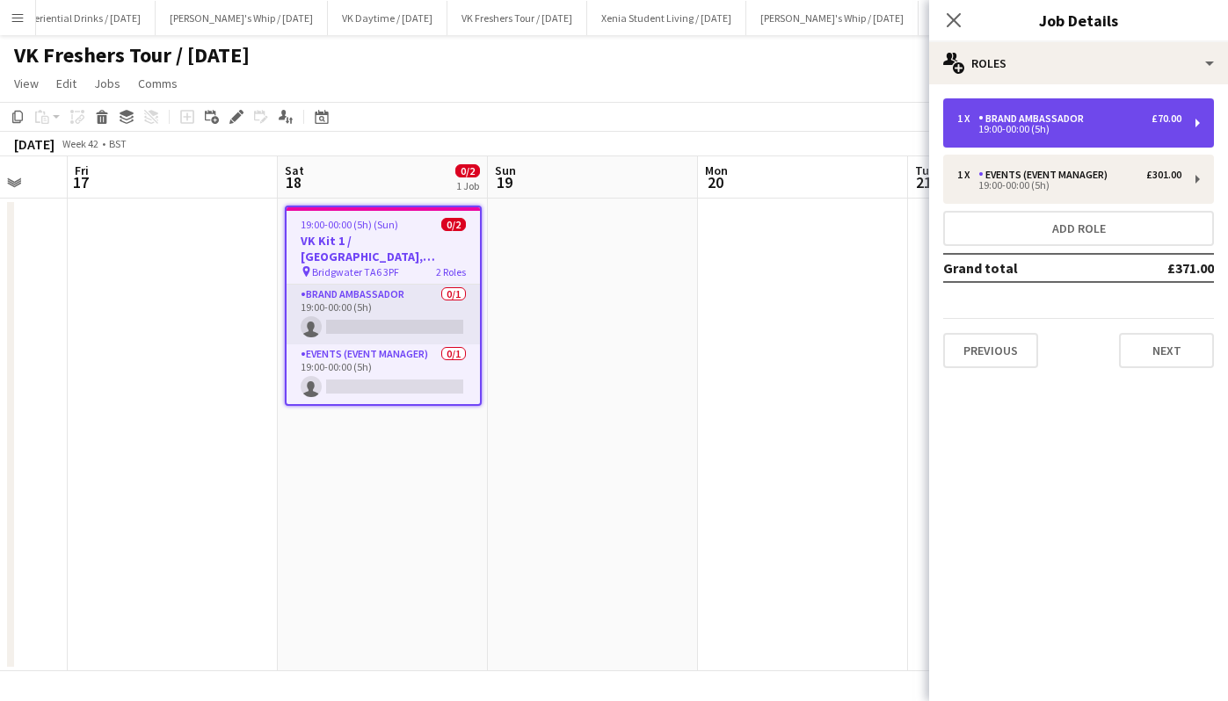
click at [1165, 125] on div "19:00-00:00 (5h)" at bounding box center [1069, 129] width 224 height 9
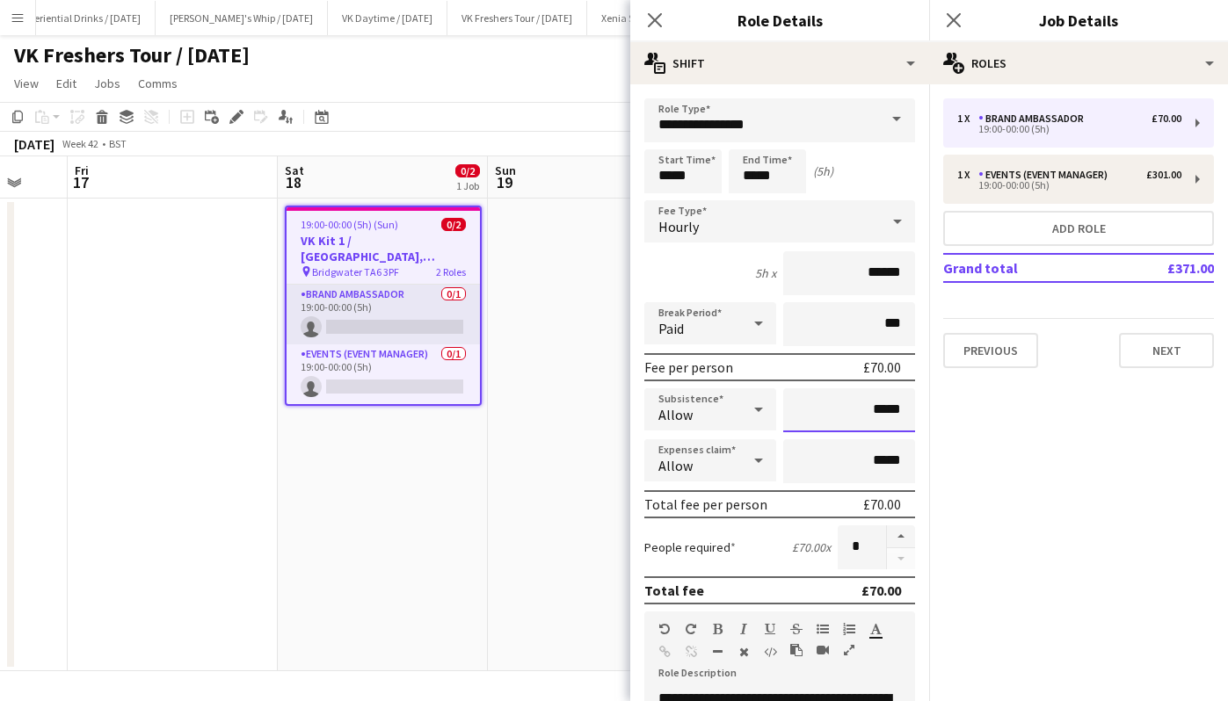
click at [860, 409] on input "*****" at bounding box center [849, 410] width 132 height 44
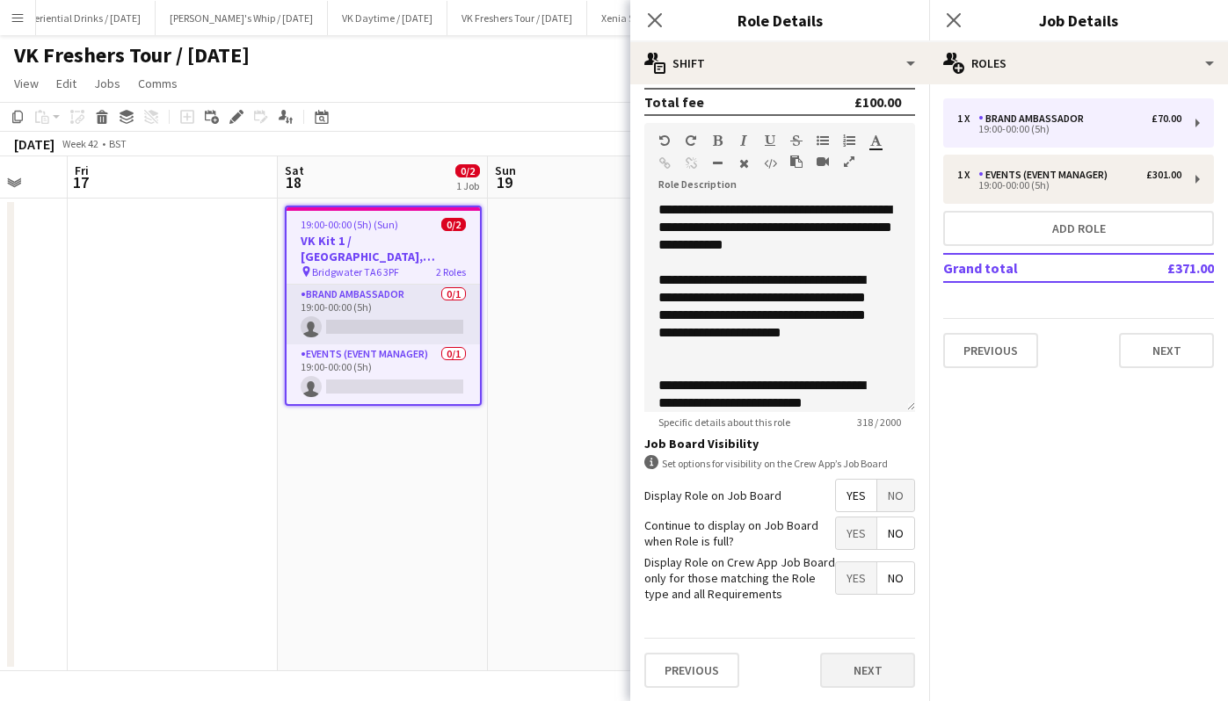
type input "******"
click at [861, 664] on button "Next" at bounding box center [867, 670] width 95 height 35
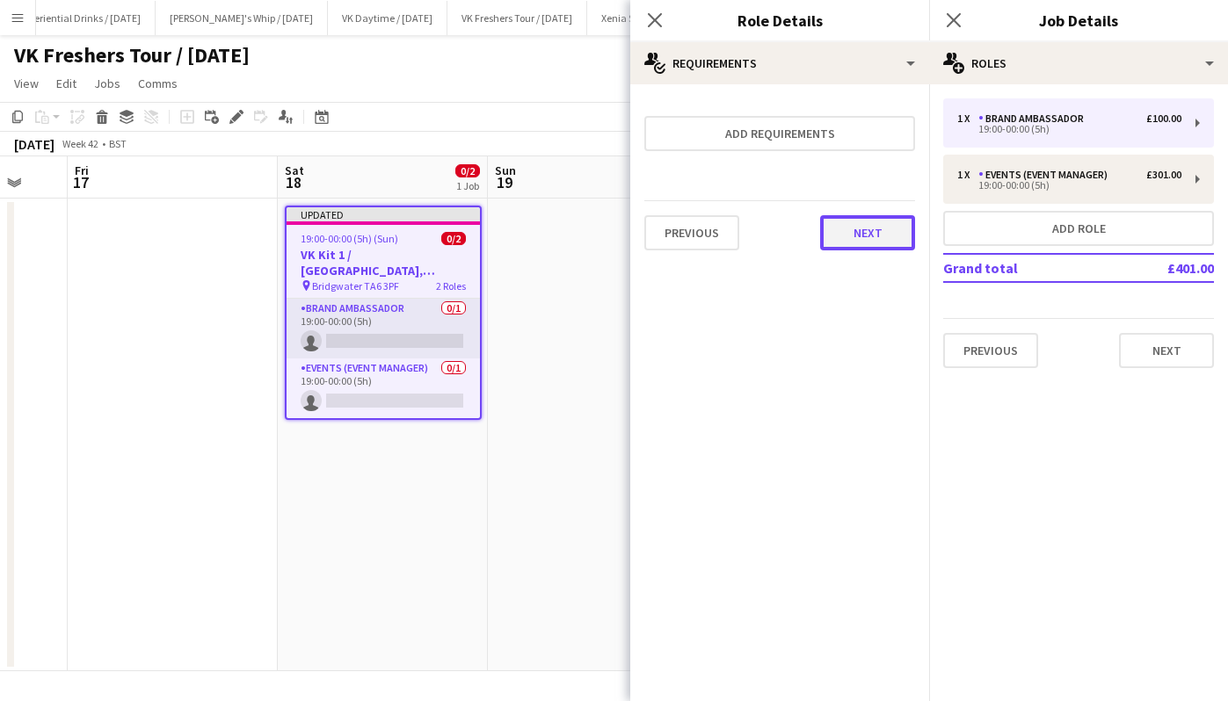
click at [881, 237] on button "Next" at bounding box center [867, 232] width 95 height 35
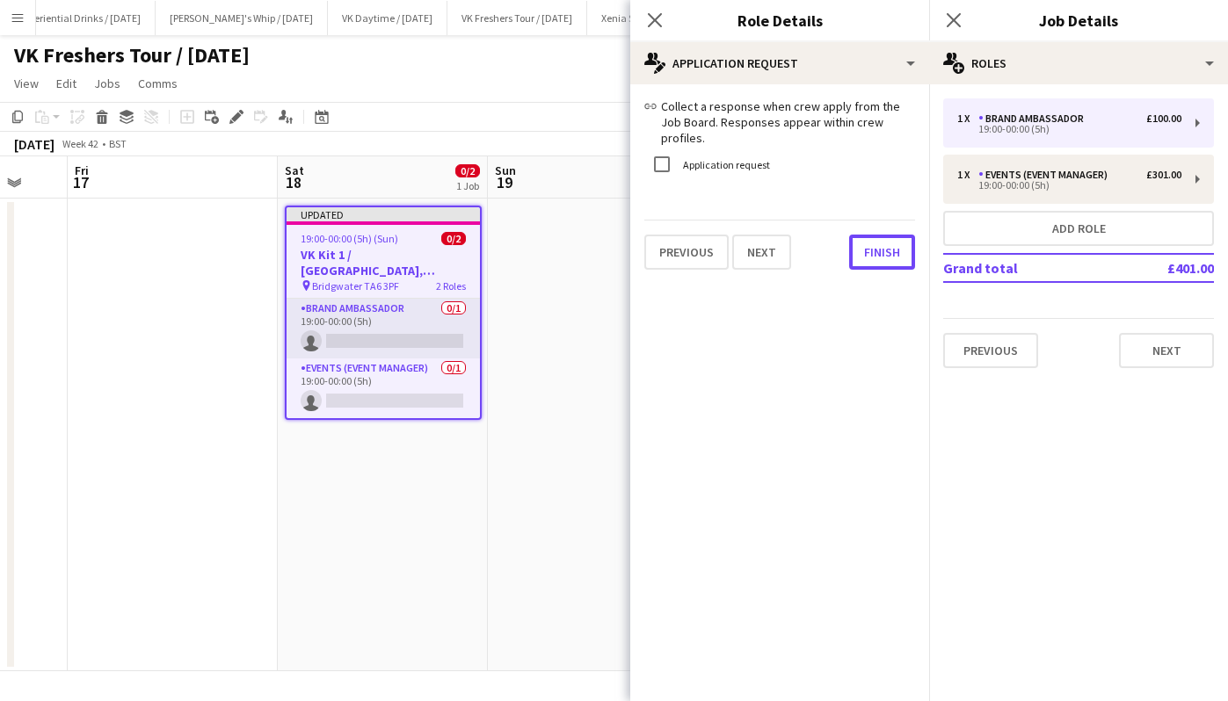
click at [881, 237] on button "Finish" at bounding box center [882, 252] width 66 height 35
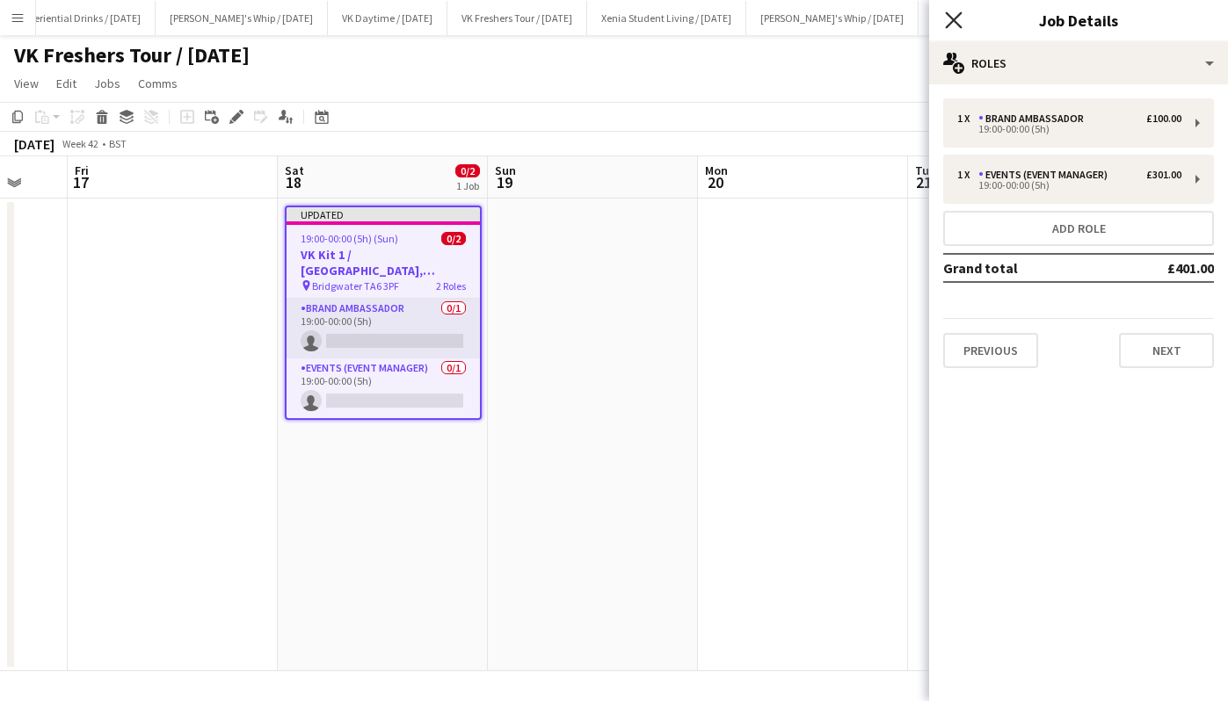
click at [954, 25] on icon "Close pop-in" at bounding box center [953, 19] width 17 height 17
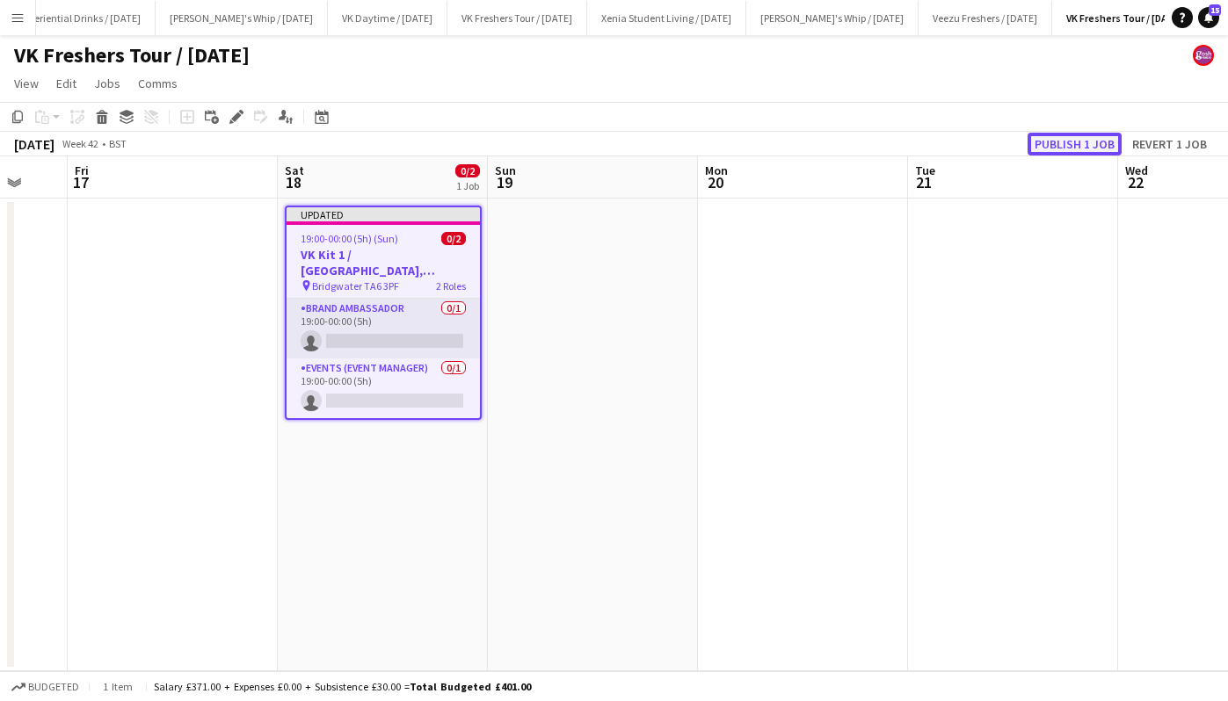
click at [1049, 145] on button "Publish 1 job" at bounding box center [1074, 144] width 94 height 23
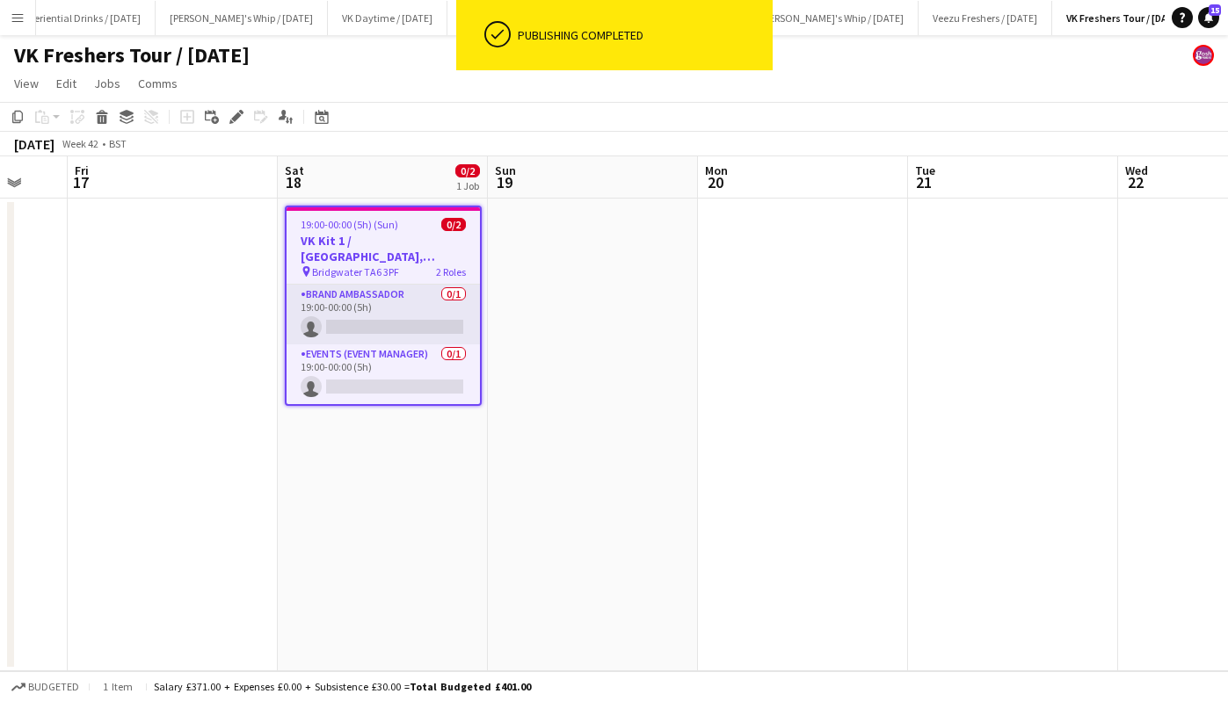
click at [394, 241] on h3 "VK Kit 1 / [GEOGRAPHIC_DATA], [GEOGRAPHIC_DATA]" at bounding box center [383, 249] width 193 height 32
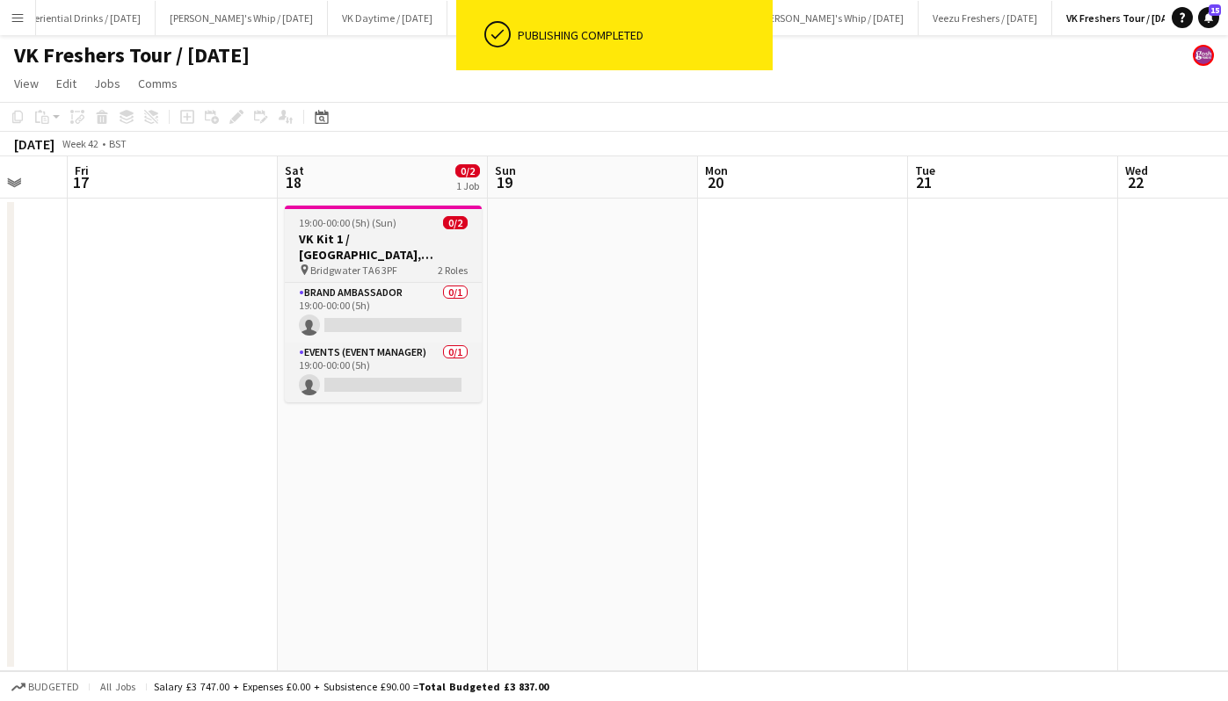
click at [394, 241] on h3 "VK Kit 1 / [GEOGRAPHIC_DATA], [GEOGRAPHIC_DATA]" at bounding box center [383, 247] width 197 height 32
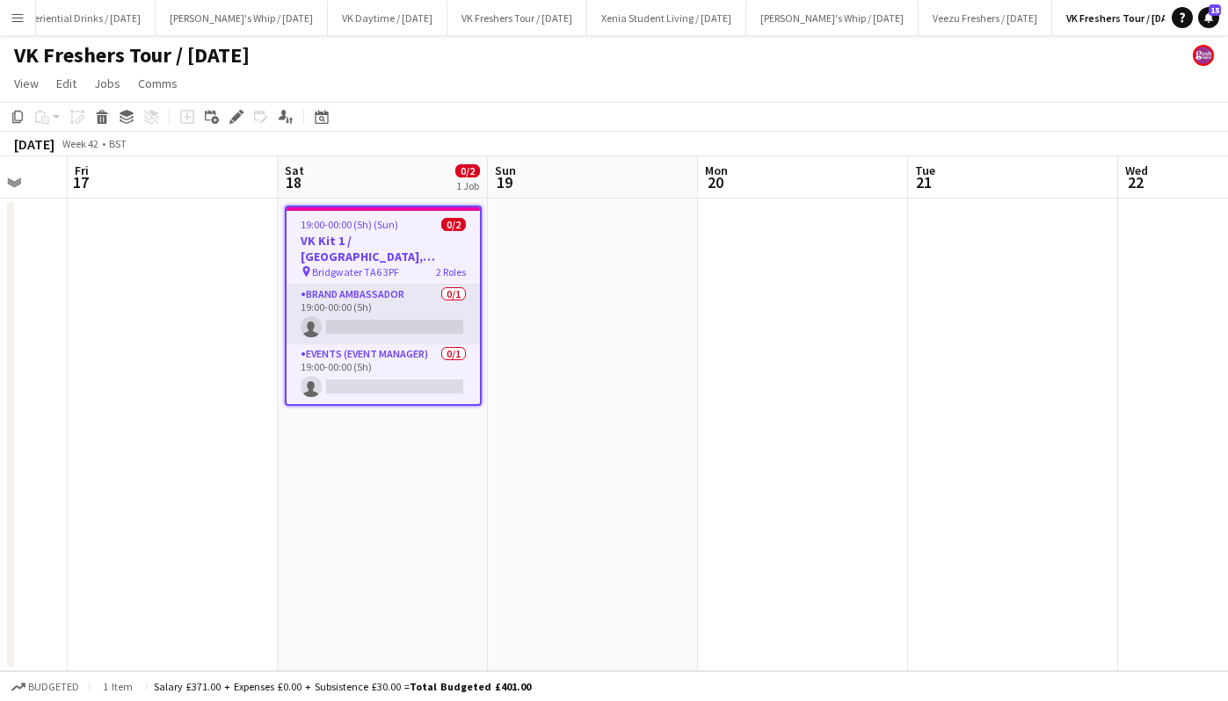
click at [388, 239] on h3 "VK Kit 1 / [GEOGRAPHIC_DATA], [GEOGRAPHIC_DATA]" at bounding box center [383, 249] width 193 height 32
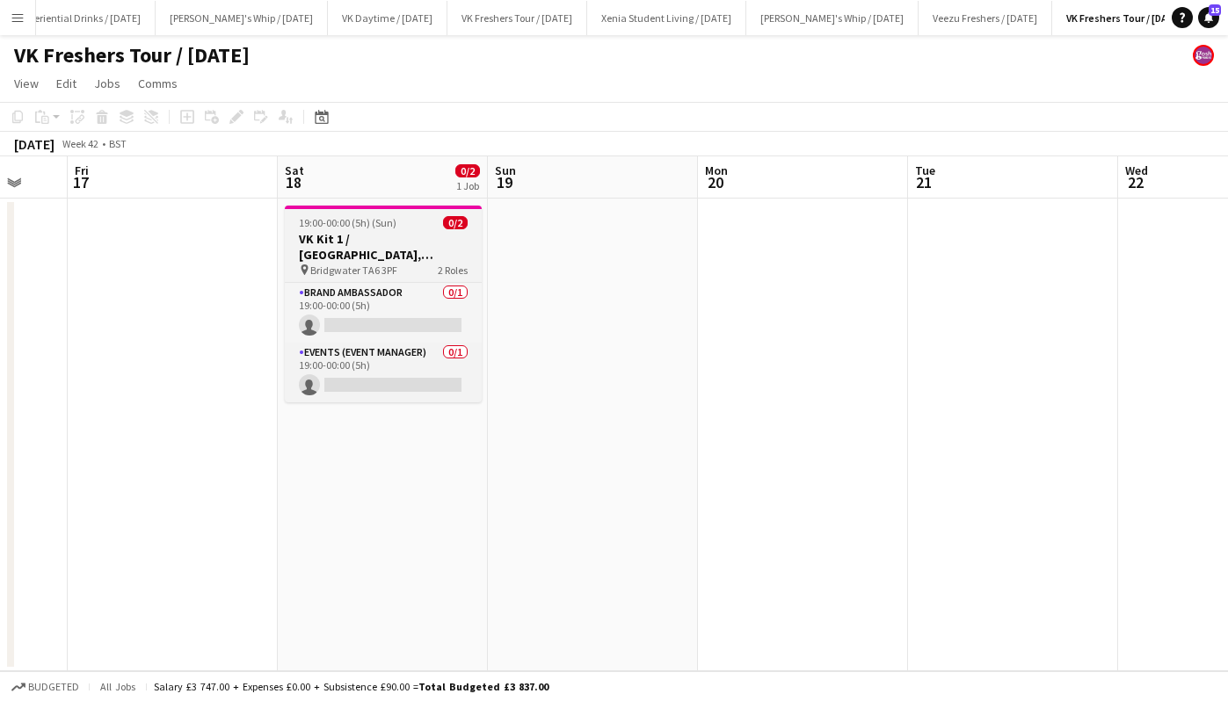
click at [388, 239] on h3 "VK Kit 1 / [GEOGRAPHIC_DATA], [GEOGRAPHIC_DATA]" at bounding box center [383, 247] width 197 height 32
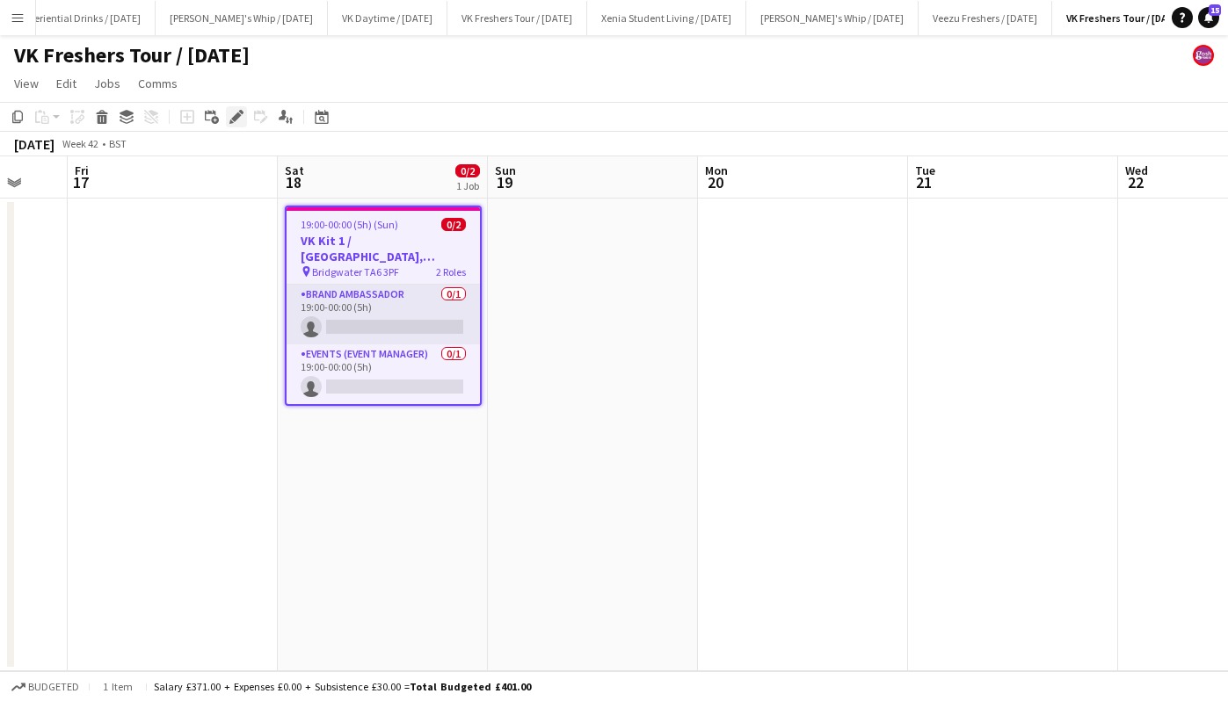
click at [236, 117] on icon at bounding box center [236, 117] width 10 height 10
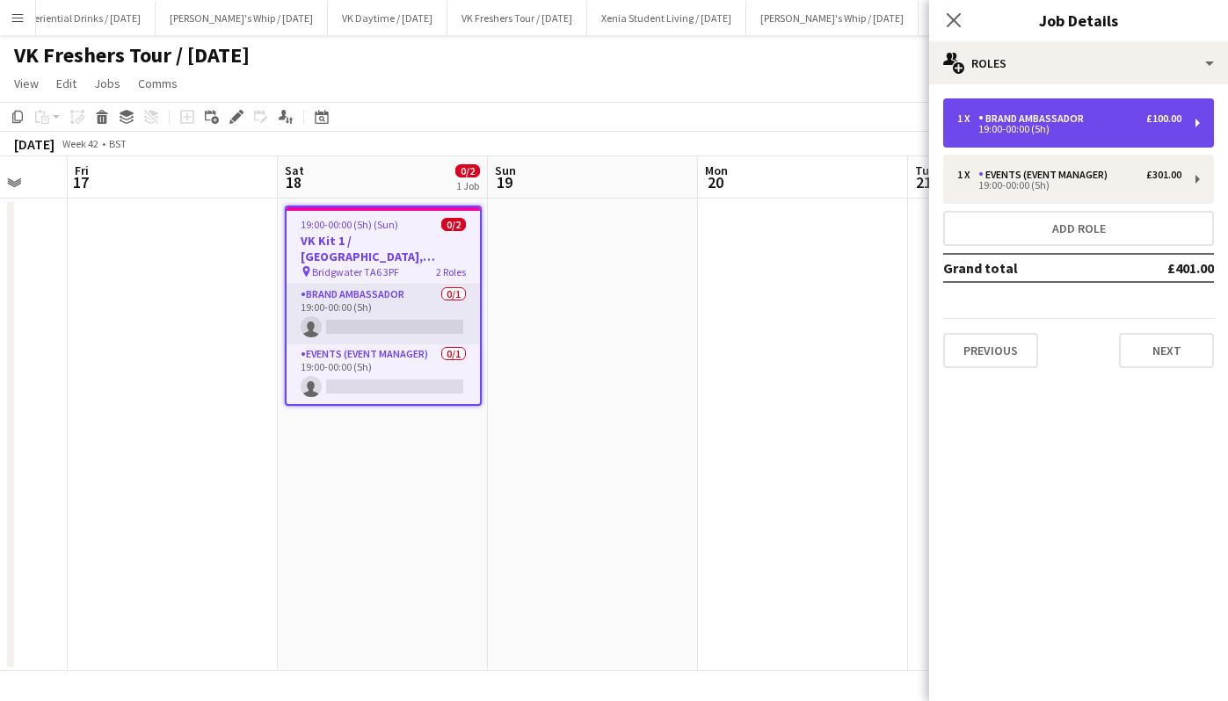
click at [1132, 114] on div "1 x Brand Ambassador £100.00" at bounding box center [1069, 118] width 224 height 12
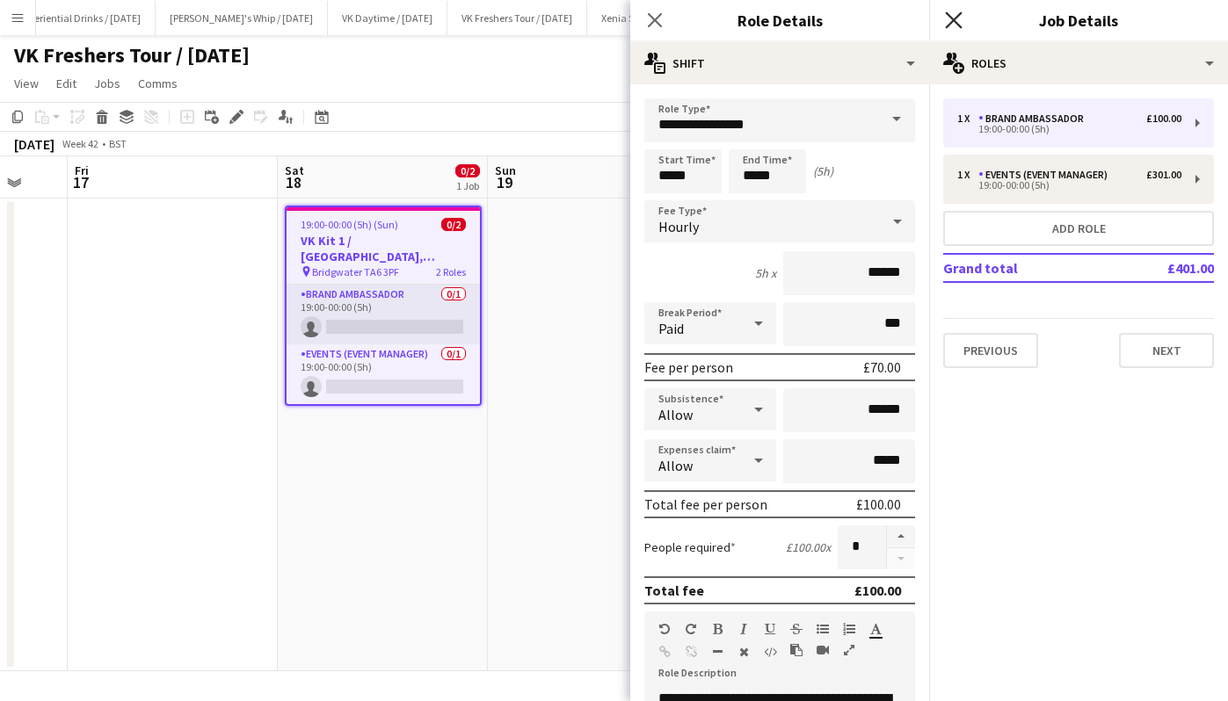
click at [951, 21] on icon at bounding box center [953, 19] width 17 height 17
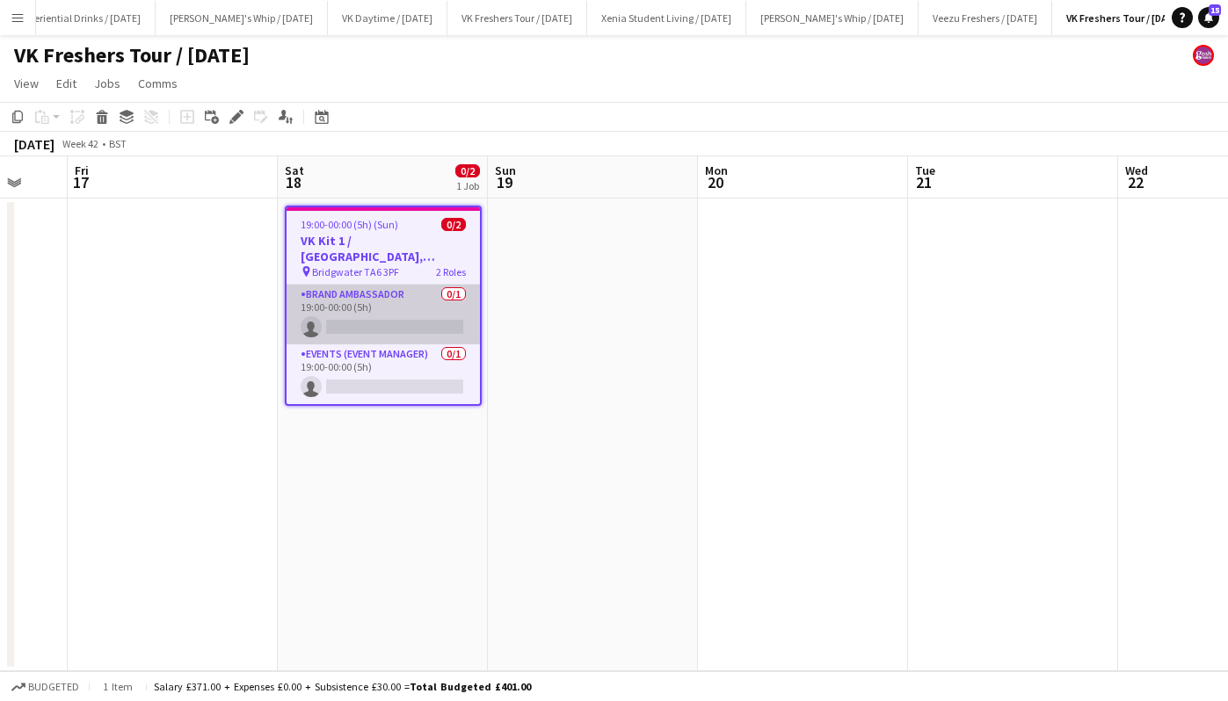
click at [398, 329] on app-card-role "Brand Ambassador 0/1 19:00-00:00 (5h) single-neutral-actions" at bounding box center [383, 315] width 193 height 60
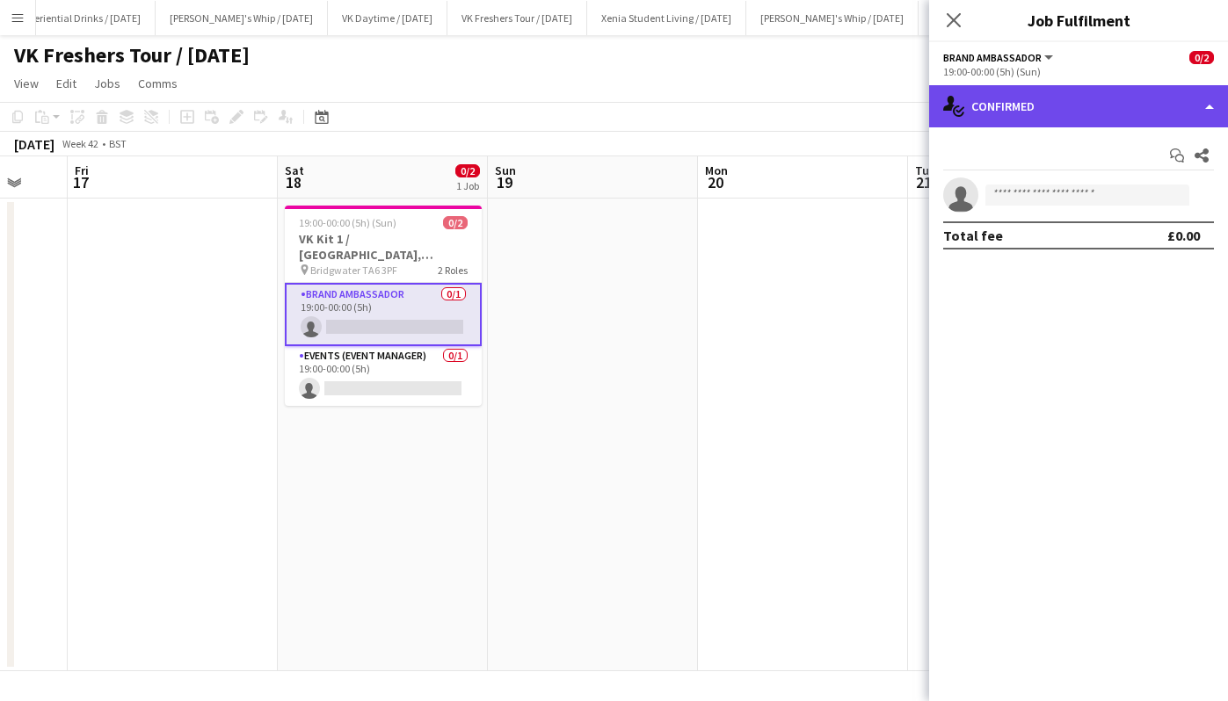
click at [1037, 108] on div "single-neutral-actions-check-2 Confirmed" at bounding box center [1078, 106] width 299 height 42
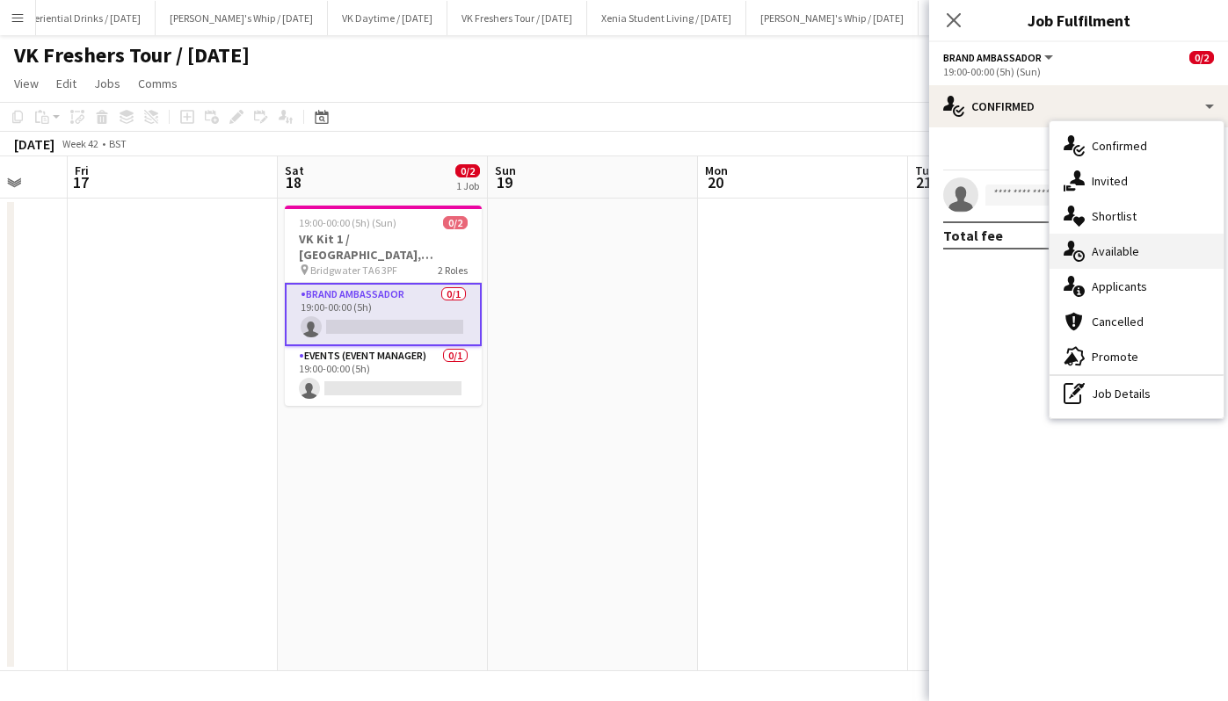
click at [1149, 255] on div "single-neutral-actions-upload Available" at bounding box center [1136, 251] width 174 height 35
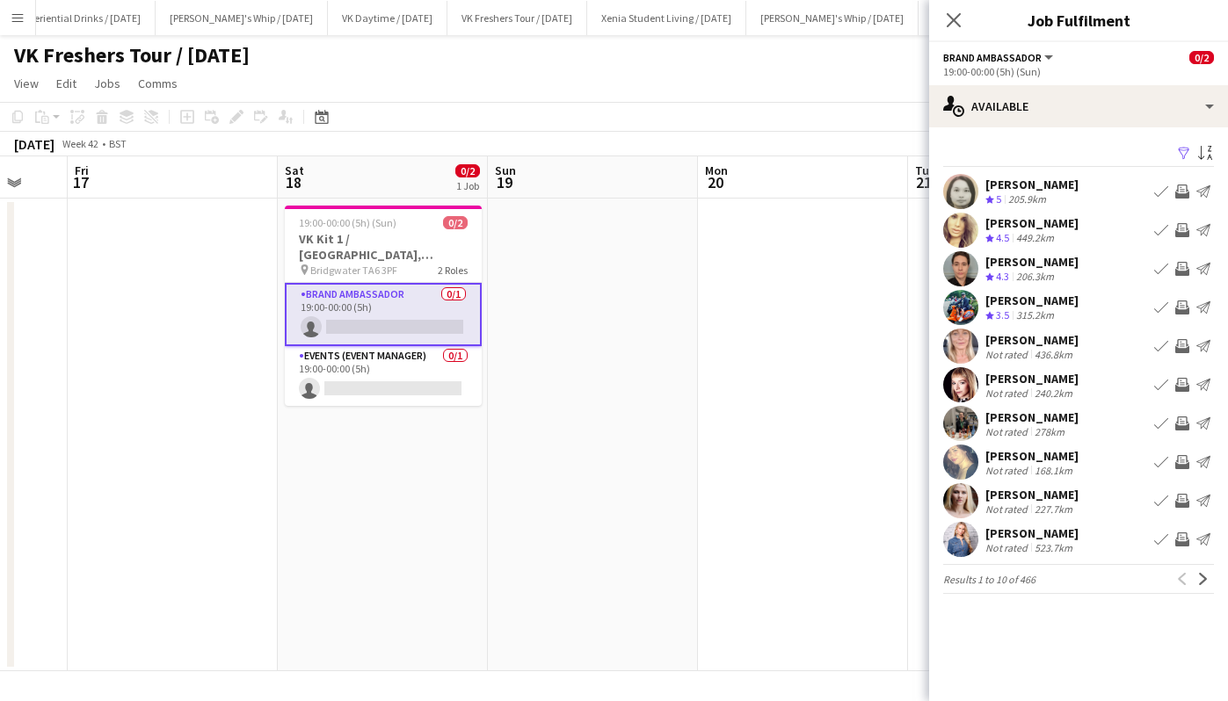
click at [1184, 148] on app-icon "Filter" at bounding box center [1184, 154] width 14 height 17
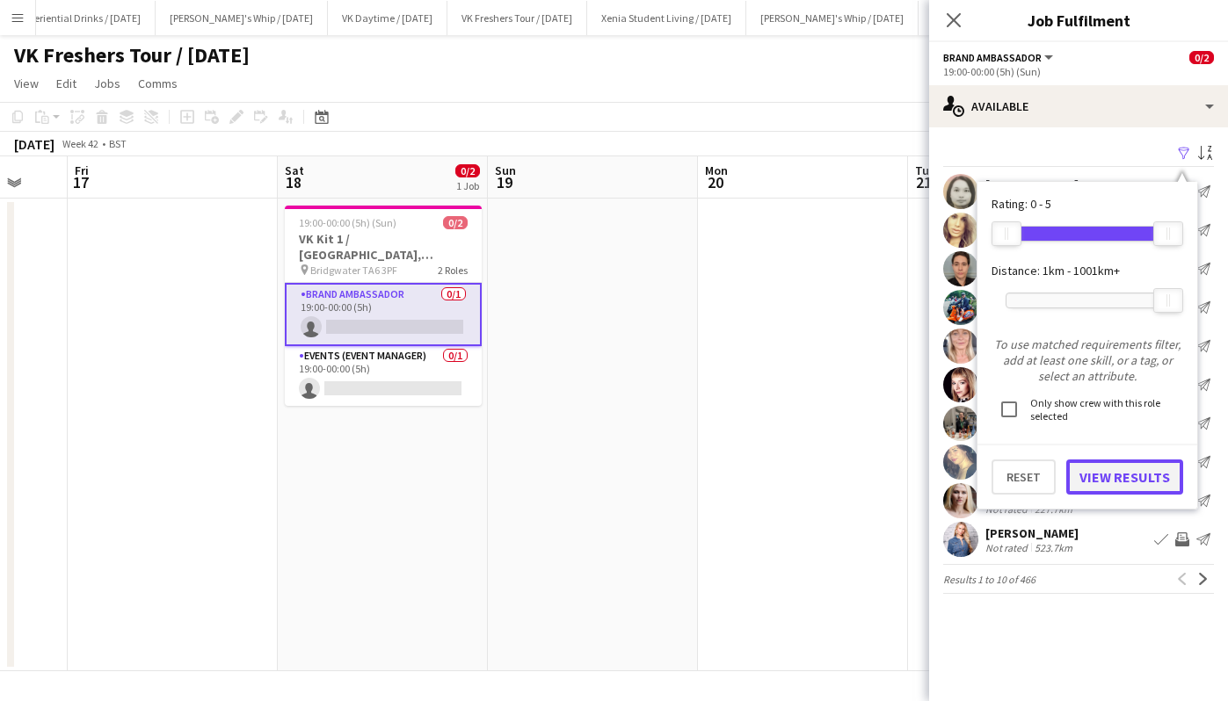
click at [1126, 466] on button "View Results" at bounding box center [1124, 477] width 117 height 35
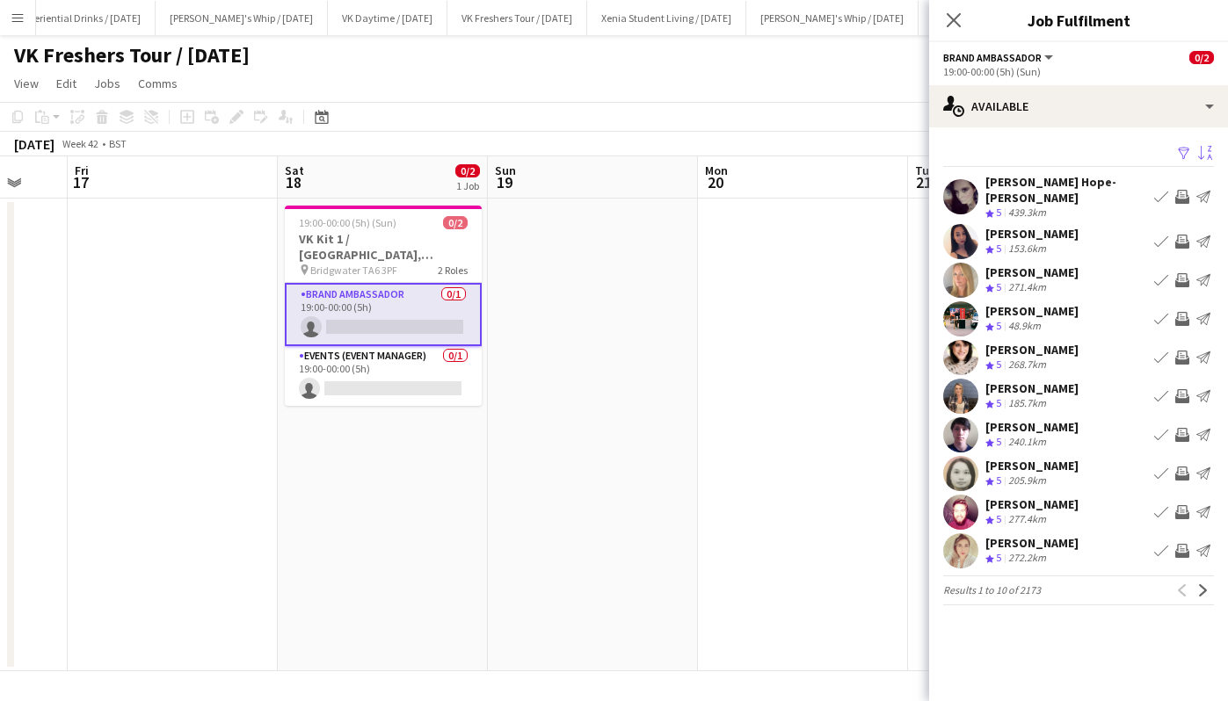
click at [1212, 154] on button "Sort asc" at bounding box center [1203, 153] width 21 height 21
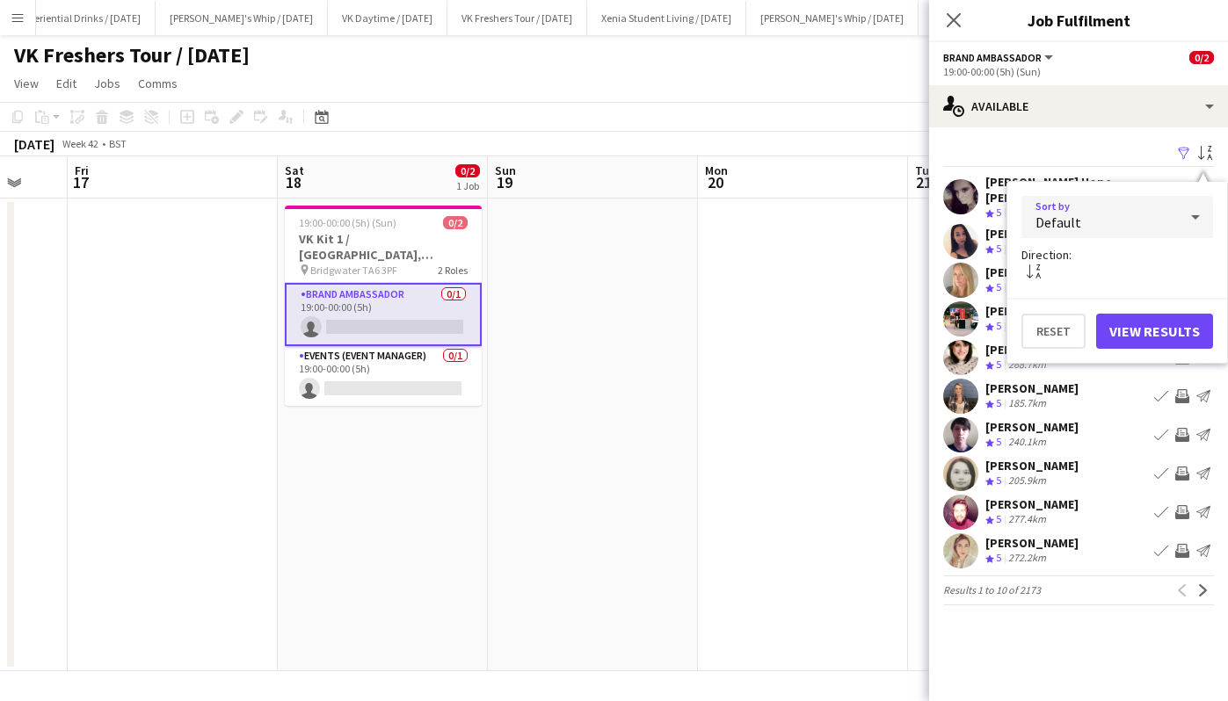
click at [1191, 220] on icon at bounding box center [1195, 217] width 21 height 35
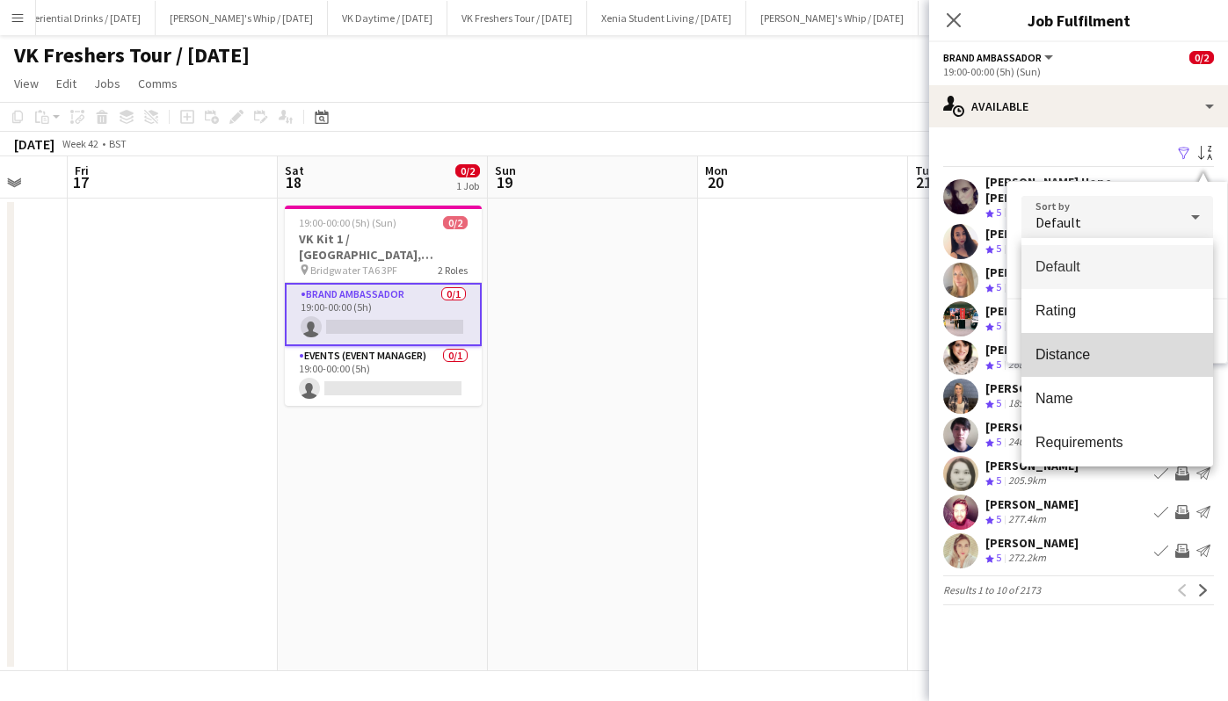
click at [1141, 365] on mat-option "Distance" at bounding box center [1117, 355] width 192 height 44
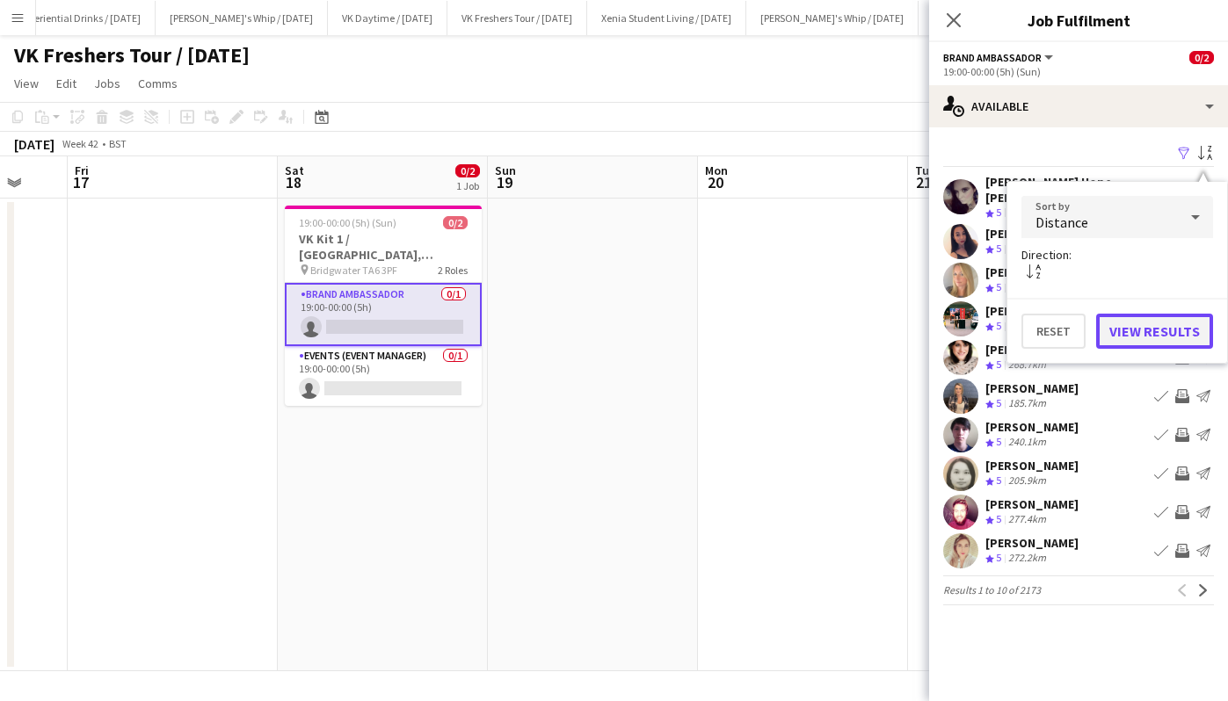
click at [1185, 330] on button "View Results" at bounding box center [1154, 331] width 117 height 35
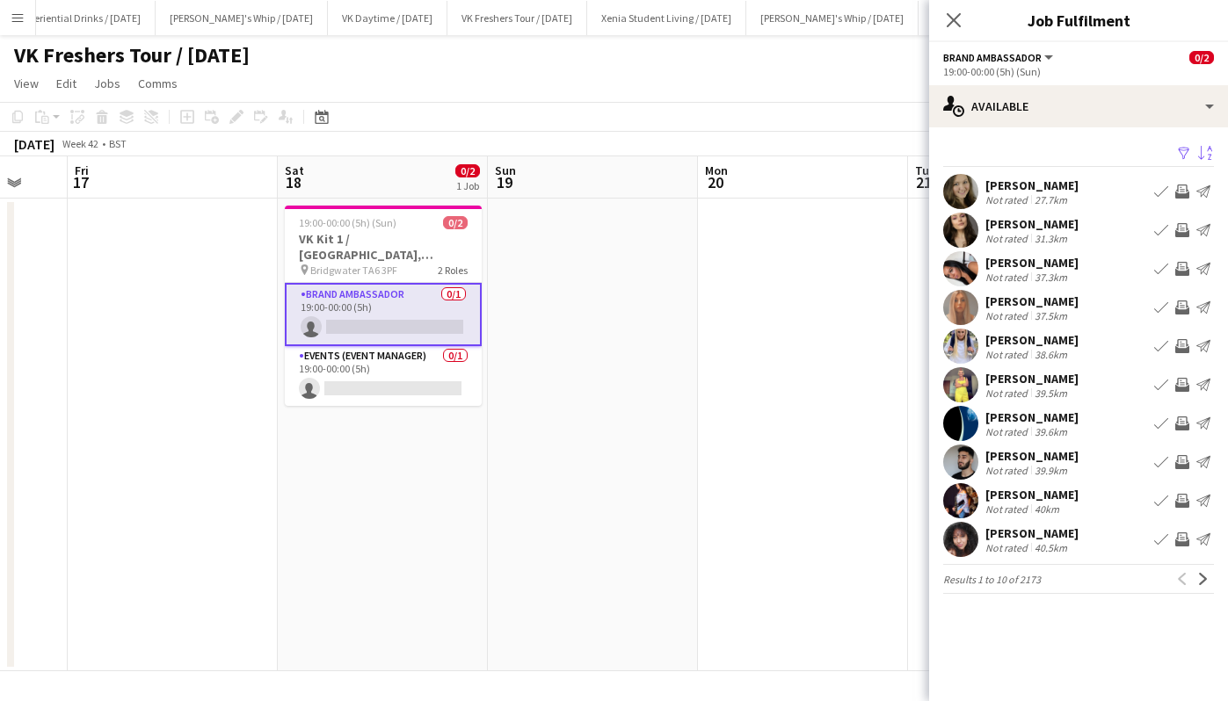
click at [1027, 182] on div "[PERSON_NAME]" at bounding box center [1031, 186] width 93 height 16
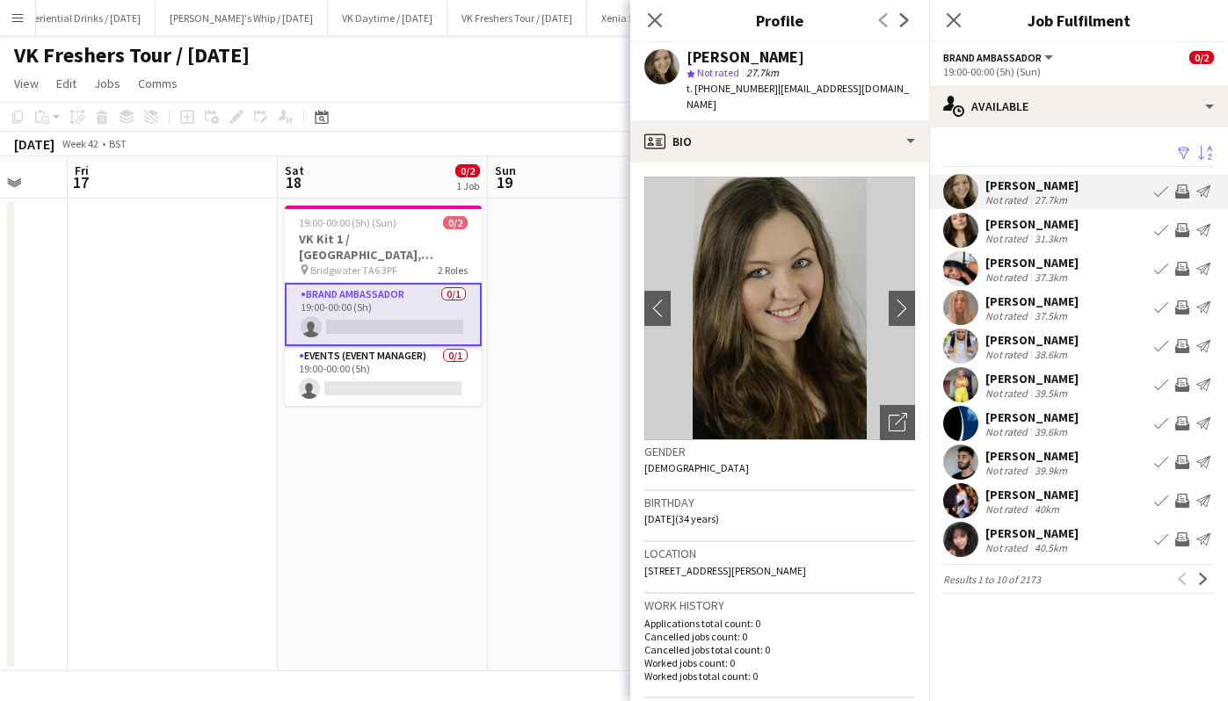
click at [1020, 216] on div "[PERSON_NAME]" at bounding box center [1031, 224] width 93 height 16
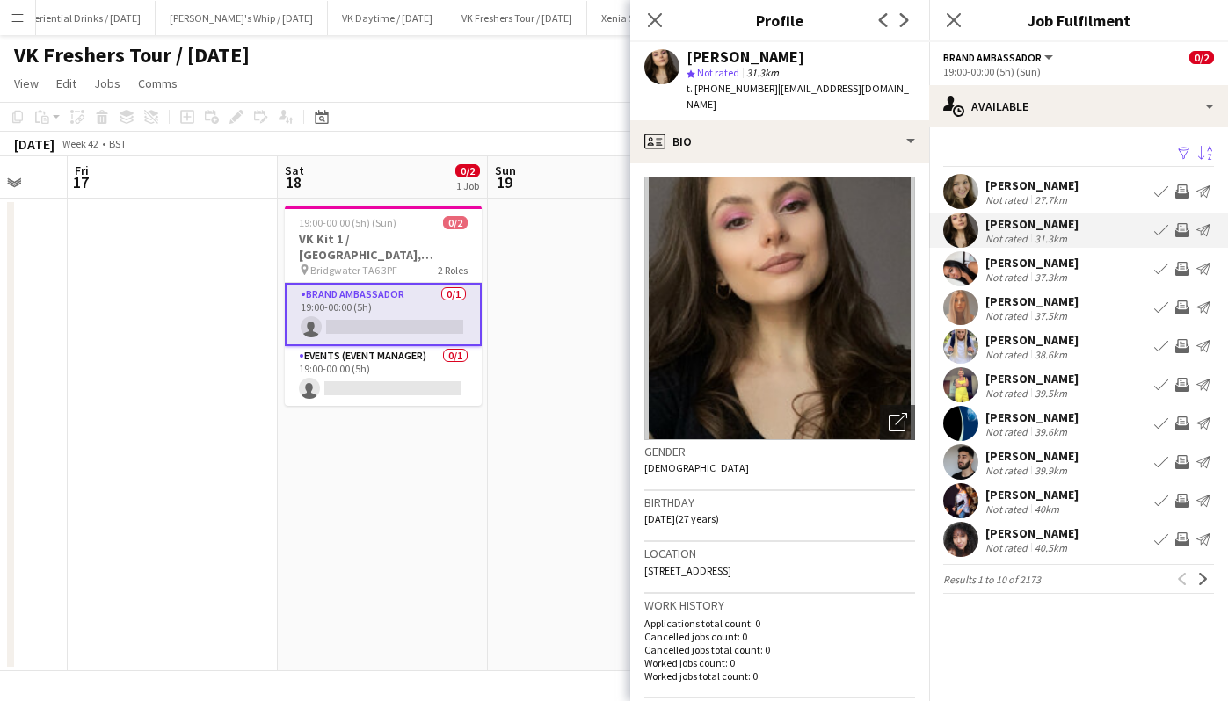
click at [1027, 261] on div "[PERSON_NAME]" at bounding box center [1031, 263] width 93 height 16
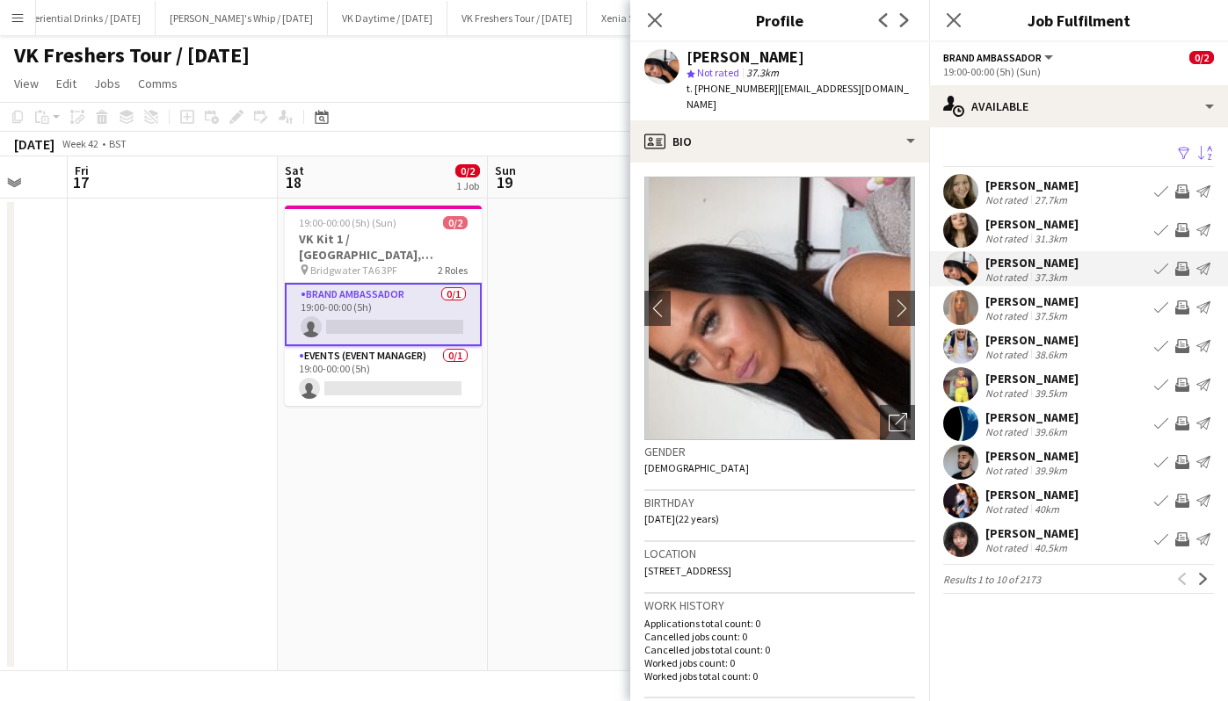
click at [1029, 298] on div "[PERSON_NAME]" at bounding box center [1031, 302] width 93 height 16
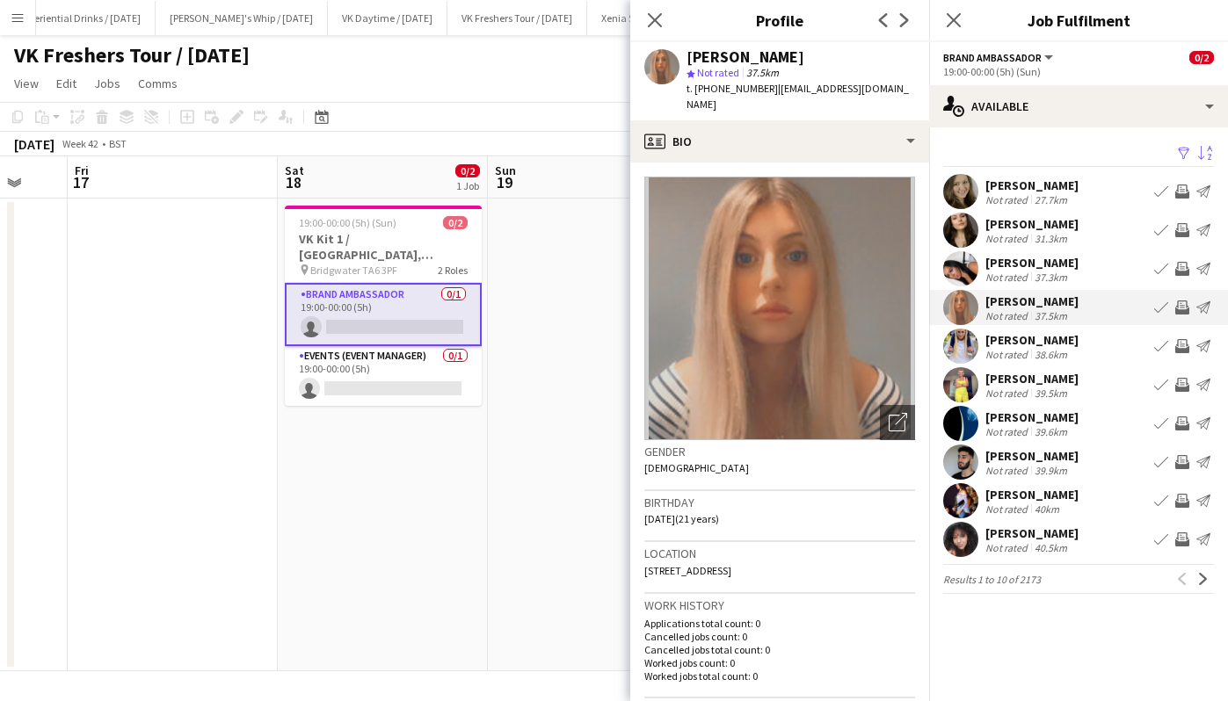
click at [1033, 337] on div "[PERSON_NAME]" at bounding box center [1031, 340] width 93 height 16
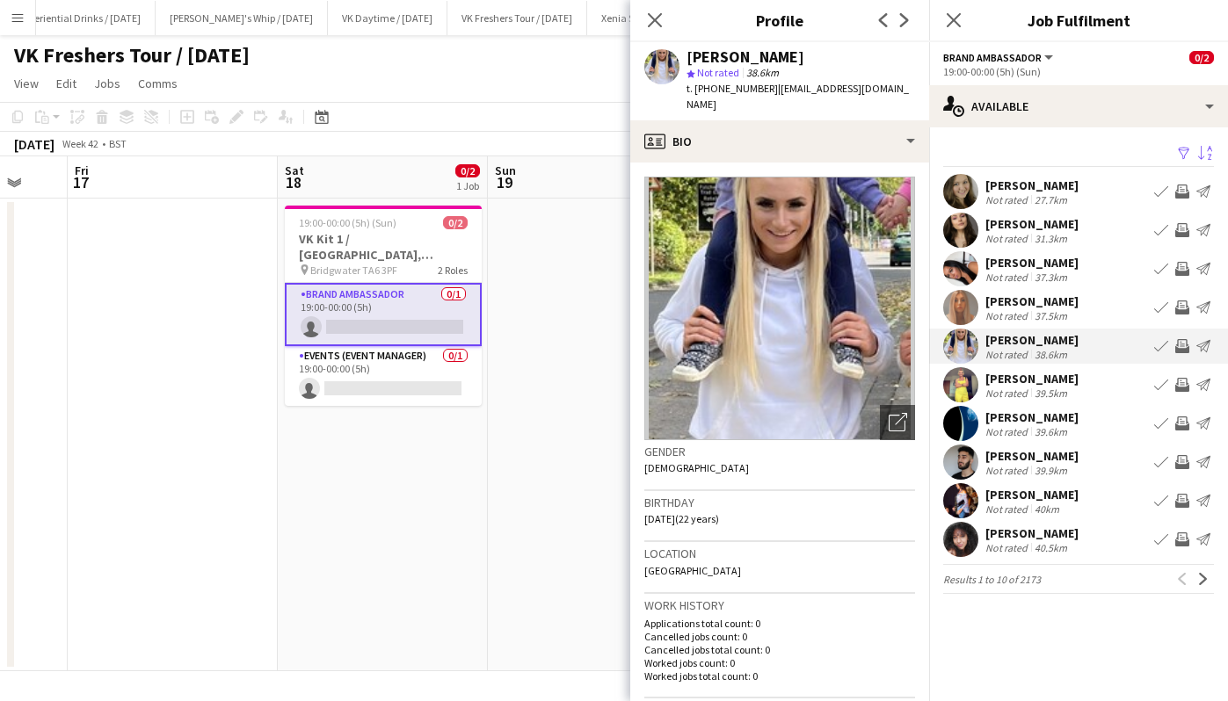
click at [1039, 374] on div "[PERSON_NAME]" at bounding box center [1031, 379] width 93 height 16
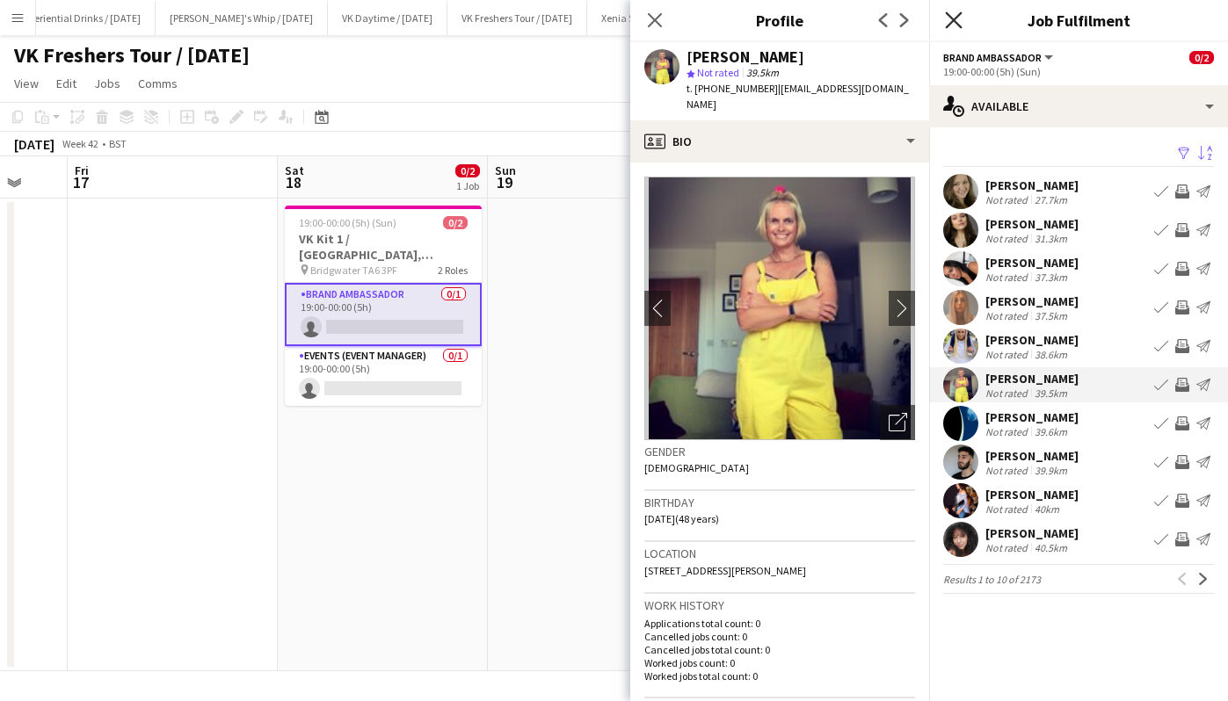
click at [955, 25] on icon "Close pop-in" at bounding box center [953, 19] width 17 height 17
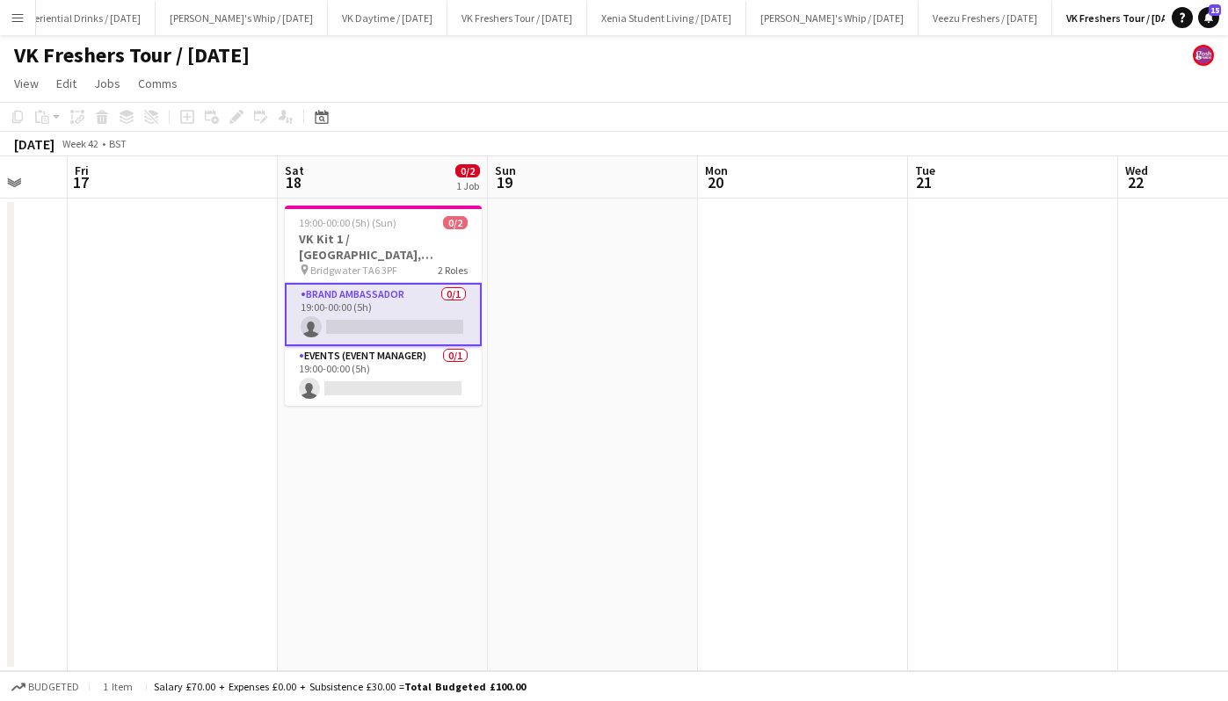
click at [383, 323] on app-card-role "Brand Ambassador 0/1 19:00-00:00 (5h) single-neutral-actions" at bounding box center [383, 314] width 197 height 63
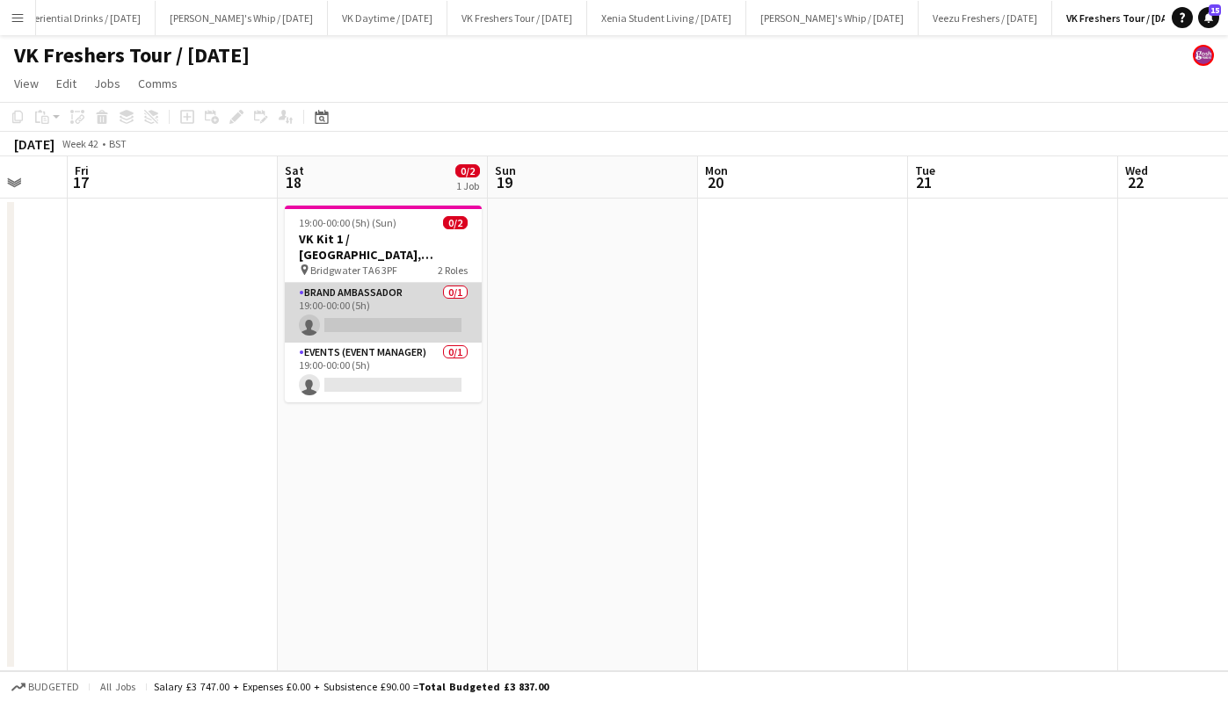
click at [383, 323] on app-card-role "Brand Ambassador 0/1 19:00-00:00 (5h) single-neutral-actions" at bounding box center [383, 313] width 197 height 60
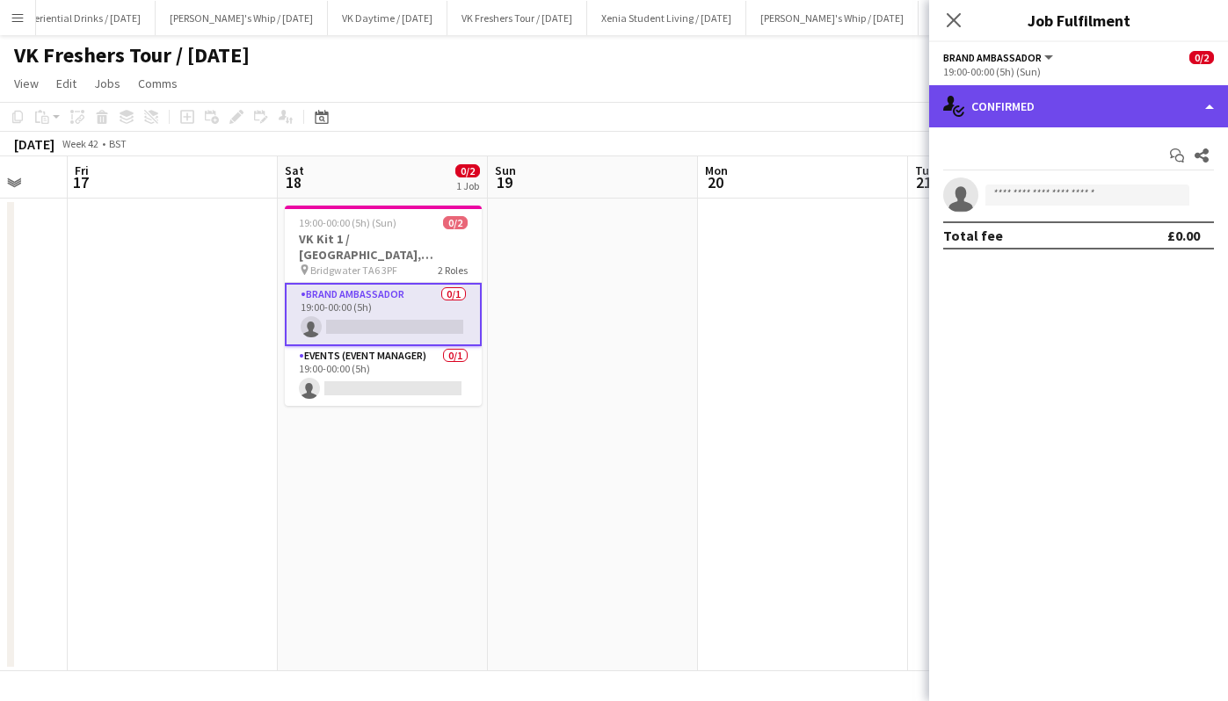
click at [1020, 99] on div "single-neutral-actions-check-2 Confirmed" at bounding box center [1078, 106] width 299 height 42
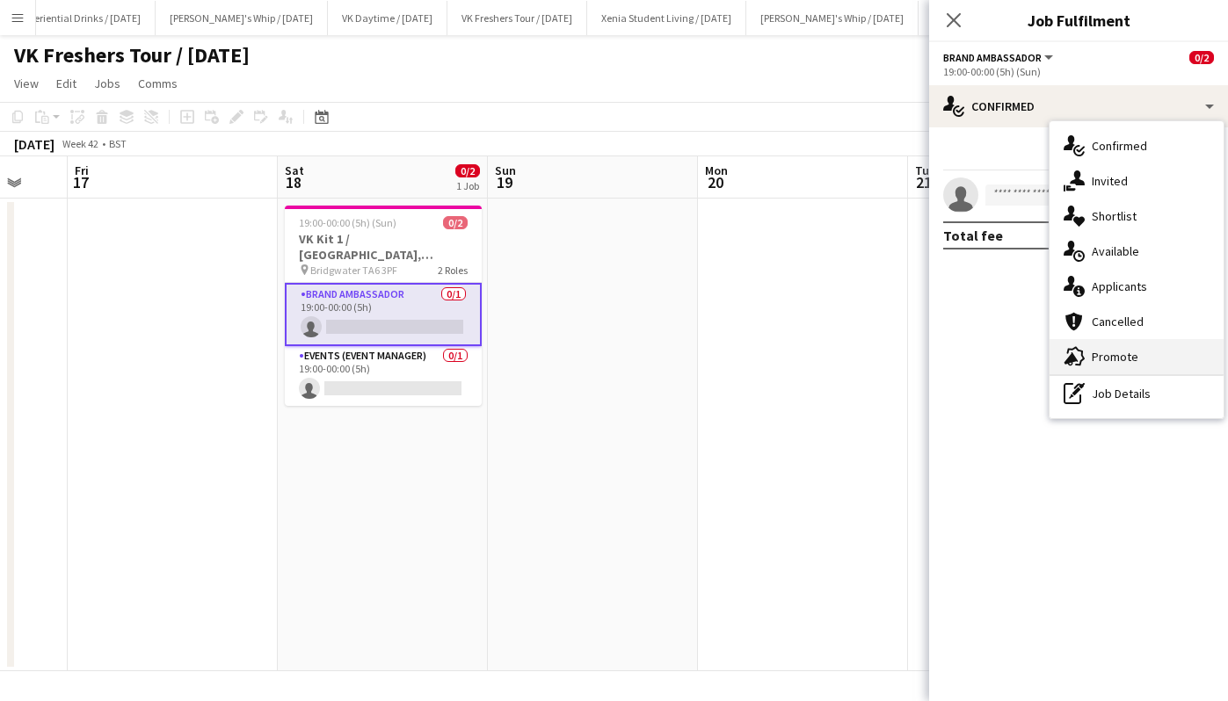
click at [1160, 347] on div "advertising-megaphone Promote" at bounding box center [1136, 356] width 174 height 35
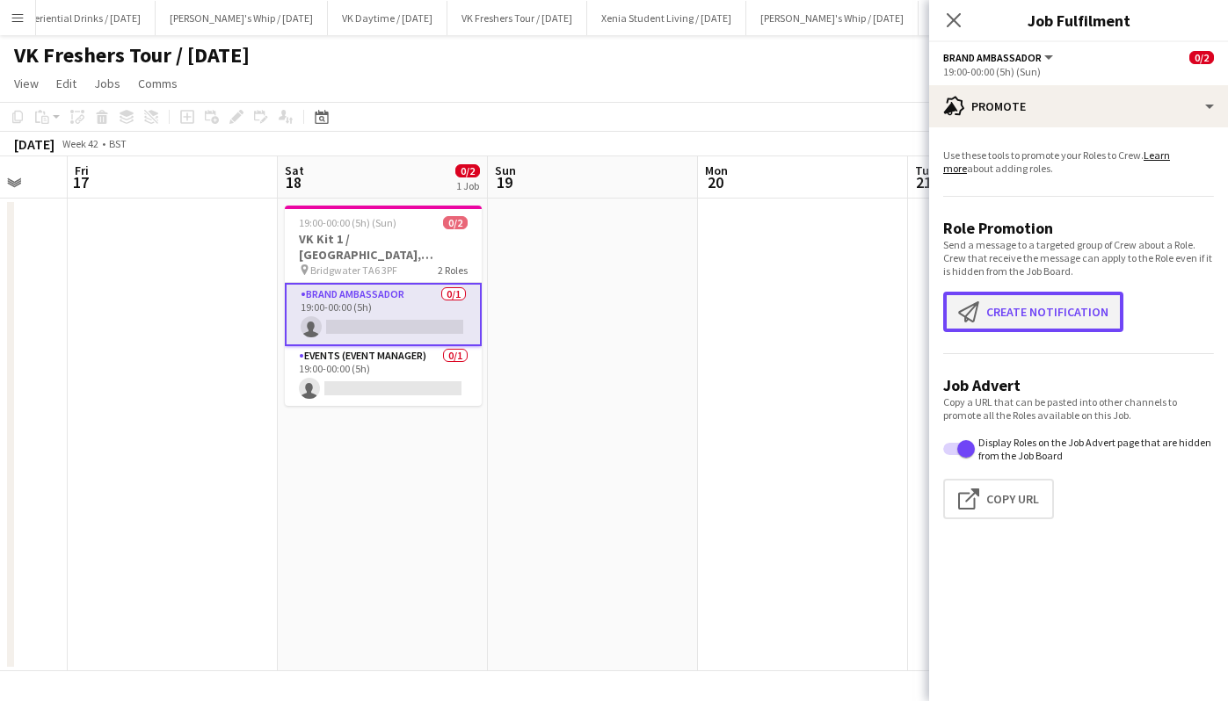
click at [1089, 308] on button "Create notification Create notification" at bounding box center [1033, 312] width 180 height 40
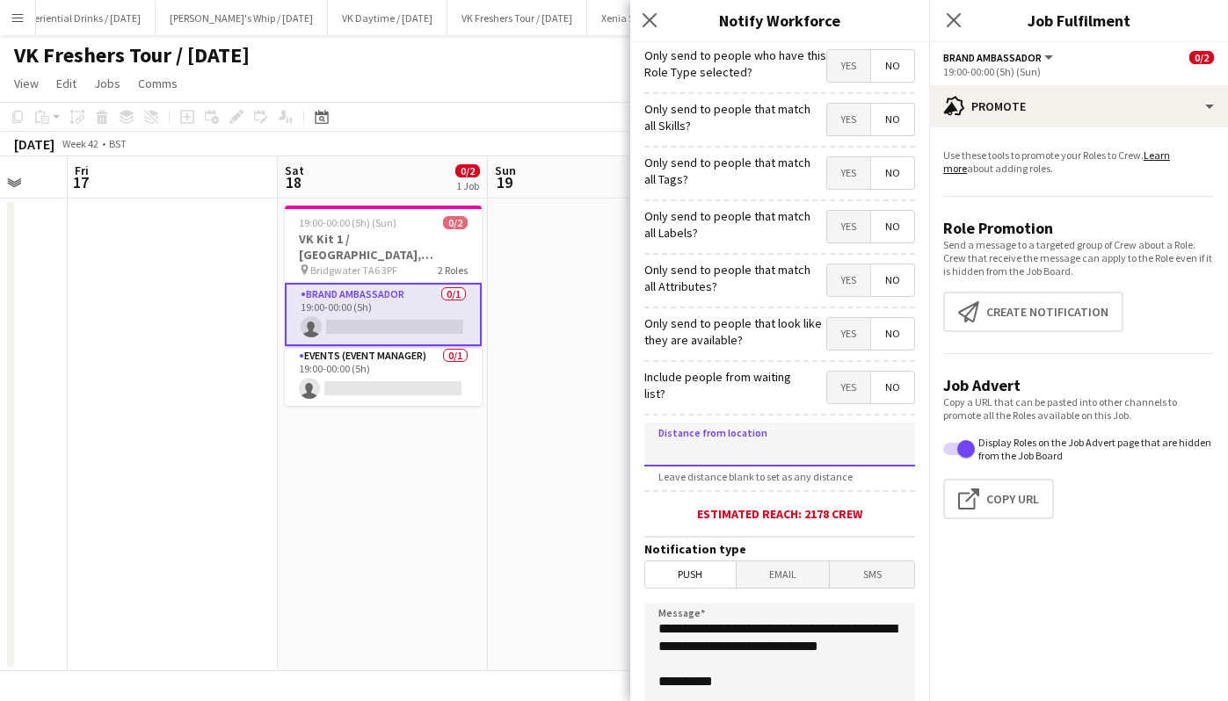
click at [846, 439] on input at bounding box center [779, 445] width 271 height 44
type input "****"
type input "*****"
click at [854, 575] on span "SMS" at bounding box center [872, 575] width 84 height 26
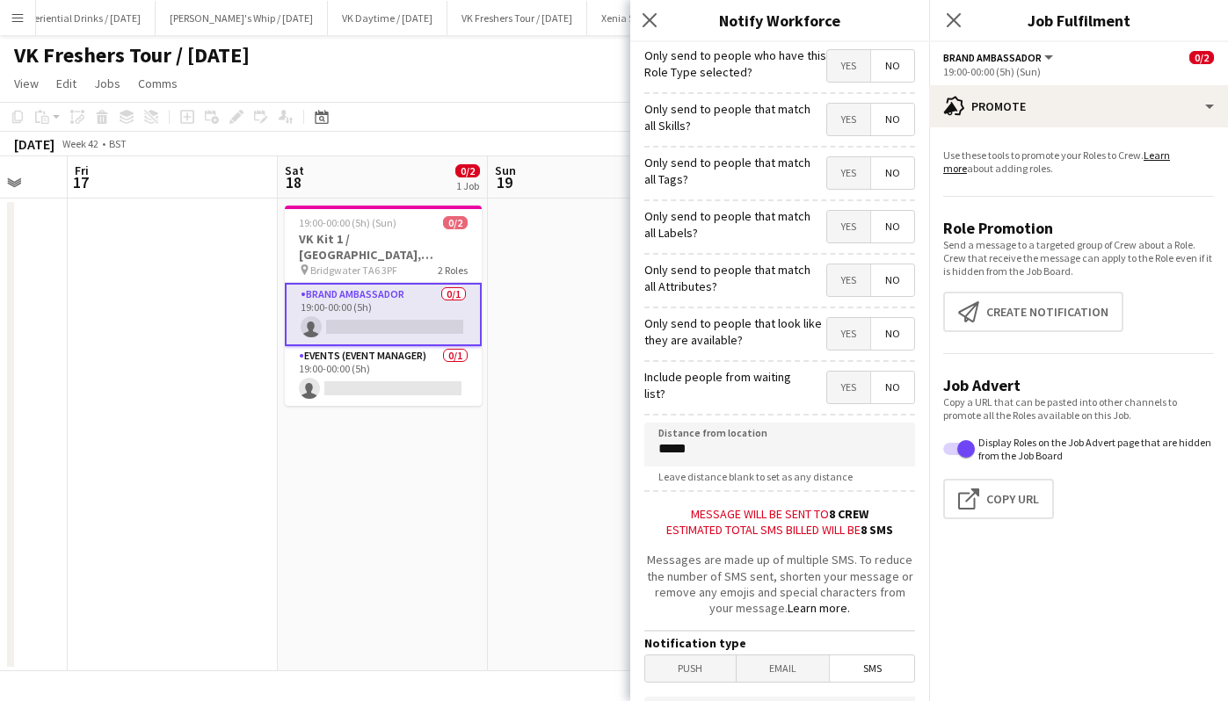
scroll to position [267, 0]
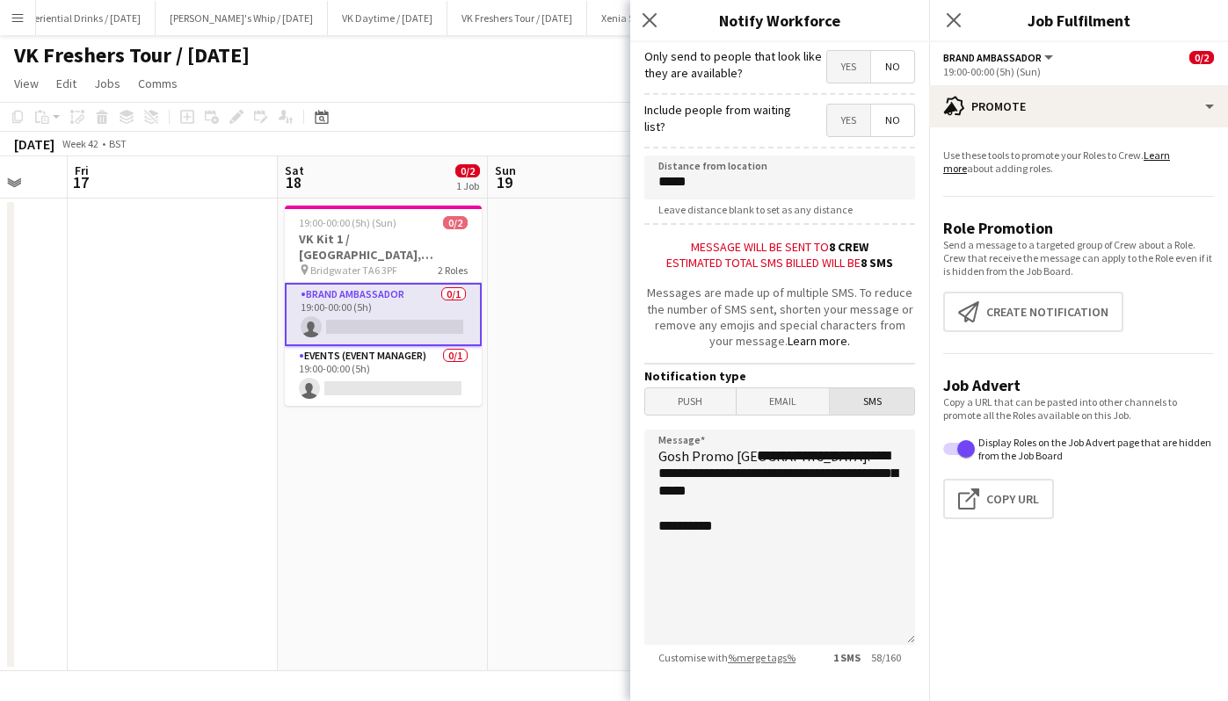
click at [869, 400] on span "SMS" at bounding box center [872, 401] width 84 height 26
click at [757, 459] on textarea "**********" at bounding box center [779, 537] width 271 height 215
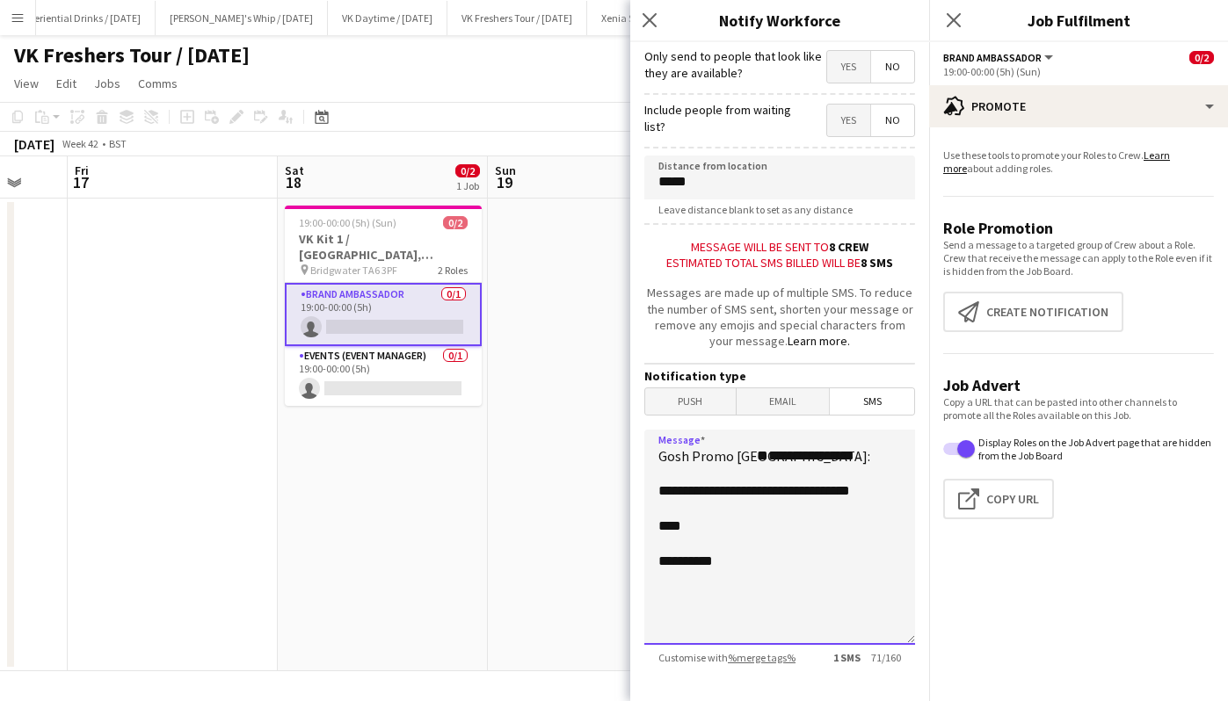
click at [873, 536] on textarea "**********" at bounding box center [779, 537] width 271 height 215
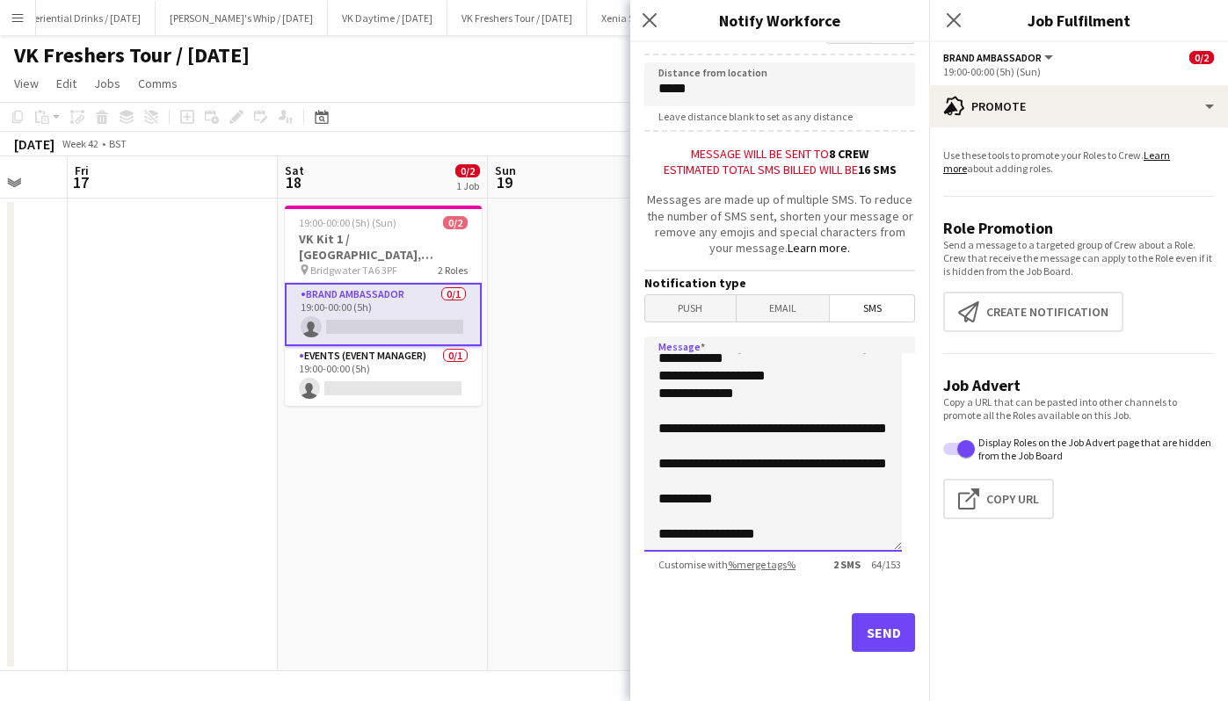
scroll to position [145, 0]
click at [669, 438] on textarea "**********" at bounding box center [773, 444] width 258 height 215
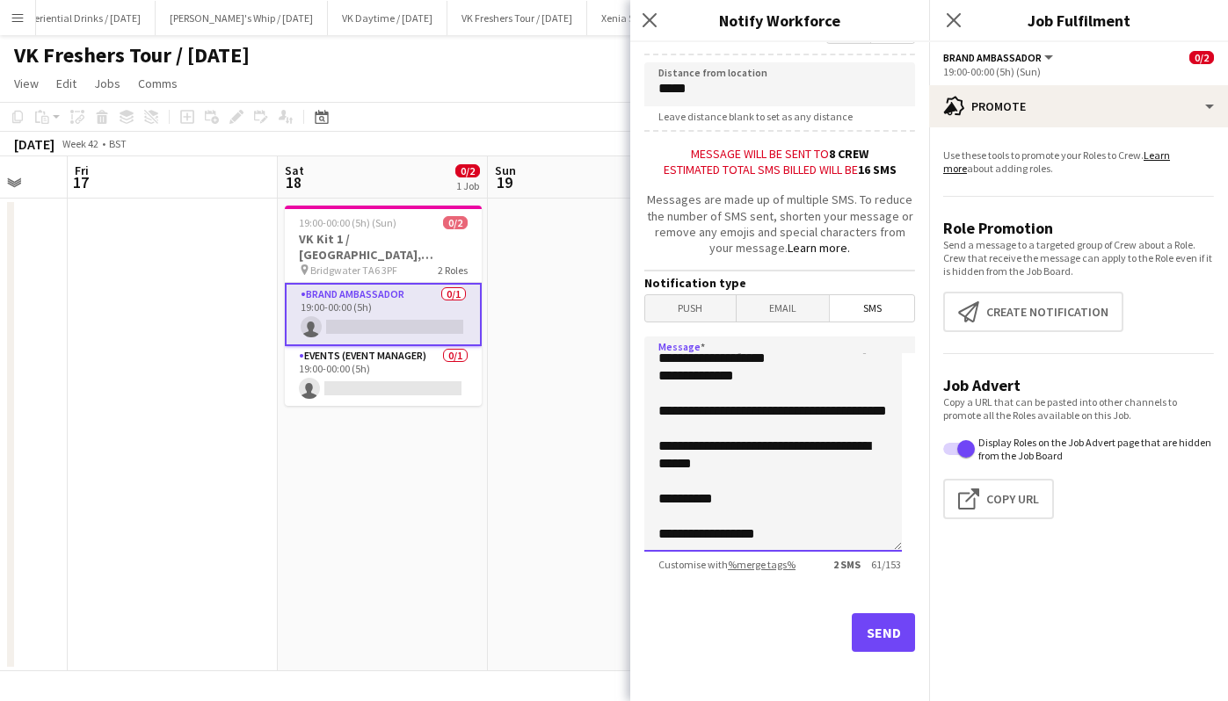
scroll to position [377, 0]
type textarea "**********"
click at [881, 626] on button "Send" at bounding box center [883, 632] width 63 height 39
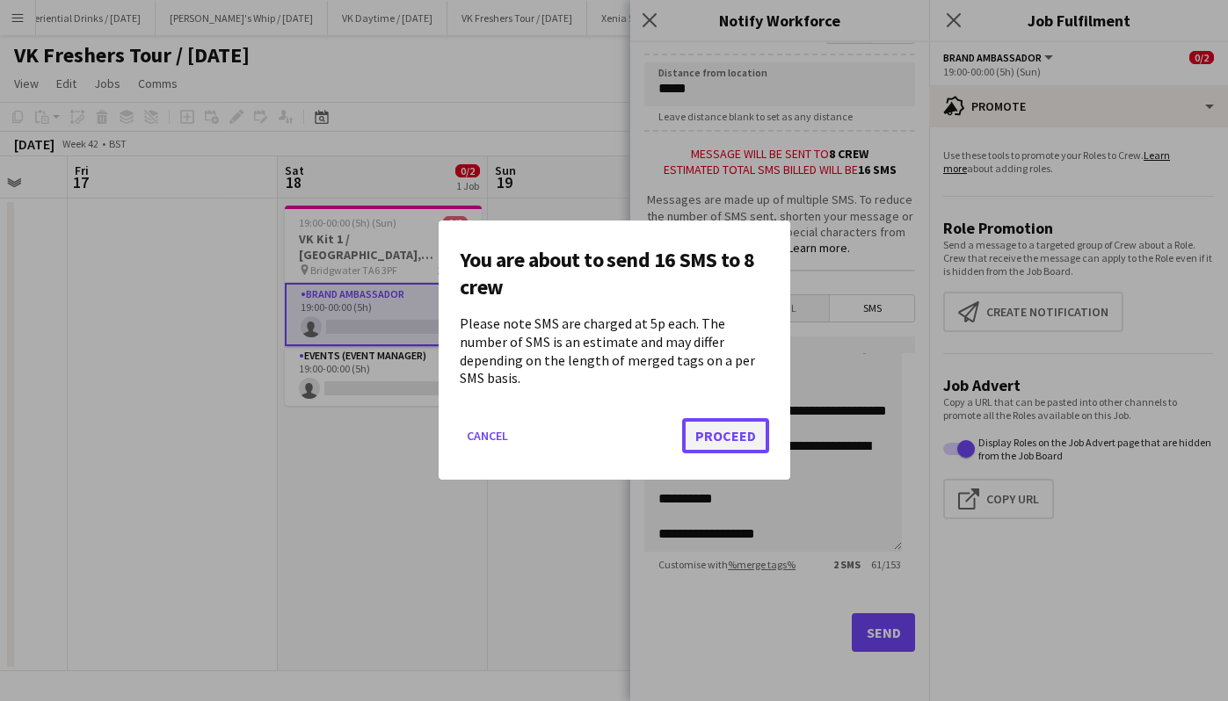
click at [746, 427] on button "Proceed" at bounding box center [725, 436] width 87 height 35
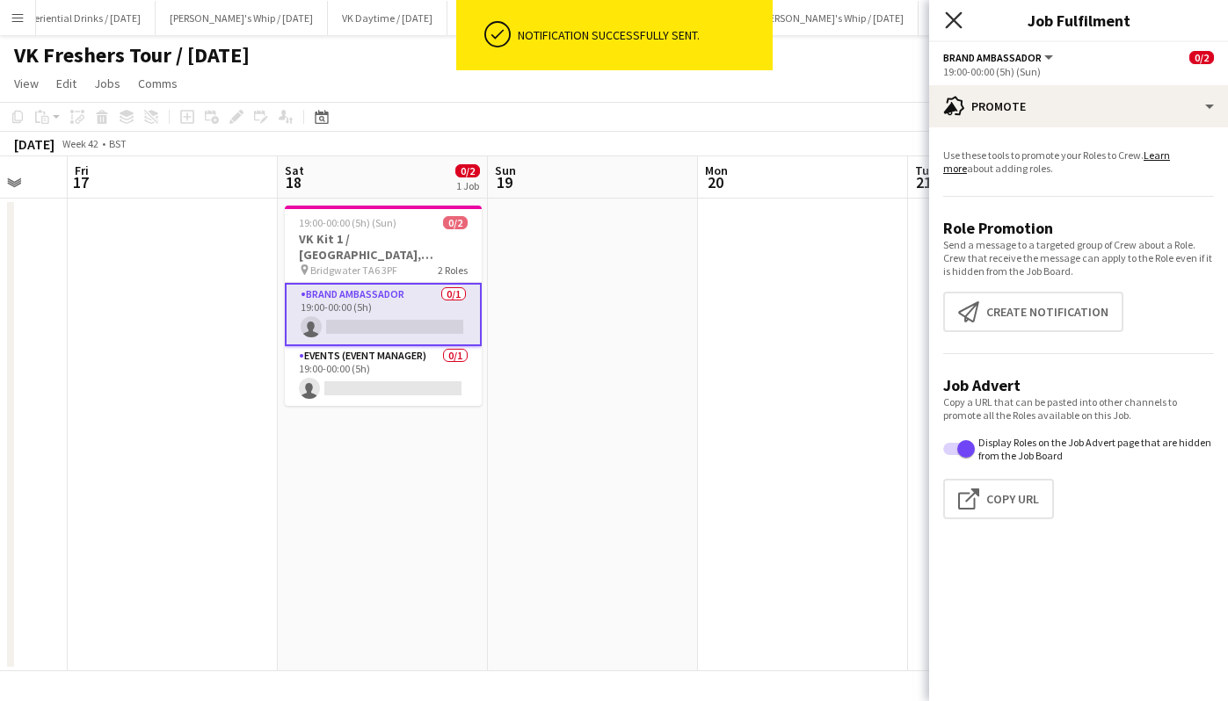
click at [954, 25] on icon "Close pop-in" at bounding box center [953, 19] width 17 height 17
